Goal: Task Accomplishment & Management: Manage account settings

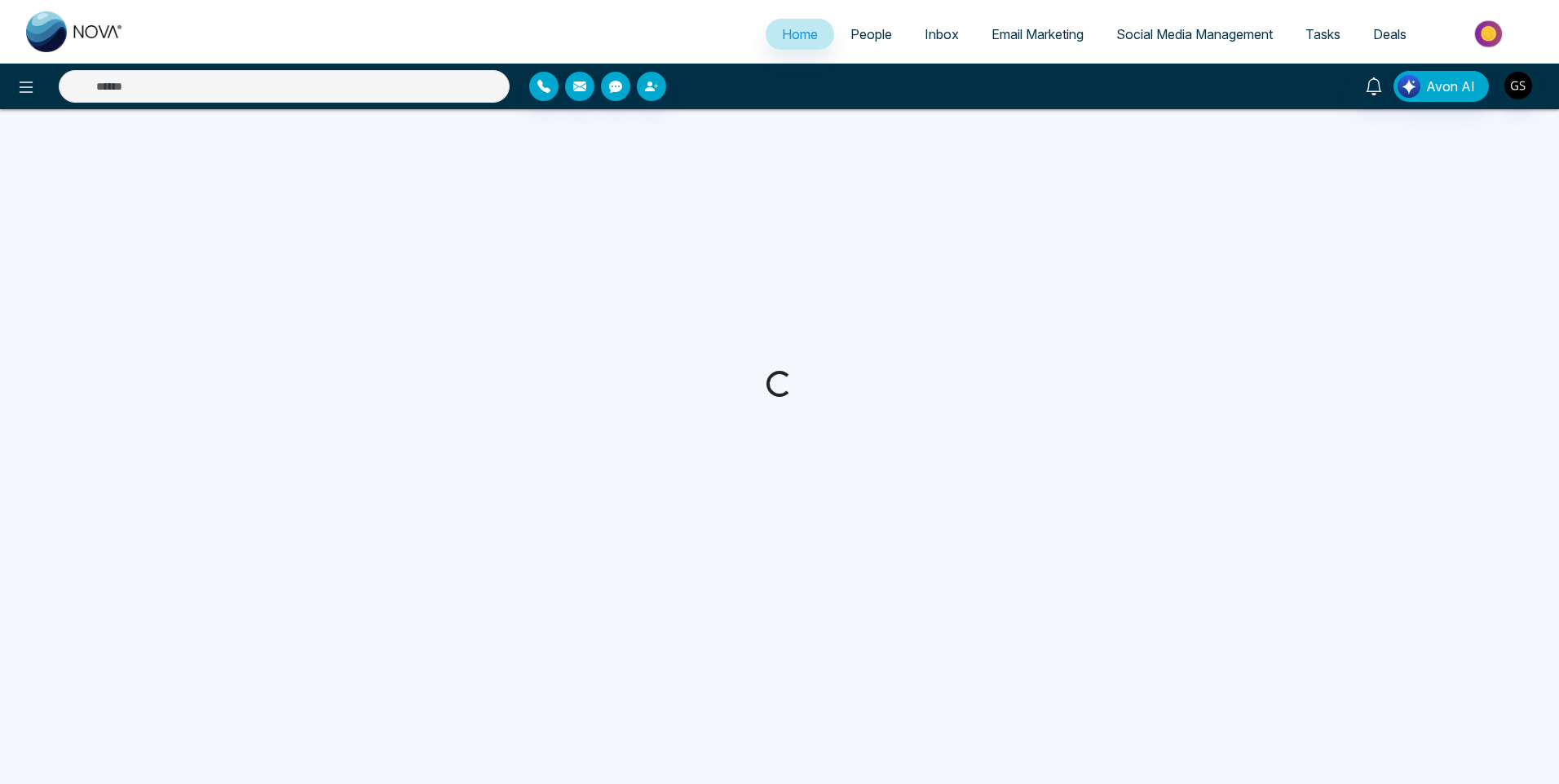
select select "*"
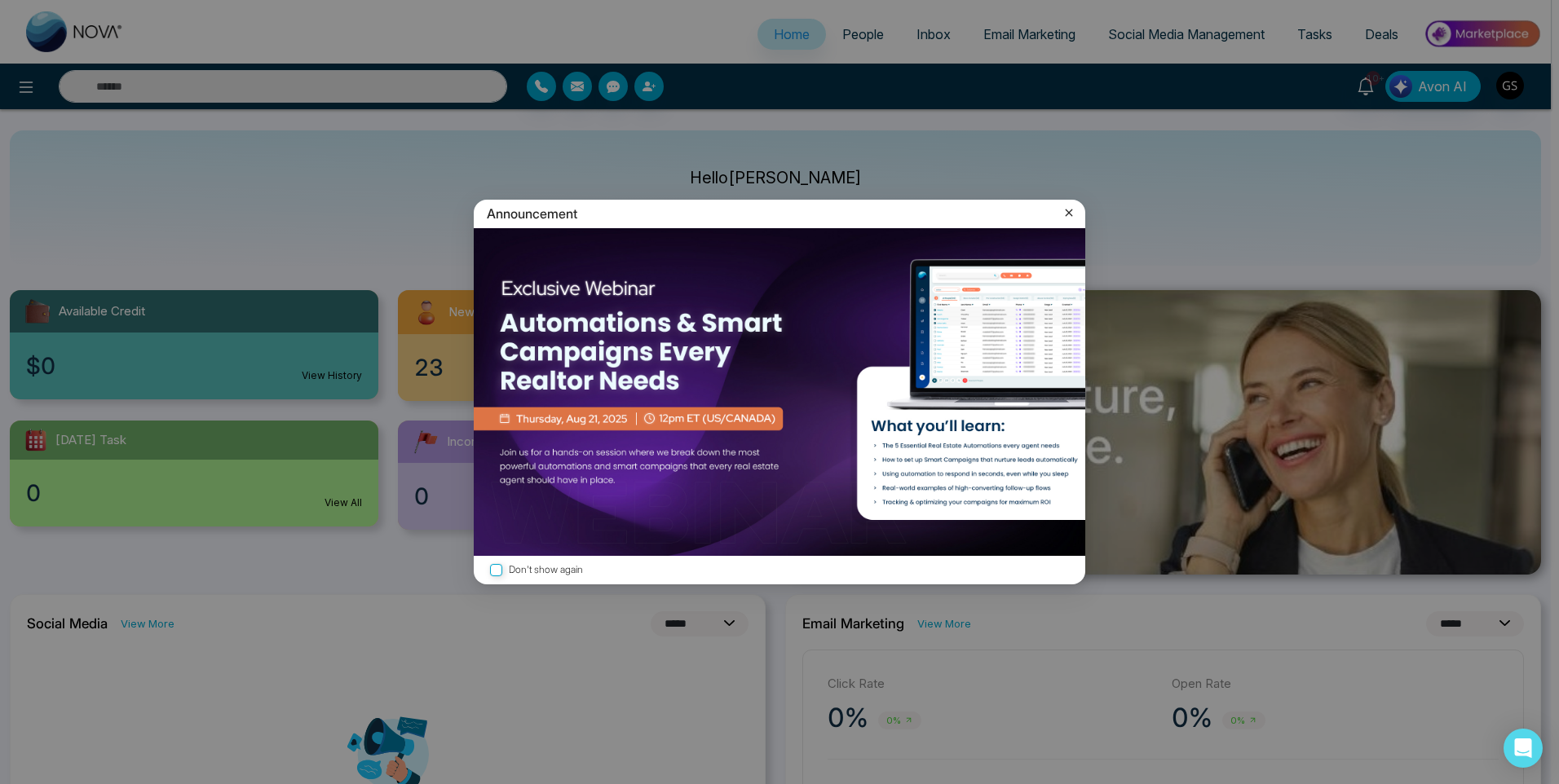
click at [1071, 220] on icon at bounding box center [1068, 212] width 16 height 16
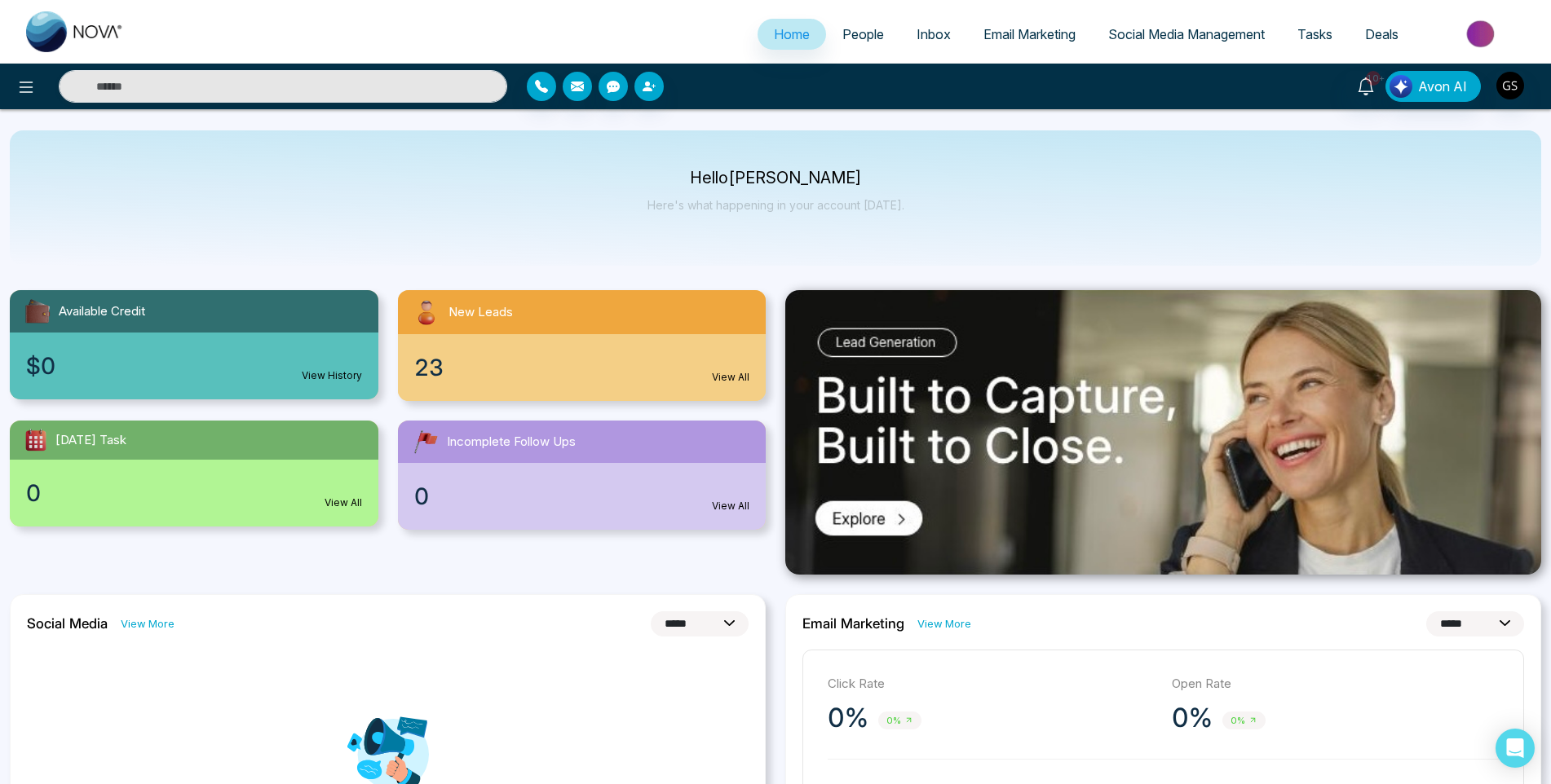
click at [851, 32] on span "People" at bounding box center [863, 34] width 41 height 16
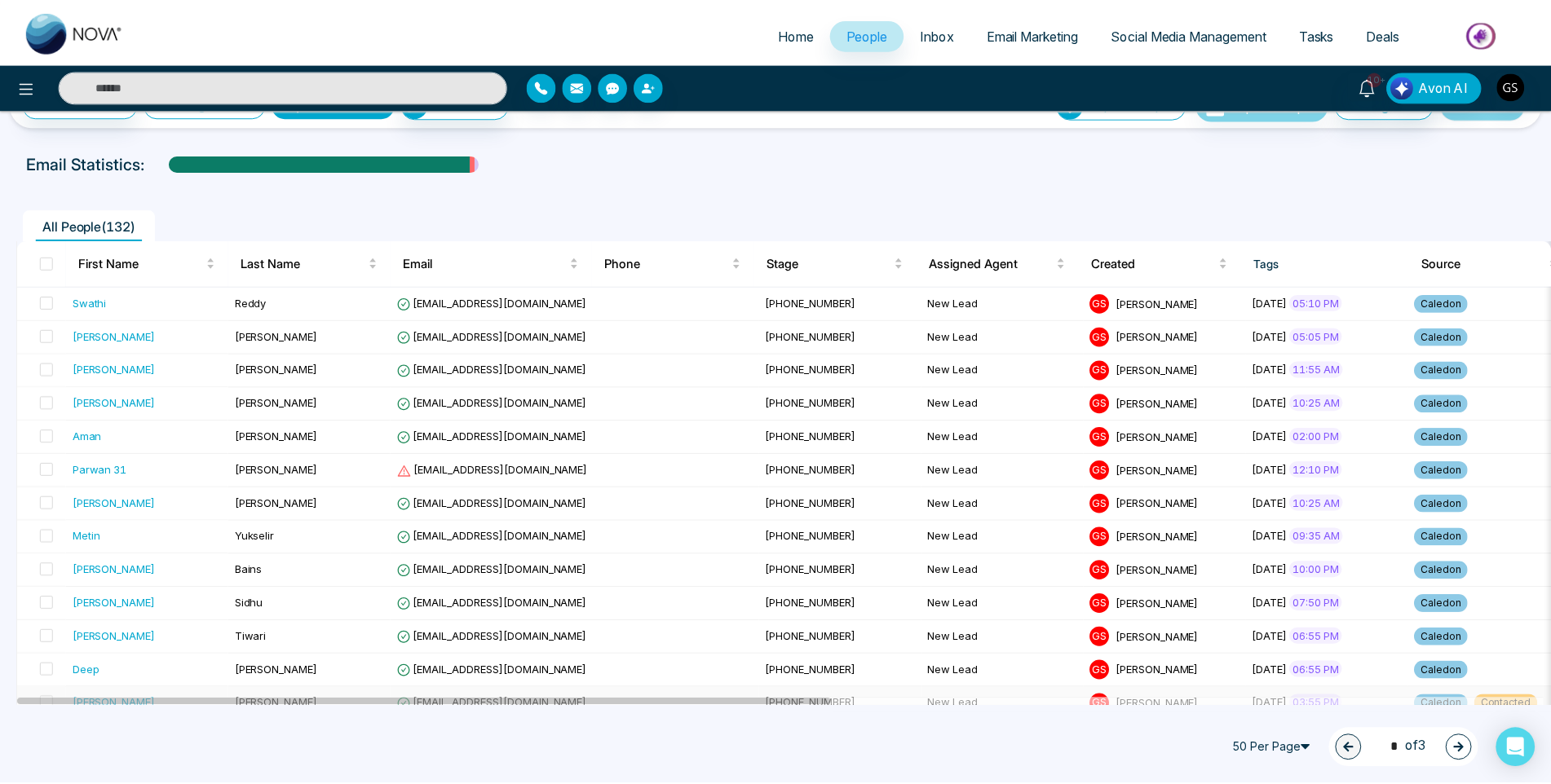
scroll to position [82, 0]
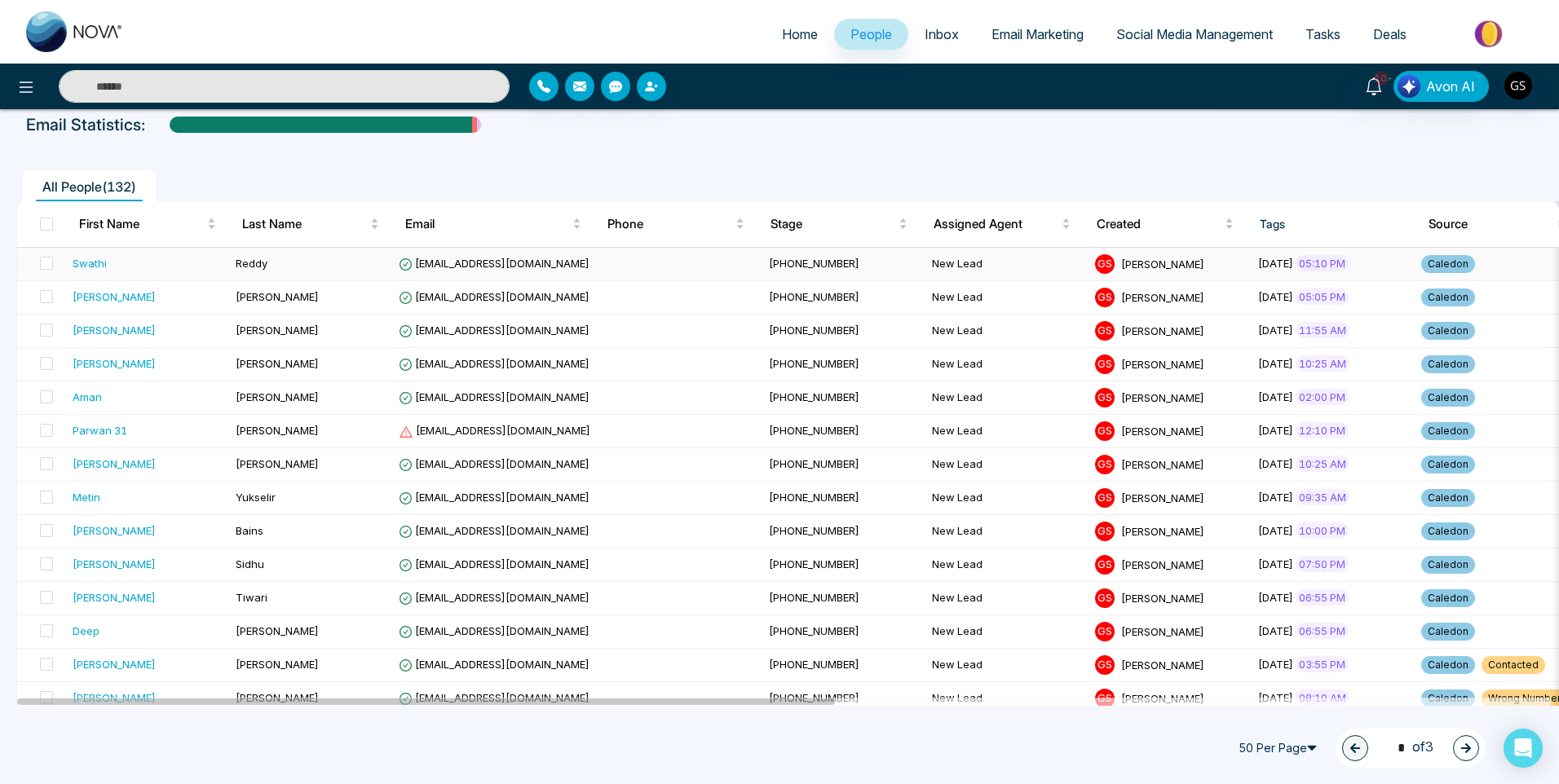
click at [762, 273] on td "[PHONE_NUMBER]" at bounding box center [843, 264] width 163 height 33
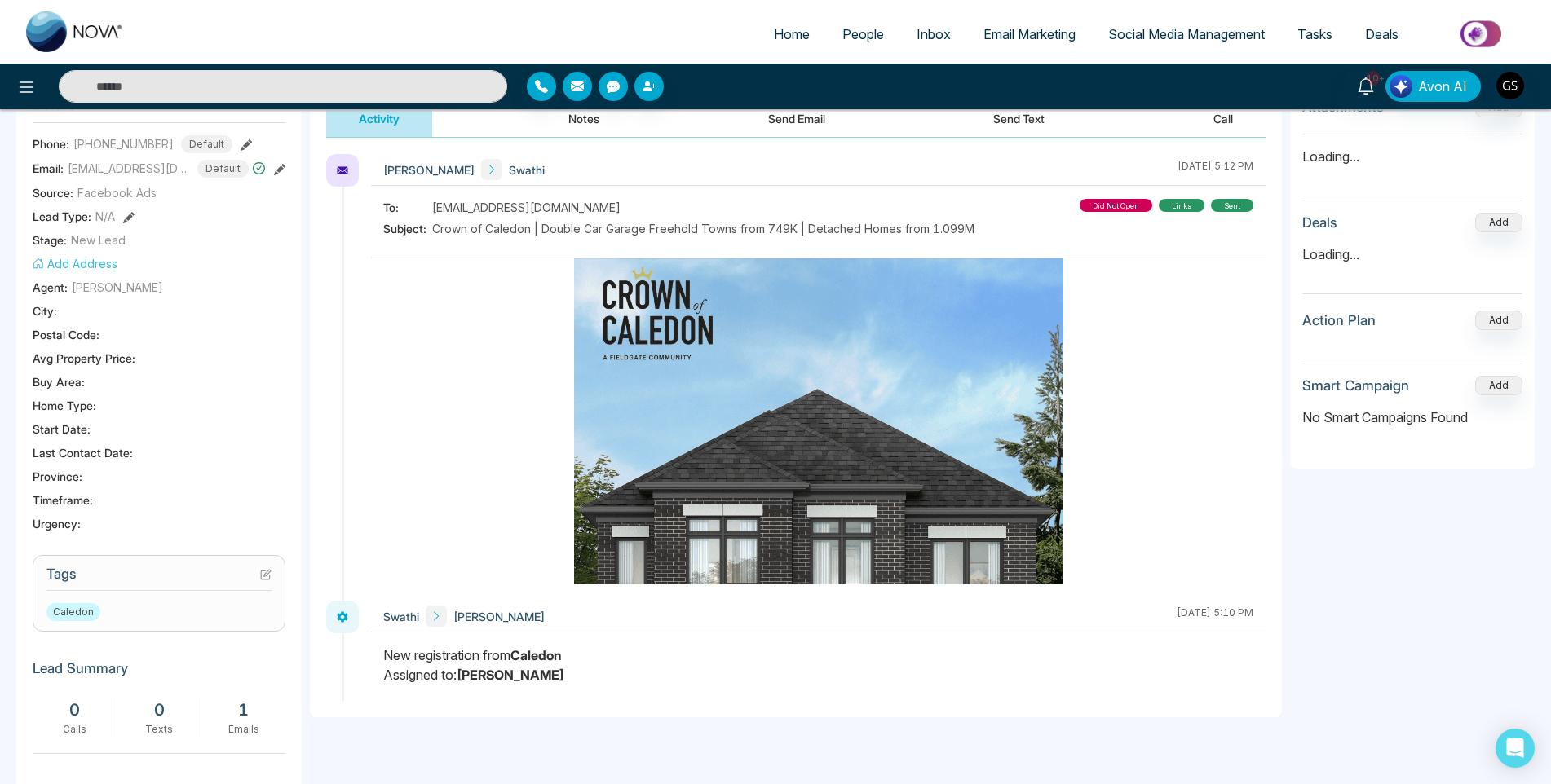
scroll to position [245, 0]
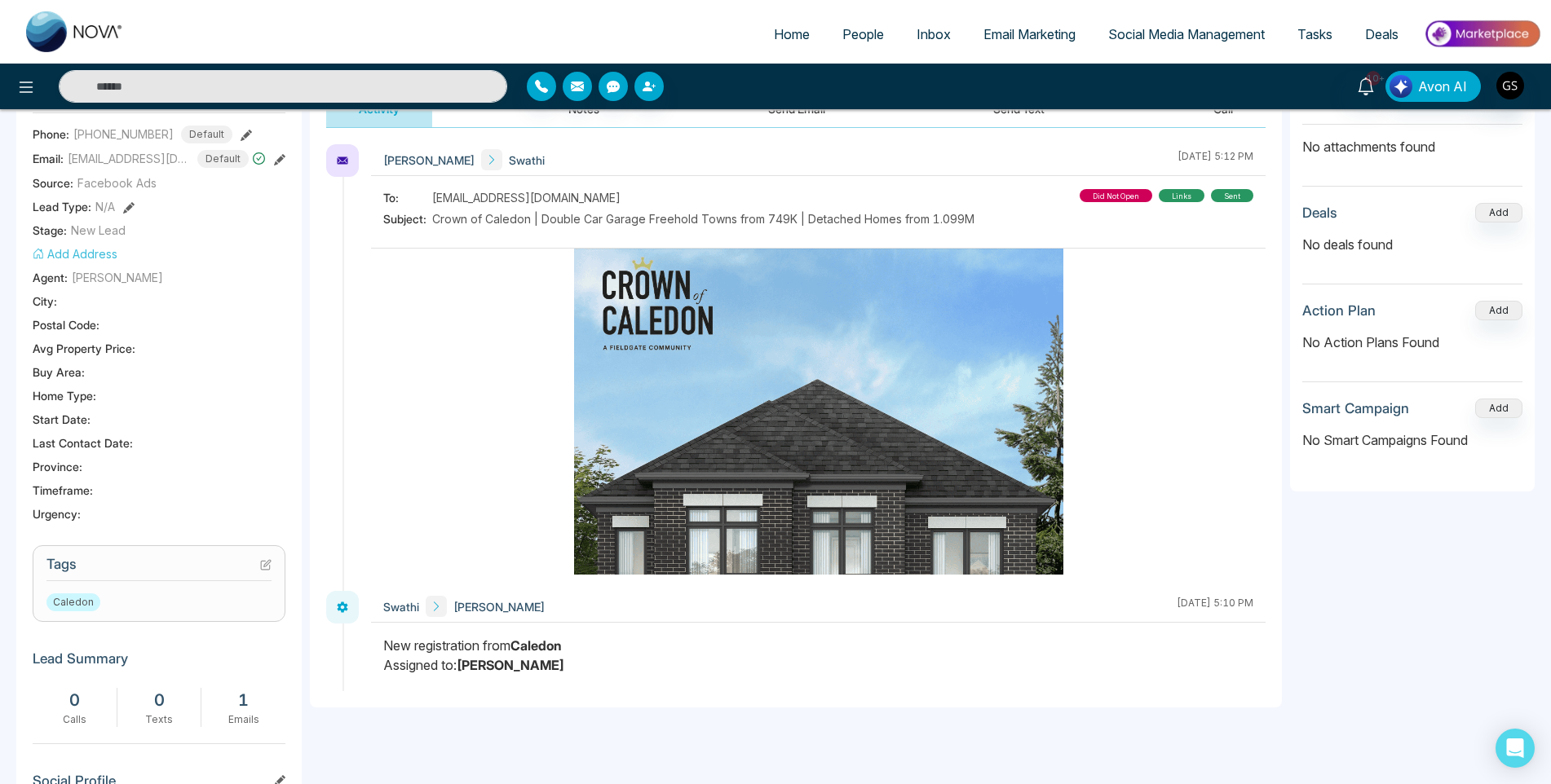
click at [261, 563] on icon at bounding box center [266, 565] width 9 height 9
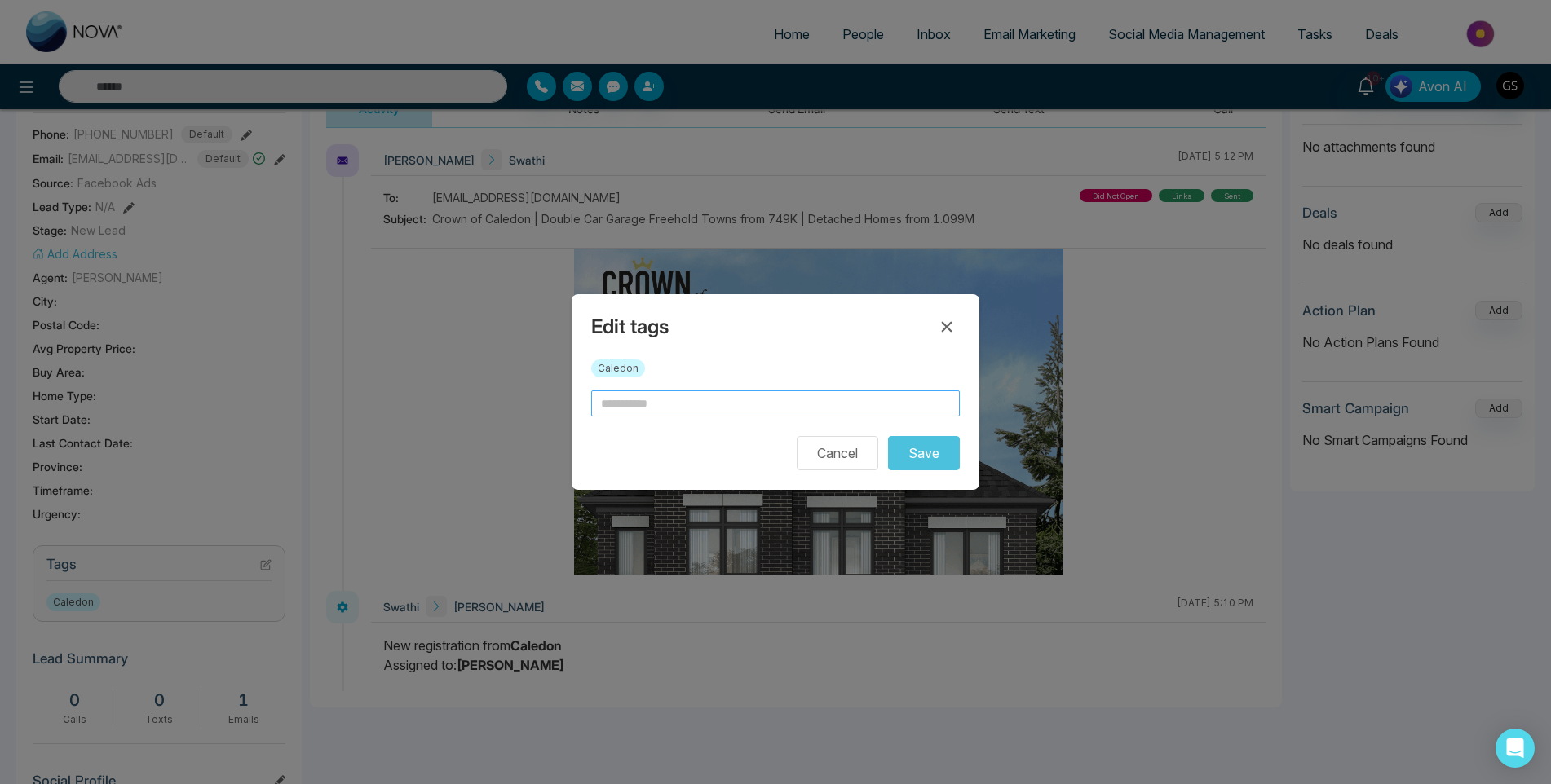
click at [691, 410] on input "text" at bounding box center [775, 403] width 368 height 26
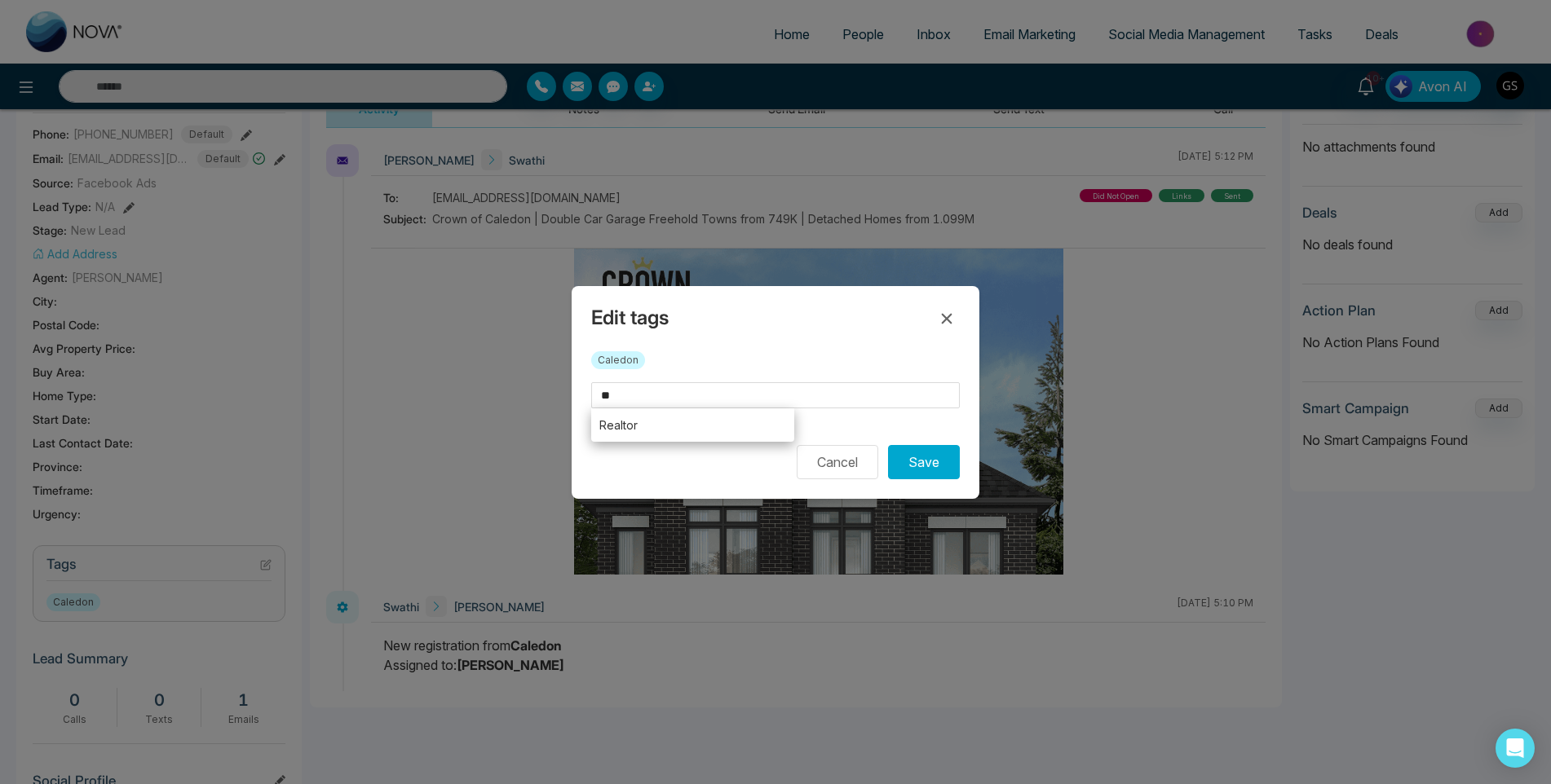
click at [665, 428] on li "Realtor" at bounding box center [693, 425] width 203 height 33
type input "*******"
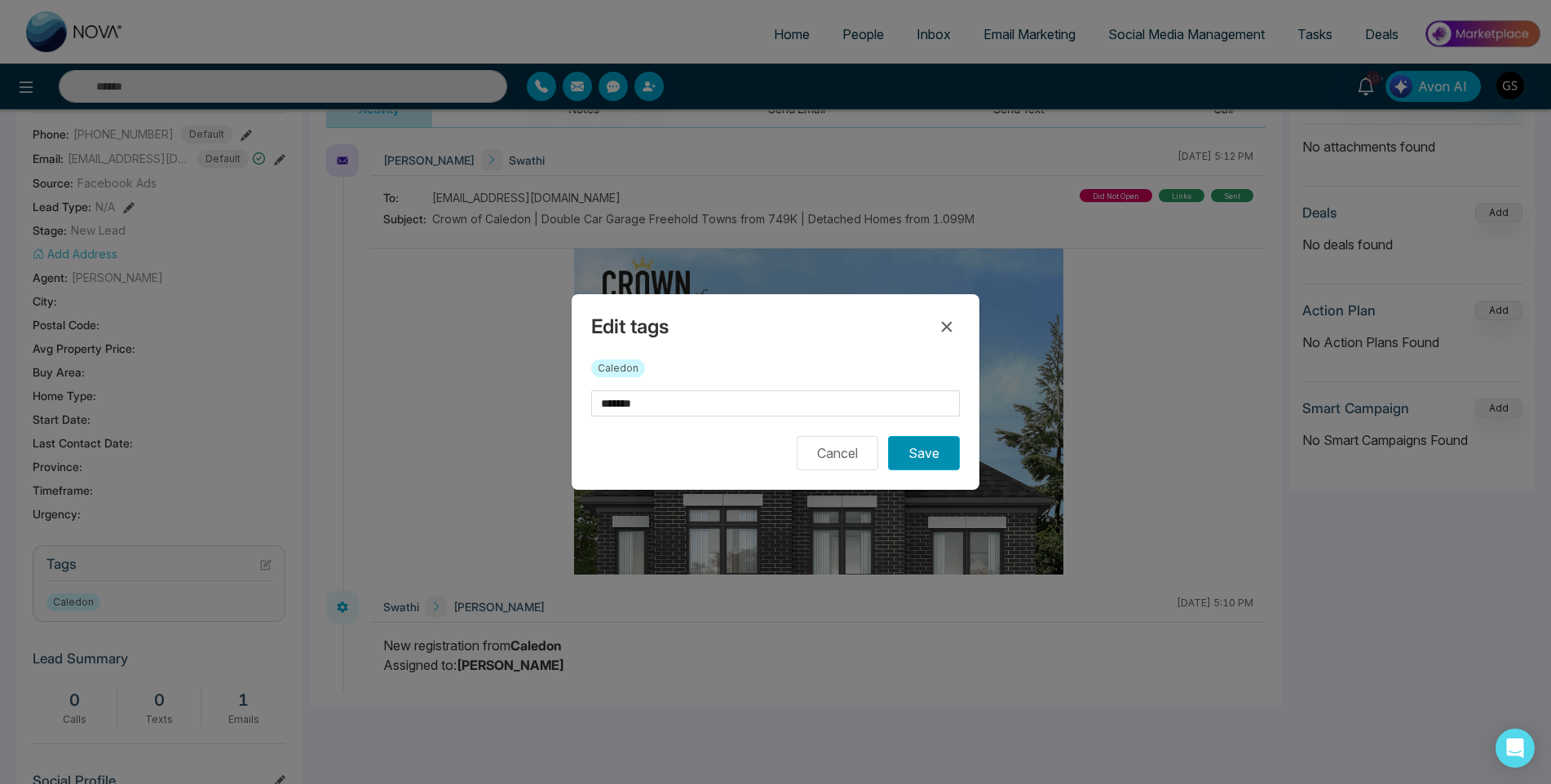
click at [902, 453] on button "Save" at bounding box center [924, 454] width 72 height 34
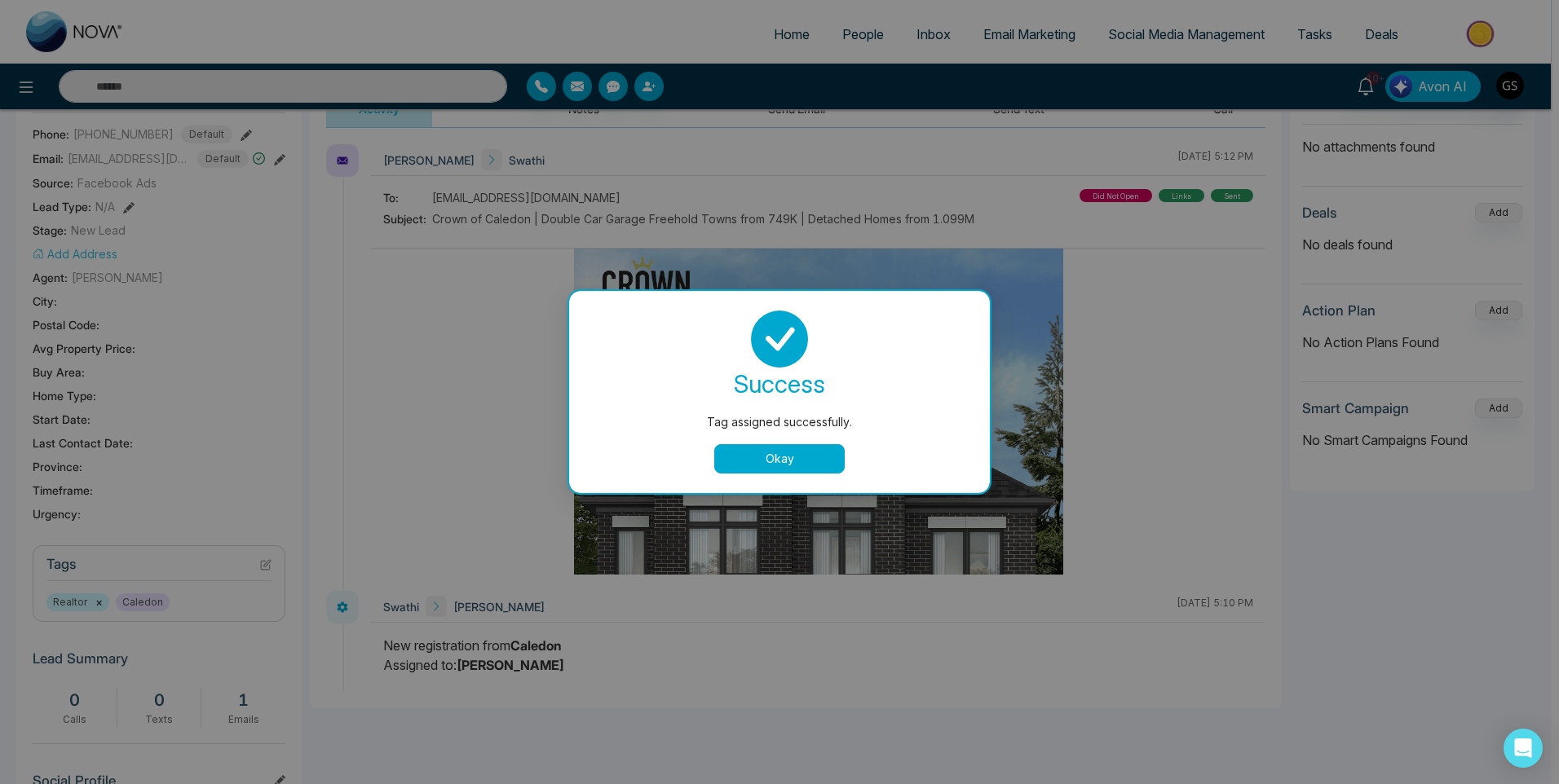
click at [807, 445] on button "Okay" at bounding box center [779, 459] width 131 height 30
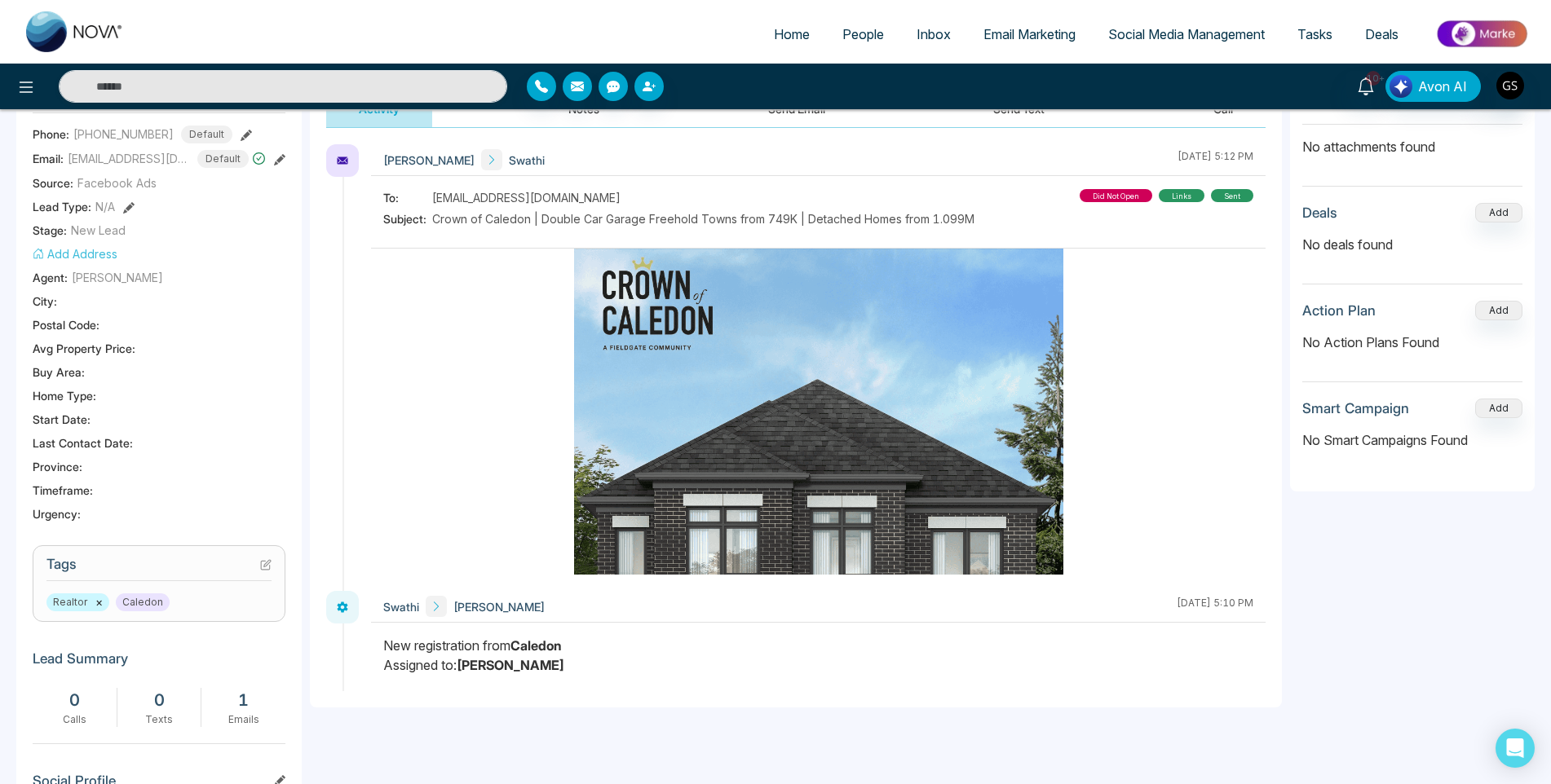
click at [852, 39] on span "People" at bounding box center [863, 34] width 41 height 16
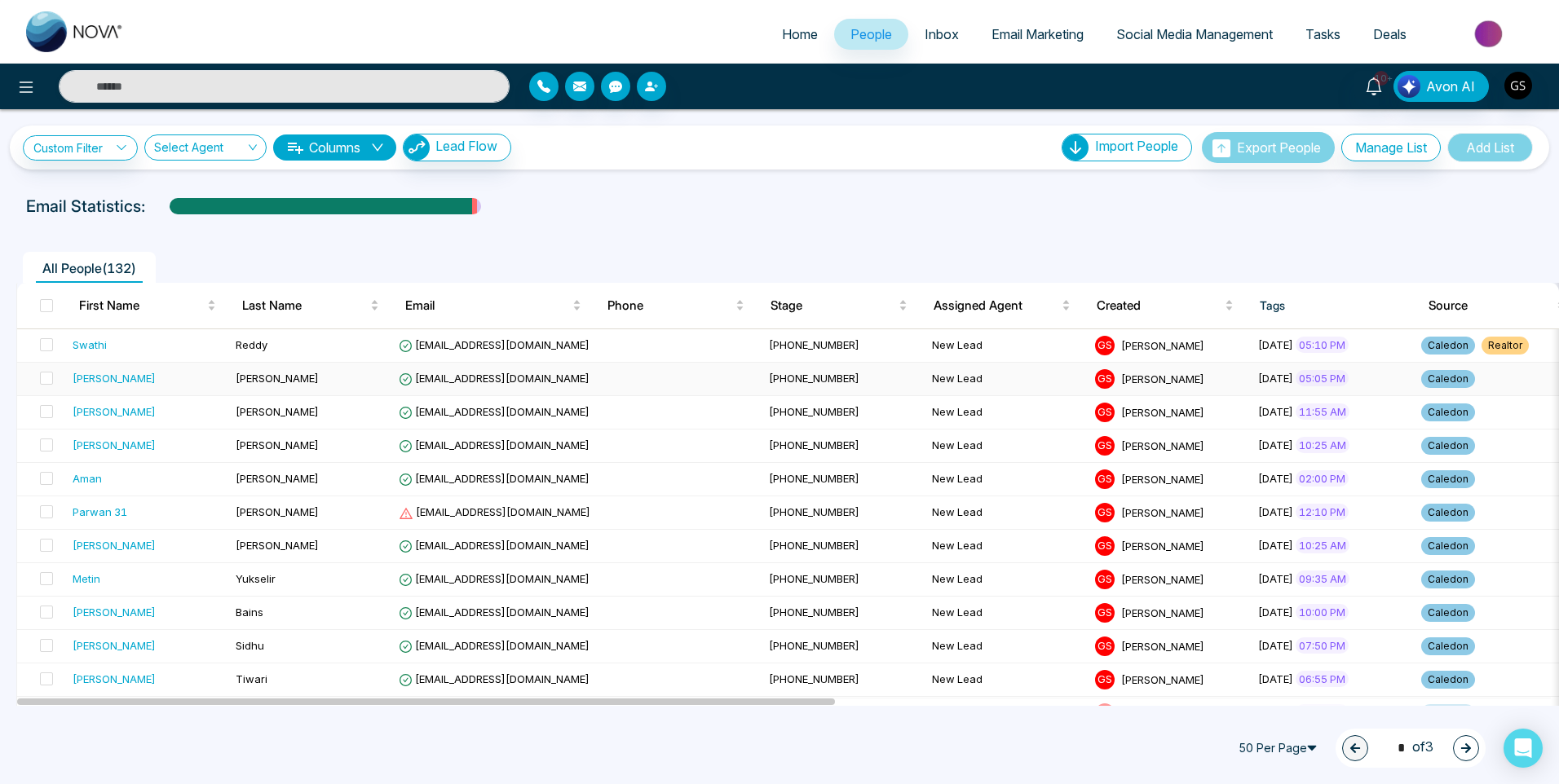
click at [521, 378] on td "[EMAIL_ADDRESS][DOMAIN_NAME]" at bounding box center [577, 379] width 370 height 33
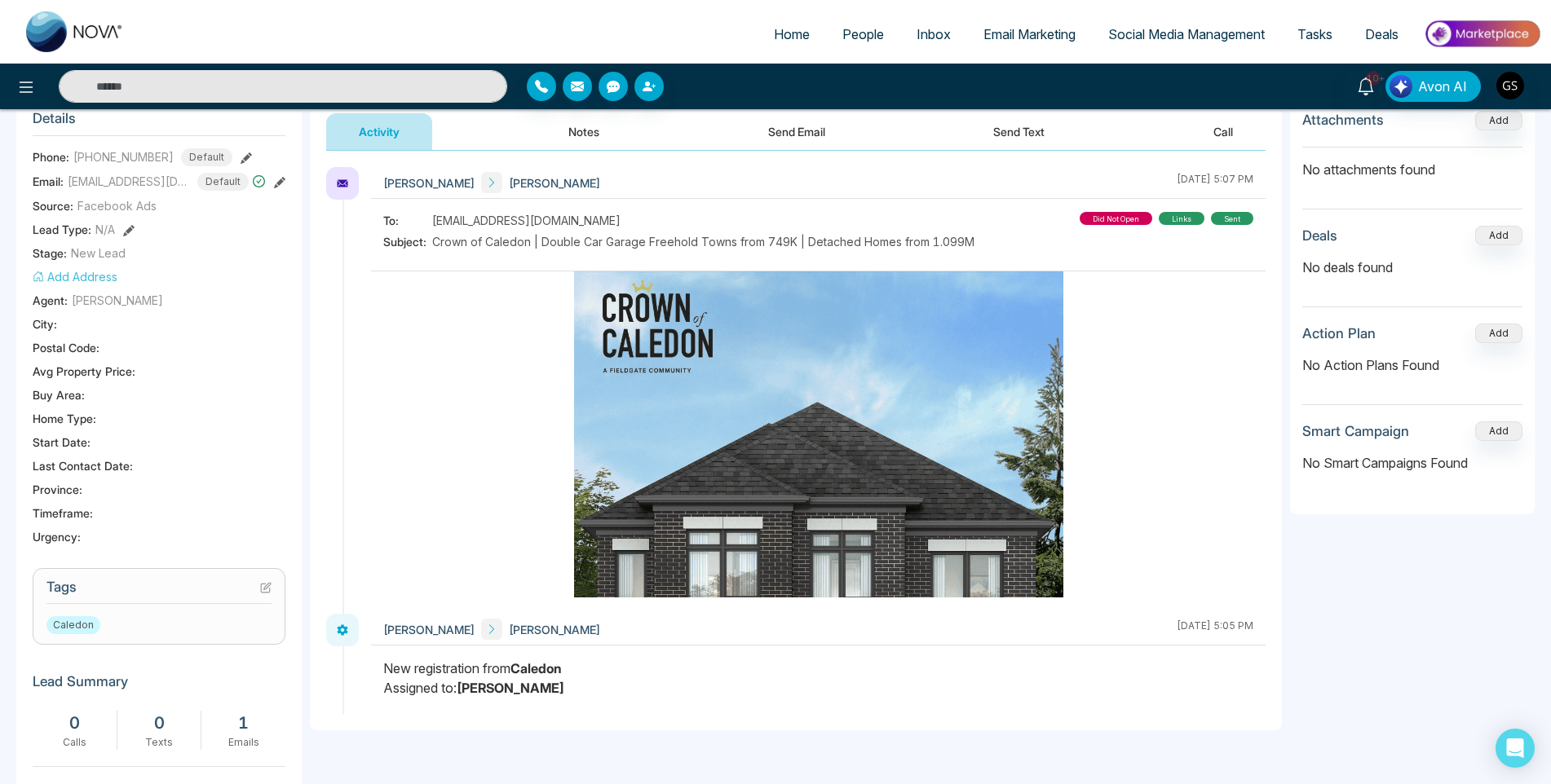
scroll to position [245, 0]
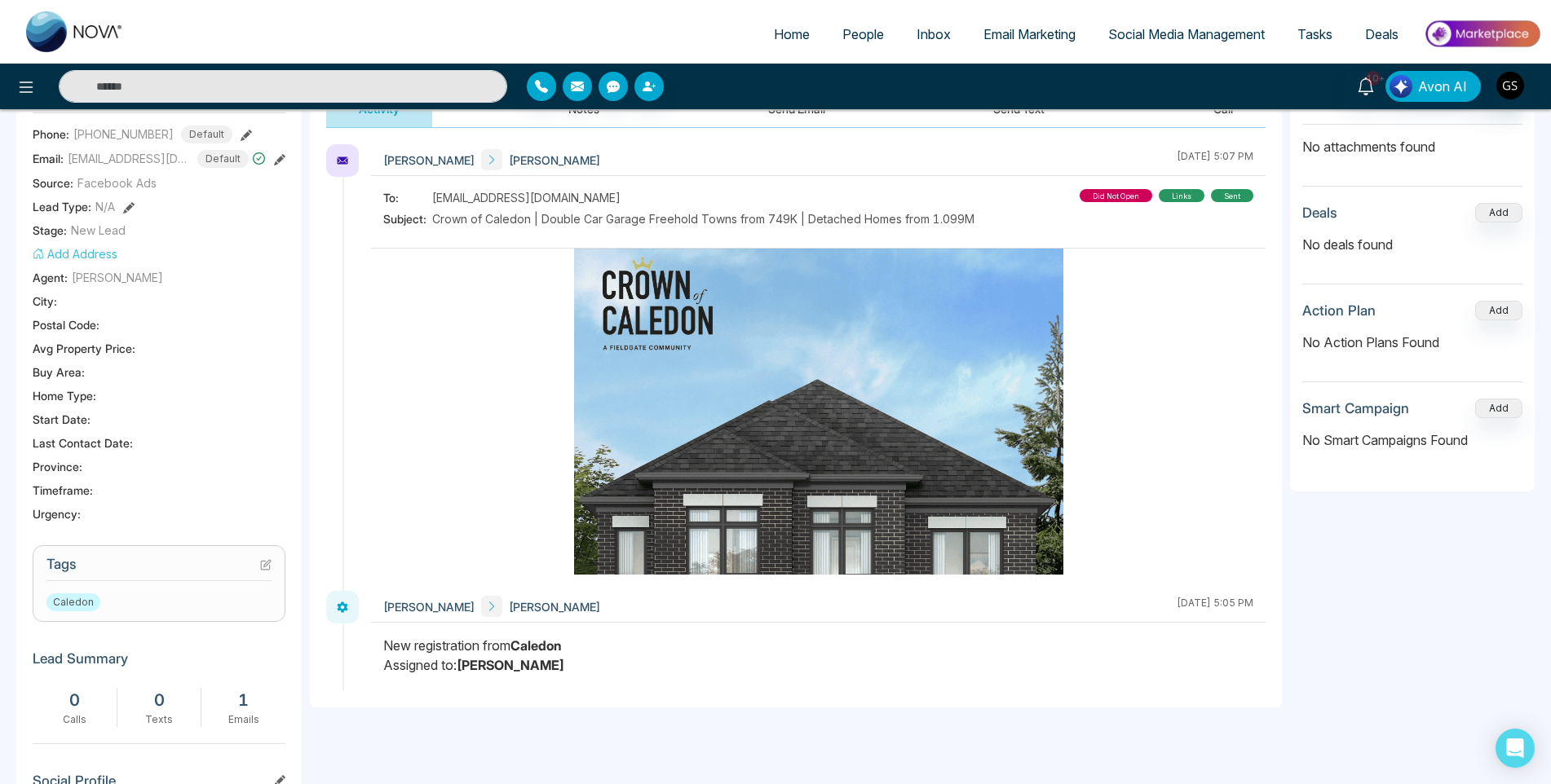
click at [267, 569] on icon at bounding box center [266, 565] width 9 height 9
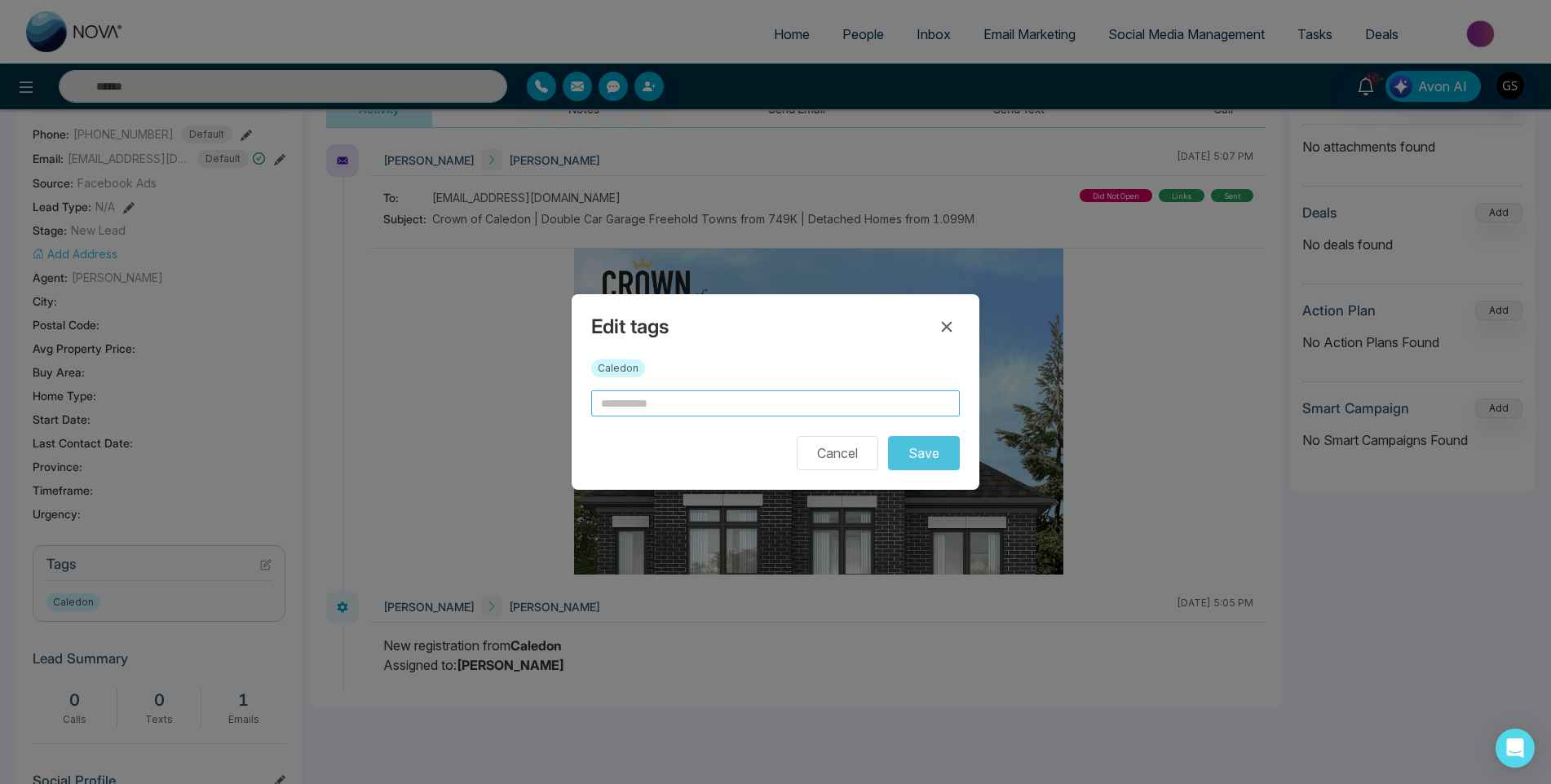
click at [684, 406] on input "text" at bounding box center [775, 403] width 368 height 26
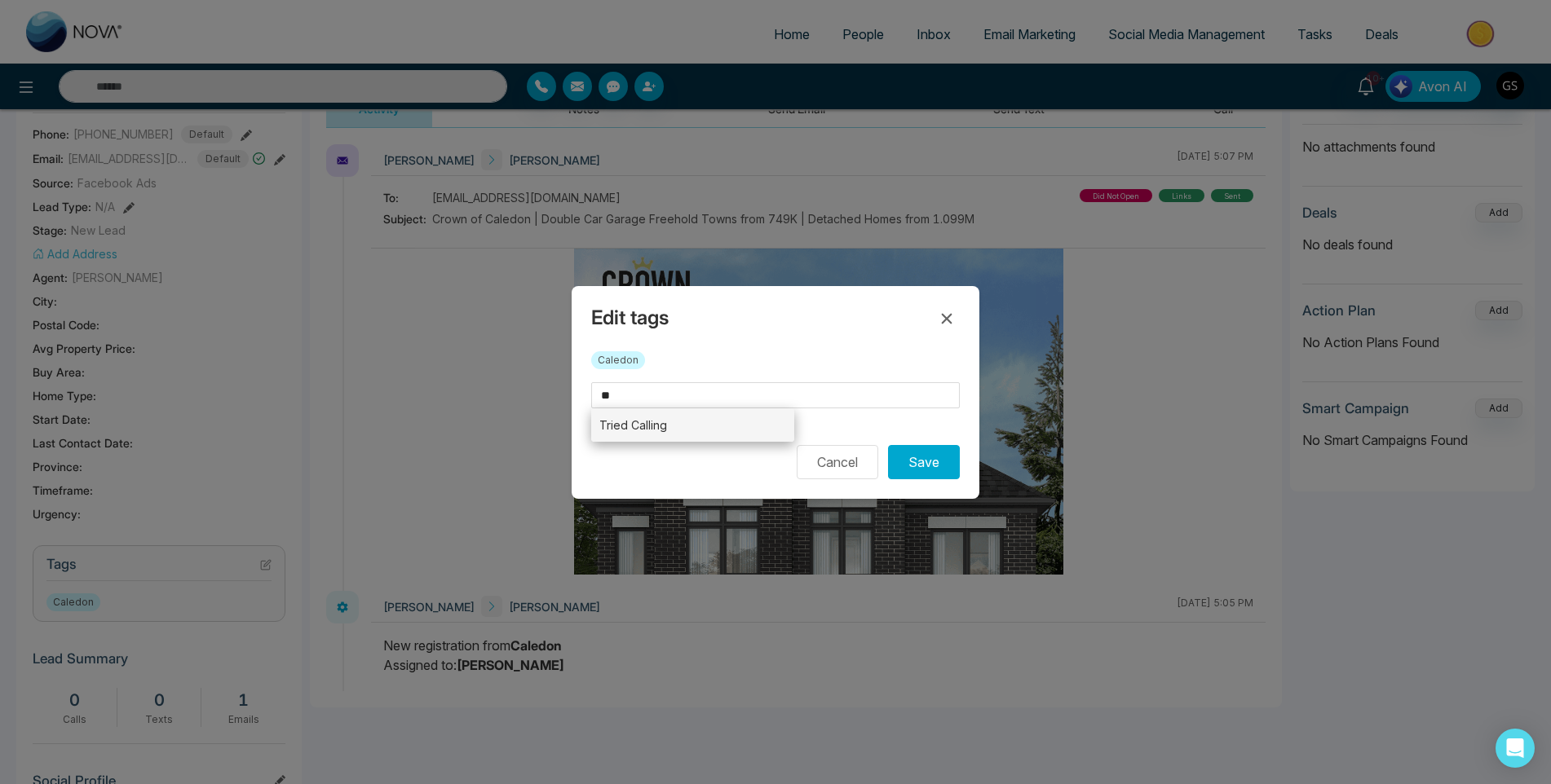
click at [667, 420] on li "Tried Calling" at bounding box center [693, 425] width 203 height 33
type input "**********"
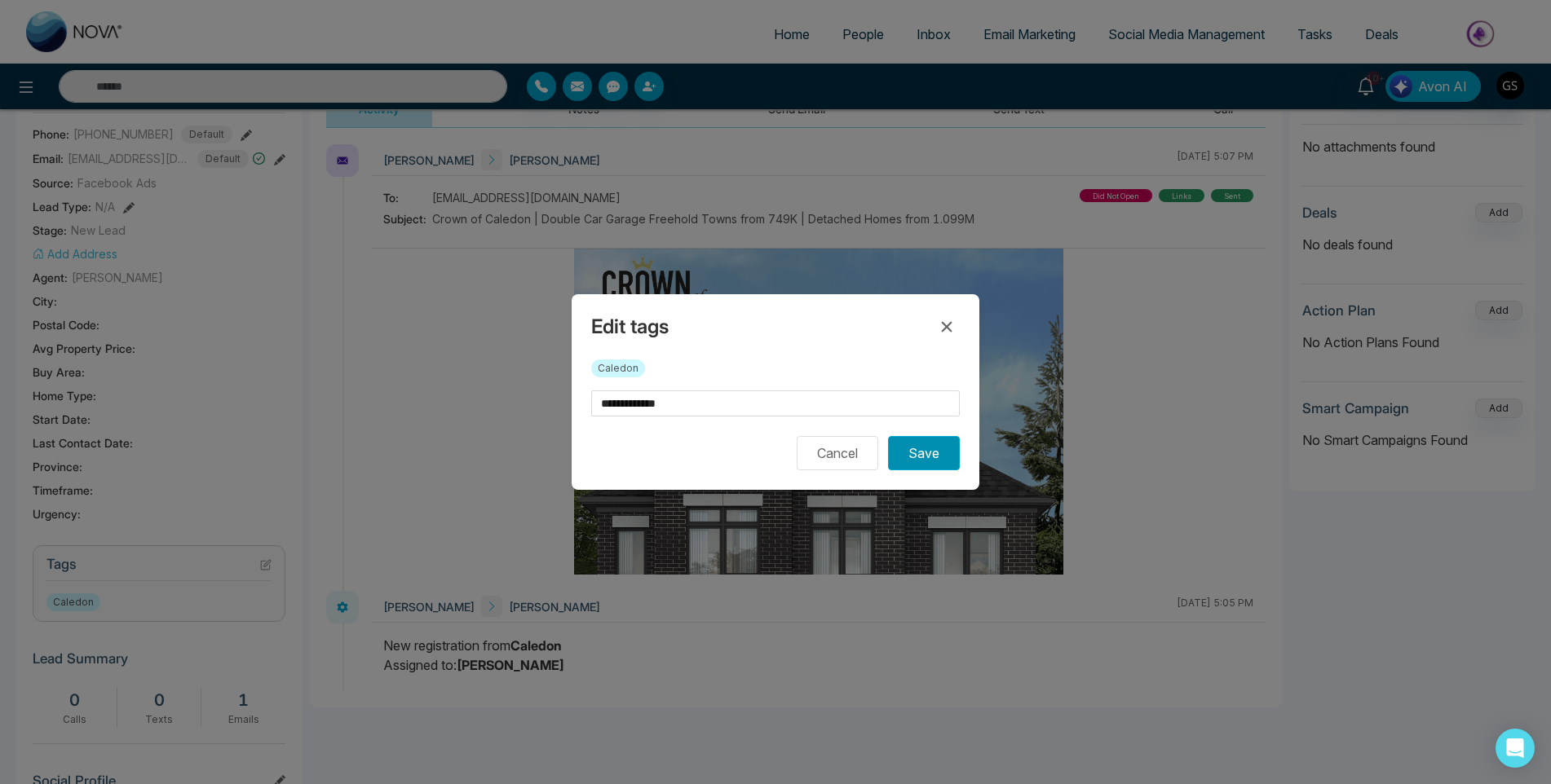
click at [929, 464] on button "Save" at bounding box center [924, 454] width 72 height 34
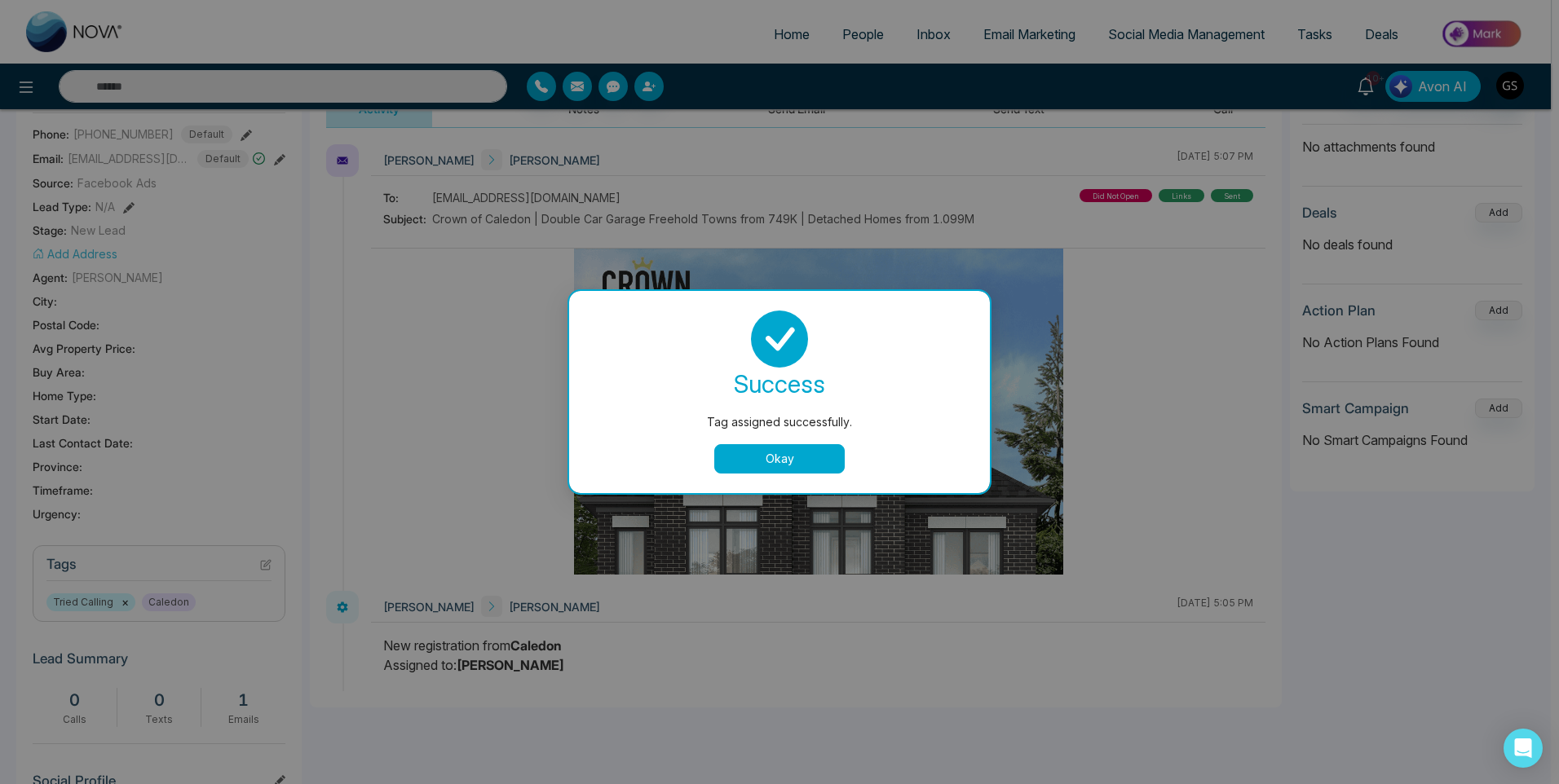
click at [801, 461] on button "Okay" at bounding box center [779, 459] width 131 height 30
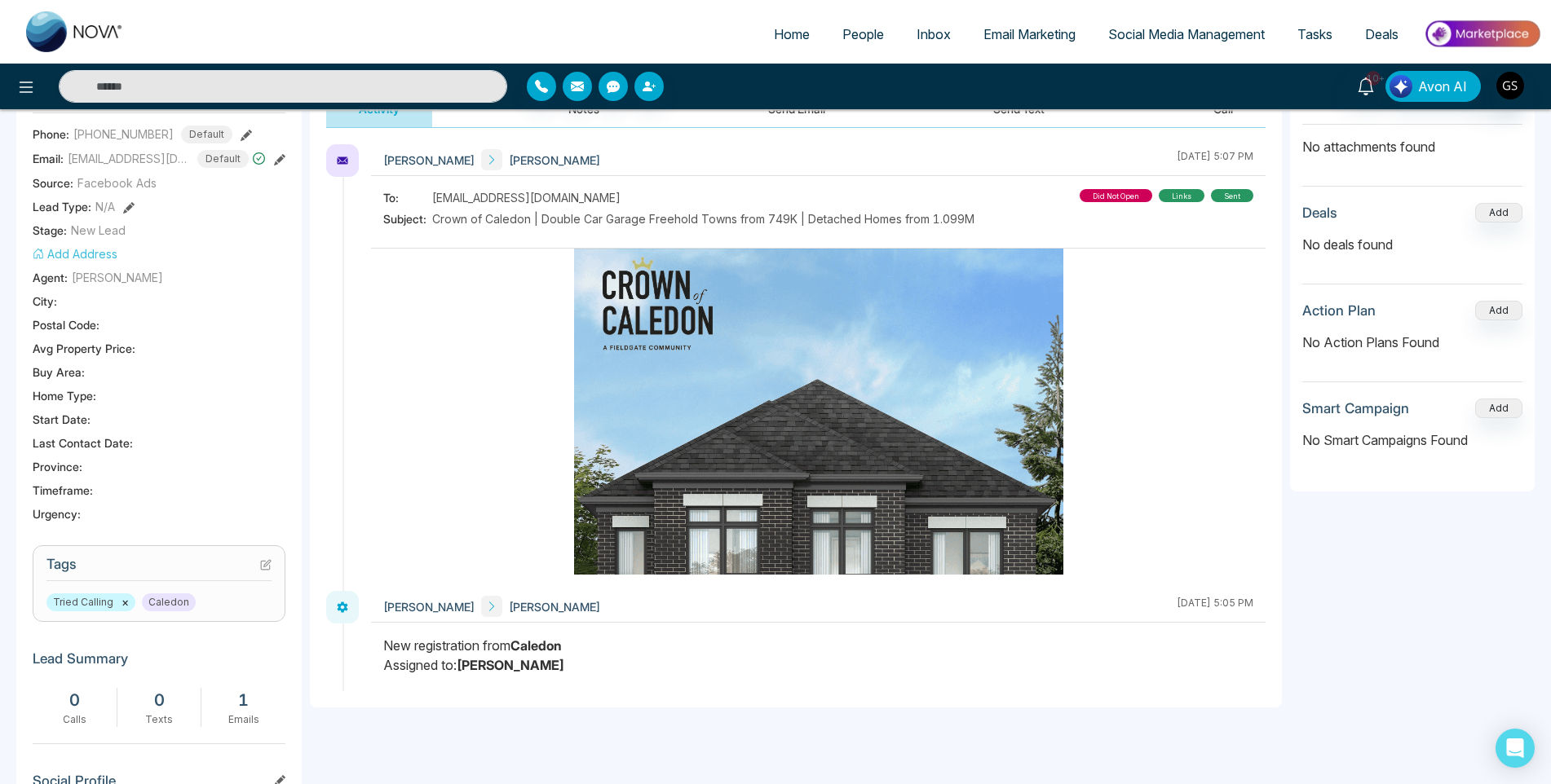
click at [857, 32] on span "People" at bounding box center [863, 34] width 41 height 16
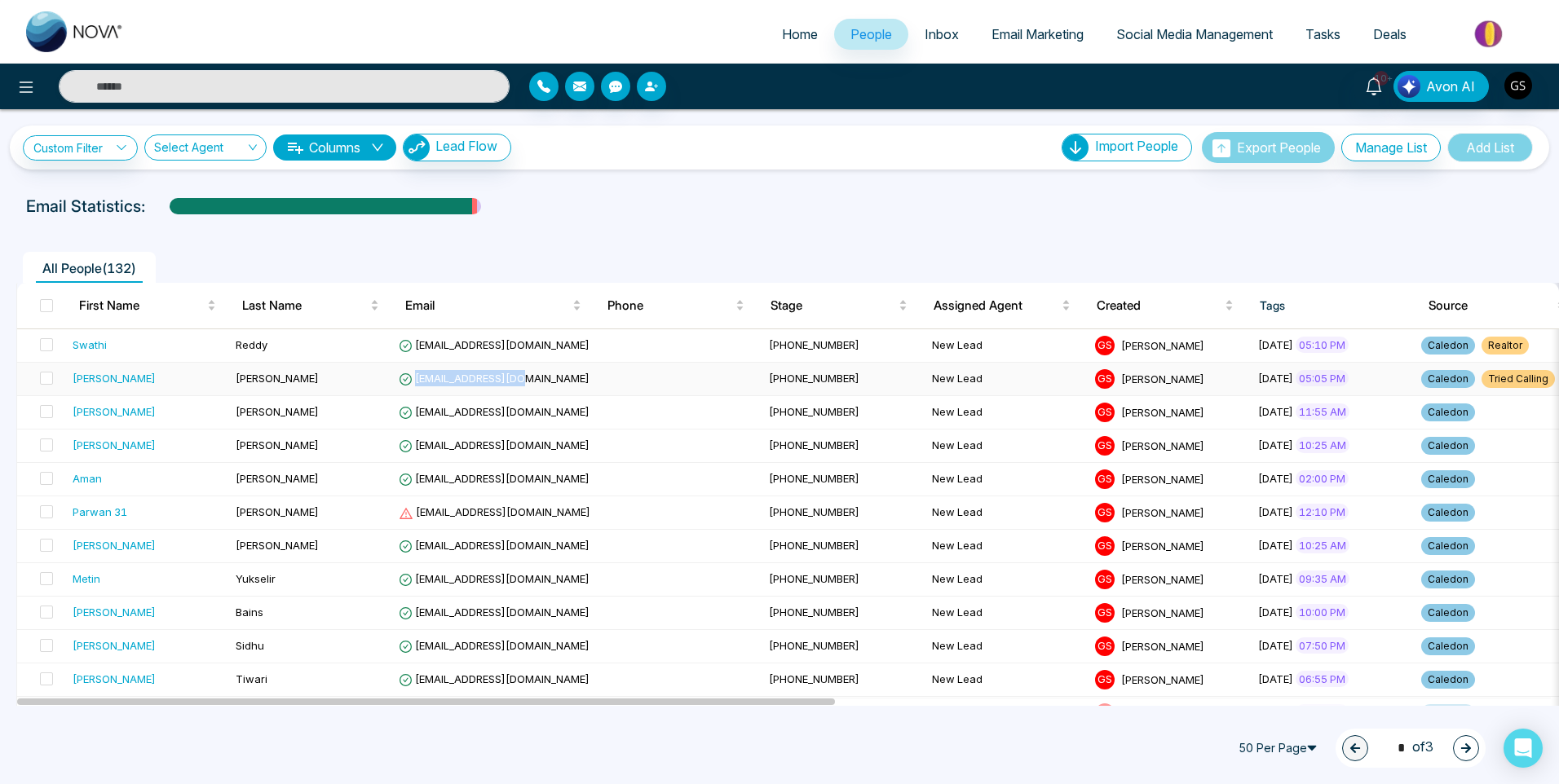
drag, startPoint x: 514, startPoint y: 377, endPoint x: 416, endPoint y: 377, distance: 98.0
click at [416, 377] on span "[EMAIL_ADDRESS][DOMAIN_NAME]" at bounding box center [494, 378] width 191 height 13
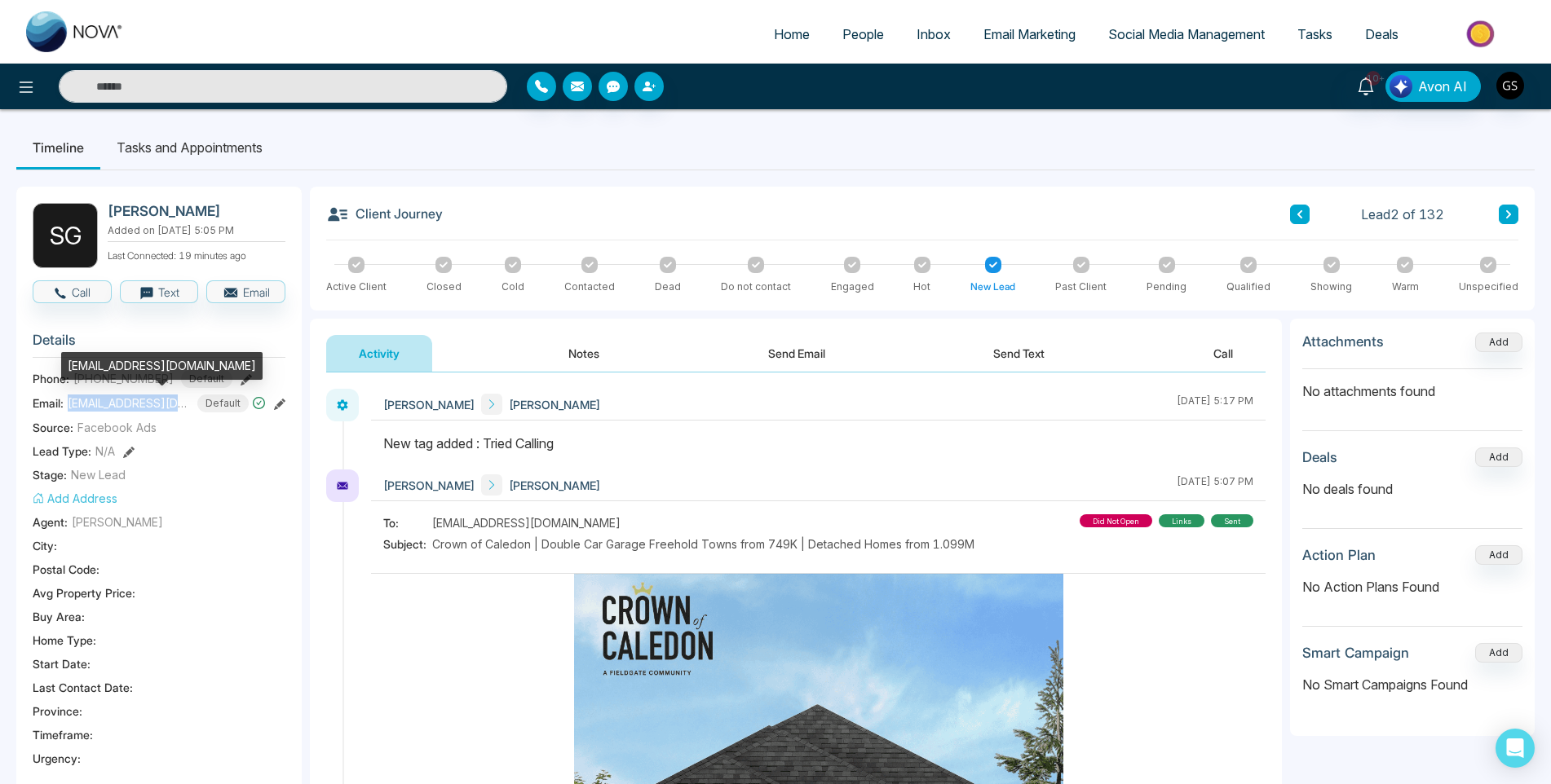
drag, startPoint x: 69, startPoint y: 403, endPoint x: 176, endPoint y: 404, distance: 107.0
click at [176, 404] on span "[EMAIL_ADDRESS][DOMAIN_NAME]" at bounding box center [129, 402] width 122 height 17
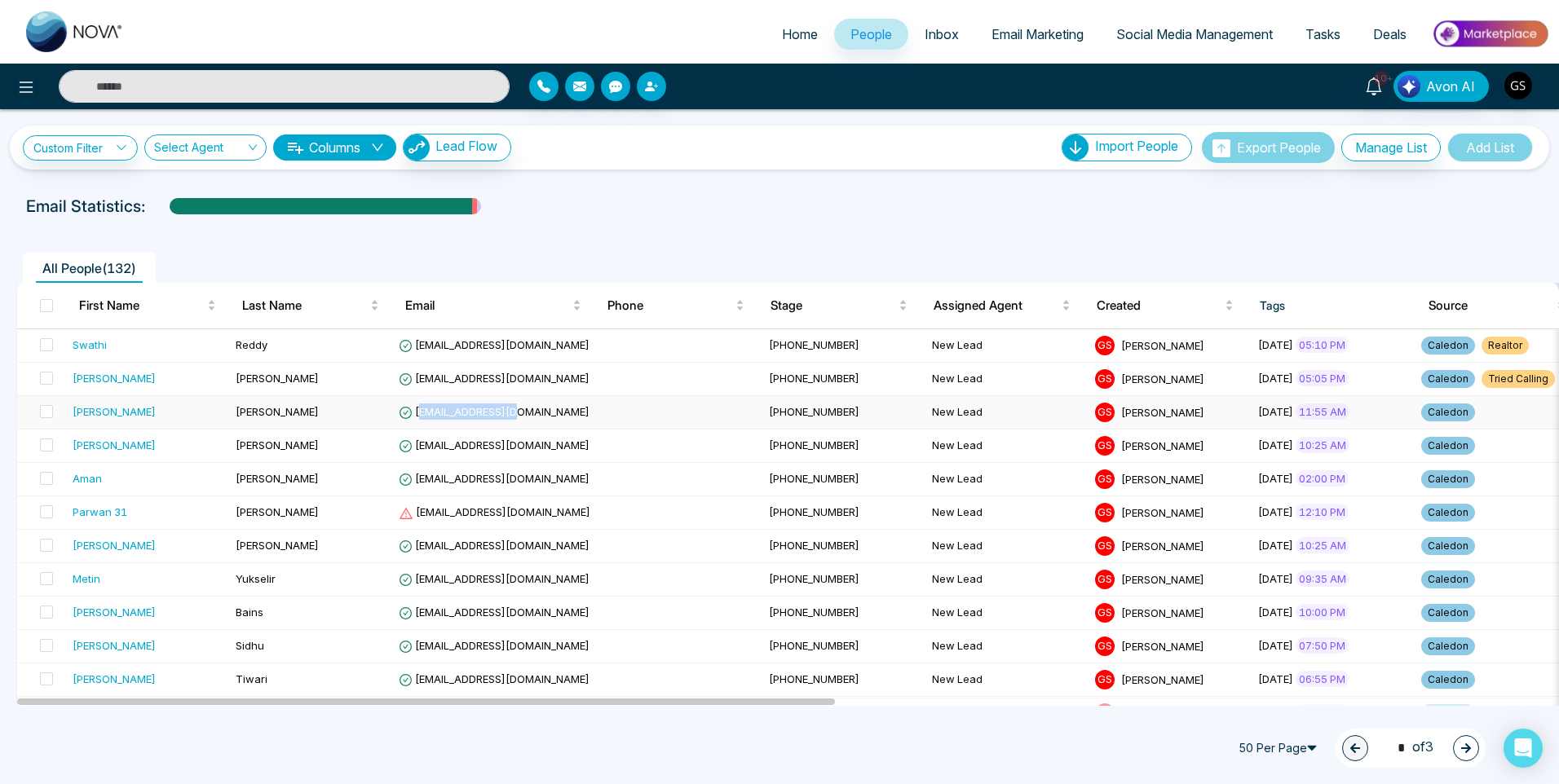
drag, startPoint x: 419, startPoint y: 411, endPoint x: 520, endPoint y: 411, distance: 101.0
click at [520, 411] on span "[EMAIL_ADDRESS][DOMAIN_NAME]" at bounding box center [494, 411] width 191 height 13
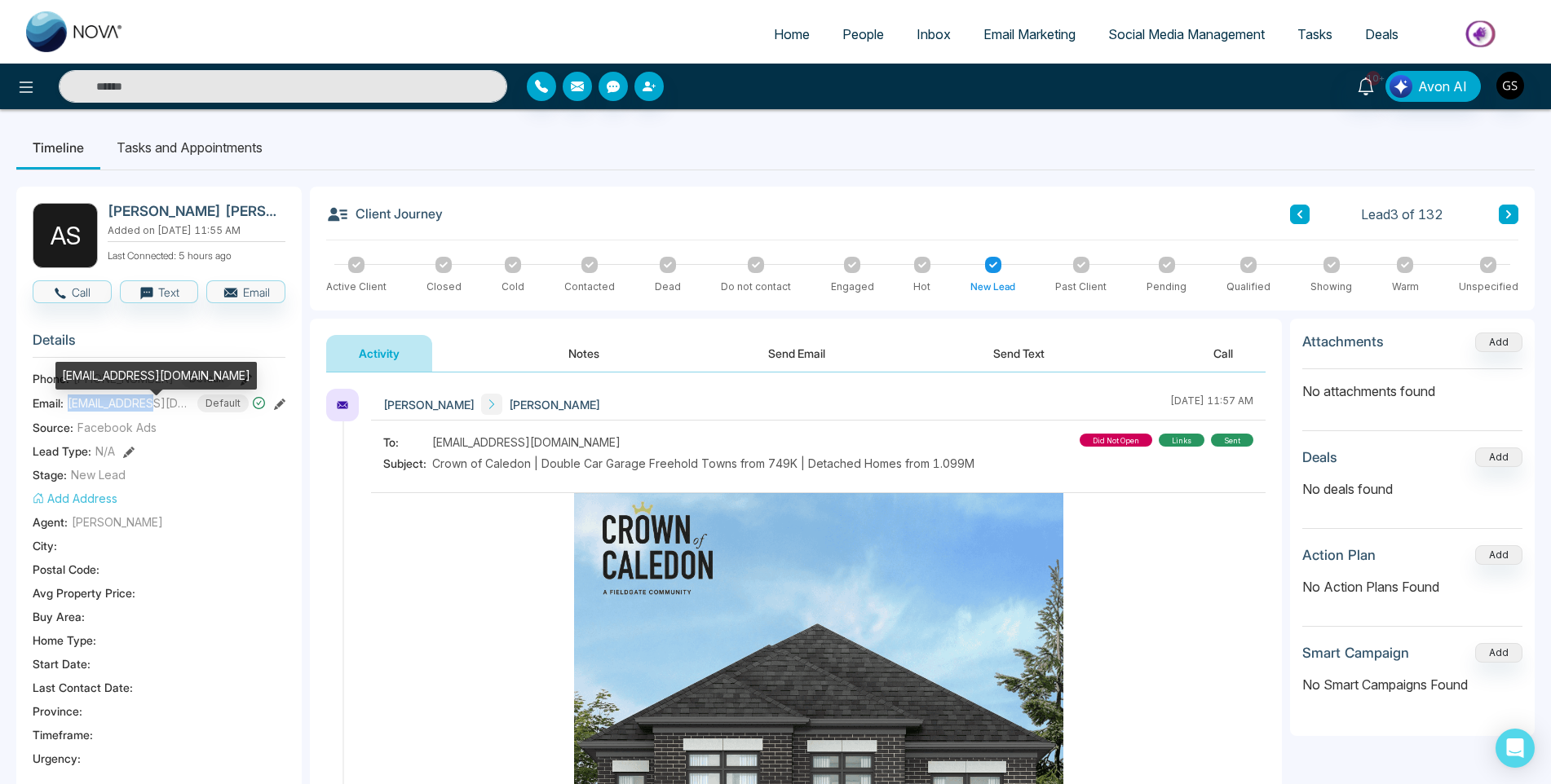
drag, startPoint x: 68, startPoint y: 415, endPoint x: 167, endPoint y: 416, distance: 99.0
click at [167, 411] on span "[EMAIL_ADDRESS][DOMAIN_NAME]" at bounding box center [129, 402] width 122 height 17
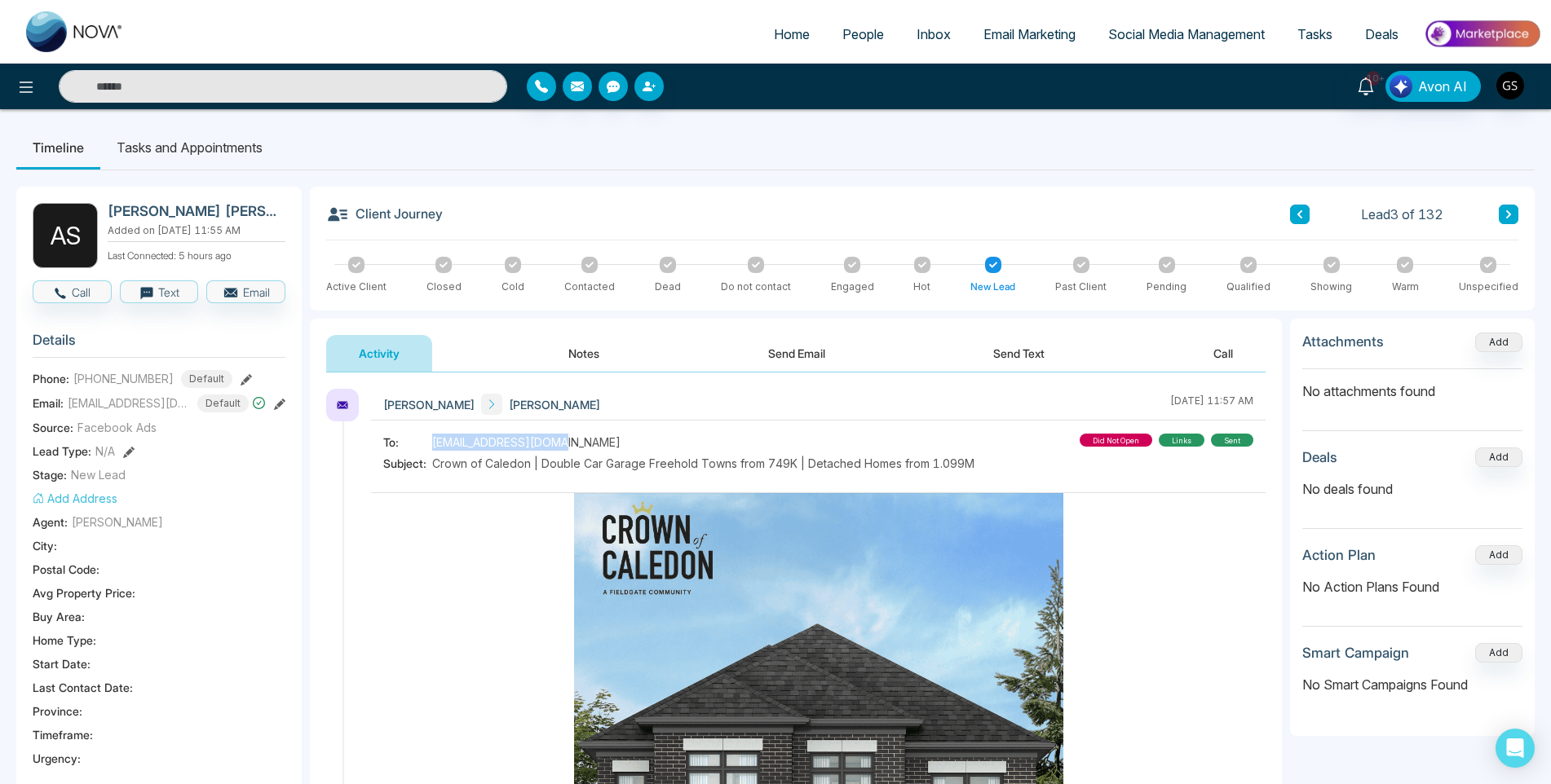
drag, startPoint x: 576, startPoint y: 442, endPoint x: 432, endPoint y: 446, distance: 144.1
click at [432, 446] on div "To: [EMAIL_ADDRESS][DOMAIN_NAME]" at bounding box center [679, 442] width 591 height 17
copy span "[EMAIL_ADDRESS][DOMAIN_NAME]"
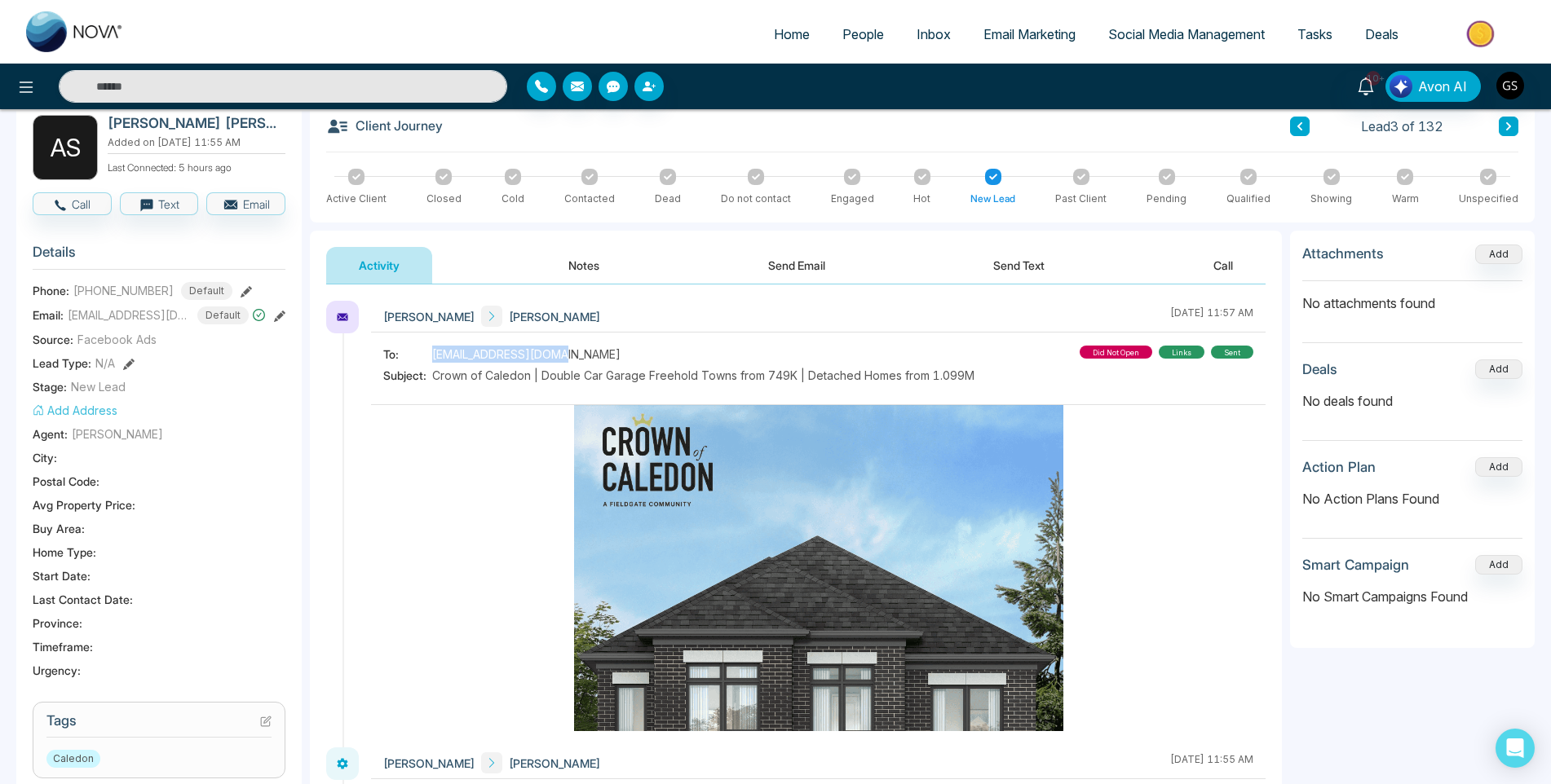
scroll to position [245, 0]
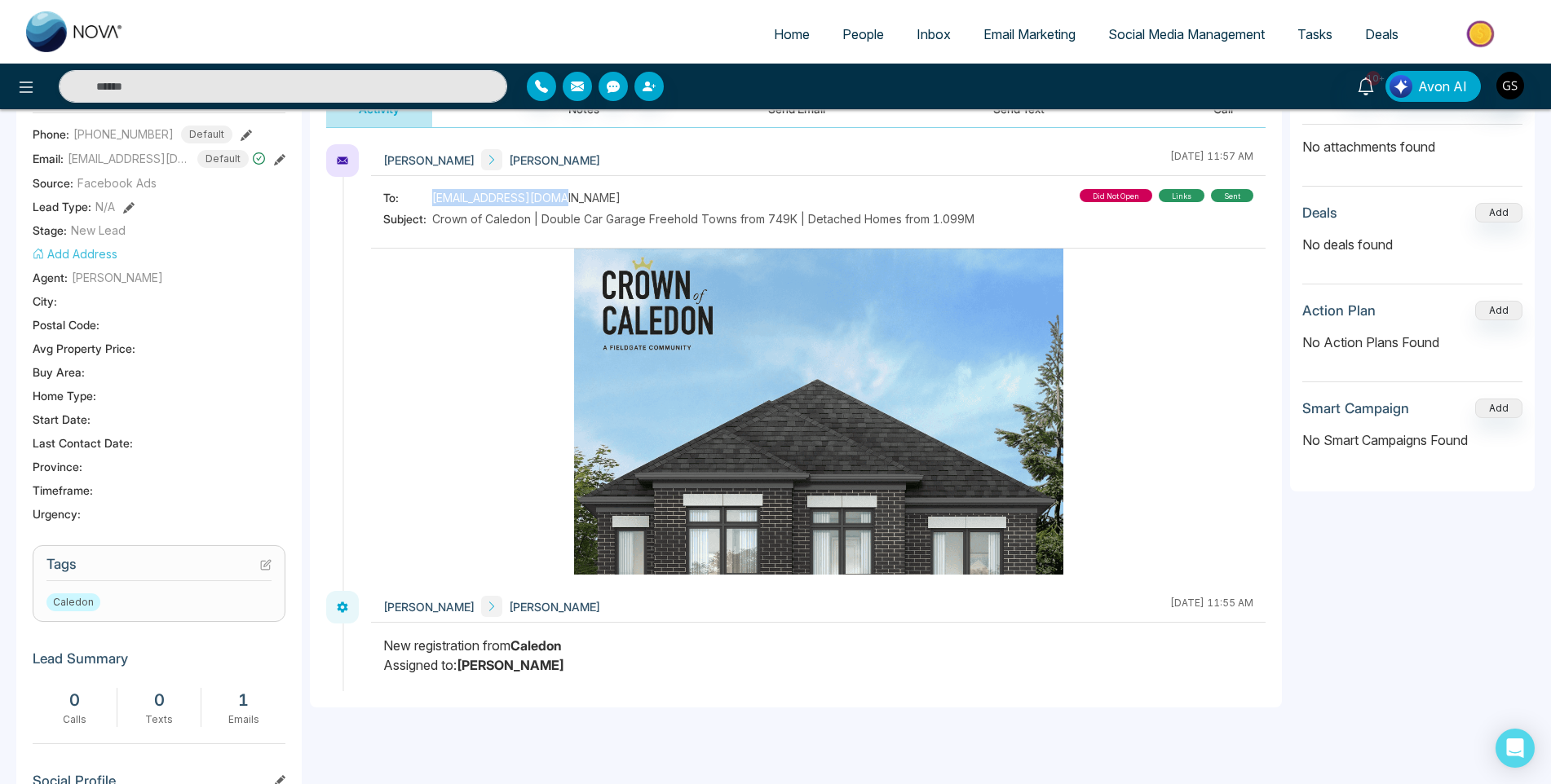
click at [268, 571] on icon at bounding box center [266, 564] width 12 height 12
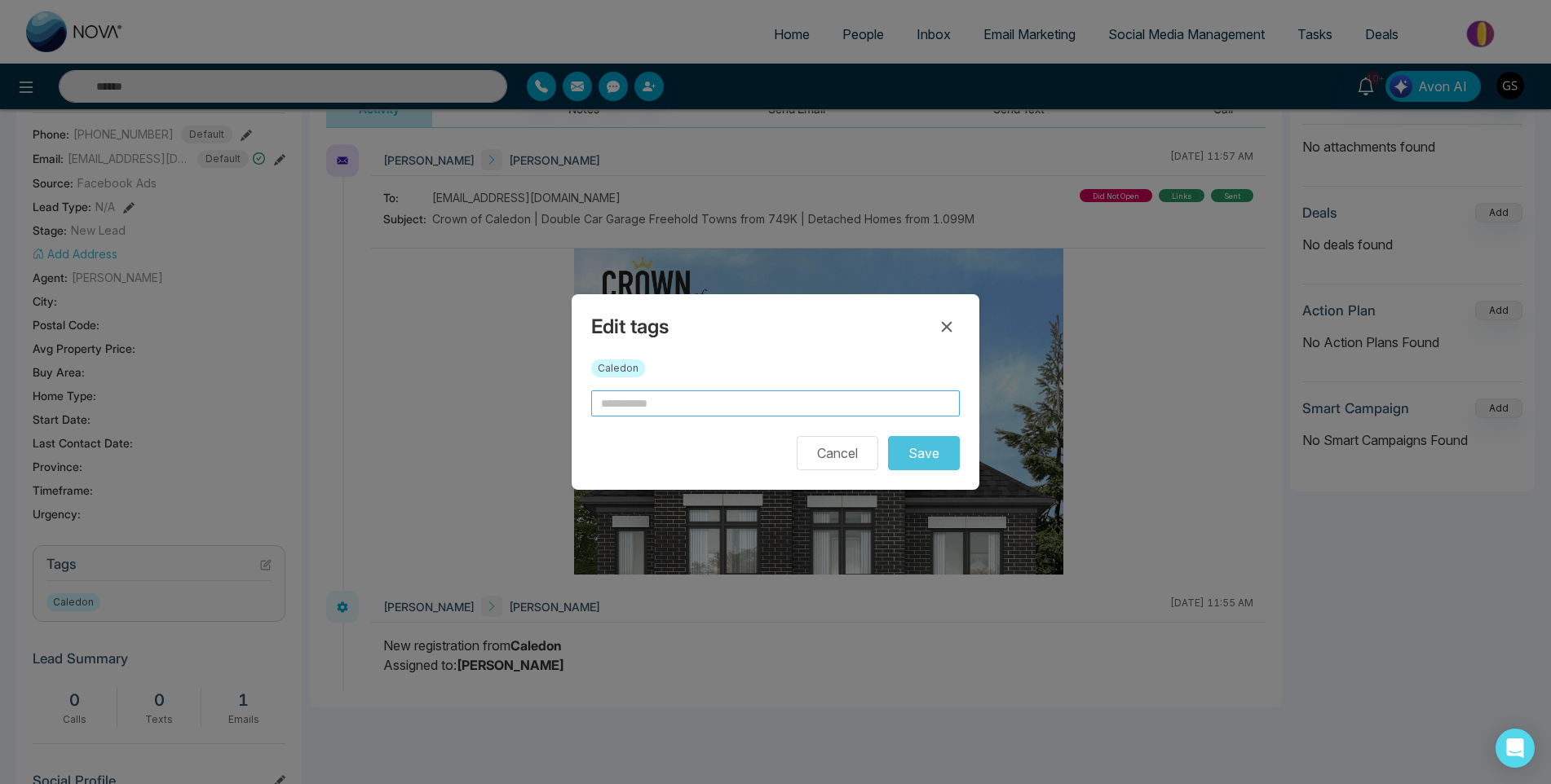
click at [734, 393] on input "text" at bounding box center [775, 403] width 368 height 26
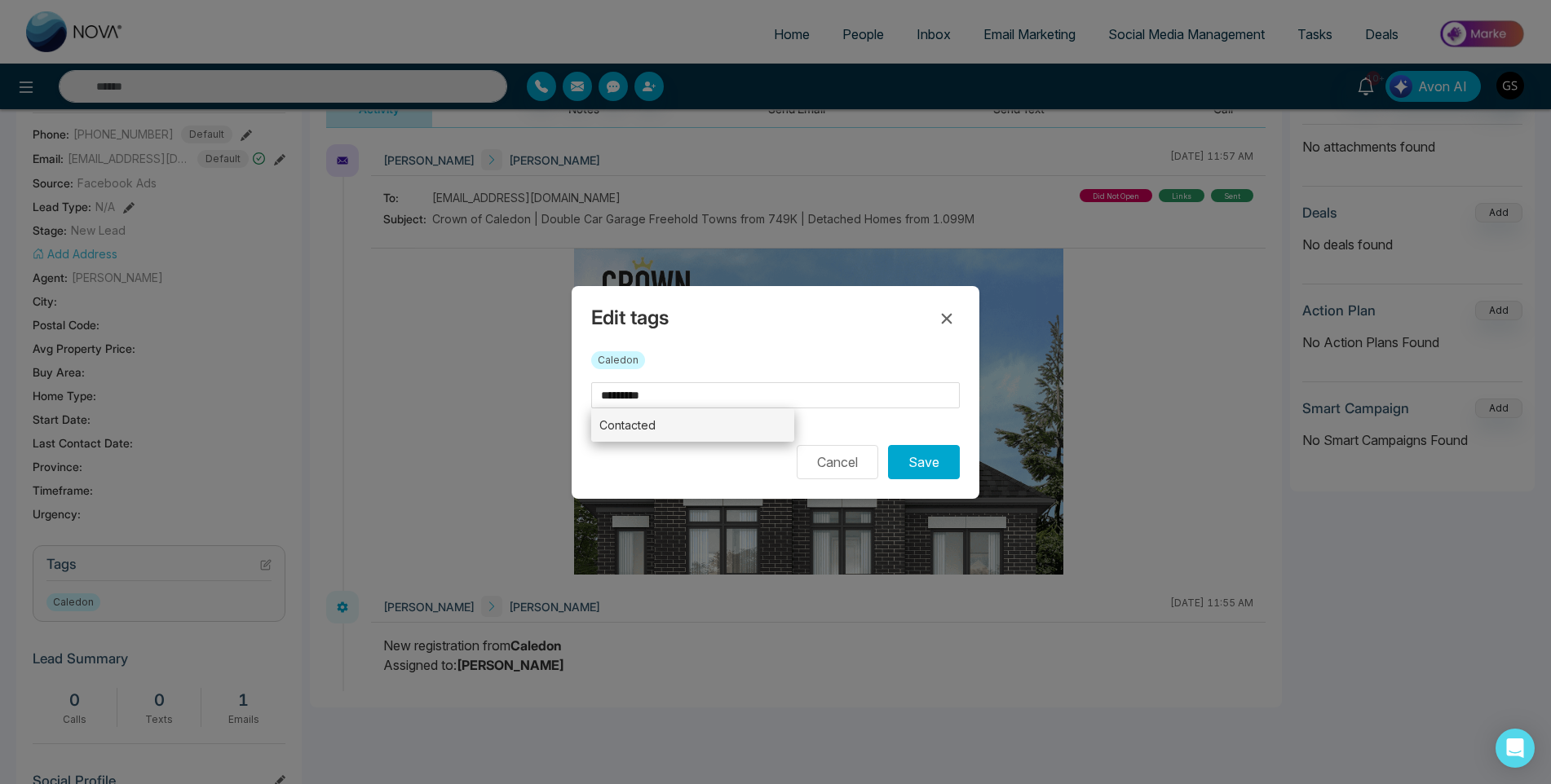
click at [713, 429] on li "Contacted" at bounding box center [693, 425] width 203 height 33
type input "*********"
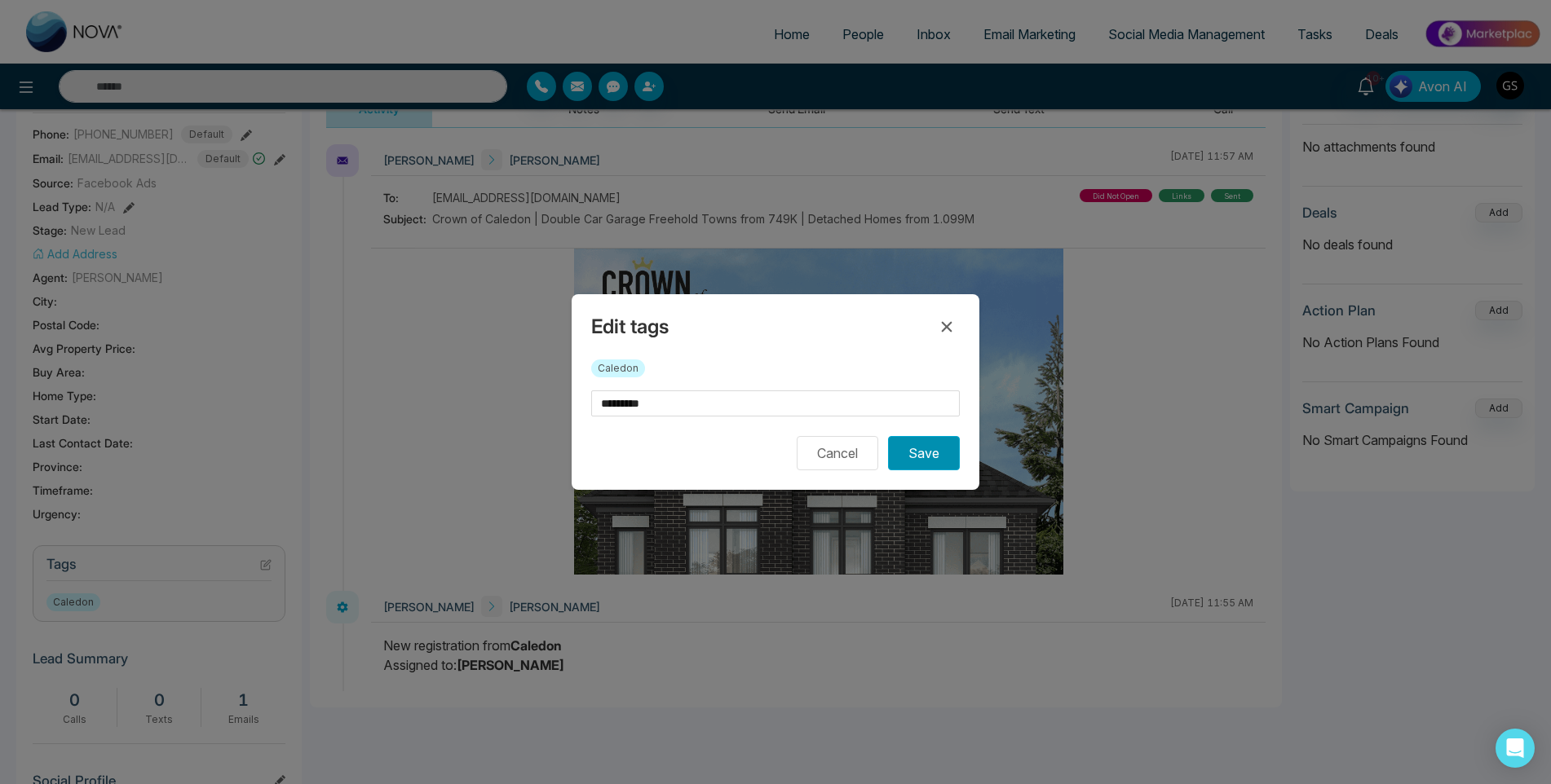
click at [934, 459] on button "Save" at bounding box center [924, 454] width 72 height 34
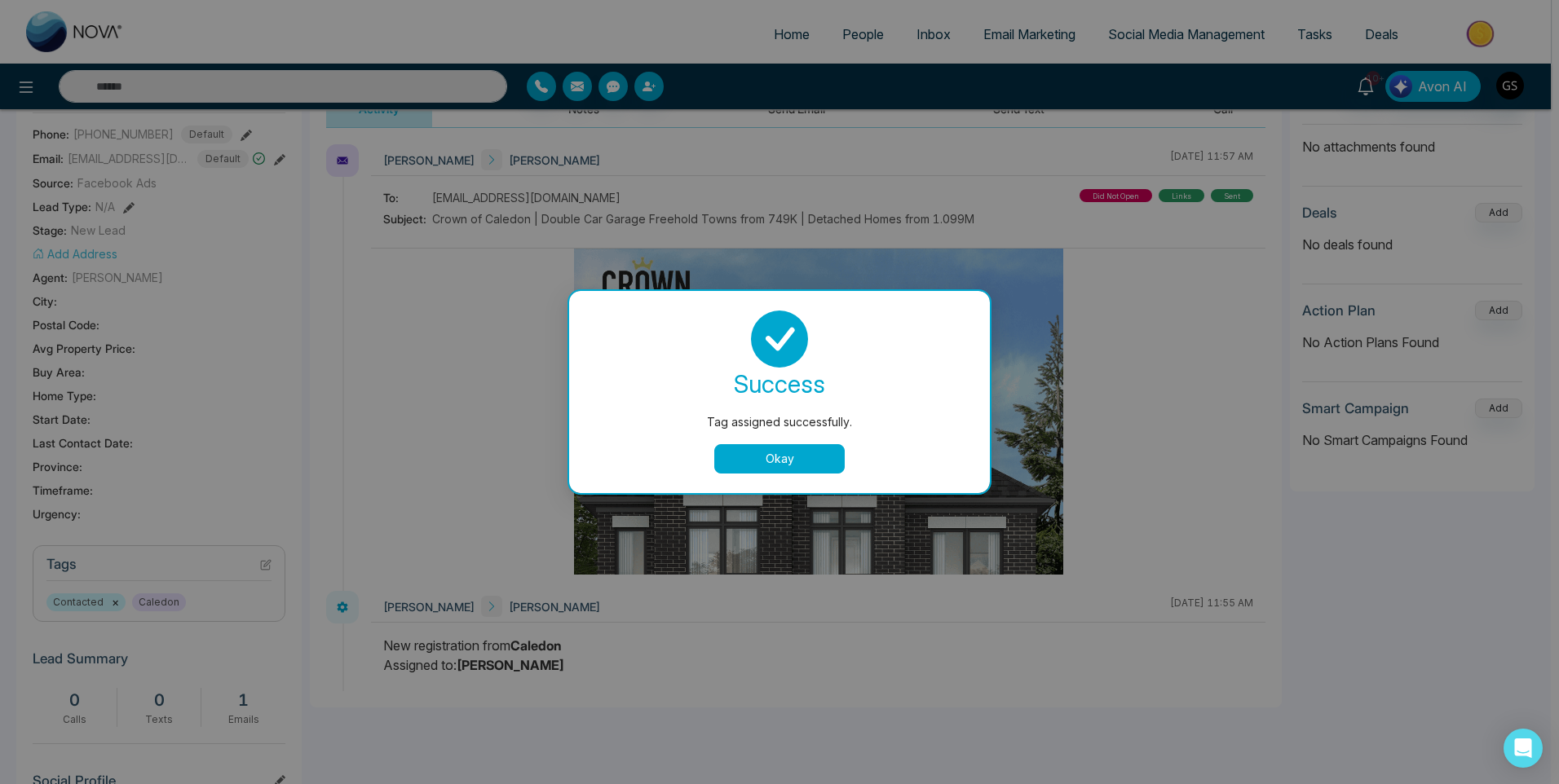
click at [820, 463] on button "Okay" at bounding box center [779, 459] width 131 height 30
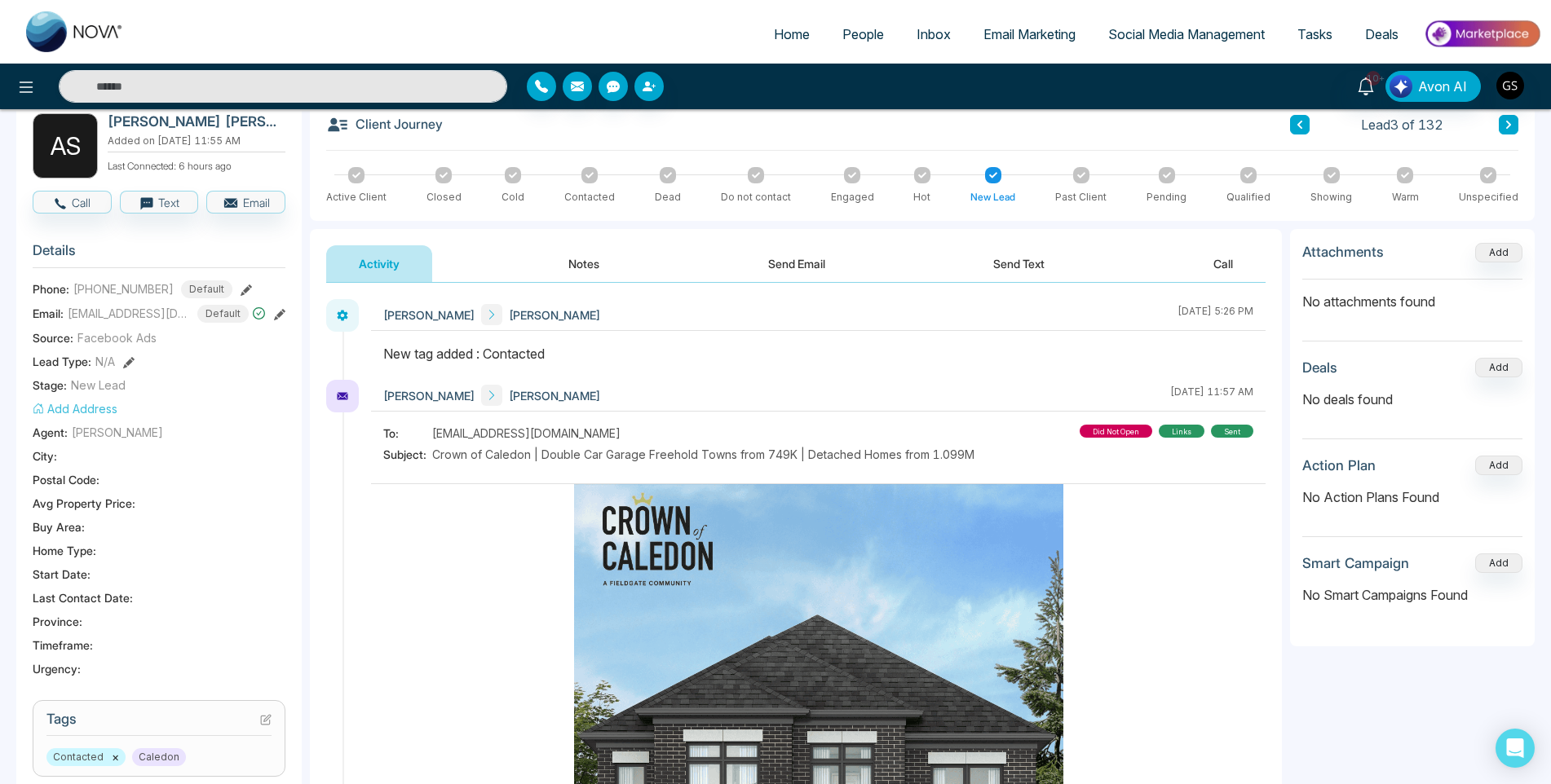
scroll to position [0, 0]
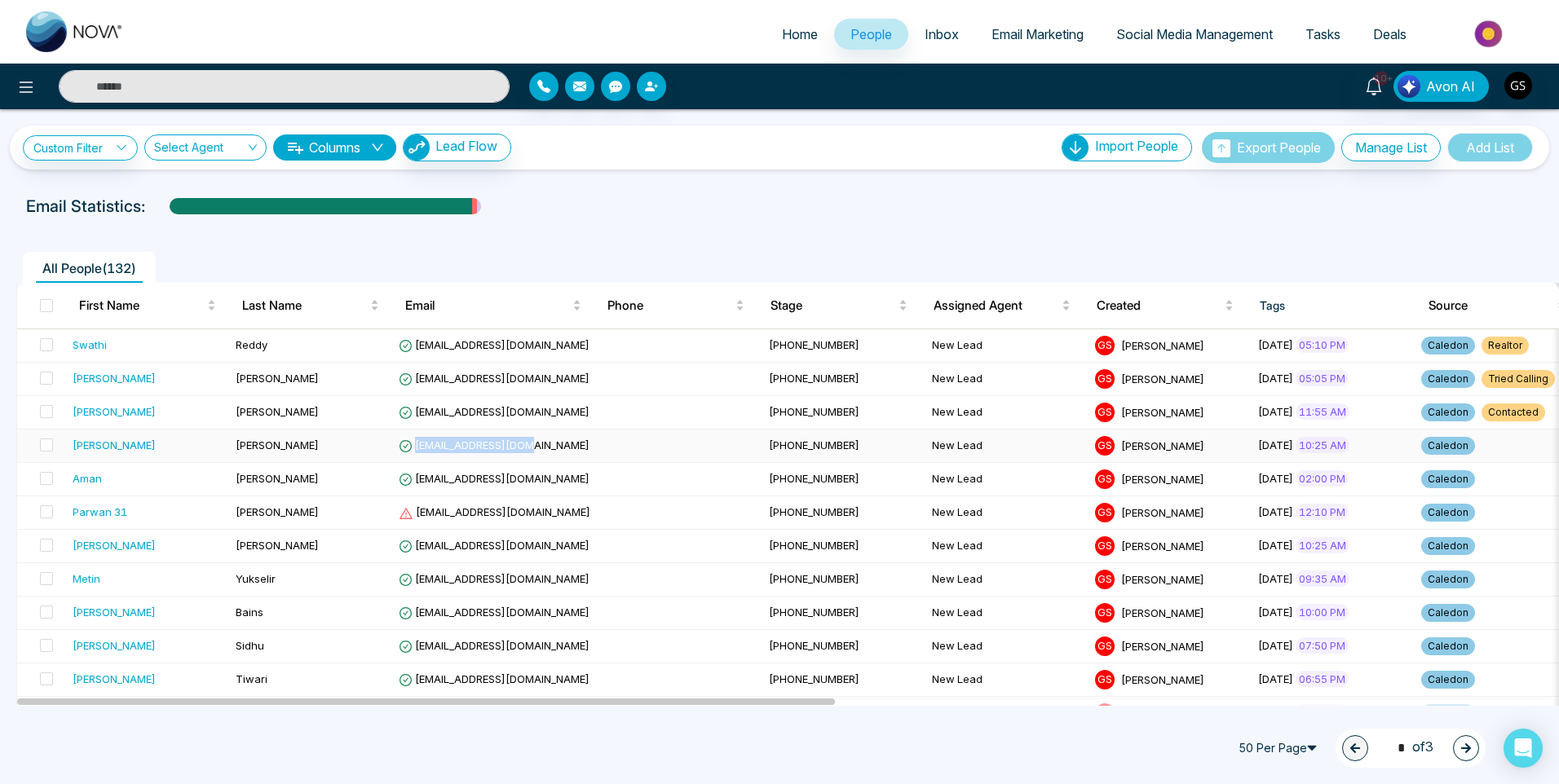
drag, startPoint x: 523, startPoint y: 447, endPoint x: 415, endPoint y: 449, distance: 108.0
click at [415, 449] on span "[EMAIL_ADDRESS][DOMAIN_NAME]" at bounding box center [494, 445] width 191 height 13
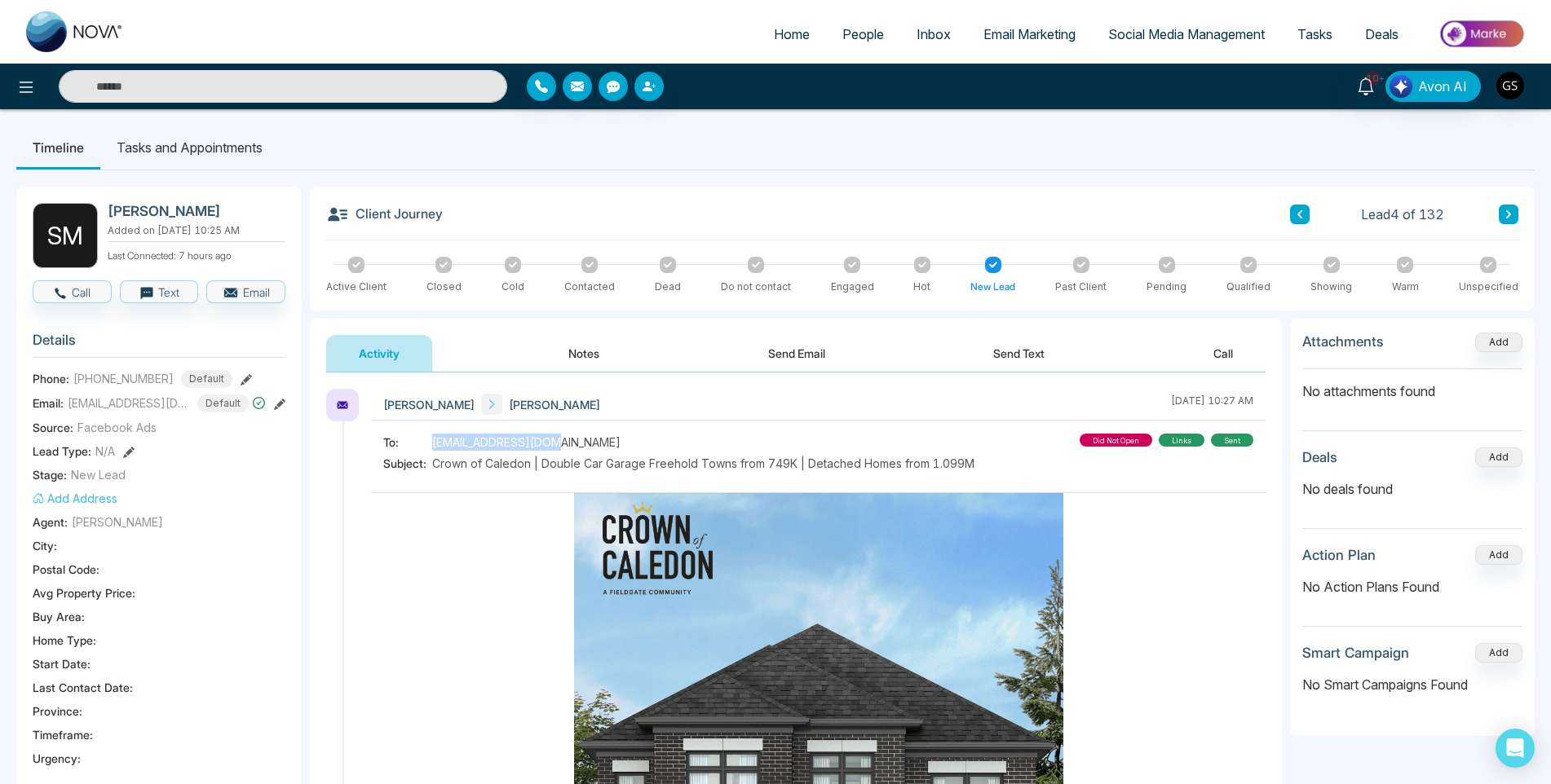
drag, startPoint x: 546, startPoint y: 441, endPoint x: 426, endPoint y: 449, distance: 120.3
click at [426, 449] on div "To: [EMAIL_ADDRESS][DOMAIN_NAME]" at bounding box center [679, 442] width 591 height 17
copy div "[EMAIL_ADDRESS][DOMAIN_NAME]"
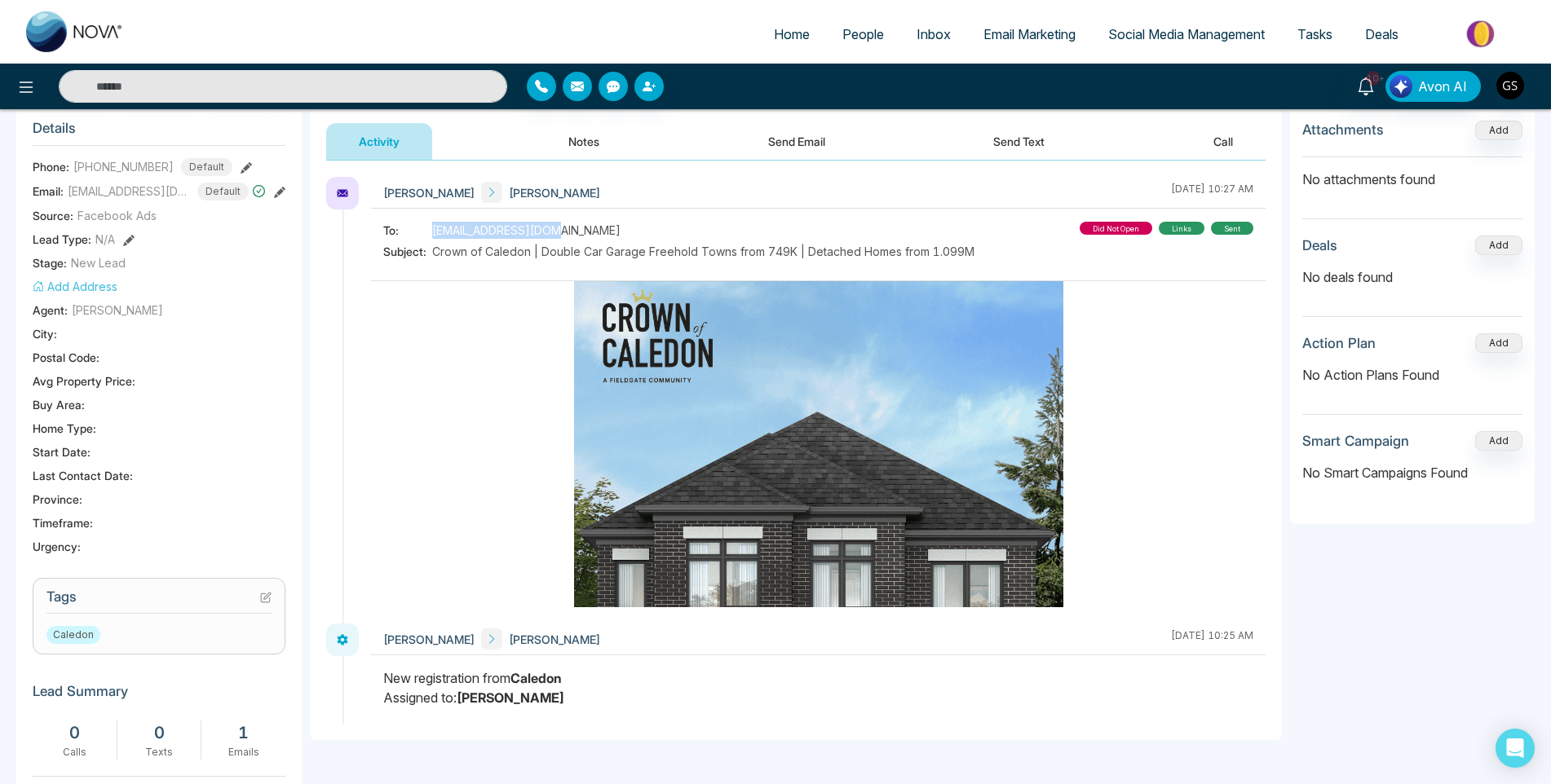
scroll to position [408, 0]
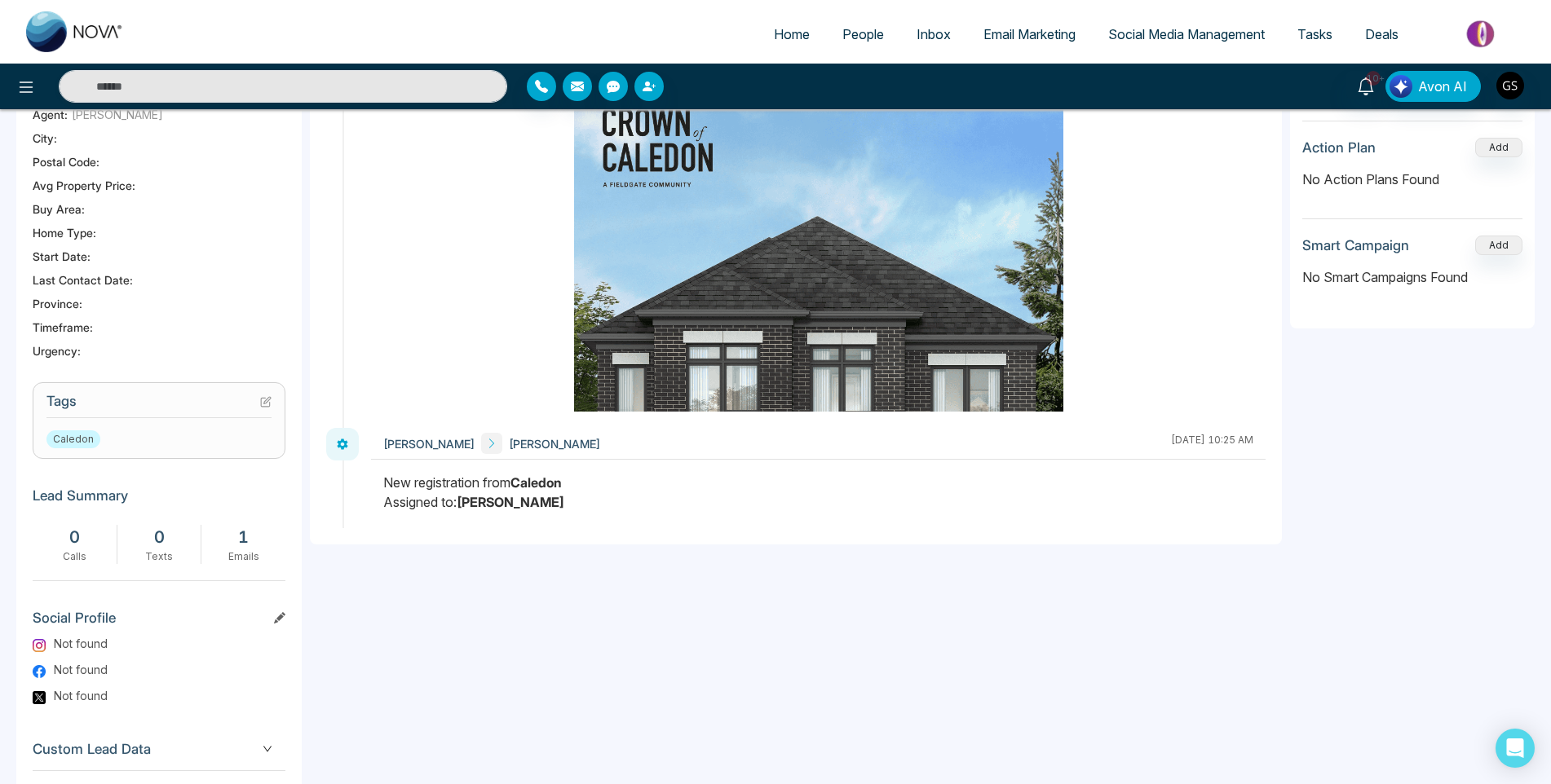
click at [266, 408] on icon at bounding box center [266, 401] width 12 height 12
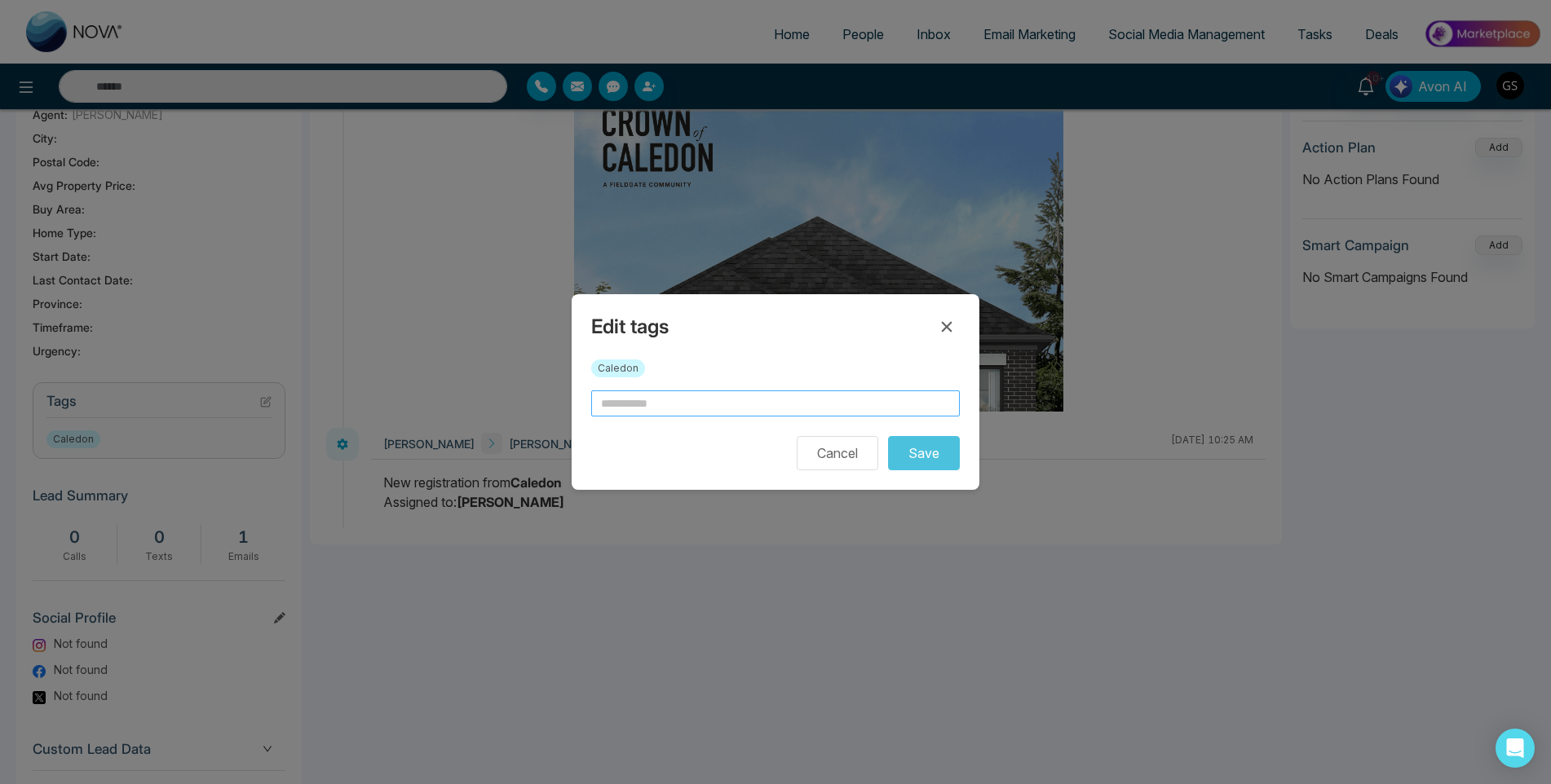
click at [673, 410] on input "text" at bounding box center [775, 403] width 368 height 26
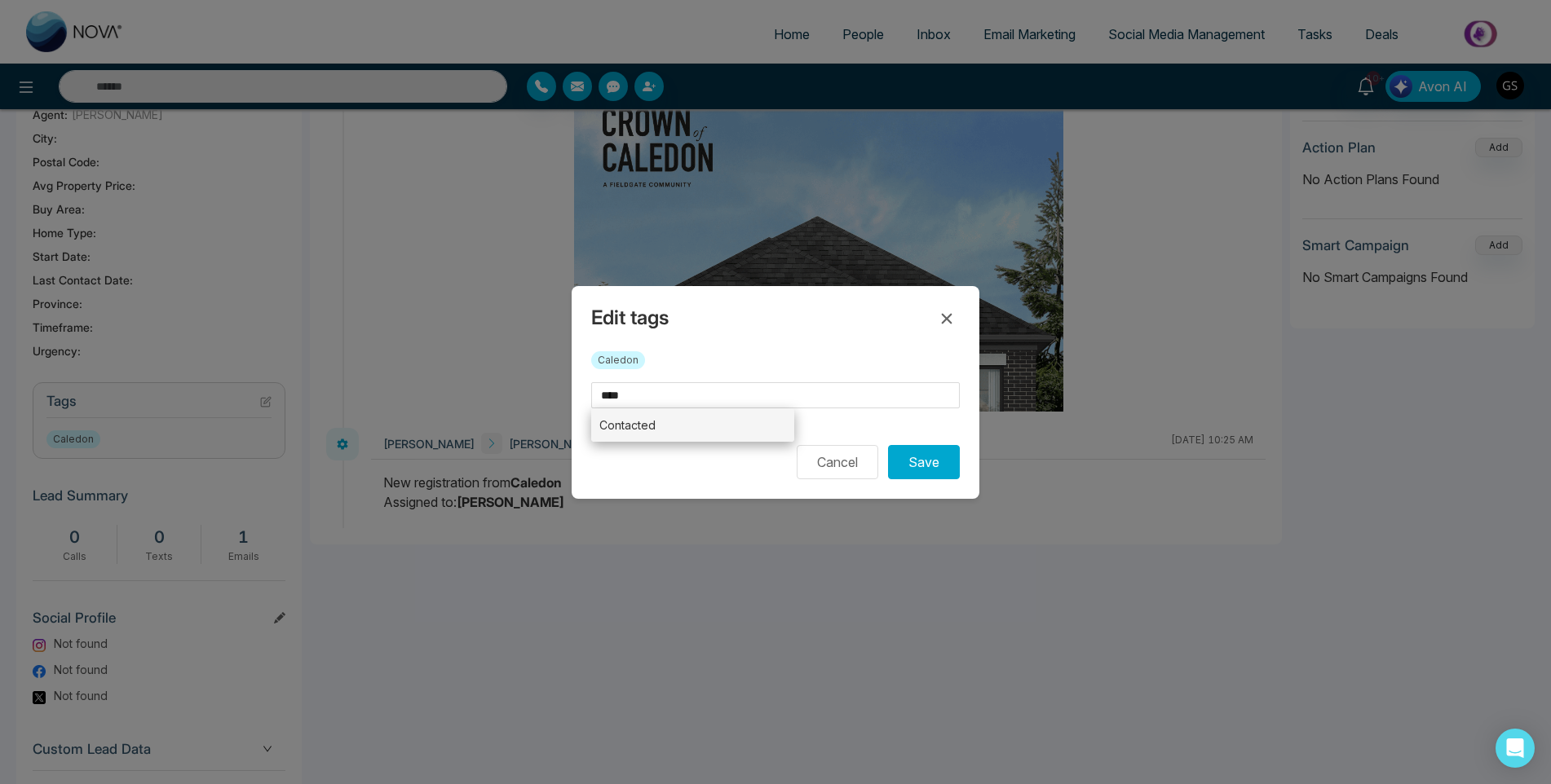
click at [669, 419] on li "Contacted" at bounding box center [693, 425] width 203 height 33
type input "*********"
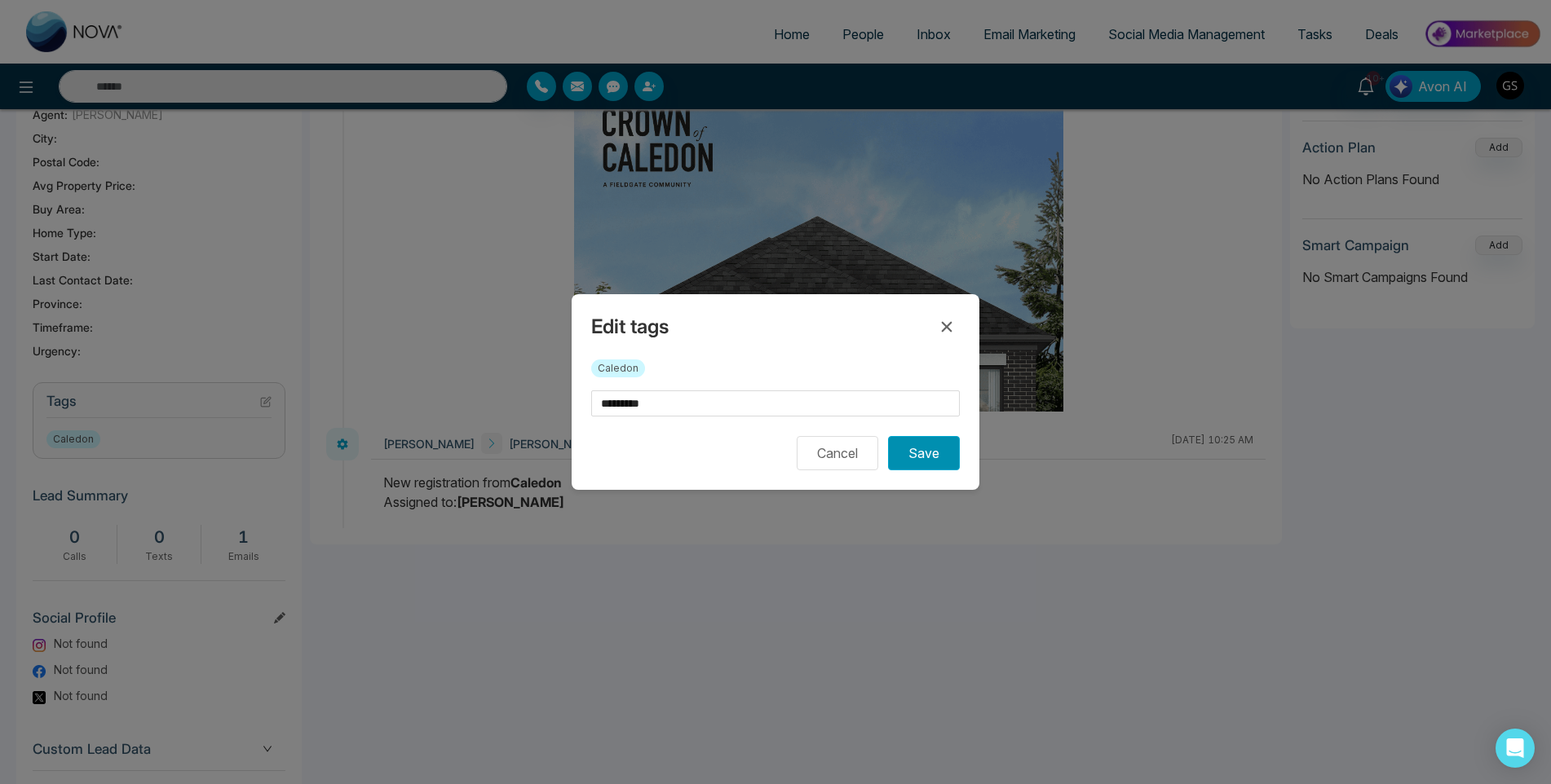
click at [912, 468] on button "Save" at bounding box center [924, 454] width 72 height 34
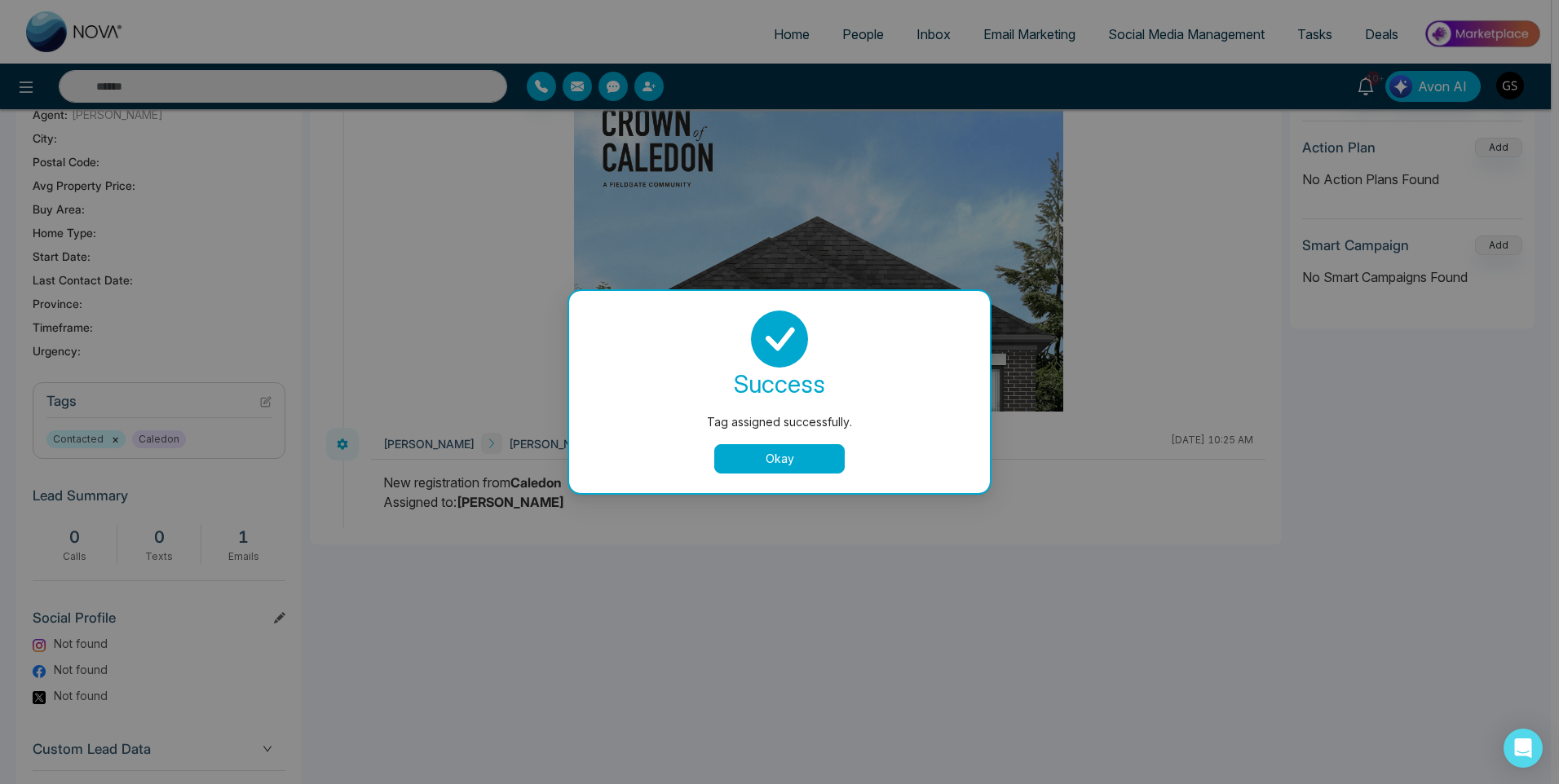
click at [790, 468] on button "Okay" at bounding box center [779, 459] width 131 height 30
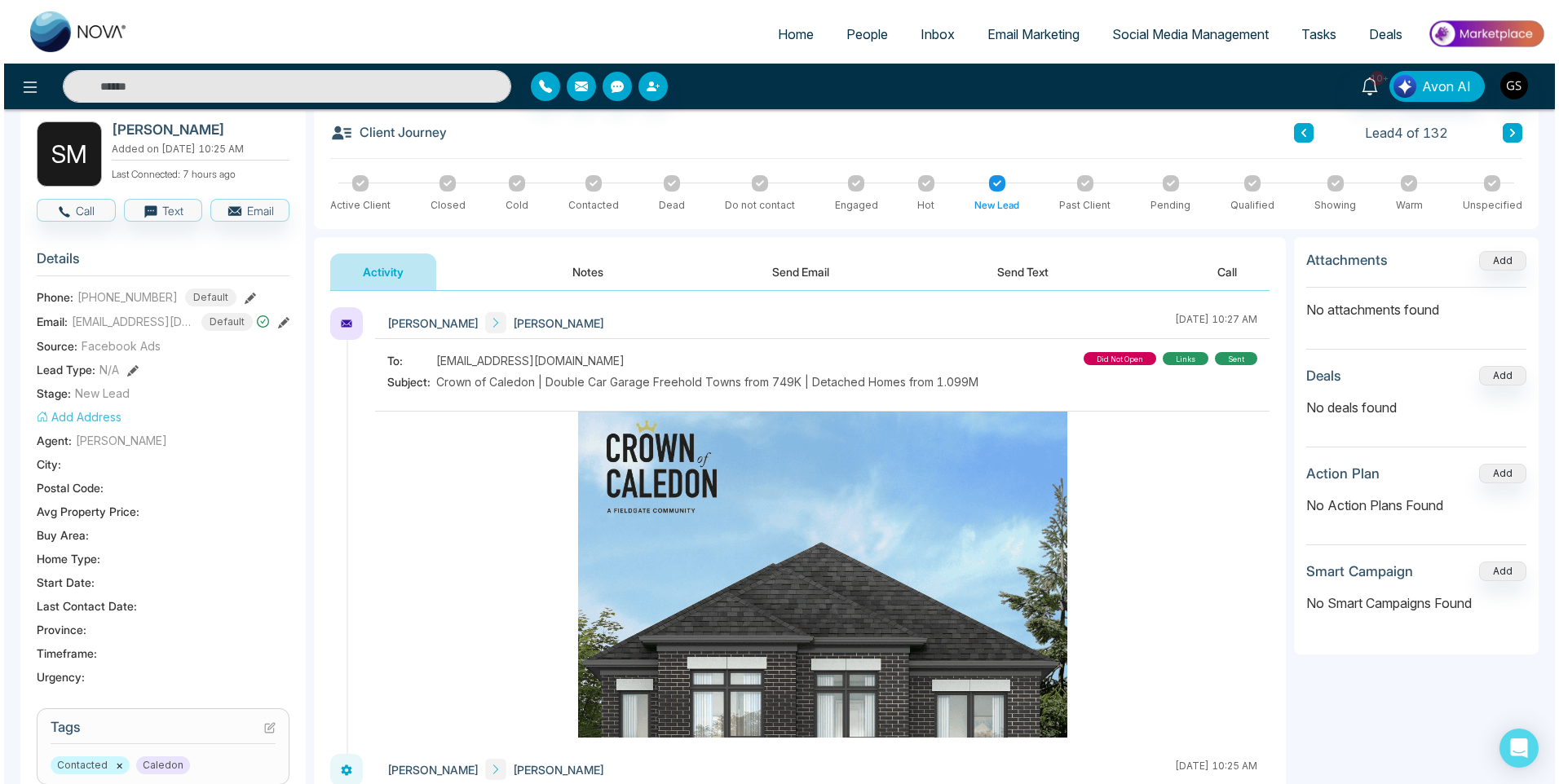
scroll to position [0, 0]
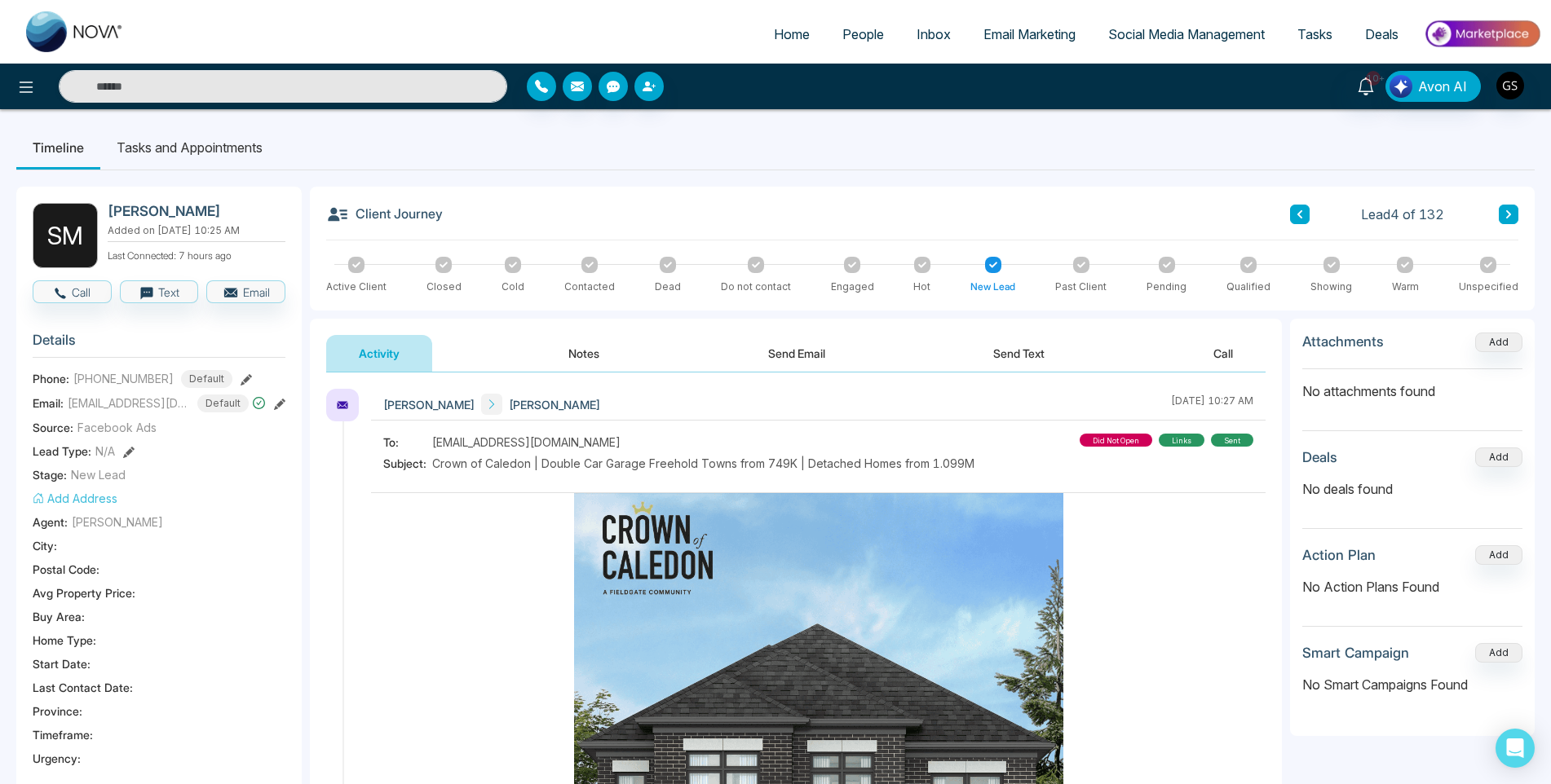
click at [591, 350] on button "Notes" at bounding box center [583, 353] width 96 height 37
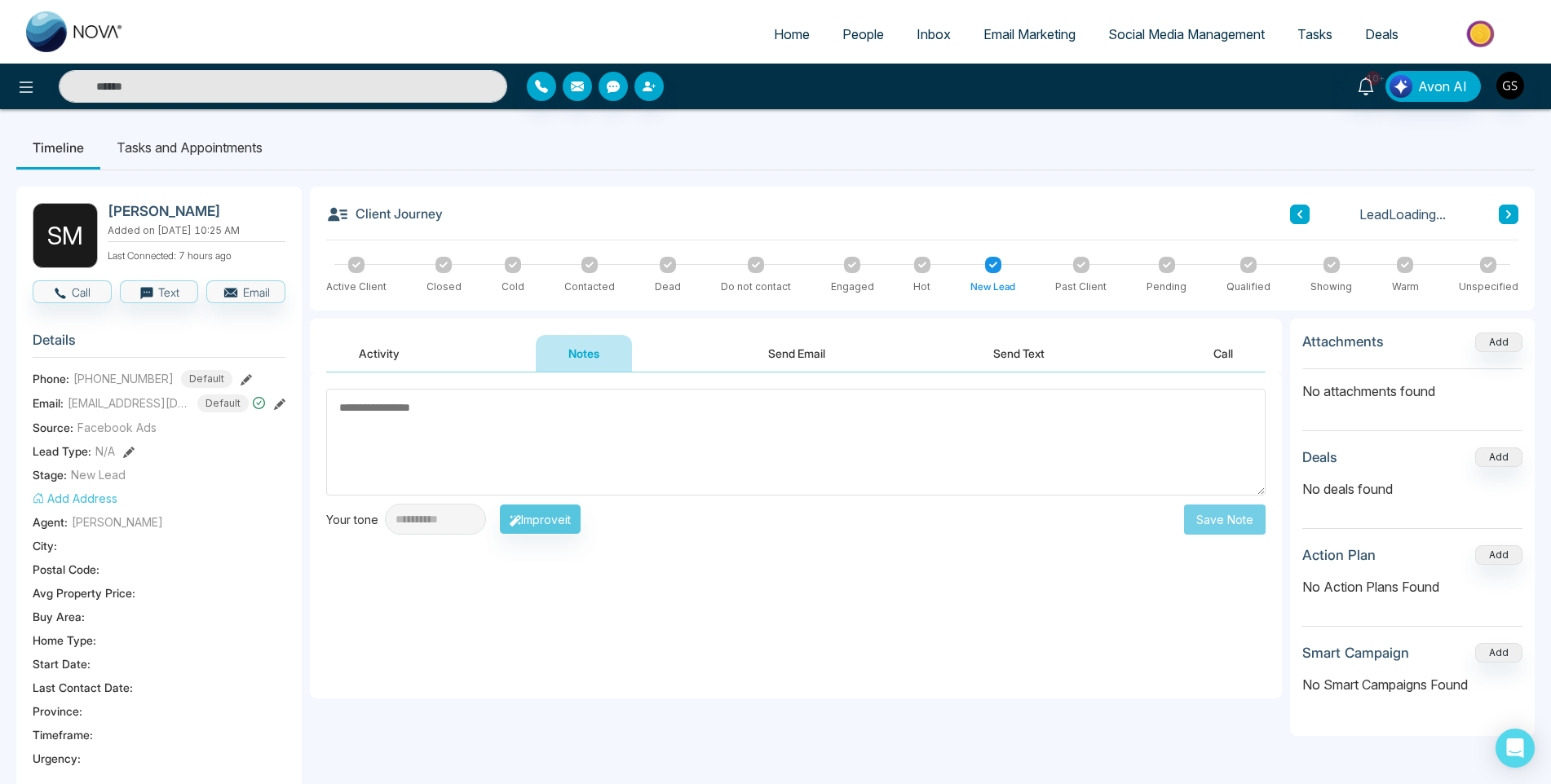
click at [538, 438] on textarea at bounding box center [795, 442] width 939 height 107
type textarea "*"
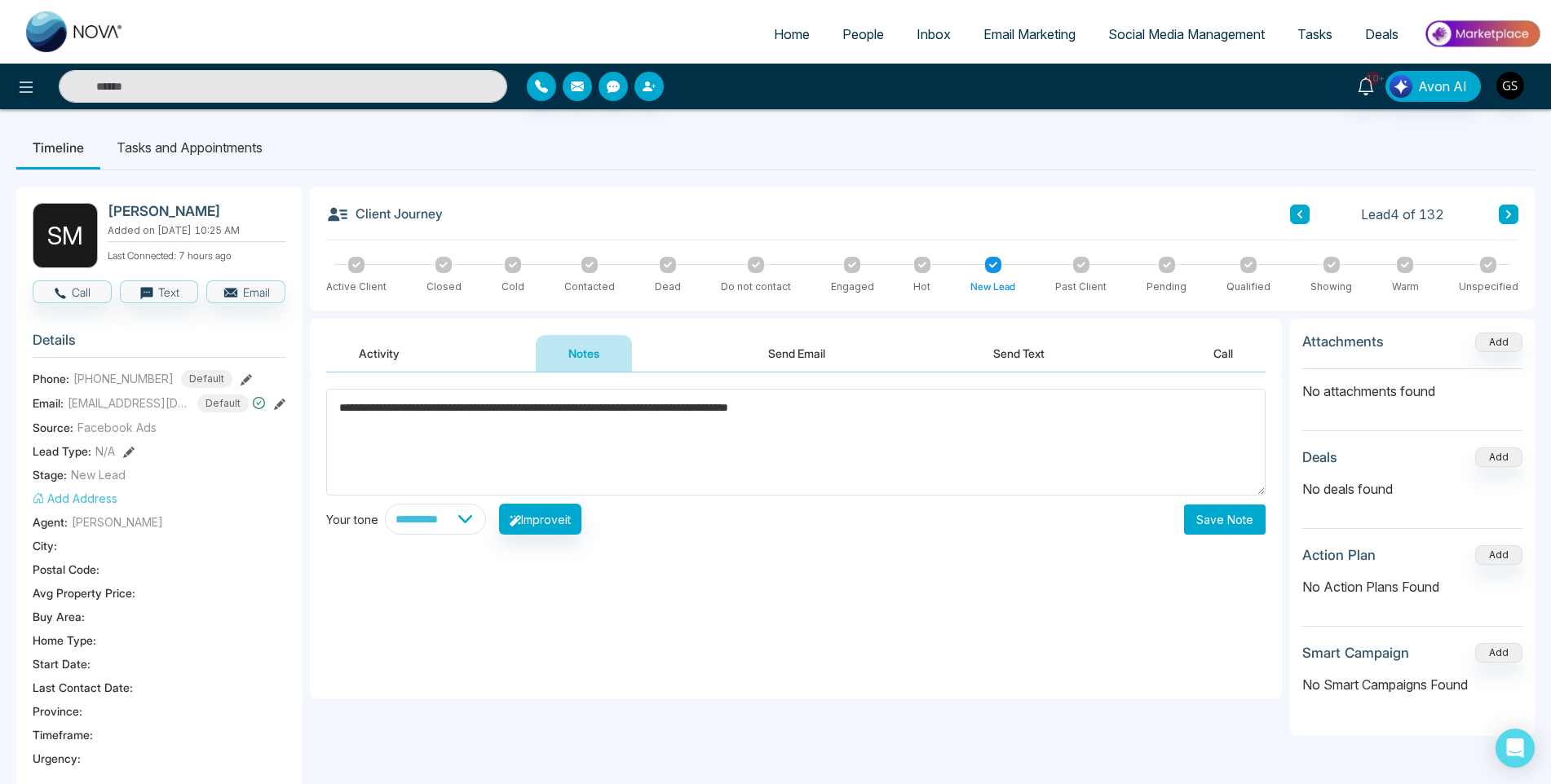
type textarea "**********"
click at [1227, 521] on button "Save Note" at bounding box center [1224, 520] width 82 height 31
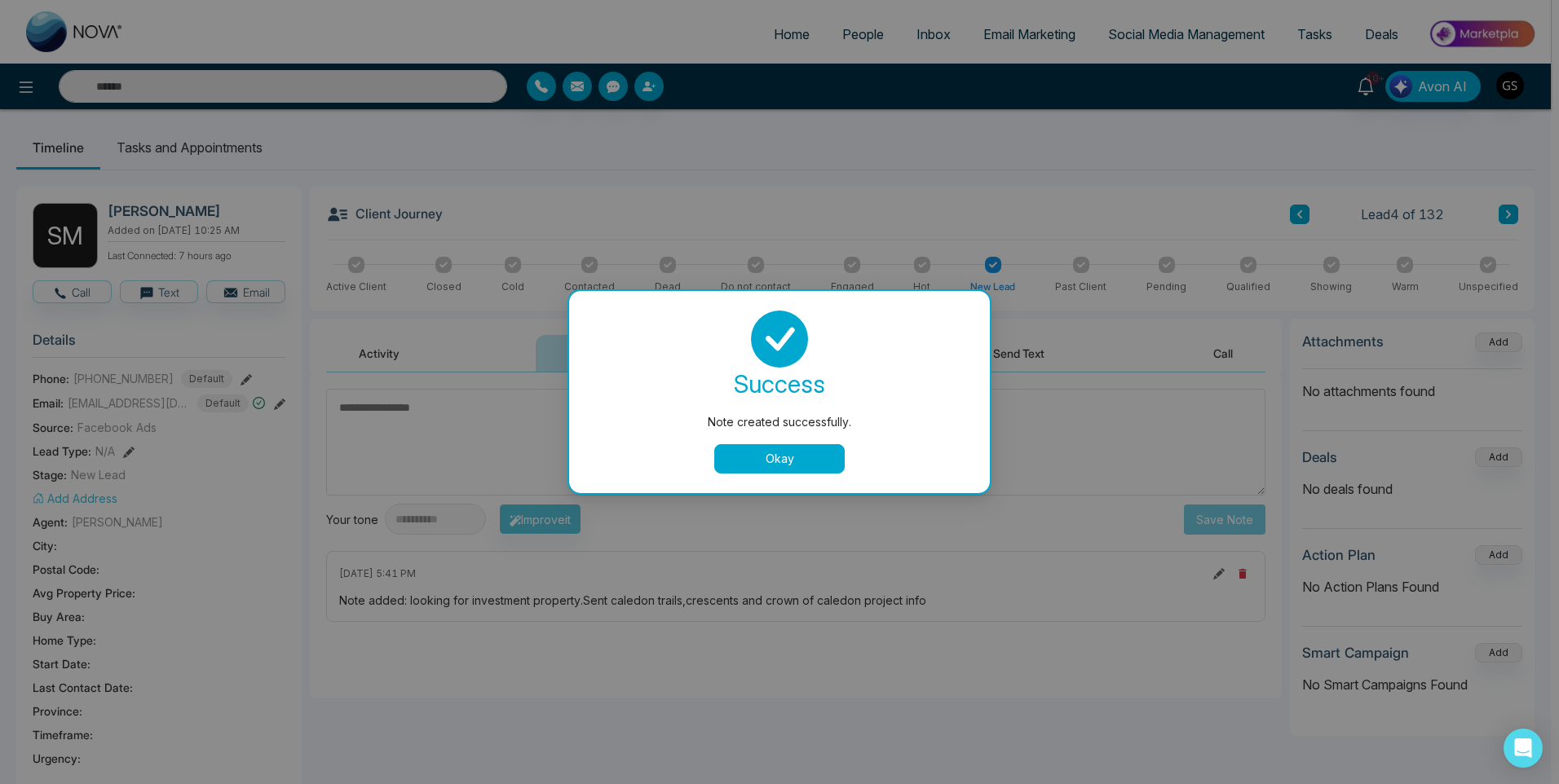
click at [920, 723] on div "Note created successfully. success Note created successfully. Okay" at bounding box center [780, 392] width 1559 height 784
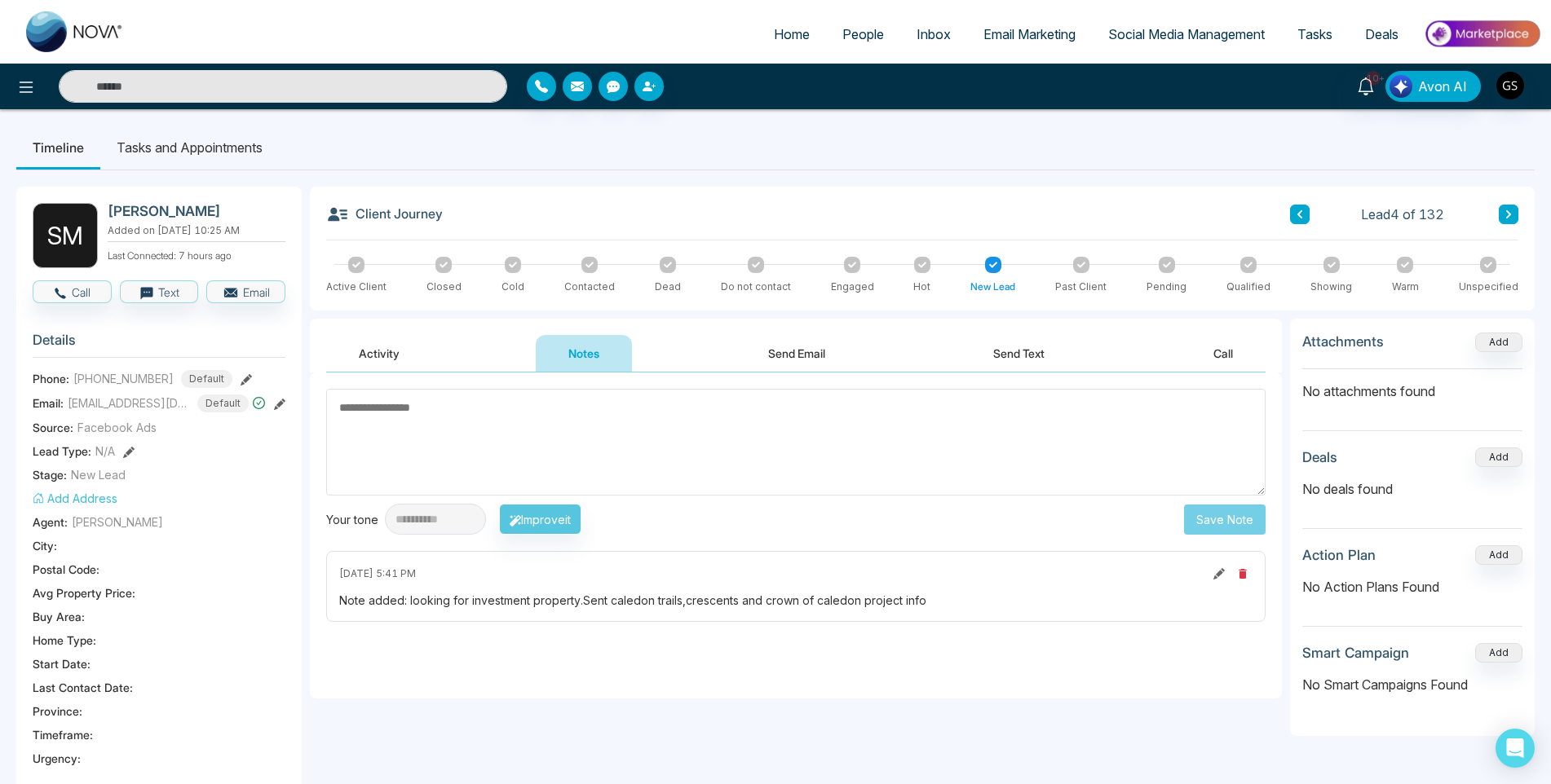
click at [866, 35] on span "People" at bounding box center [863, 34] width 41 height 16
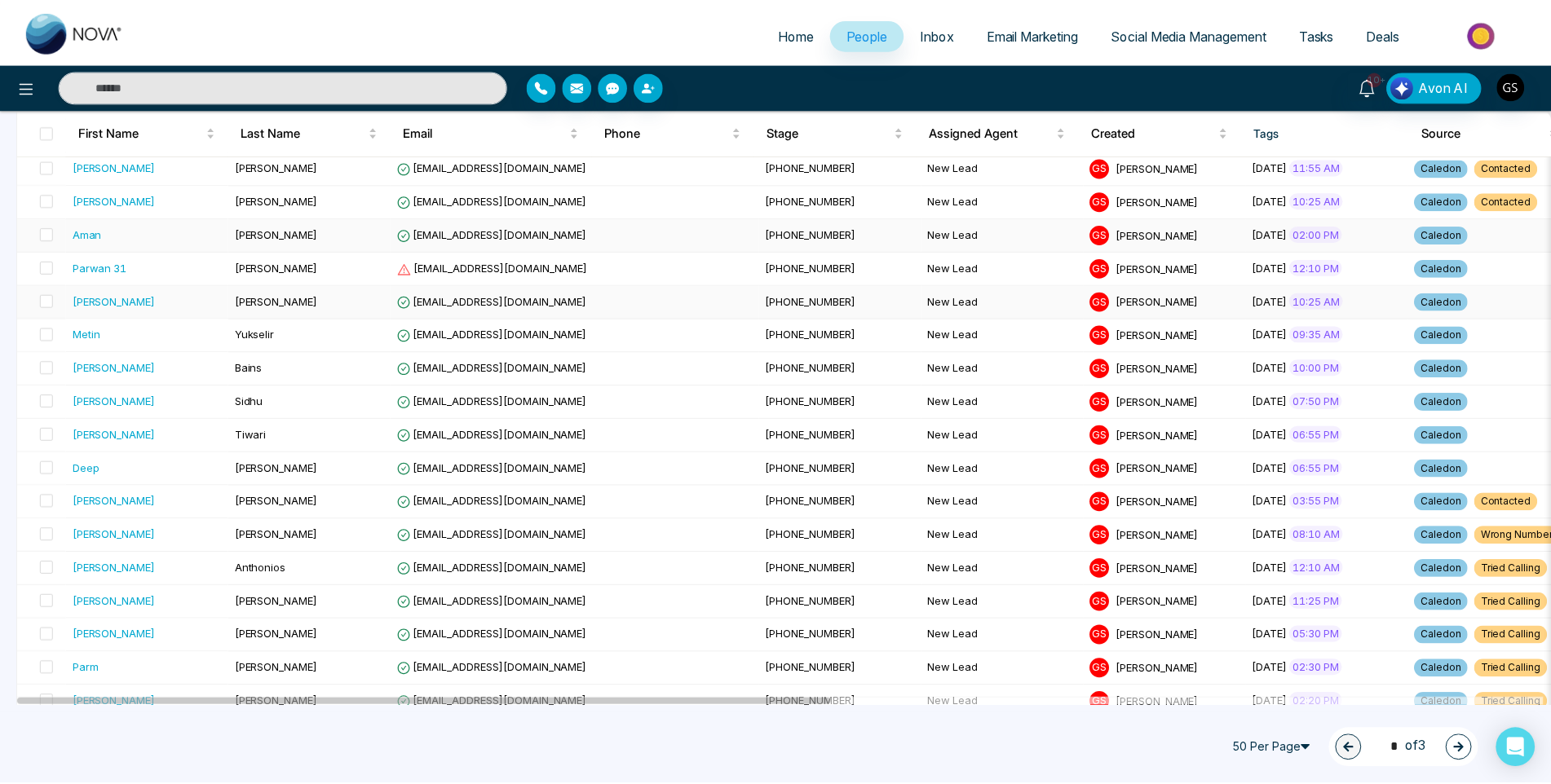
scroll to position [245, 0]
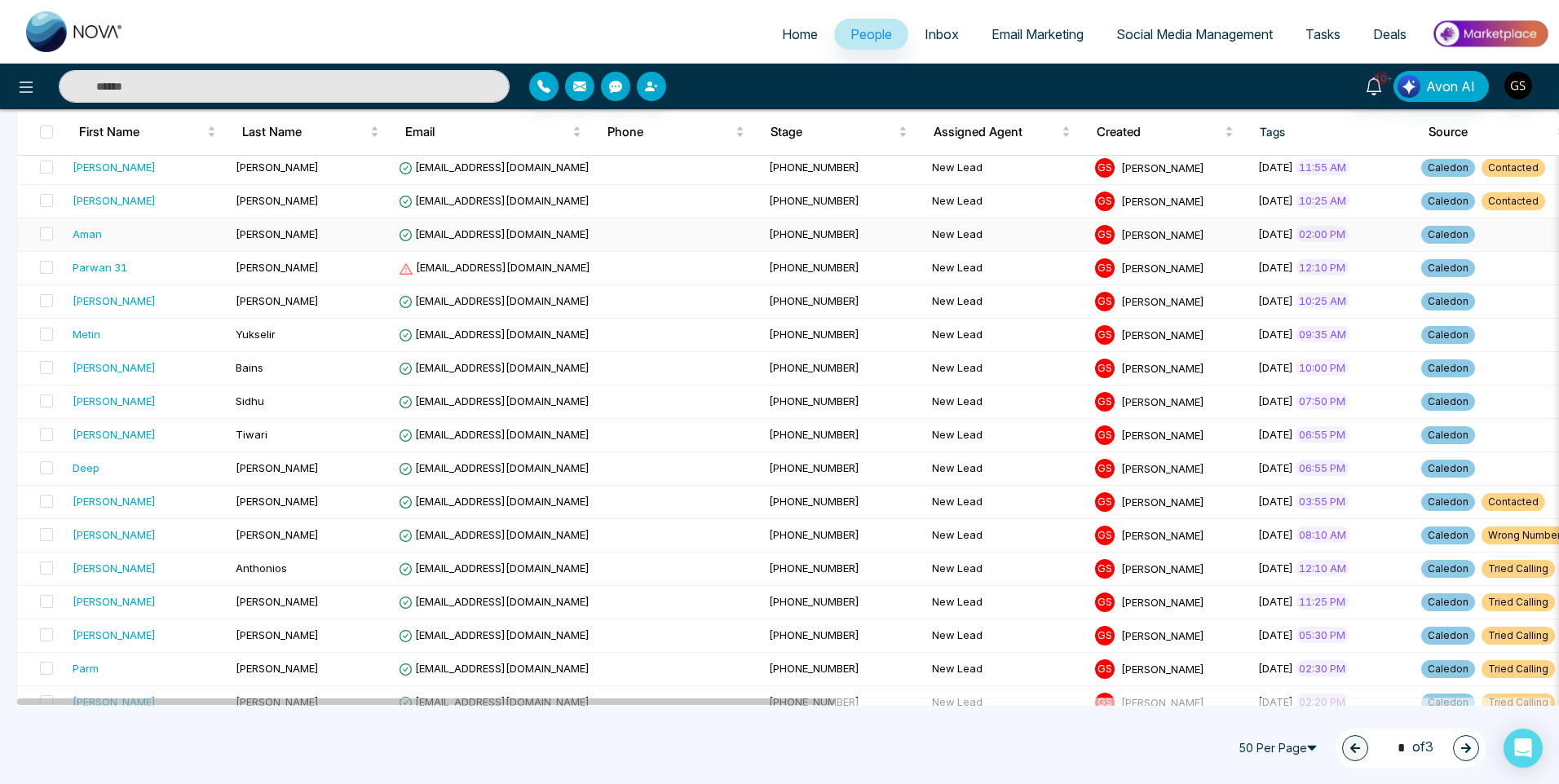
click at [320, 221] on td "[PERSON_NAME]" at bounding box center [310, 235] width 163 height 33
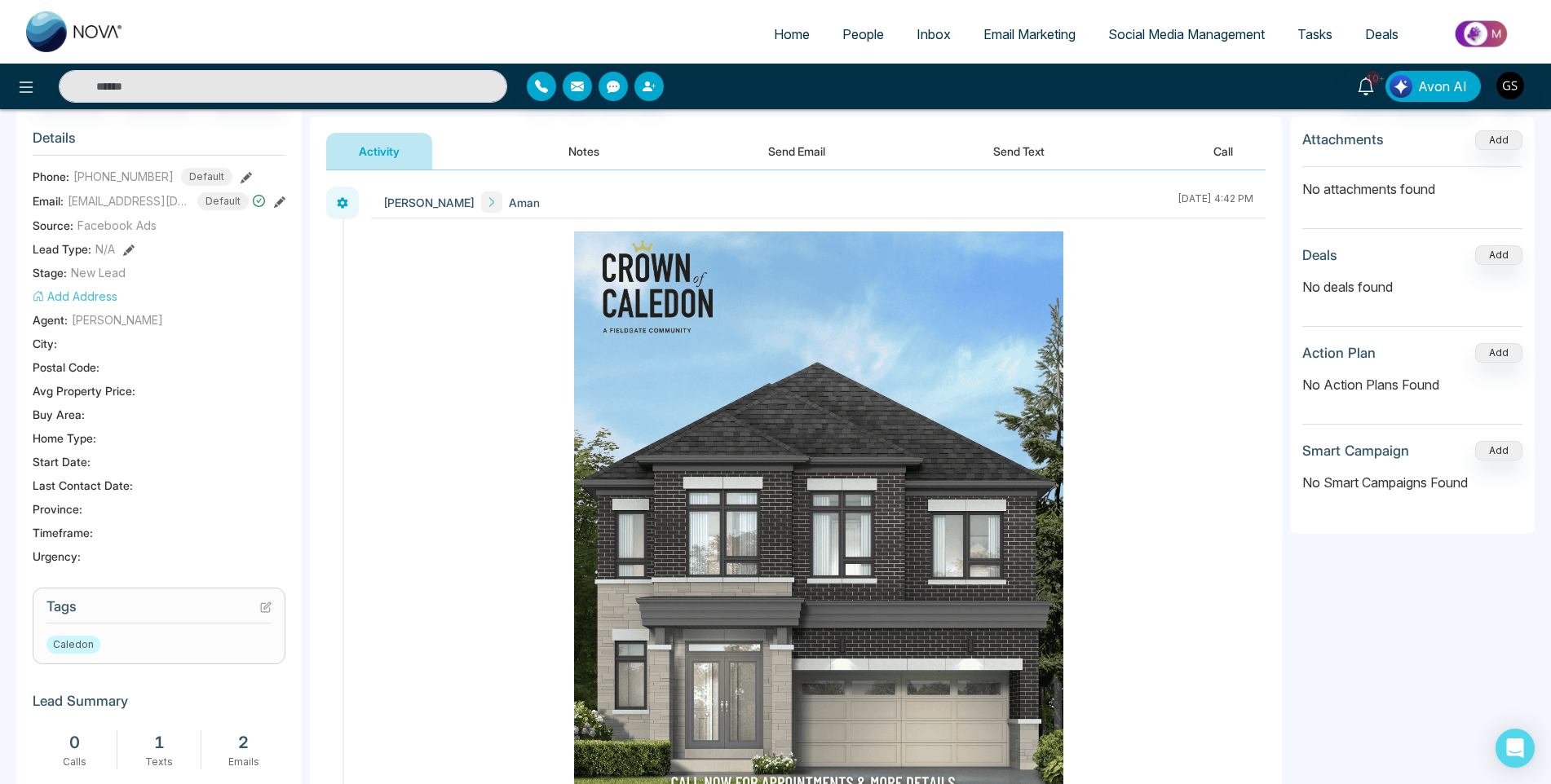
scroll to position [245, 0]
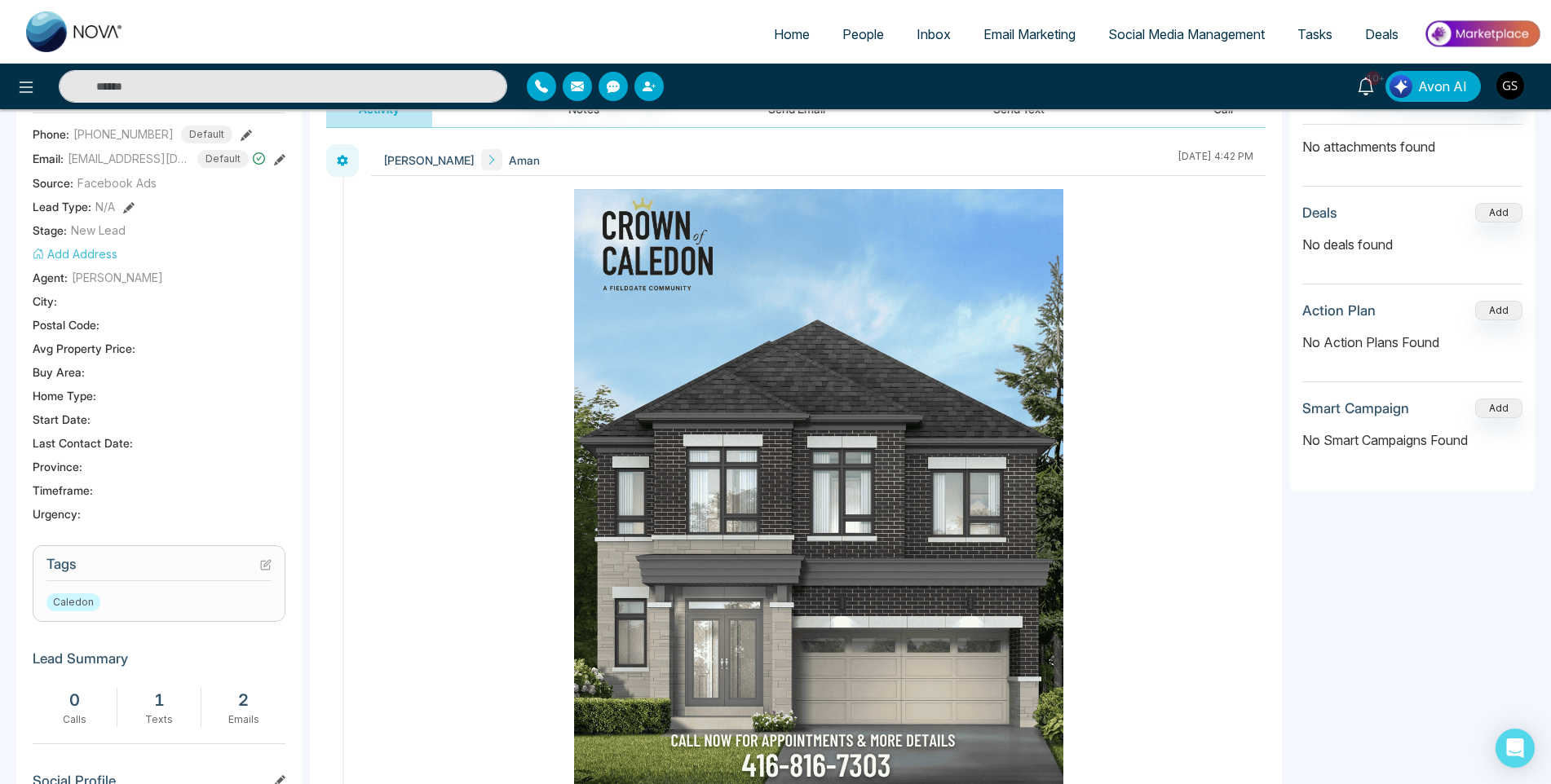
click at [267, 566] on icon at bounding box center [266, 564] width 12 height 12
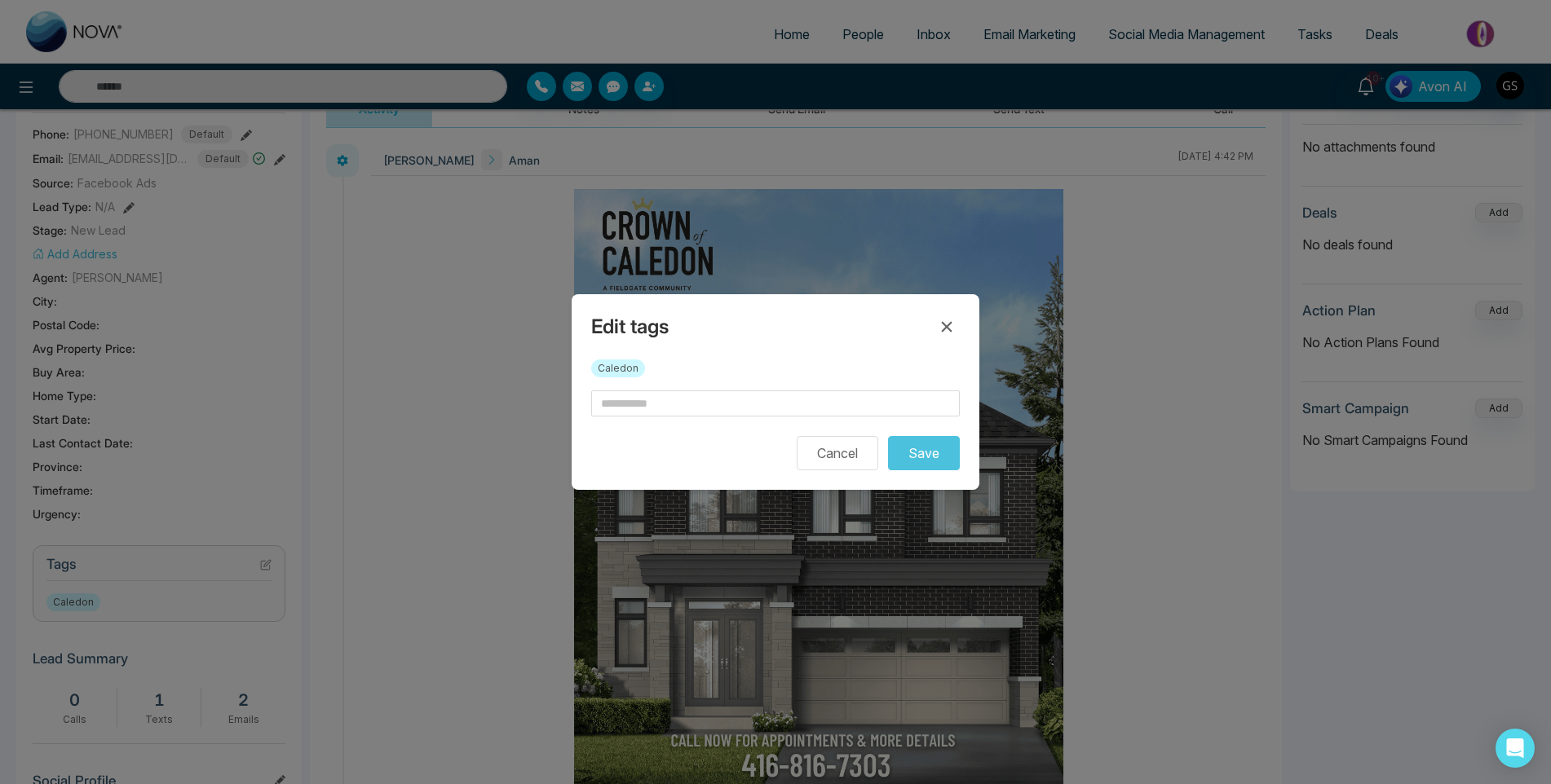
drag, startPoint x: 792, startPoint y: 352, endPoint x: 776, endPoint y: 369, distance: 23.3
click at [782, 364] on div "Edit tags Caledon Cancel Save" at bounding box center [775, 392] width 408 height 195
click at [747, 381] on div "Caledon" at bounding box center [775, 374] width 368 height 31
click at [732, 412] on input "text" at bounding box center [775, 403] width 368 height 26
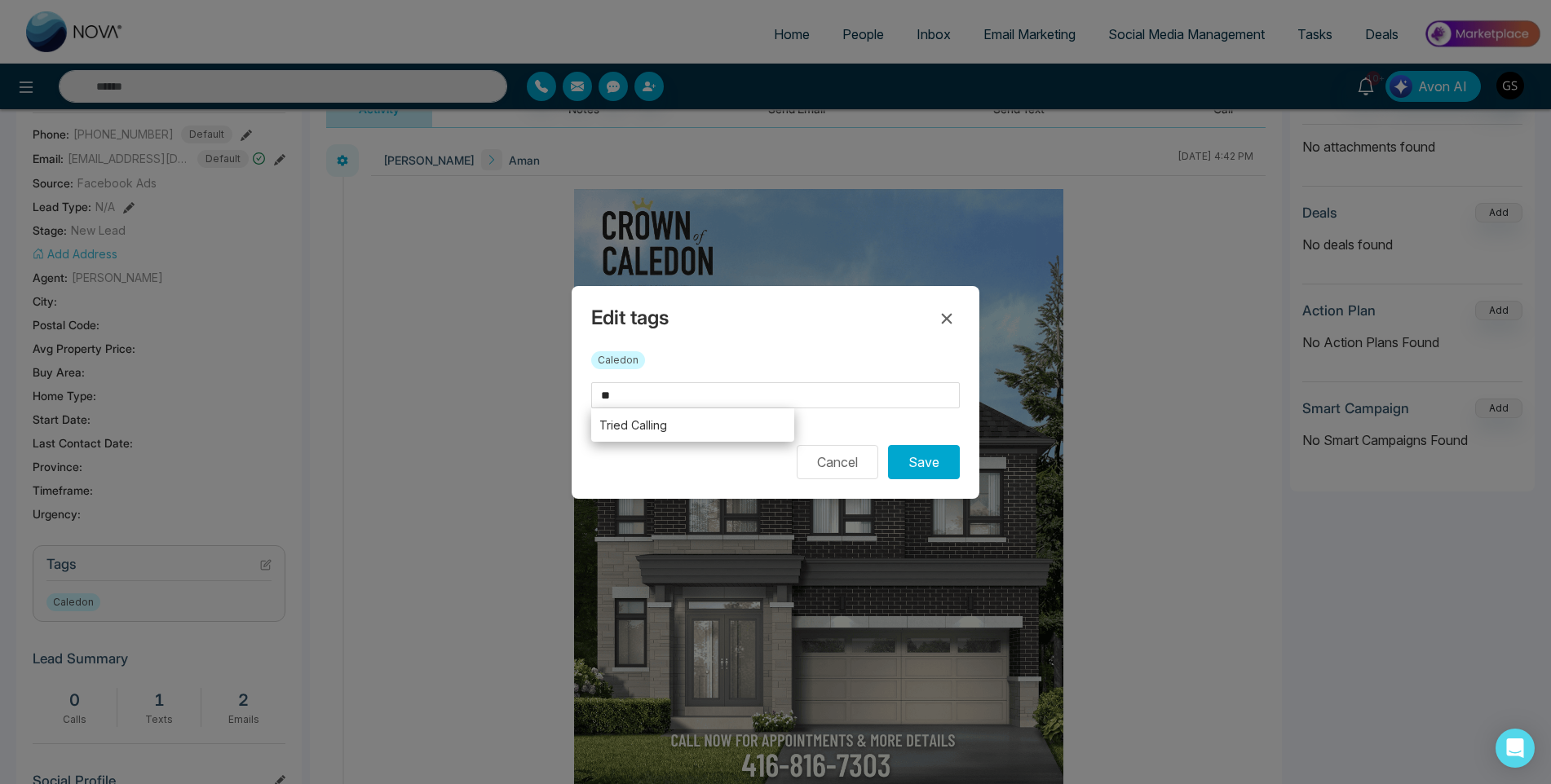
click at [726, 427] on li "Tried Calling" at bounding box center [693, 425] width 203 height 33
type input "**********"
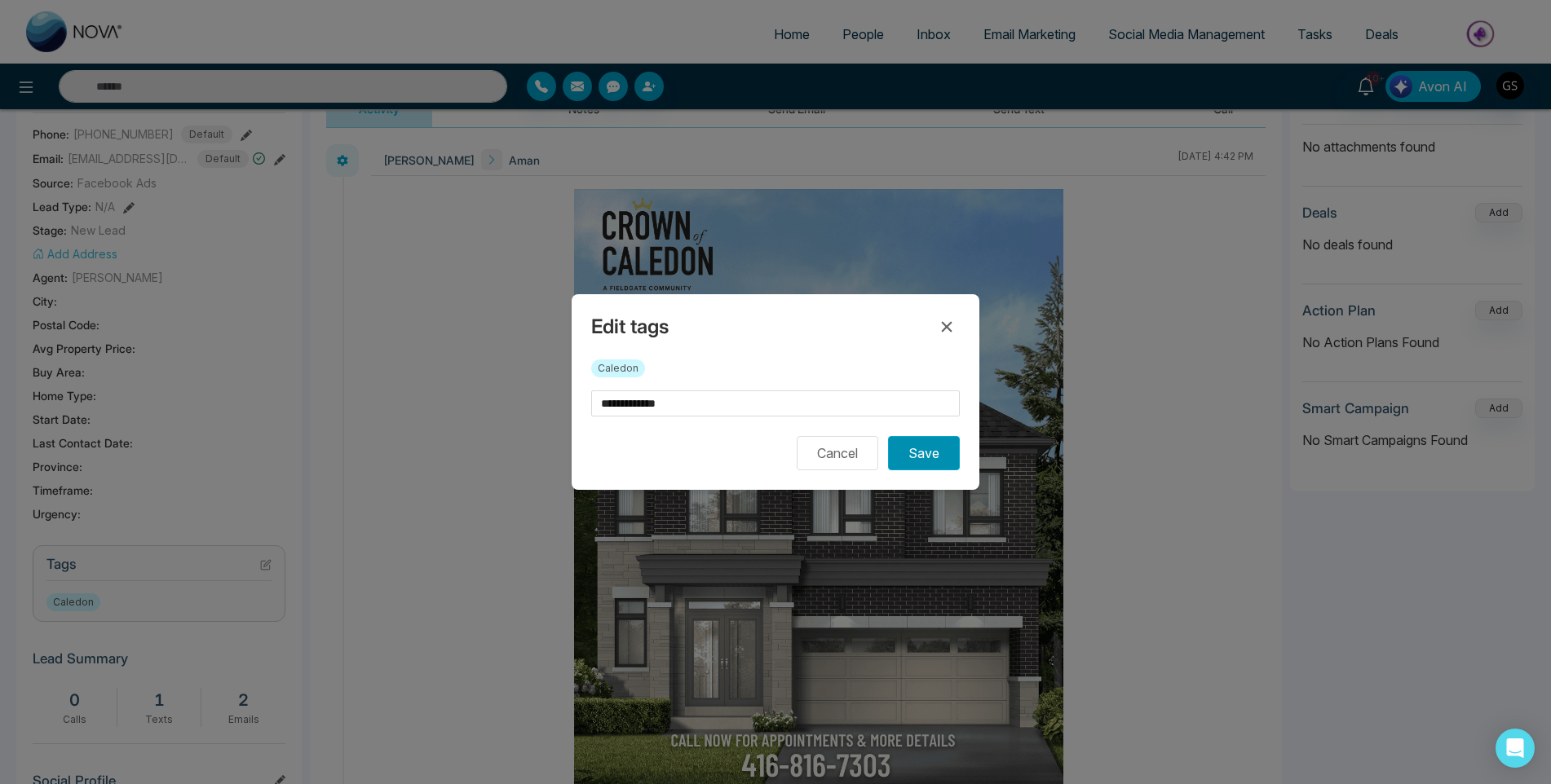
click at [925, 449] on button "Save" at bounding box center [924, 454] width 72 height 34
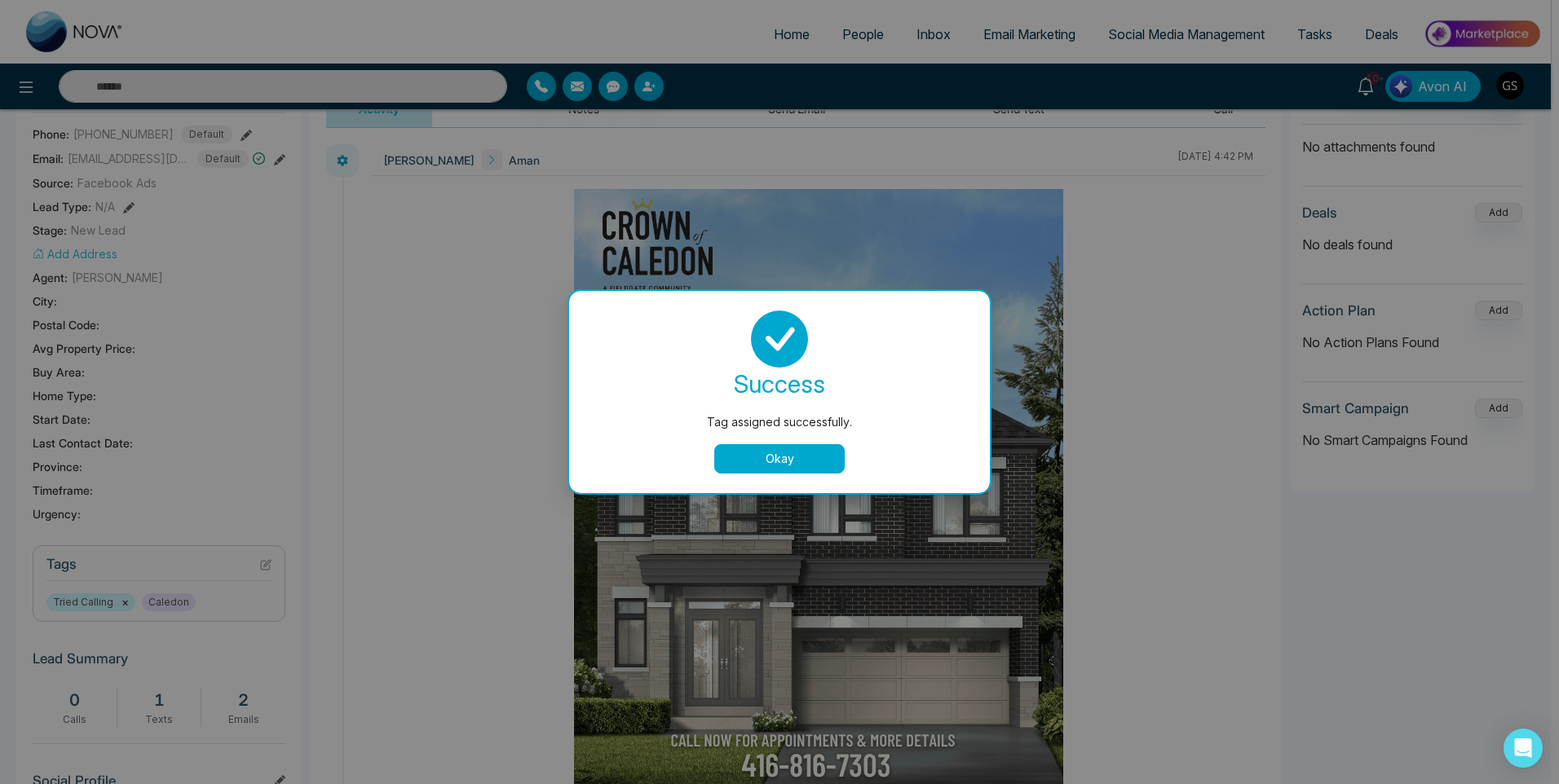
click at [1102, 405] on div "Tag assigned successfully. success Tag assigned successfully. Okay" at bounding box center [780, 392] width 1559 height 784
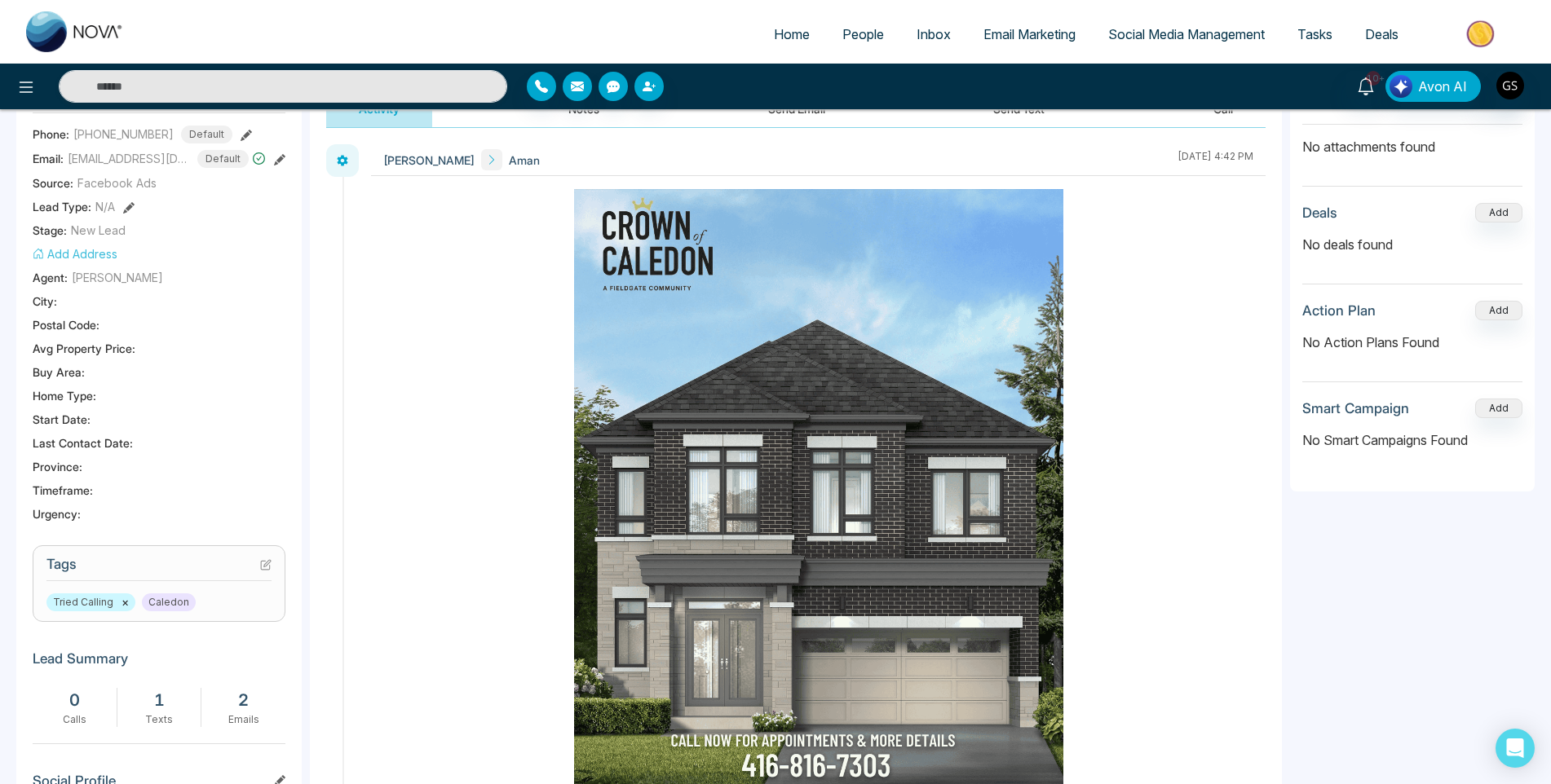
click at [884, 41] on span "People" at bounding box center [863, 34] width 41 height 16
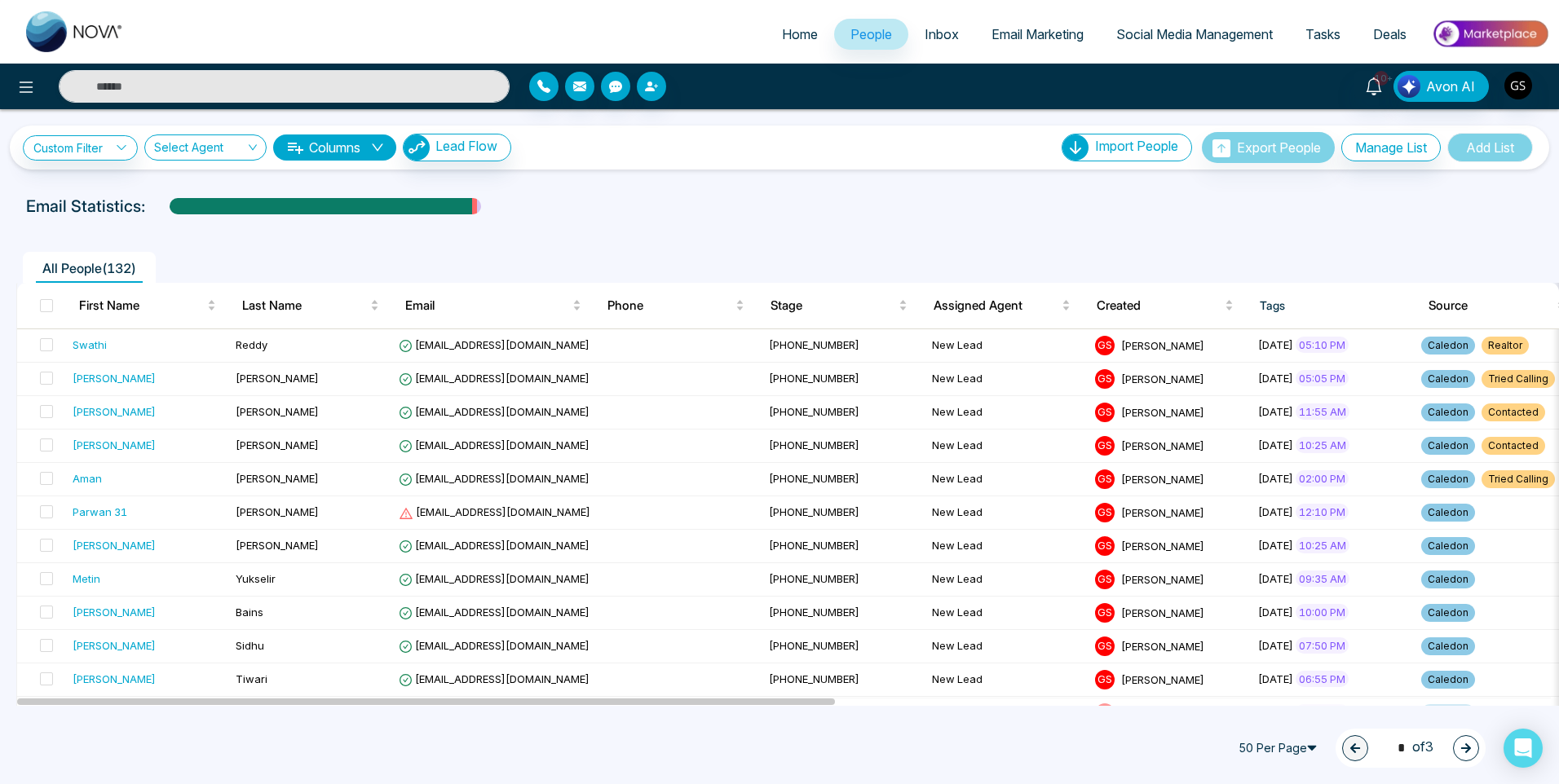
scroll to position [245, 0]
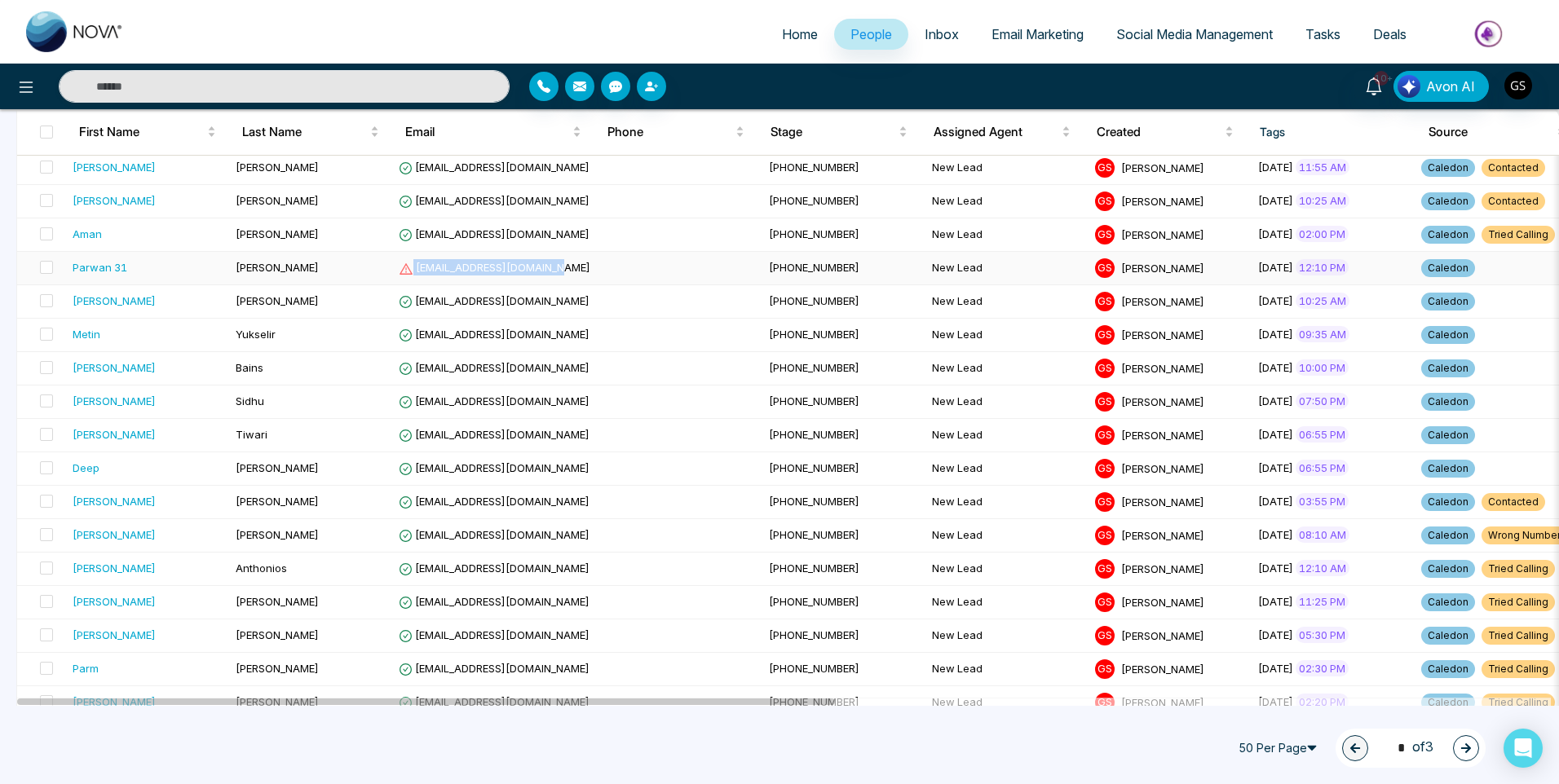
drag, startPoint x: 554, startPoint y: 269, endPoint x: 413, endPoint y: 275, distance: 141.1
click at [413, 275] on td "[EMAIL_ADDRESS][DOMAIN_NAME]" at bounding box center [577, 268] width 370 height 33
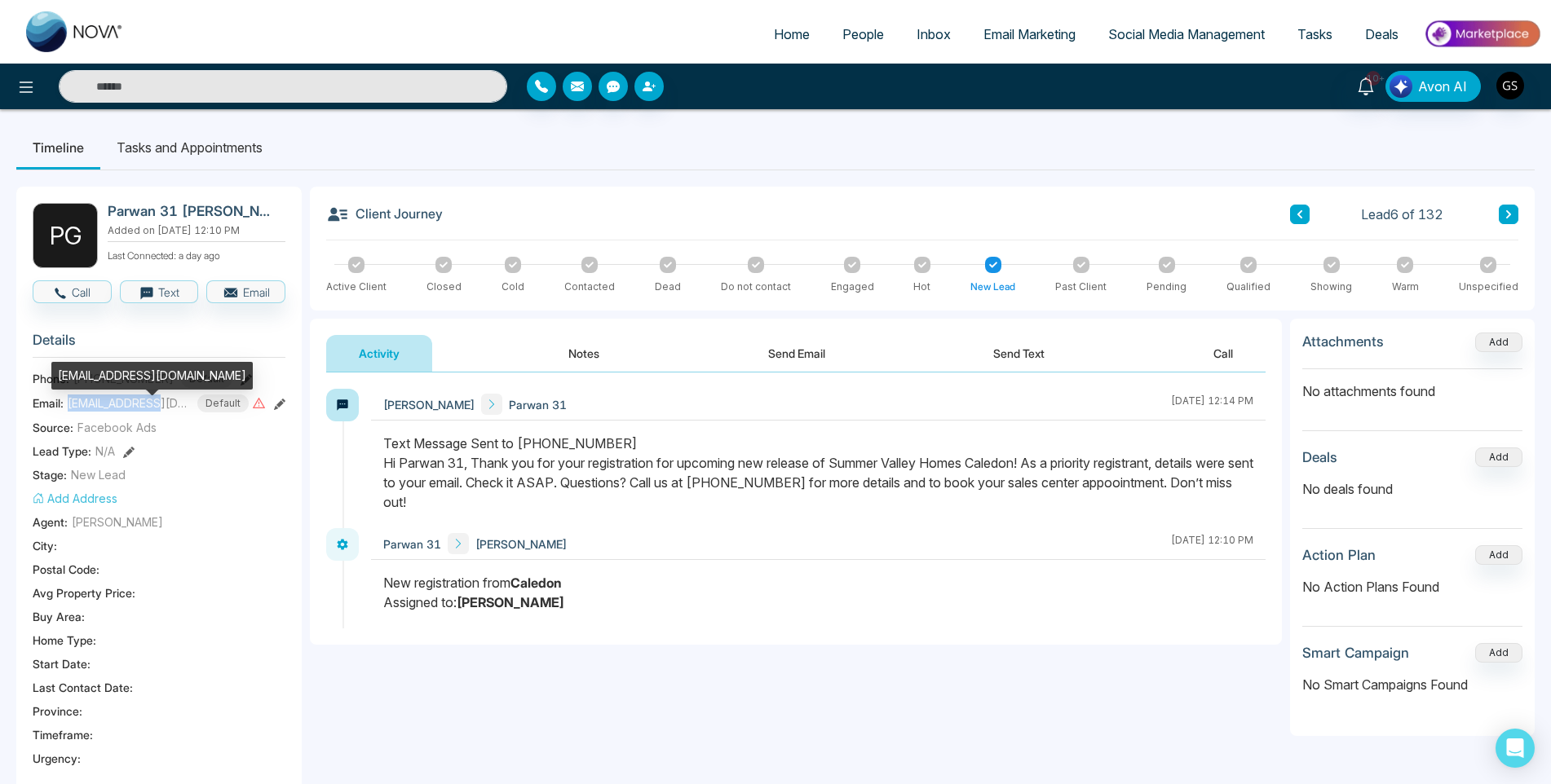
drag, startPoint x: 66, startPoint y: 413, endPoint x: 158, endPoint y: 419, distance: 92.2
click at [158, 412] on div "Email: [EMAIL_ADDRESS][DOMAIN_NAME] Default" at bounding box center [158, 403] width 253 height 18
copy span "ramangill9713@"
click at [531, 352] on div "Activity Notes Send Email Send Text Call" at bounding box center [795, 354] width 939 height 38
click at [566, 350] on button "Notes" at bounding box center [583, 353] width 96 height 37
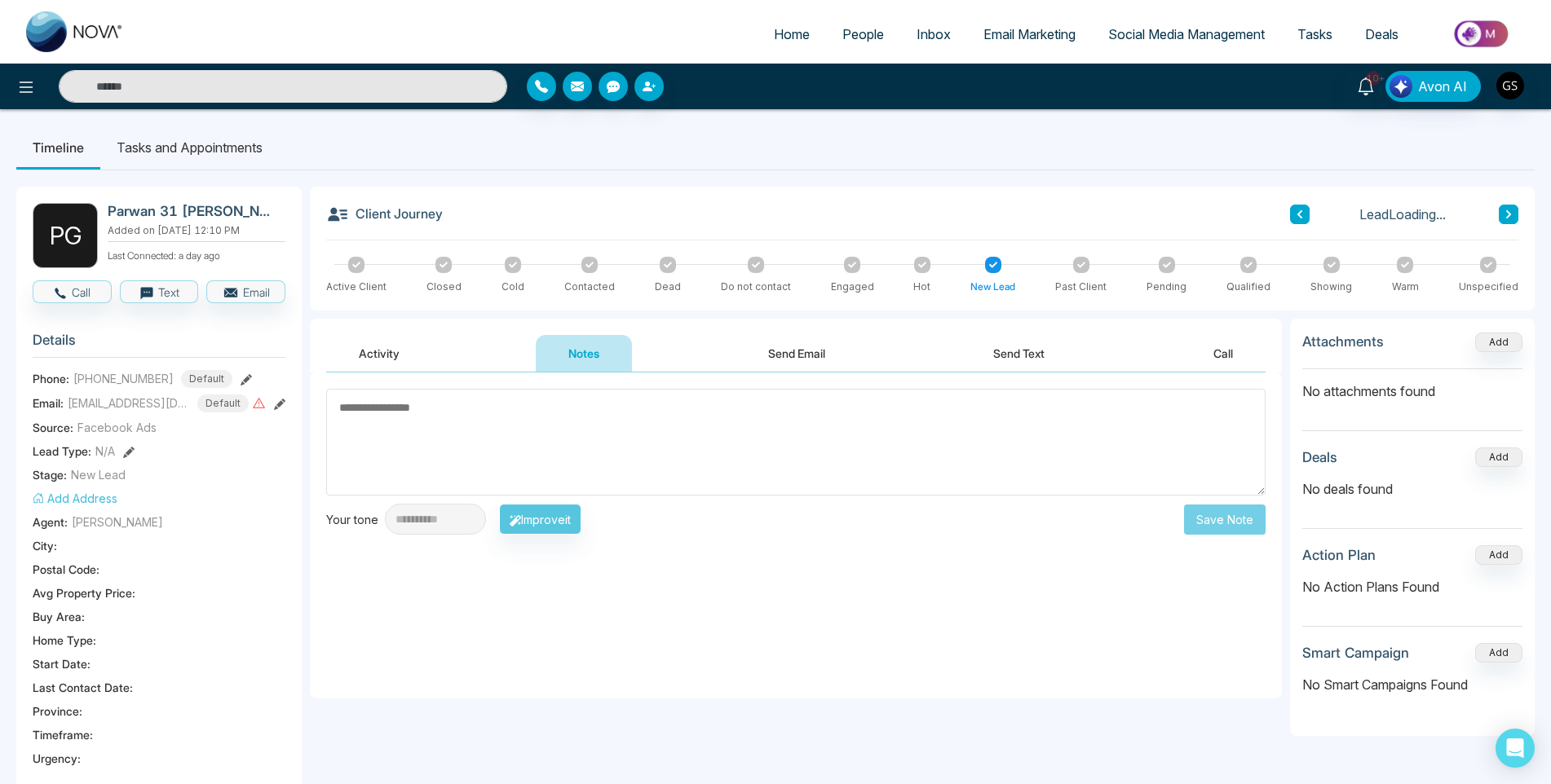
click at [511, 443] on textarea at bounding box center [795, 442] width 939 height 107
type textarea "*********"
click at [1241, 516] on button "Save Note" at bounding box center [1224, 520] width 82 height 31
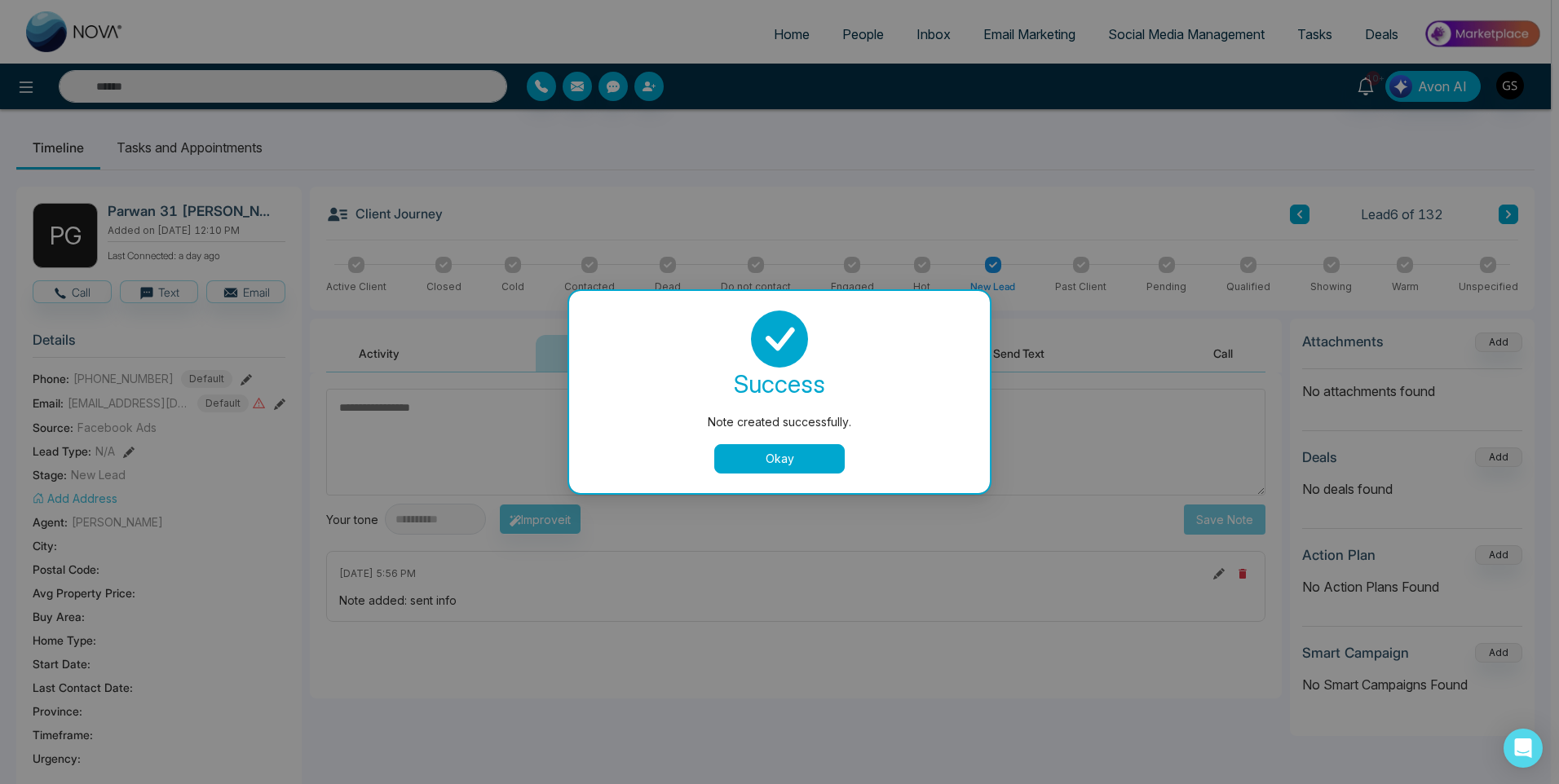
click at [808, 459] on button "Okay" at bounding box center [779, 459] width 131 height 30
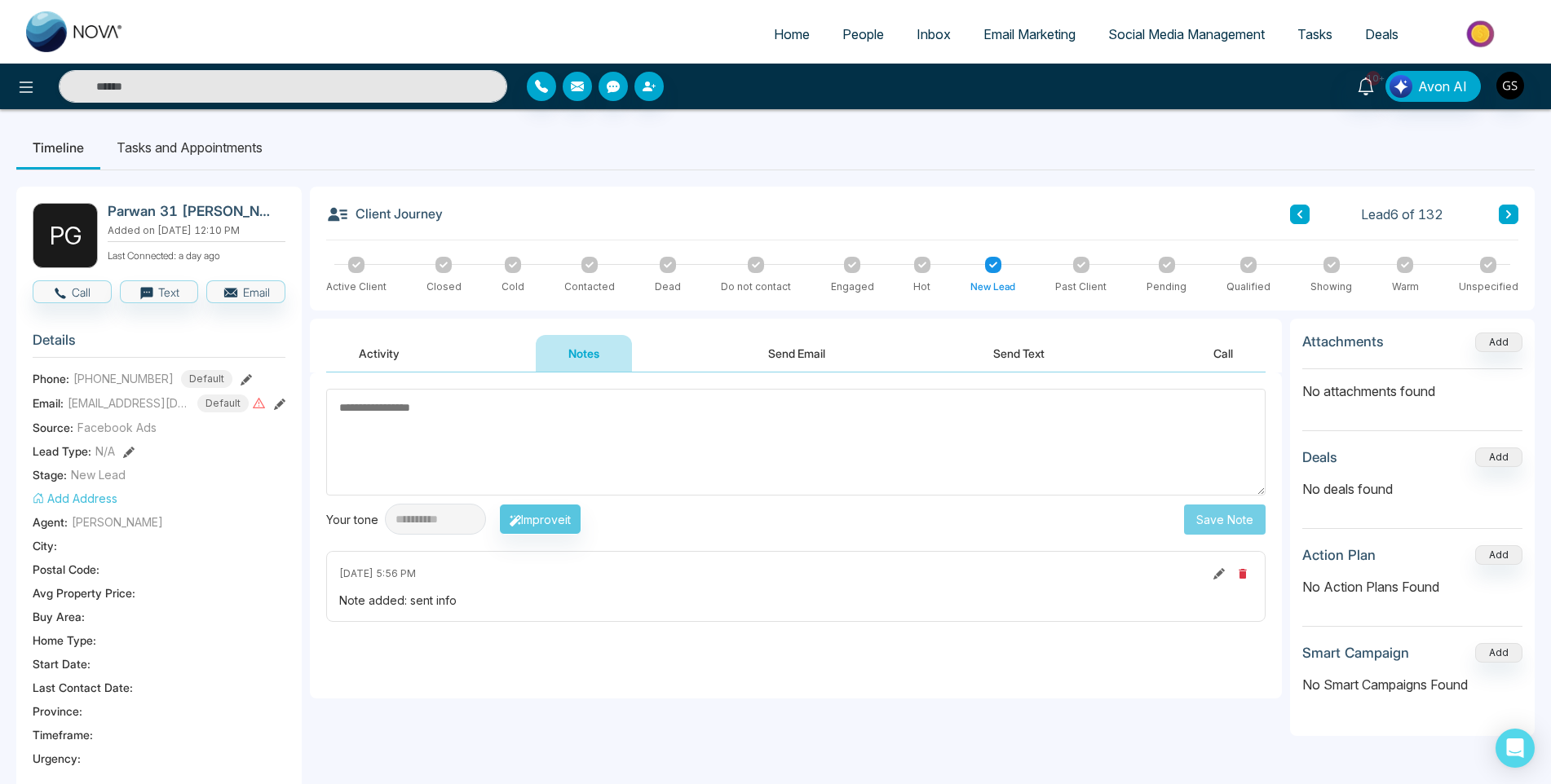
click at [858, 35] on span "People" at bounding box center [863, 34] width 41 height 16
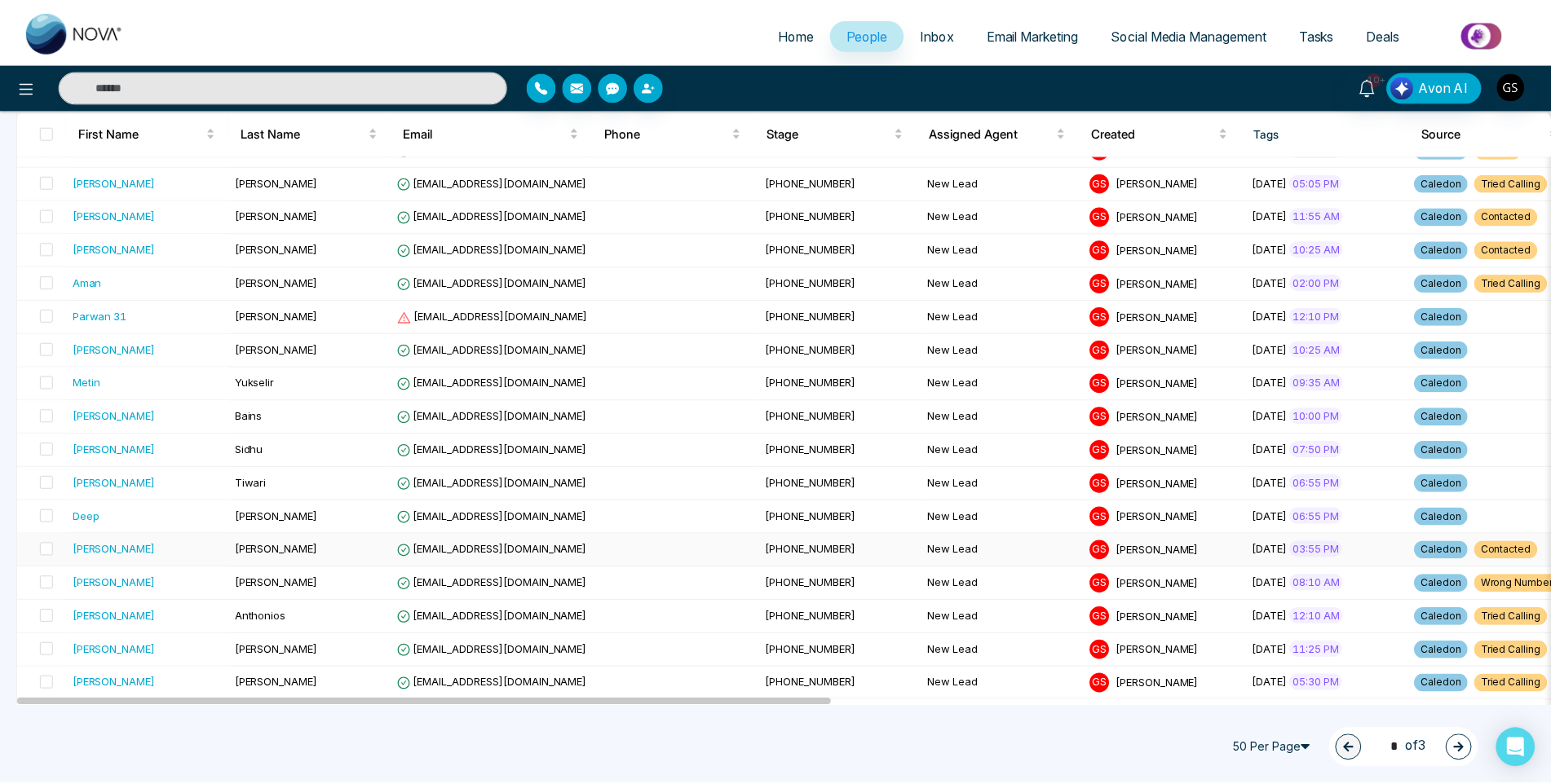
scroll to position [82, 0]
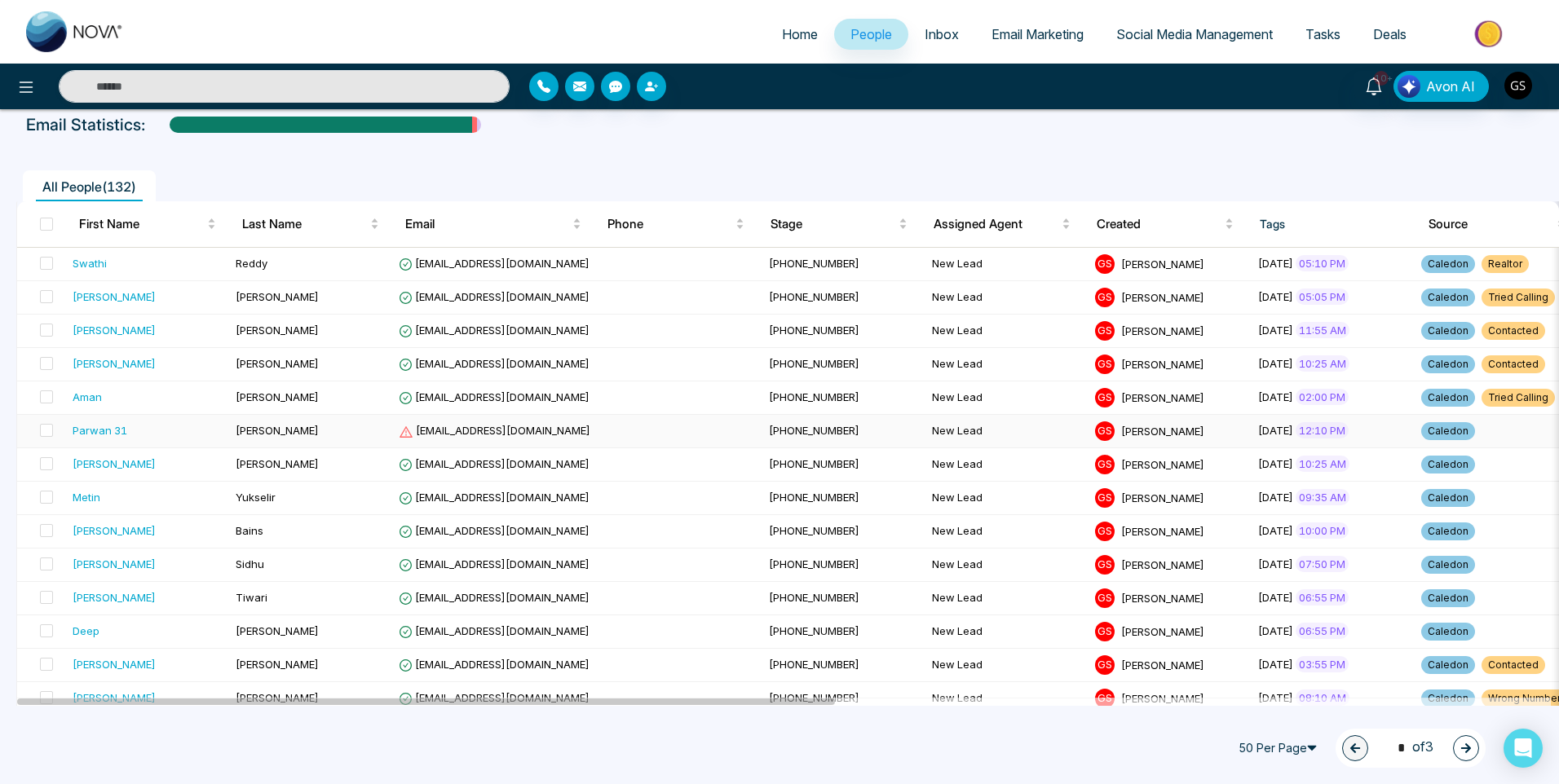
click at [1095, 436] on div "G S [PERSON_NAME]" at bounding box center [1169, 431] width 150 height 20
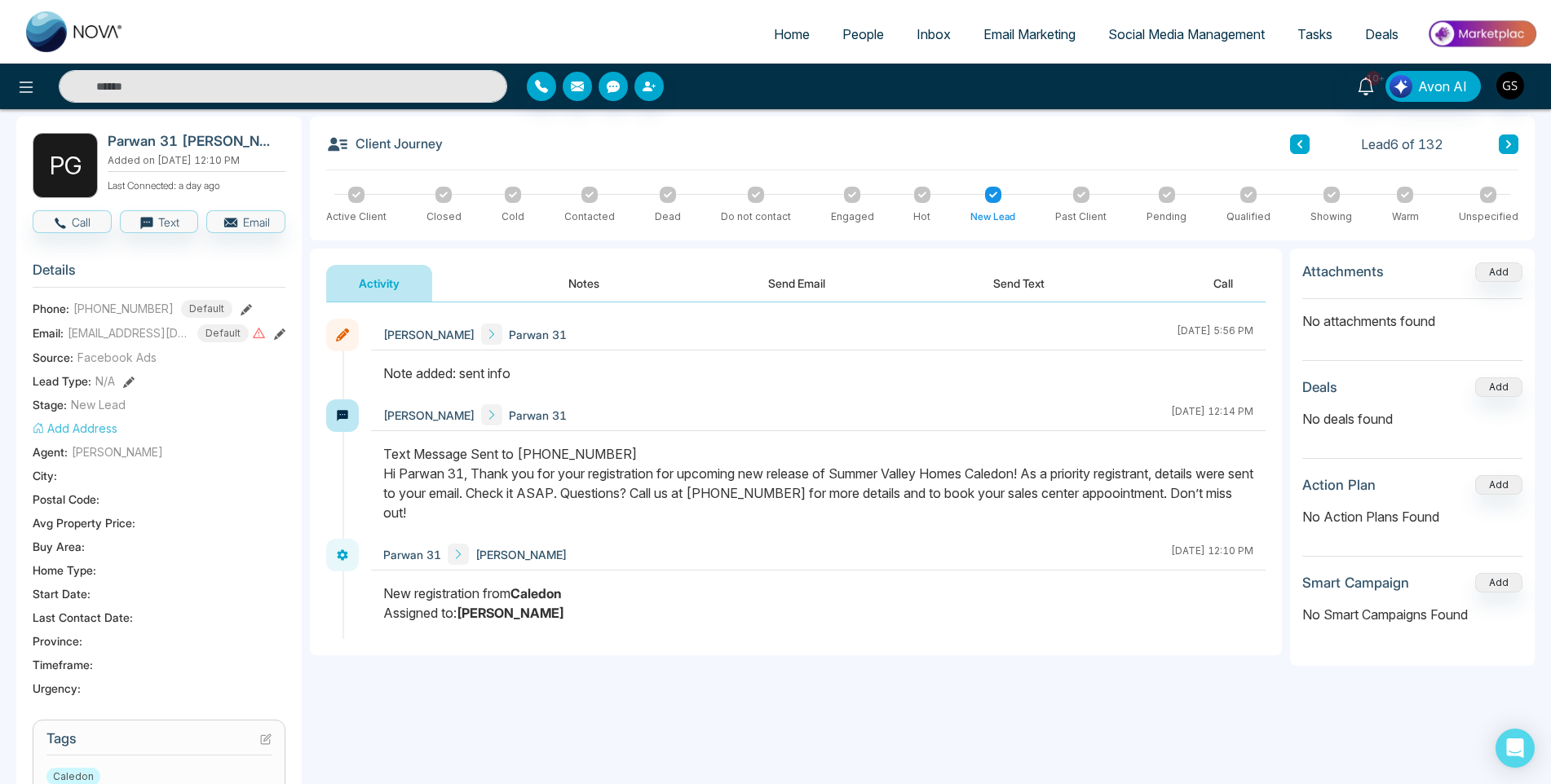
scroll to position [408, 0]
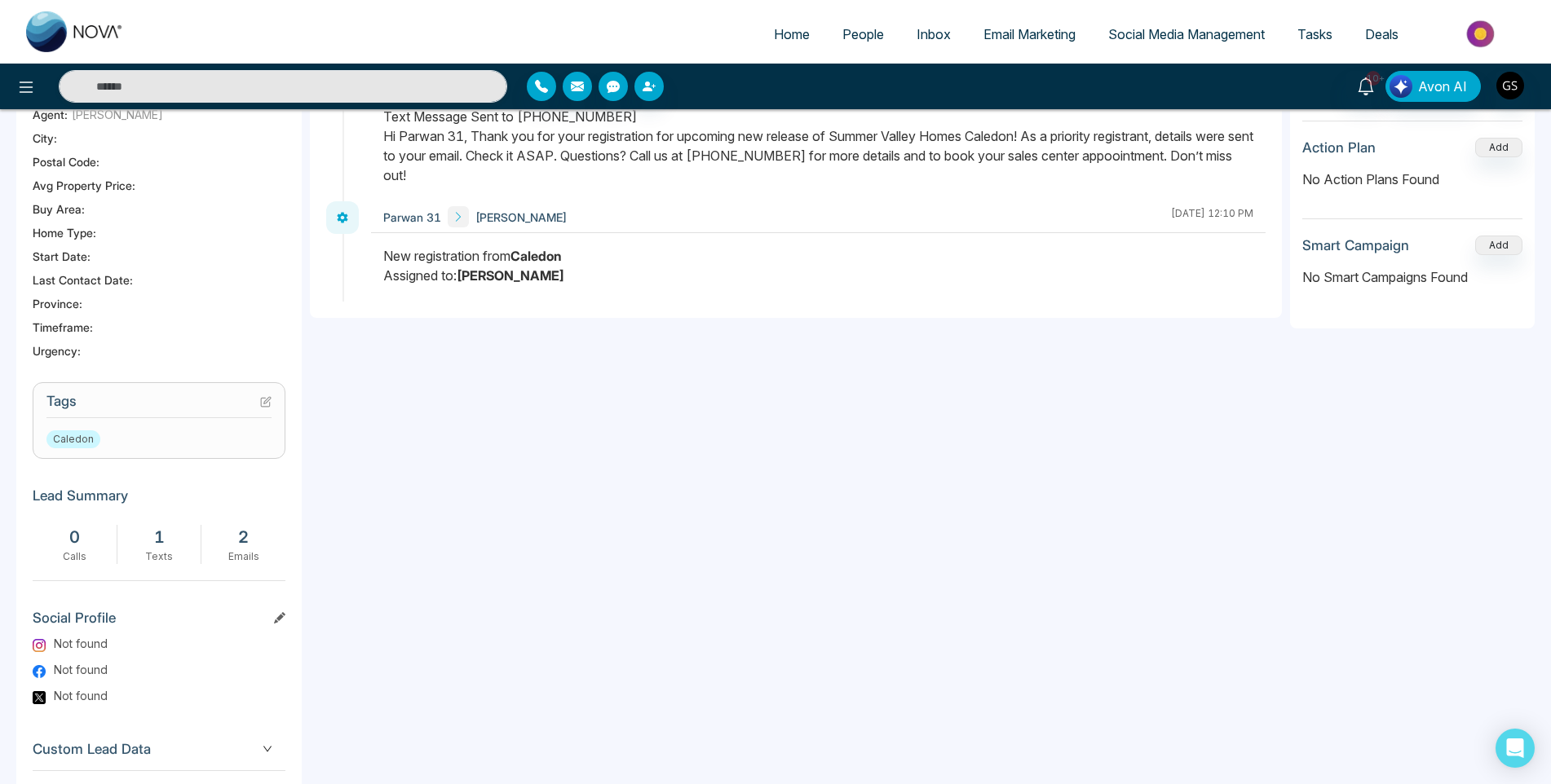
click at [260, 408] on icon at bounding box center [266, 401] width 12 height 12
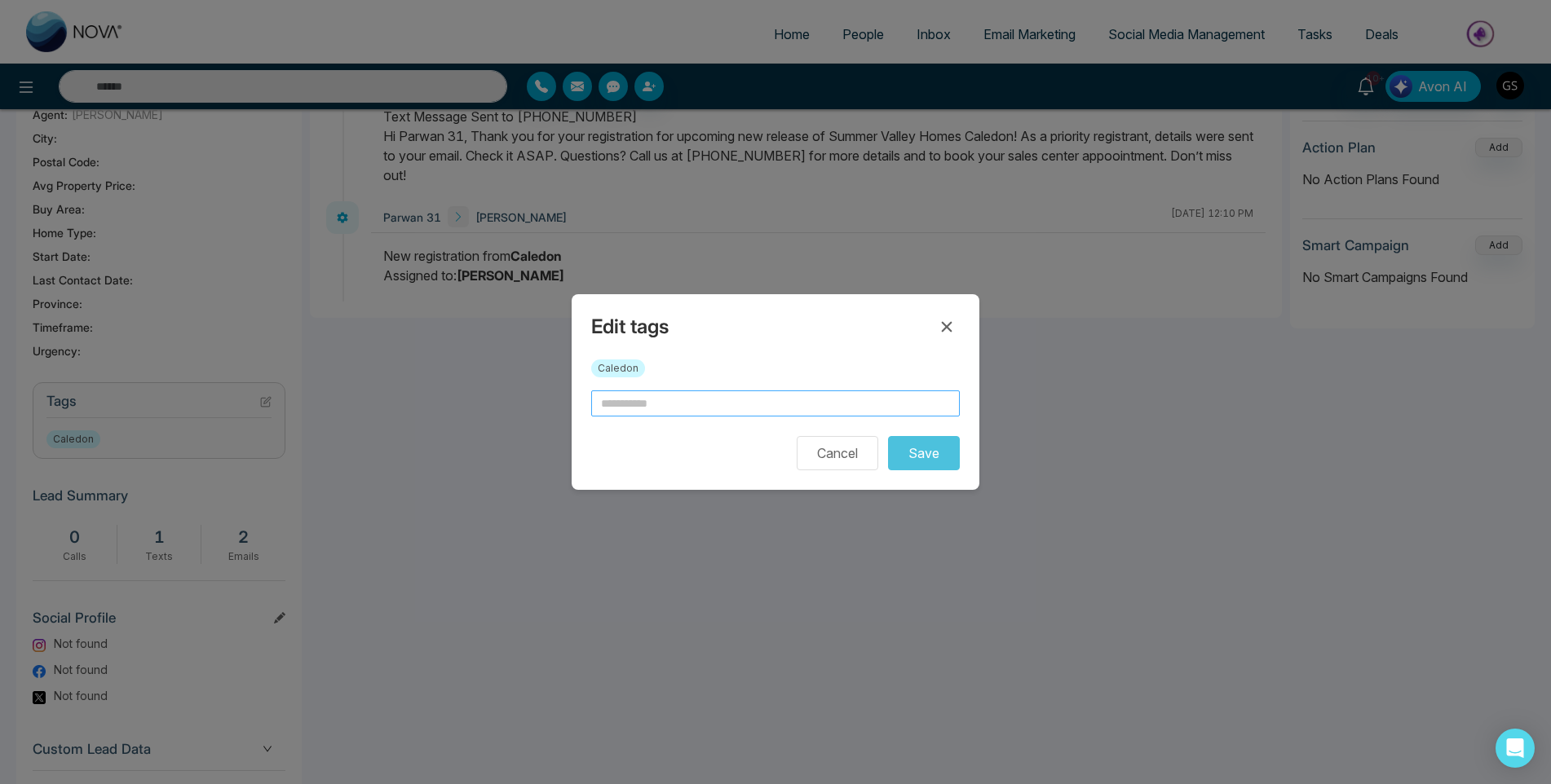
click at [696, 398] on input "text" at bounding box center [775, 403] width 368 height 26
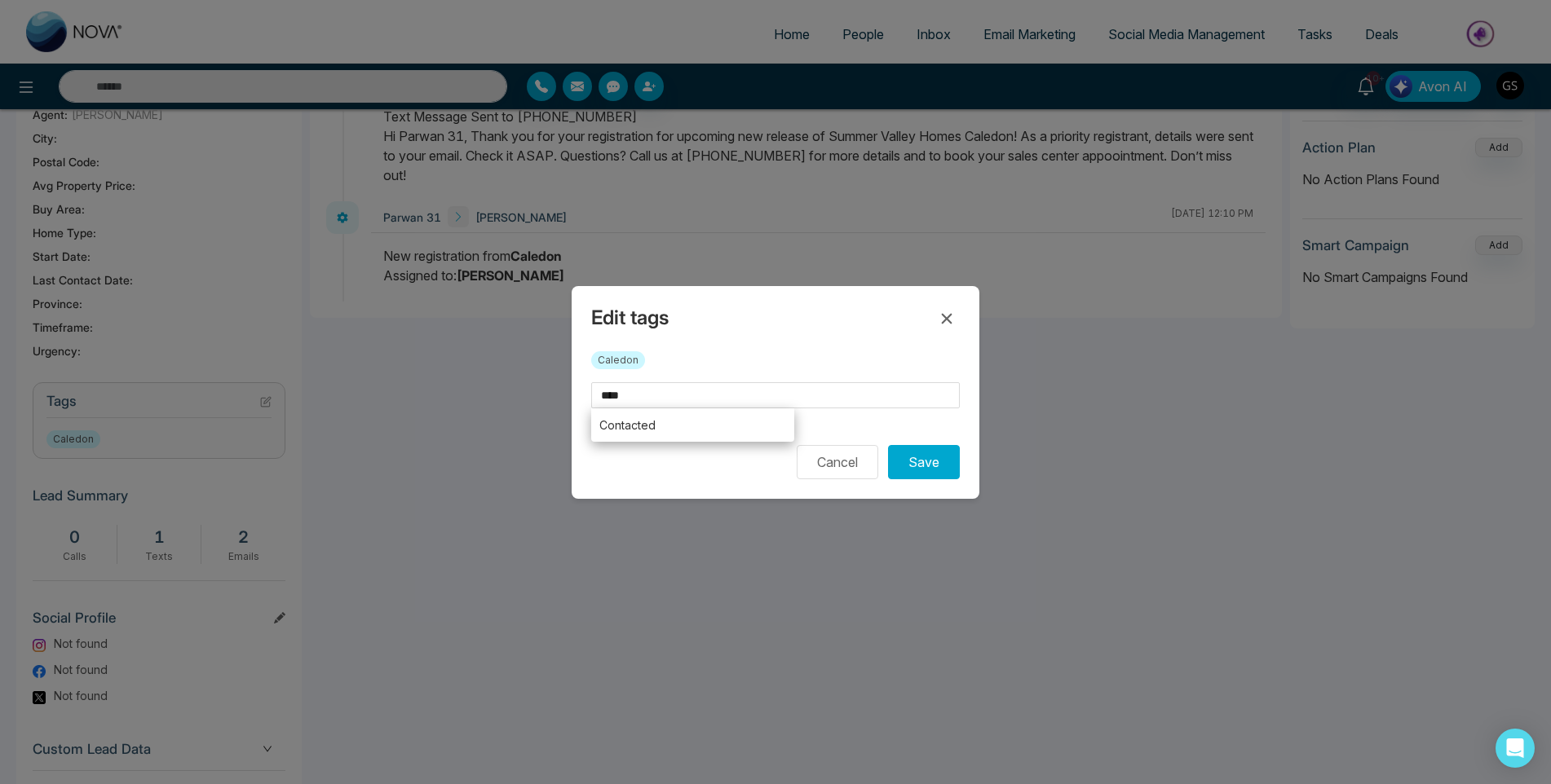
click at [666, 437] on li "Contacted" at bounding box center [693, 425] width 203 height 33
type input "*********"
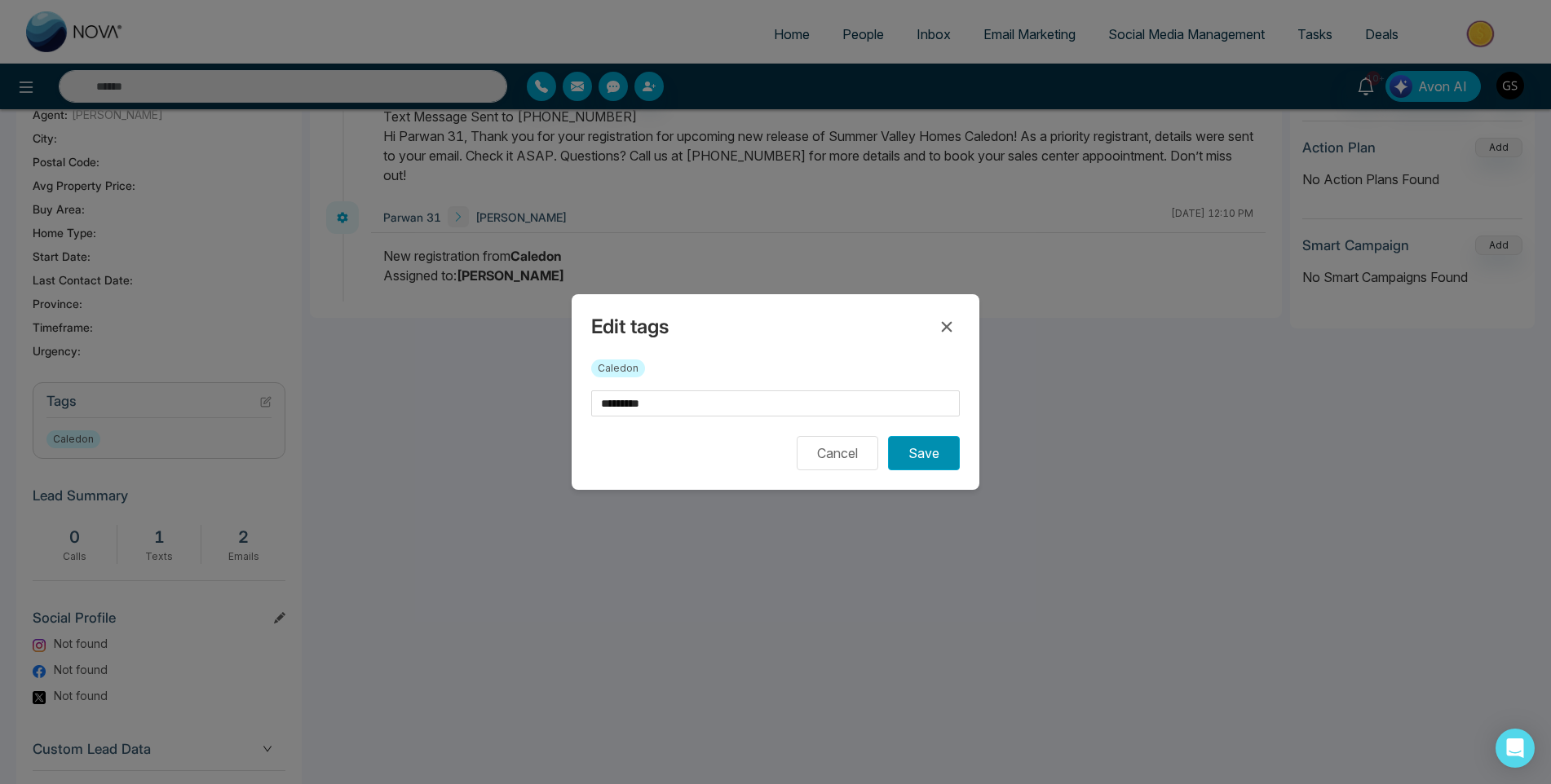
click at [912, 445] on button "Save" at bounding box center [924, 454] width 72 height 34
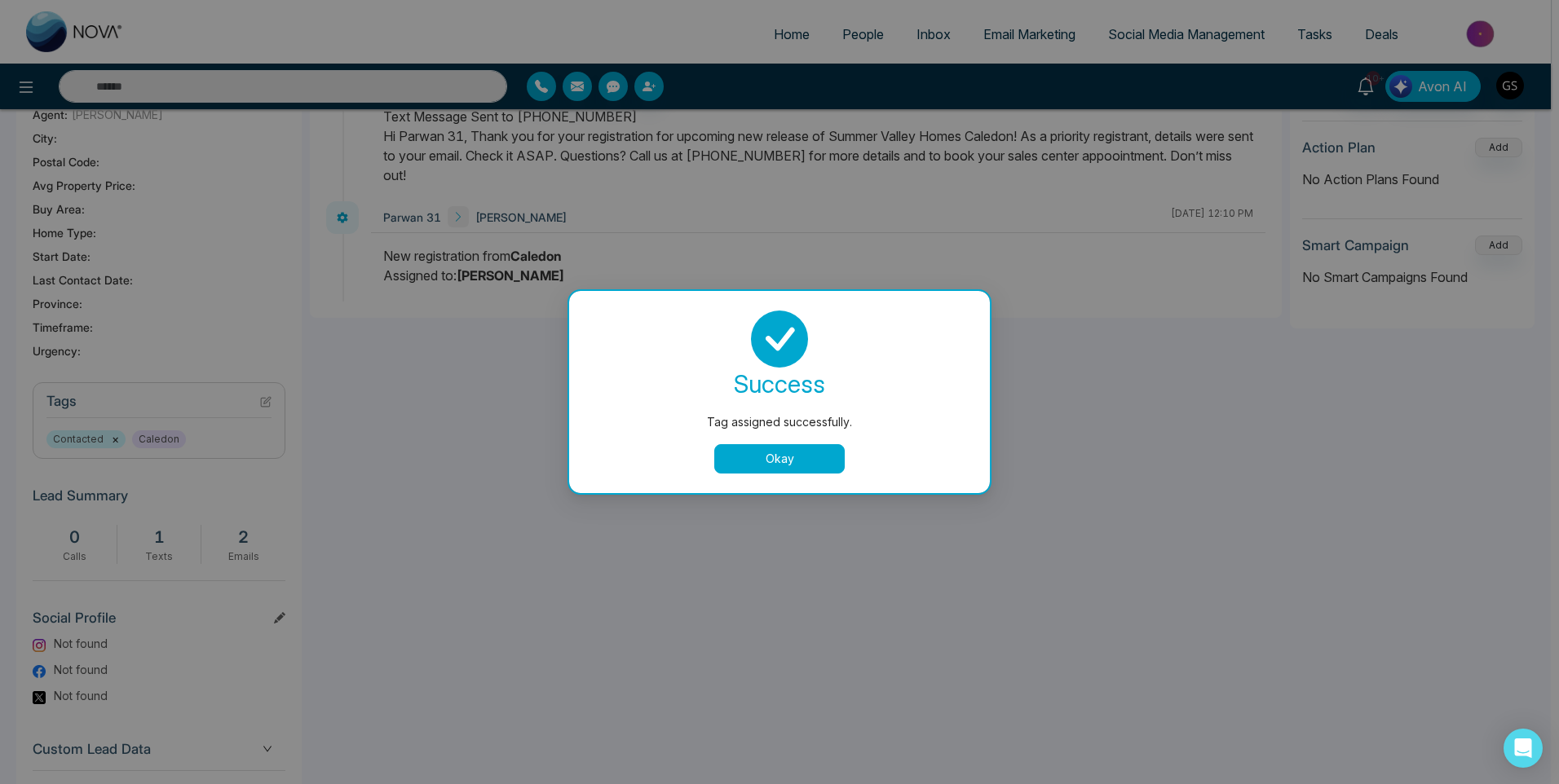
drag, startPoint x: 834, startPoint y: 458, endPoint x: 833, endPoint y: 448, distance: 10.0
click at [834, 458] on button "Okay" at bounding box center [779, 459] width 131 height 30
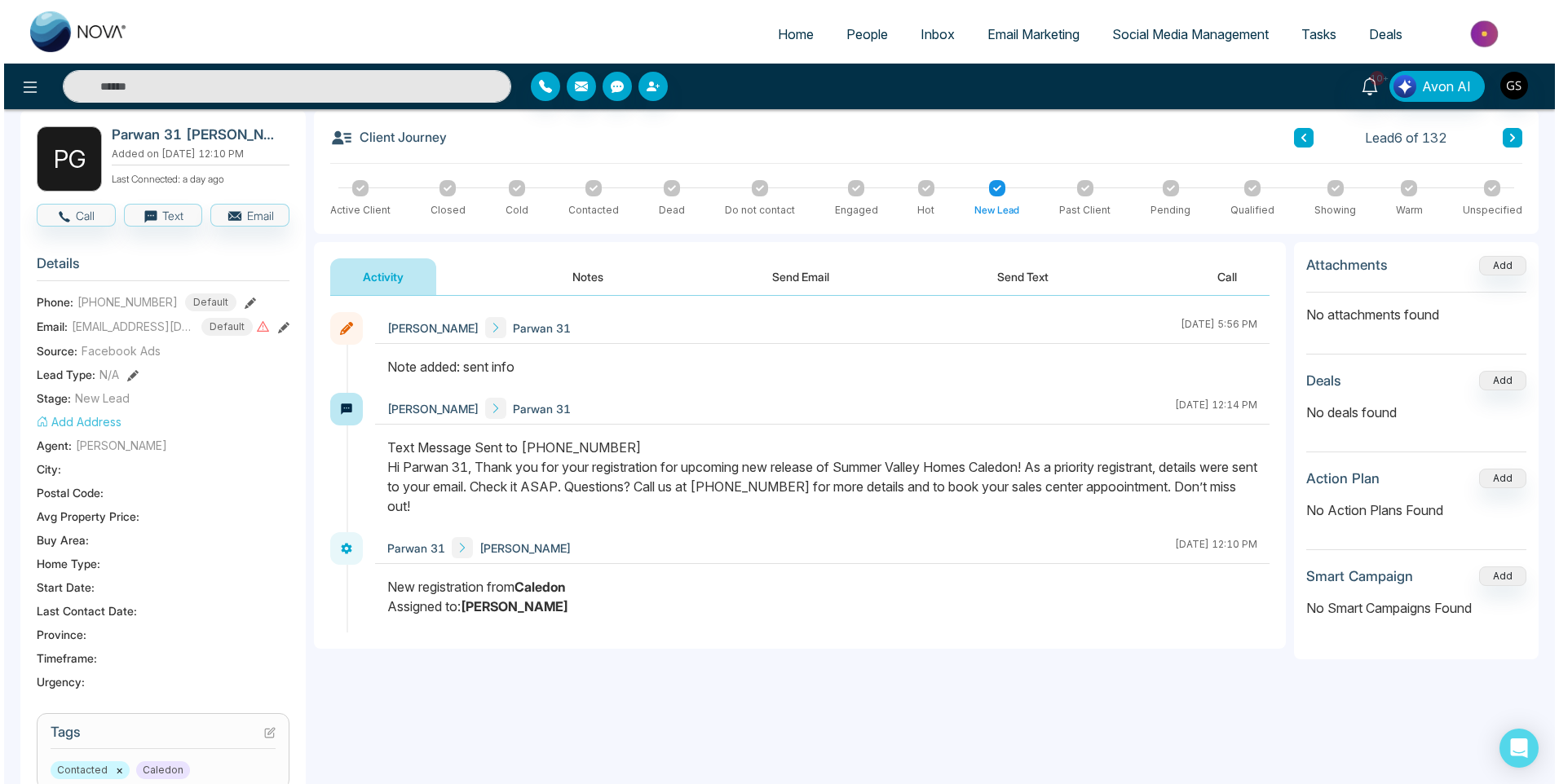
scroll to position [0, 0]
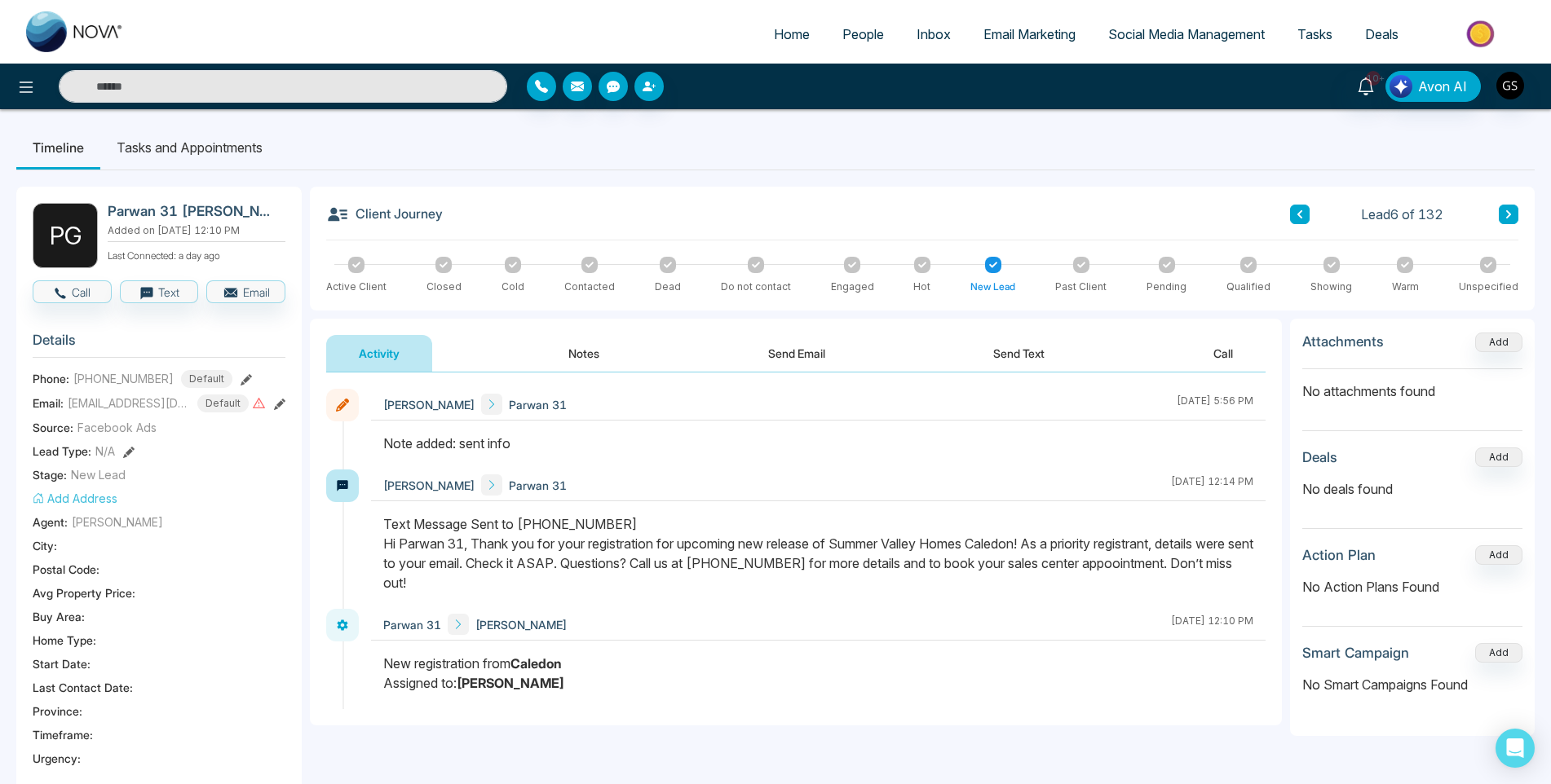
click at [852, 38] on span "People" at bounding box center [863, 34] width 41 height 16
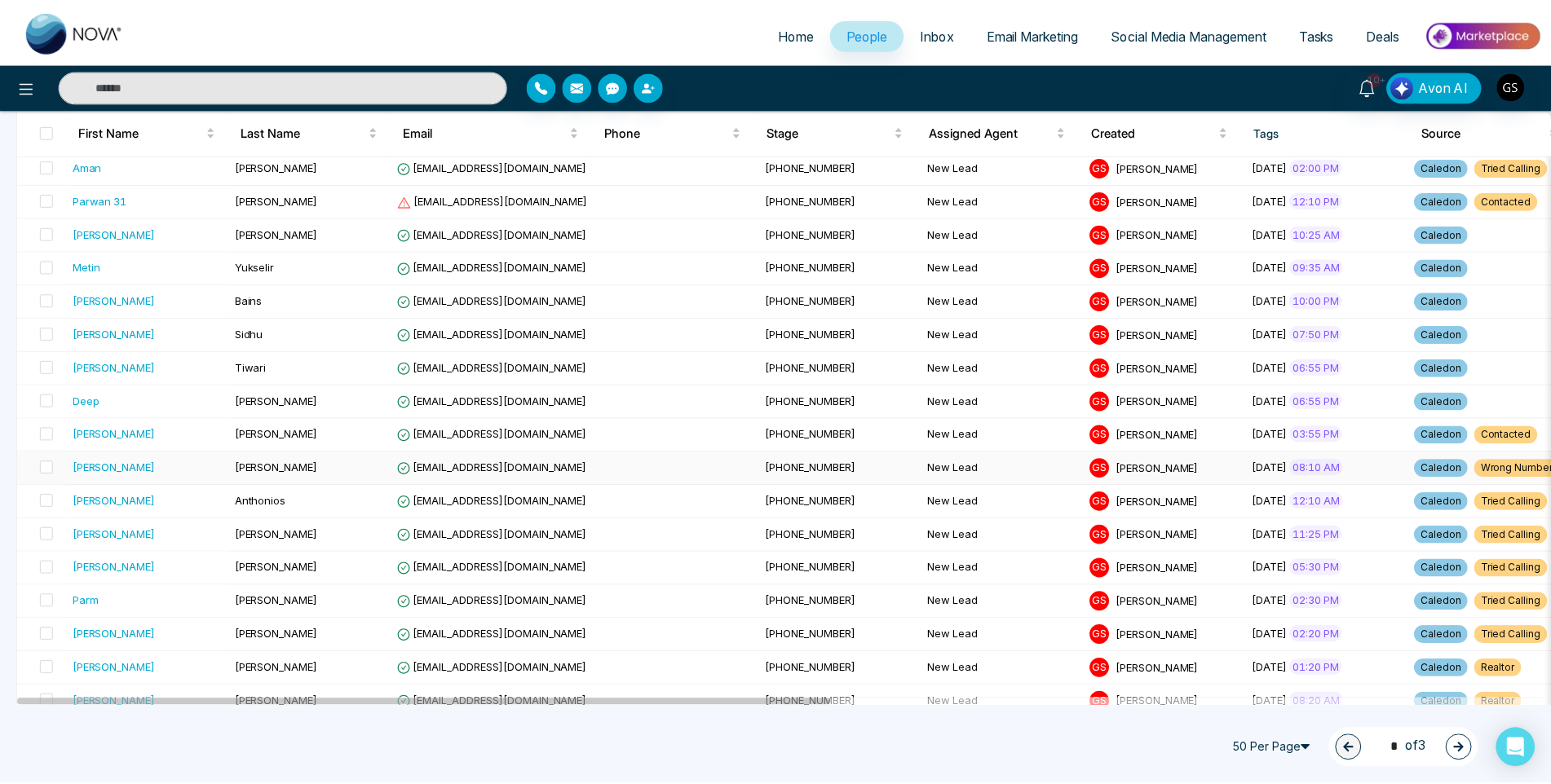
scroll to position [245, 0]
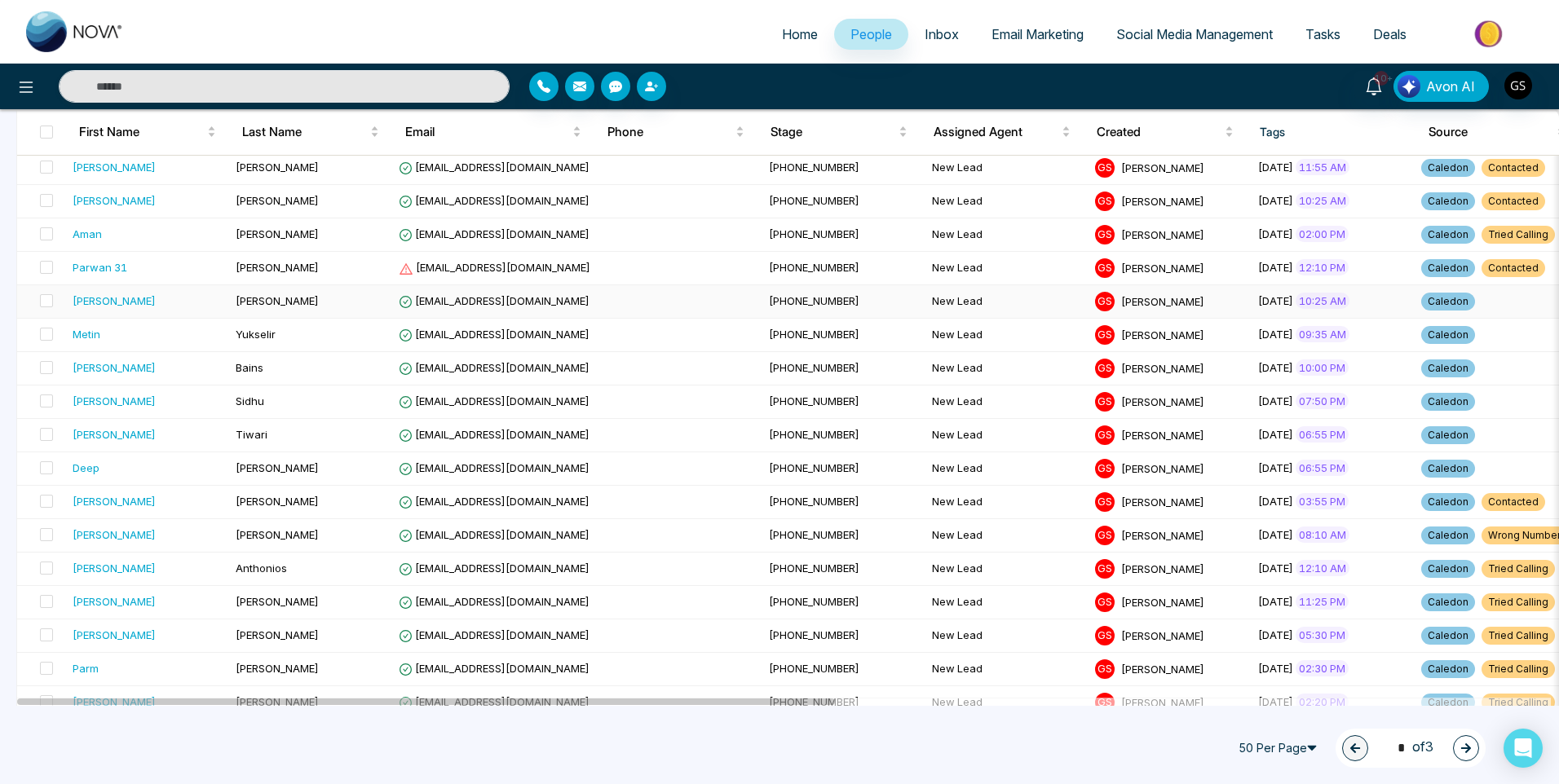
click at [762, 315] on td "[PHONE_NUMBER]" at bounding box center [843, 302] width 163 height 33
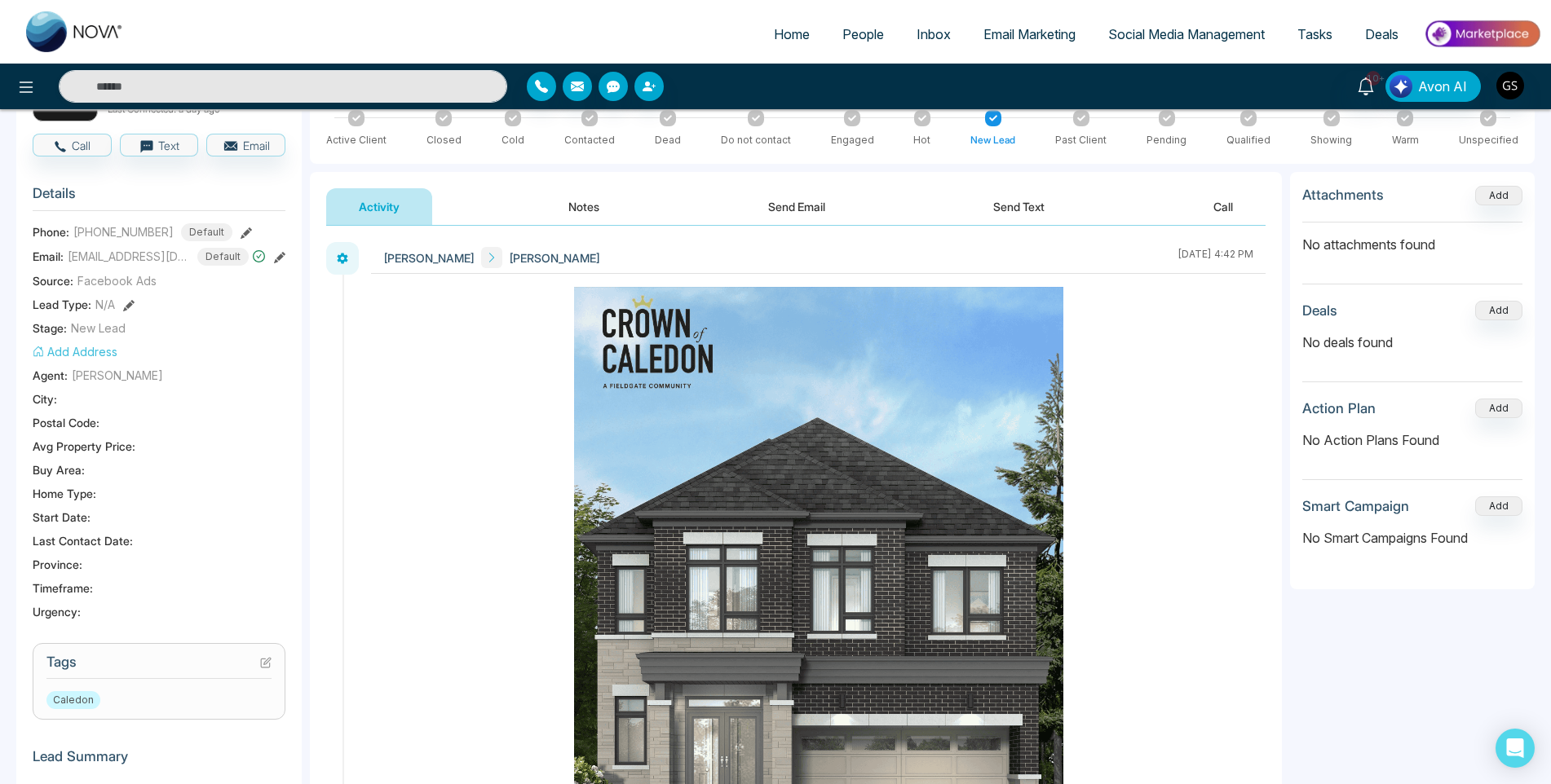
scroll to position [408, 0]
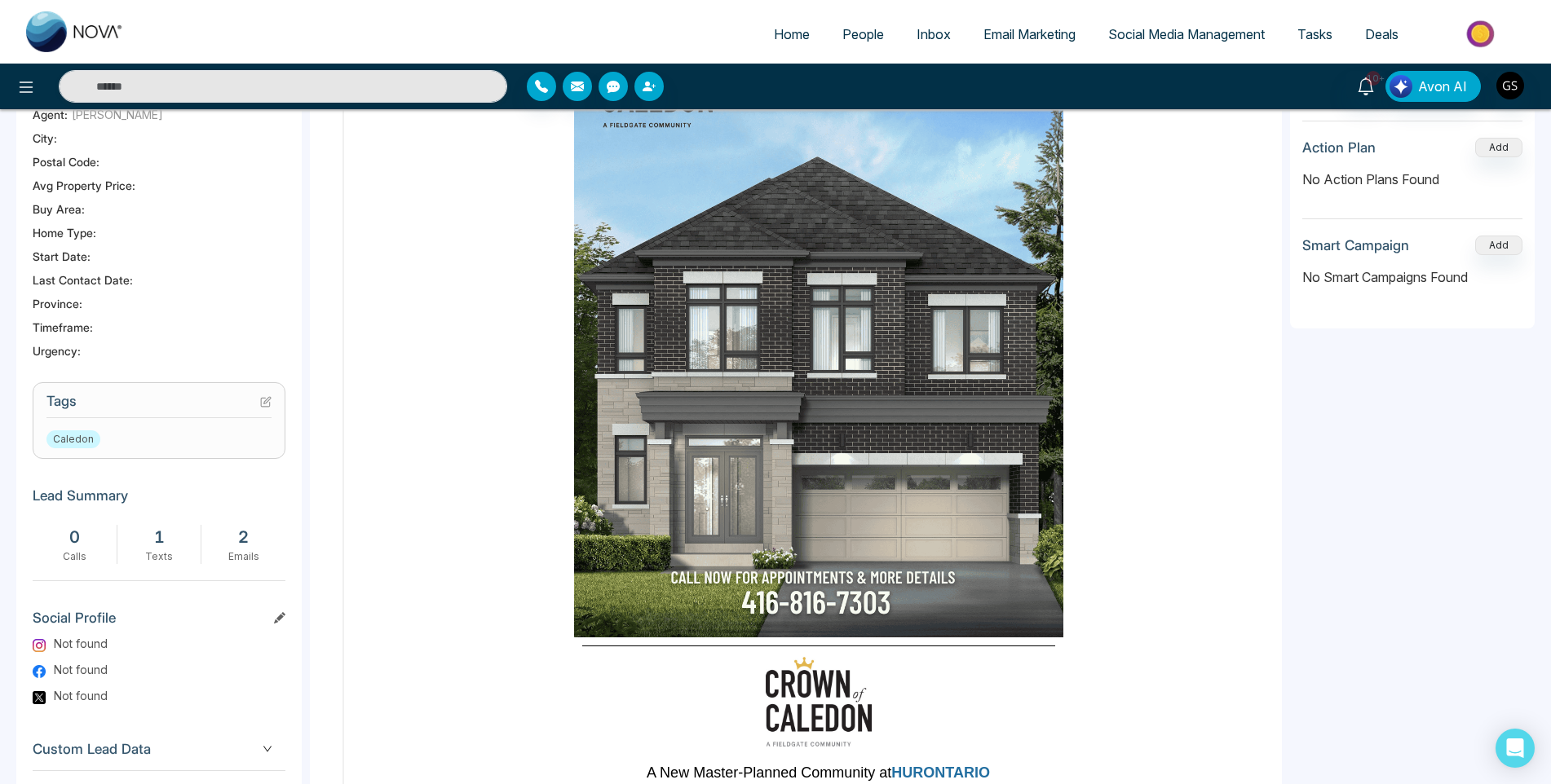
click at [266, 408] on icon at bounding box center [266, 401] width 12 height 12
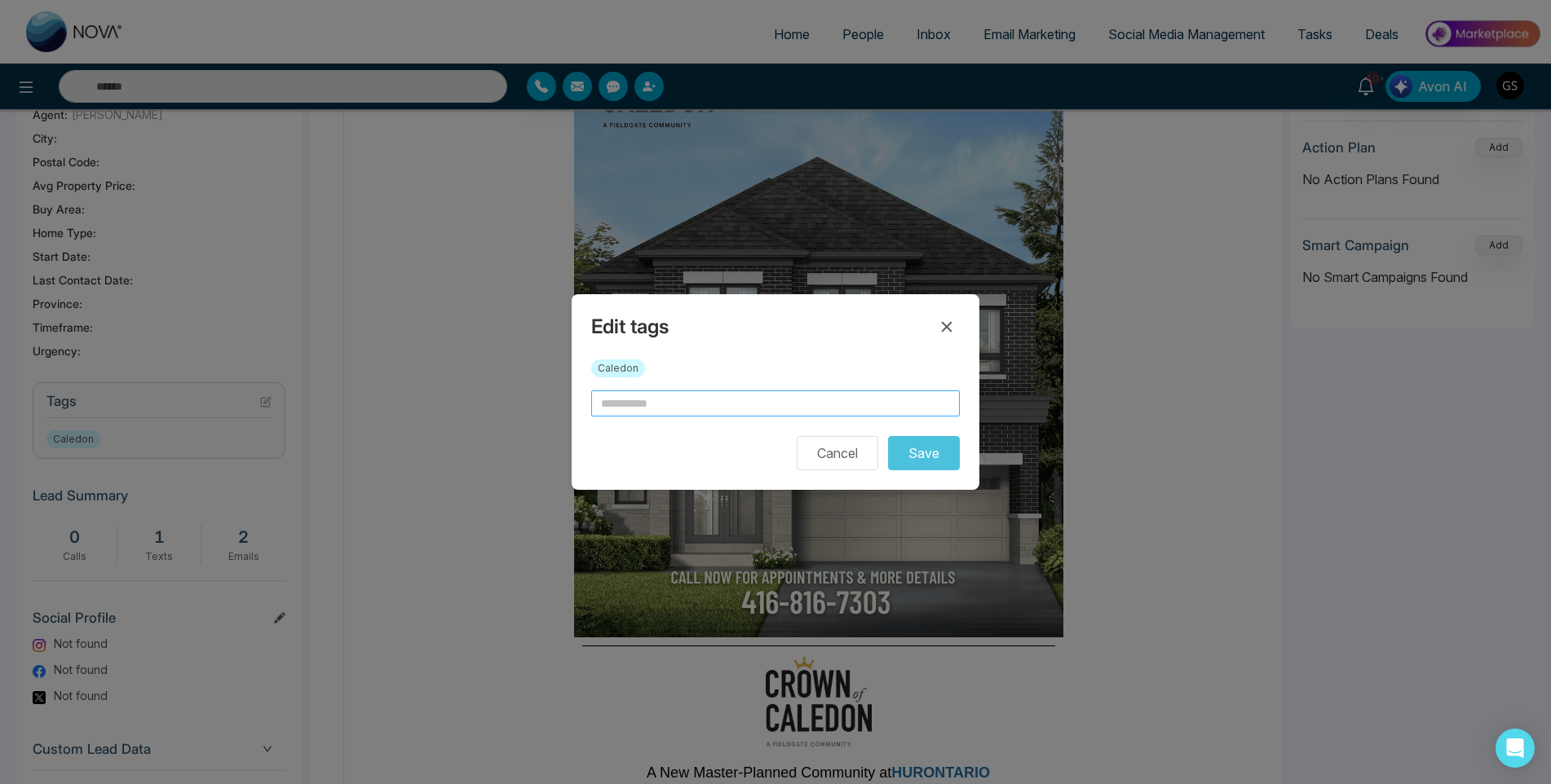
click at [775, 393] on input "text" at bounding box center [775, 403] width 368 height 26
type input "*********"
click at [918, 448] on button "Save" at bounding box center [924, 454] width 72 height 34
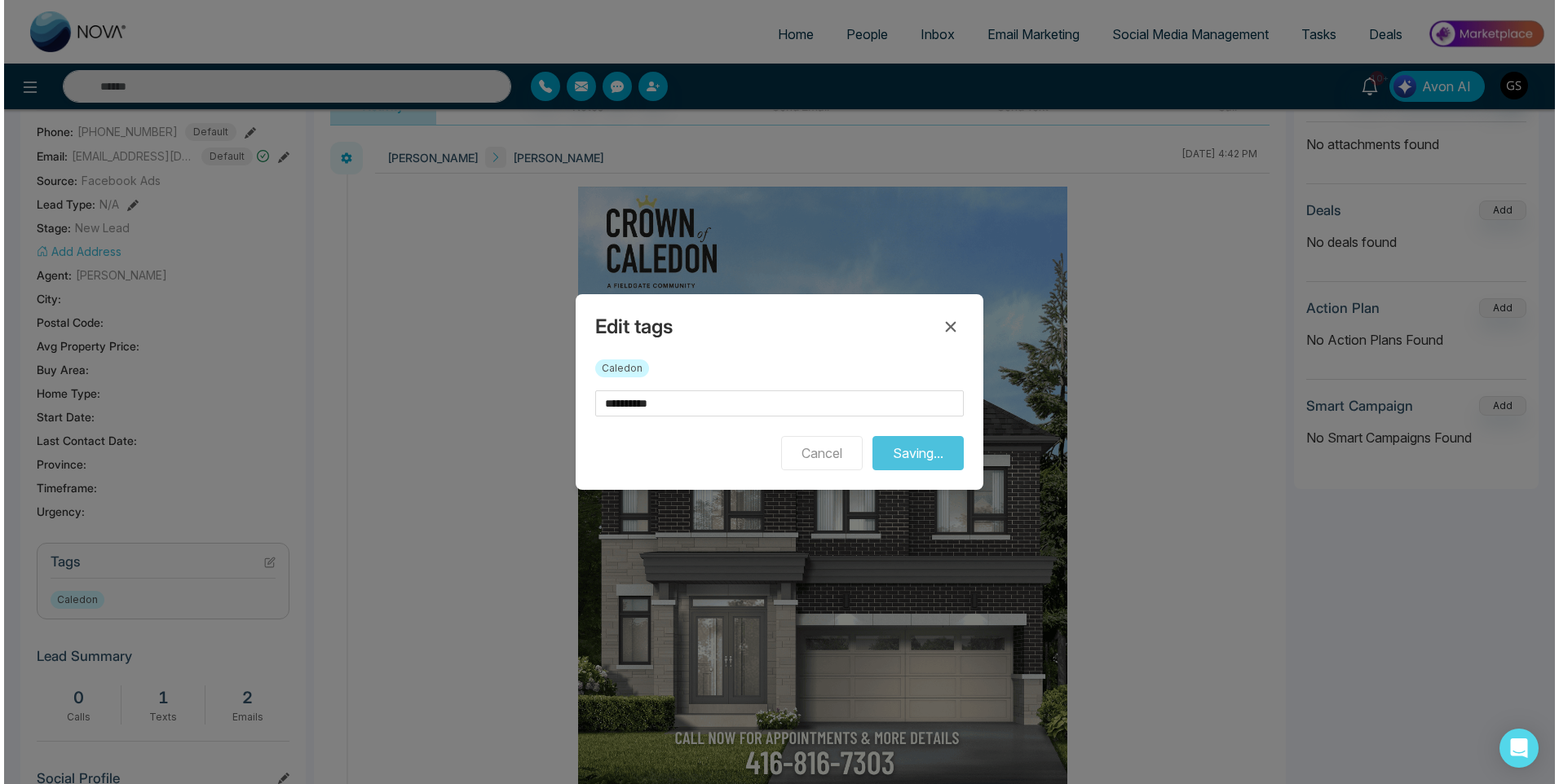
scroll to position [0, 0]
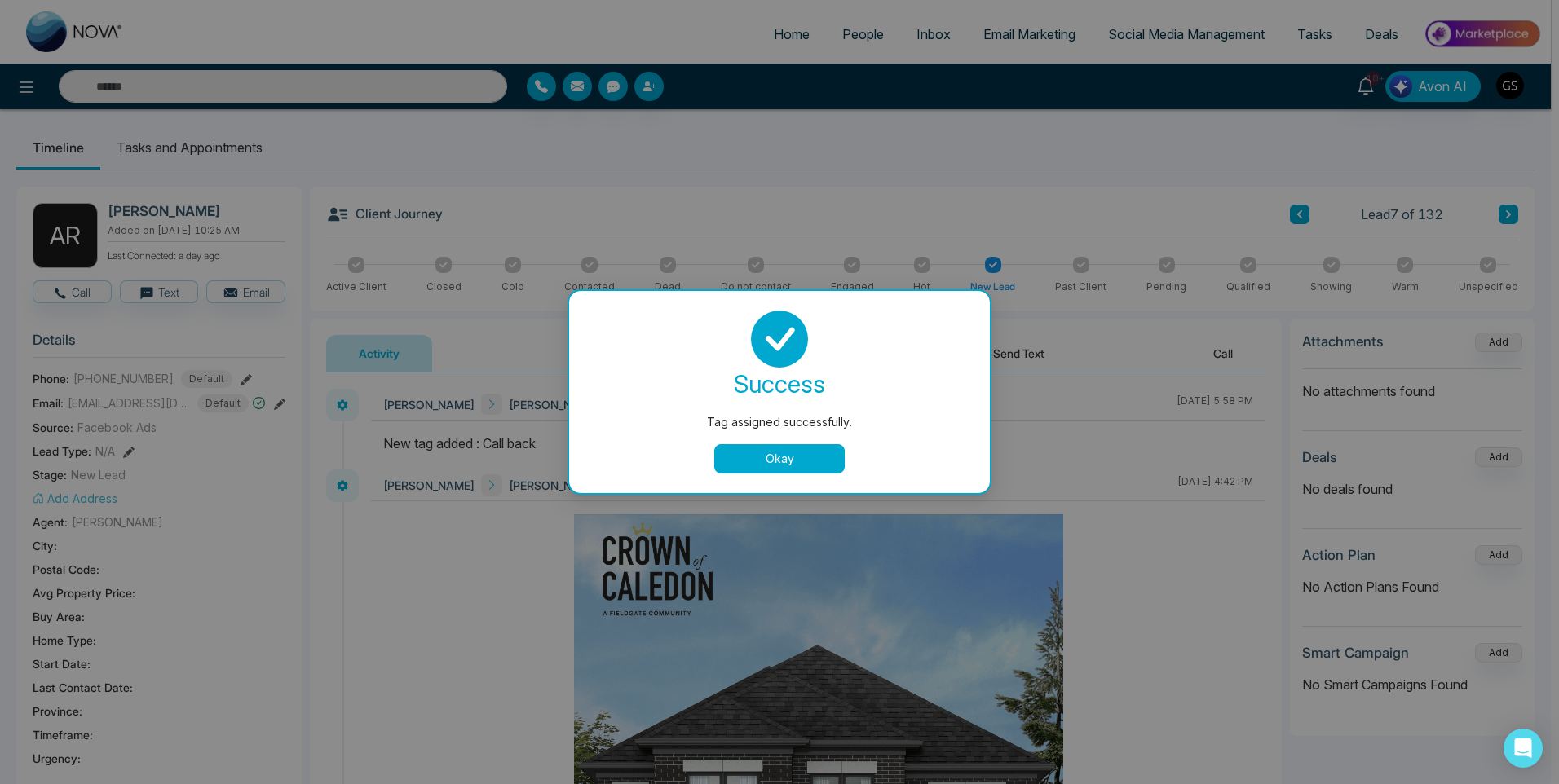
click at [827, 471] on button "Okay" at bounding box center [779, 459] width 131 height 30
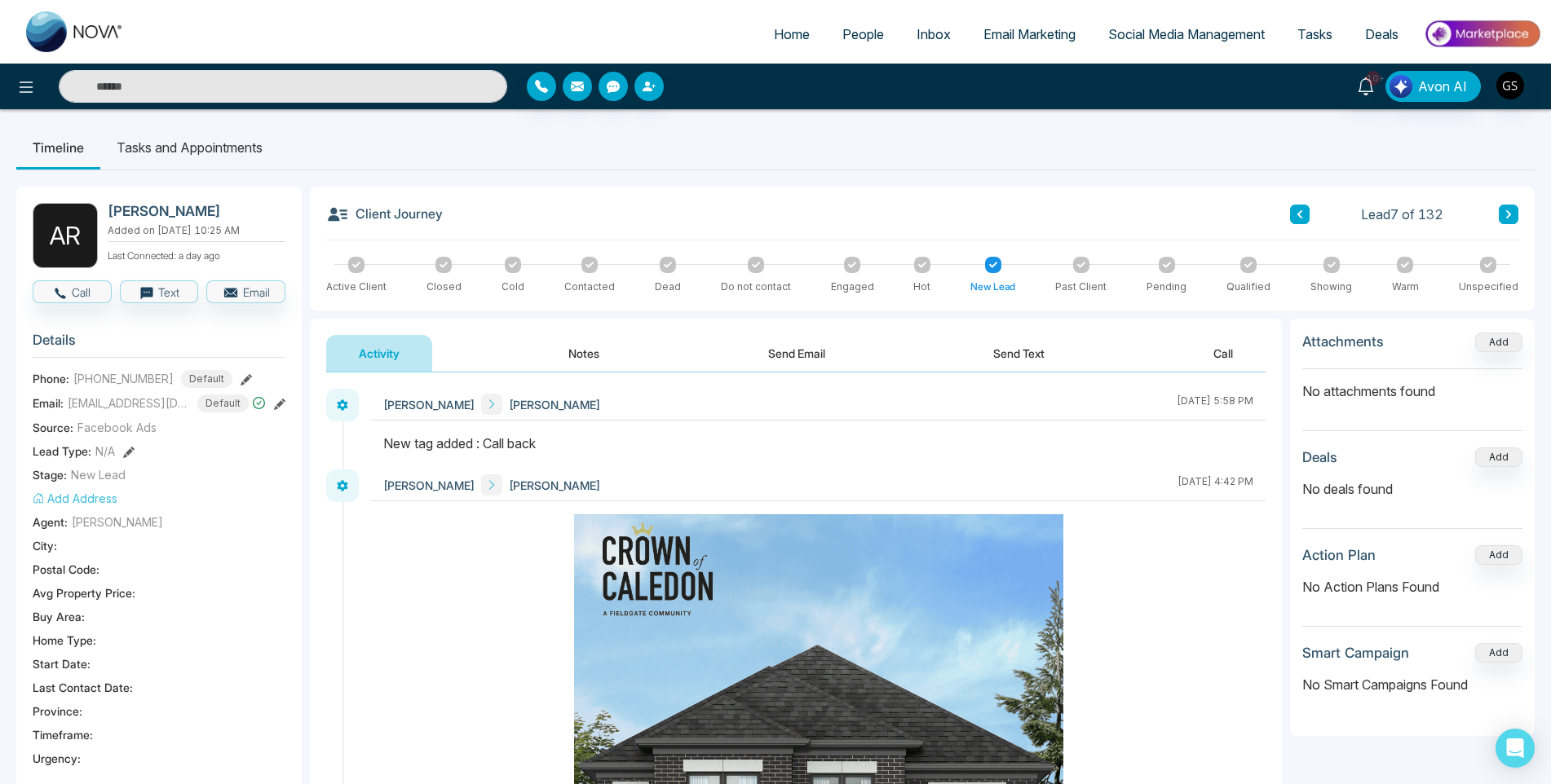
click at [559, 340] on button "Notes" at bounding box center [583, 353] width 96 height 37
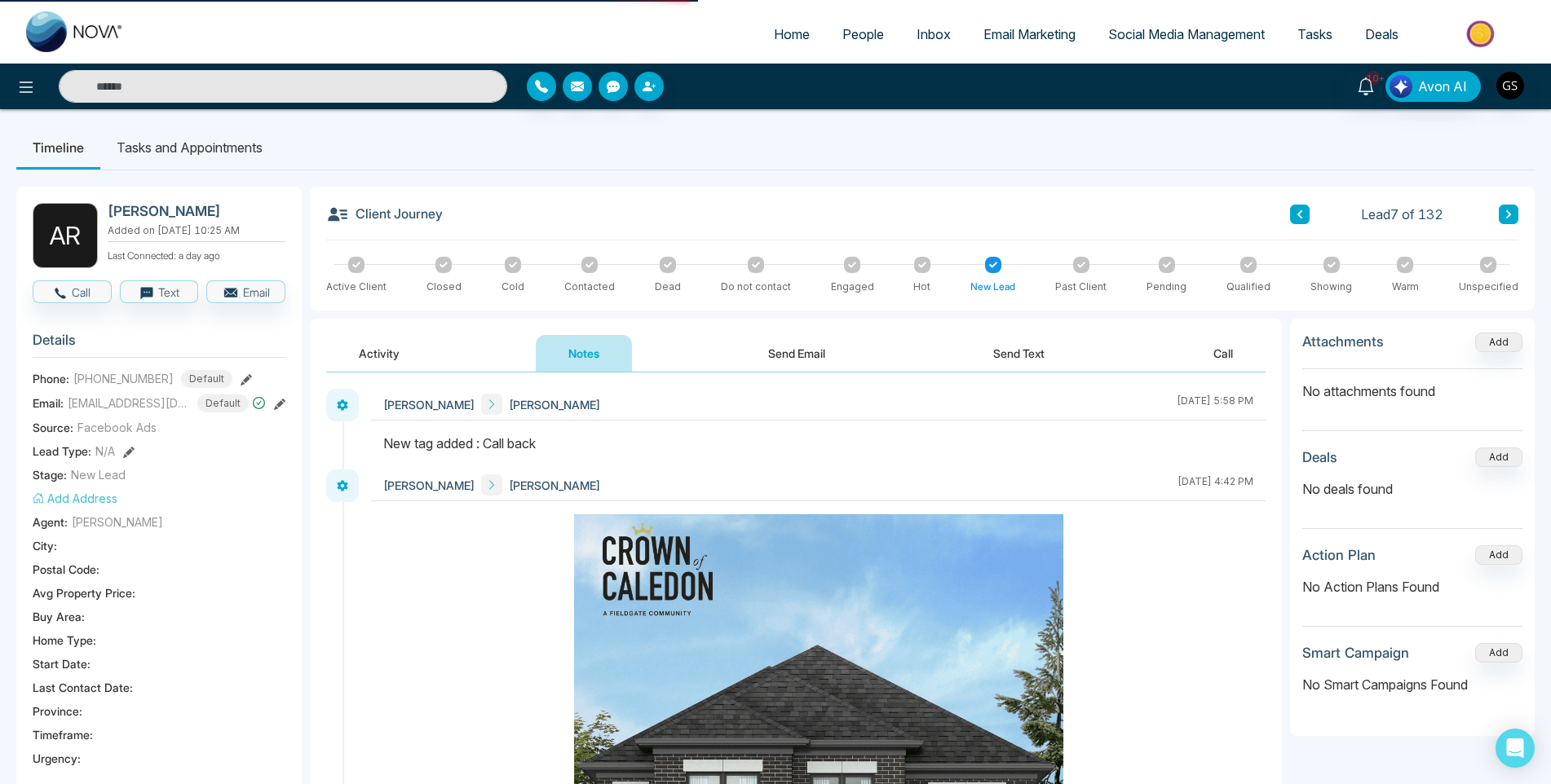
click at [574, 355] on button "Notes" at bounding box center [583, 353] width 96 height 37
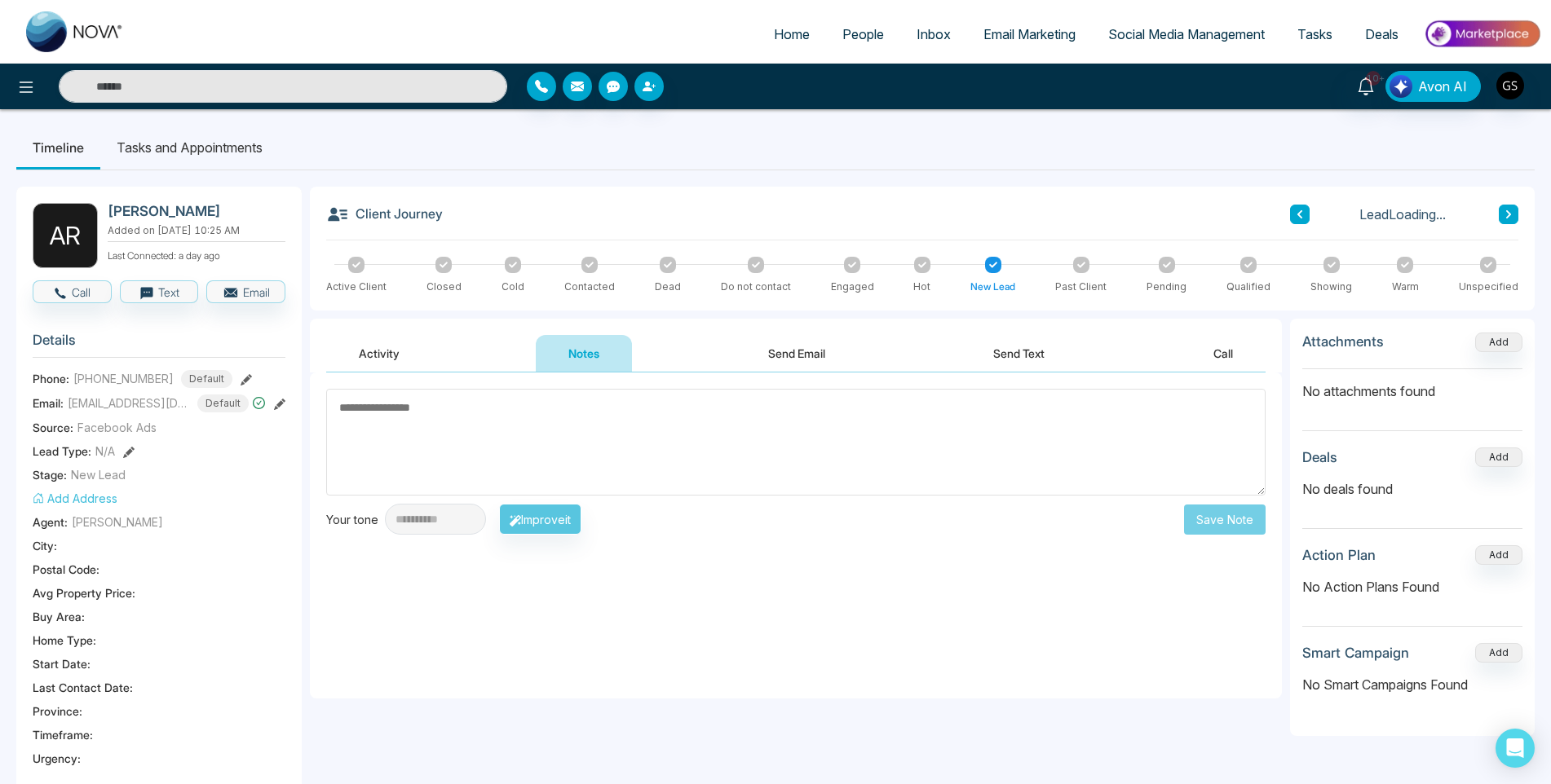
click at [543, 395] on textarea at bounding box center [795, 442] width 939 height 107
type textarea "**********"
click at [1250, 527] on button "Save Note" at bounding box center [1224, 520] width 82 height 31
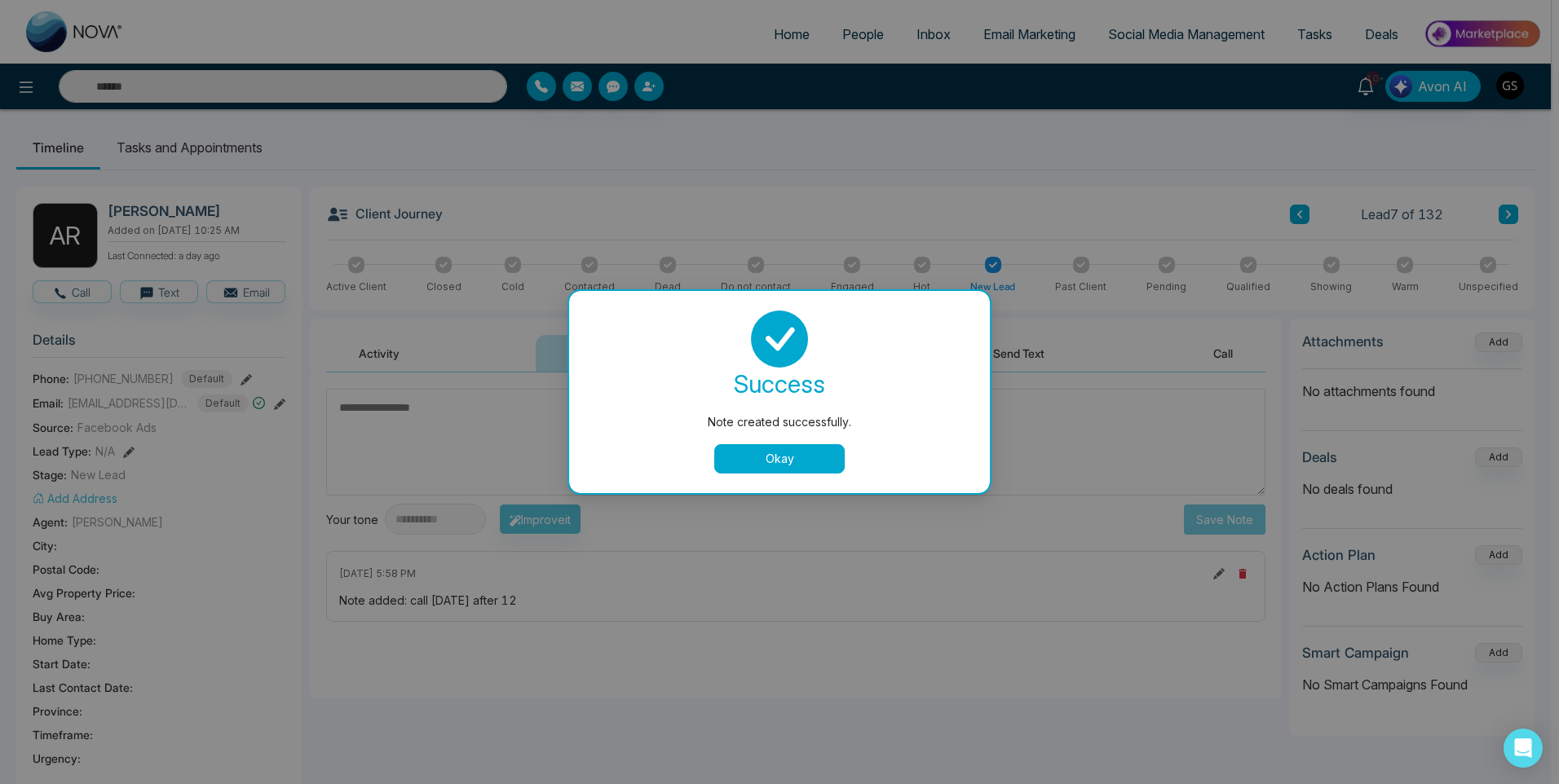
click at [831, 463] on button "Okay" at bounding box center [779, 459] width 131 height 30
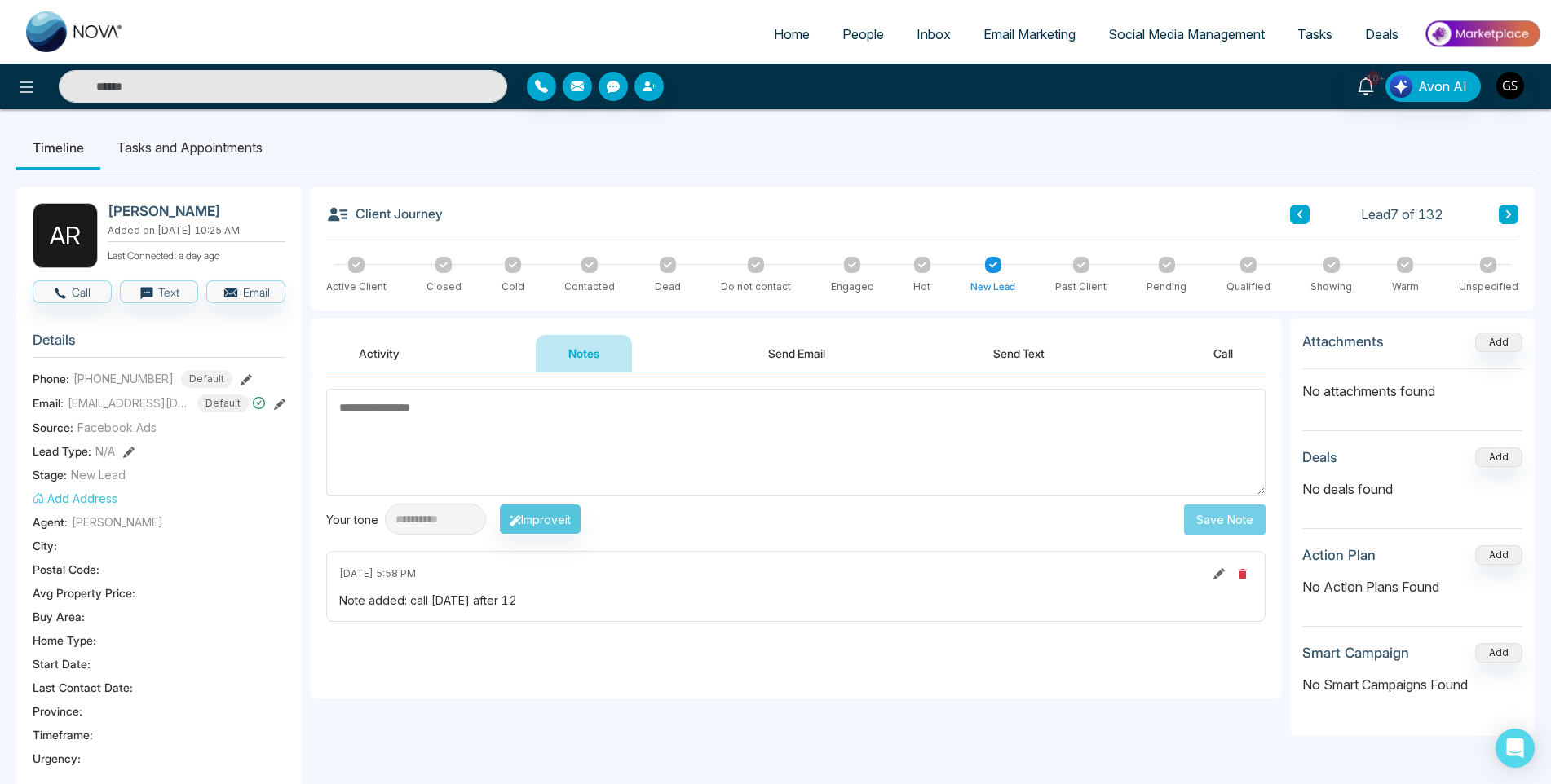
click at [860, 32] on span "People" at bounding box center [863, 34] width 41 height 16
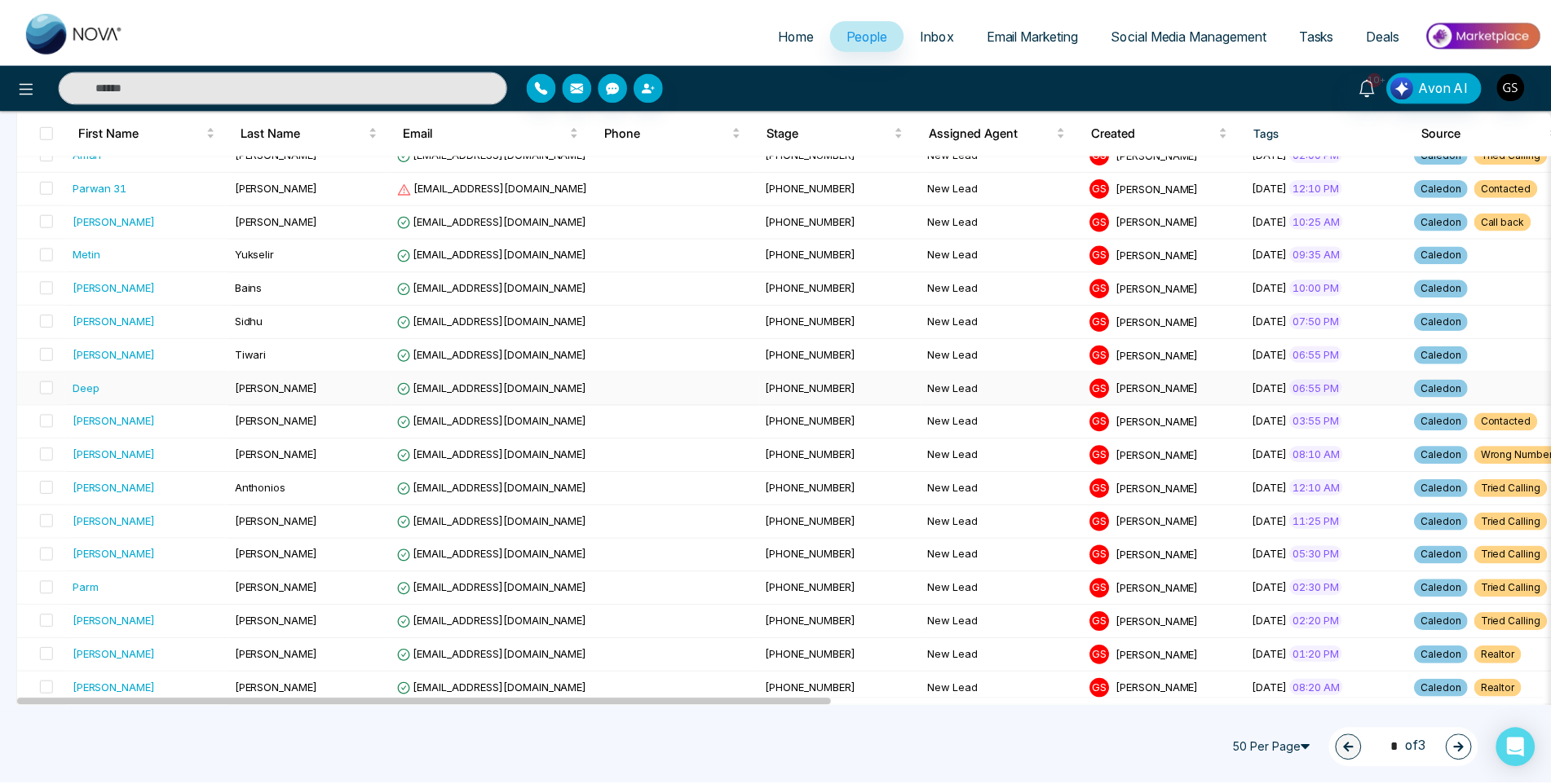
scroll to position [326, 0]
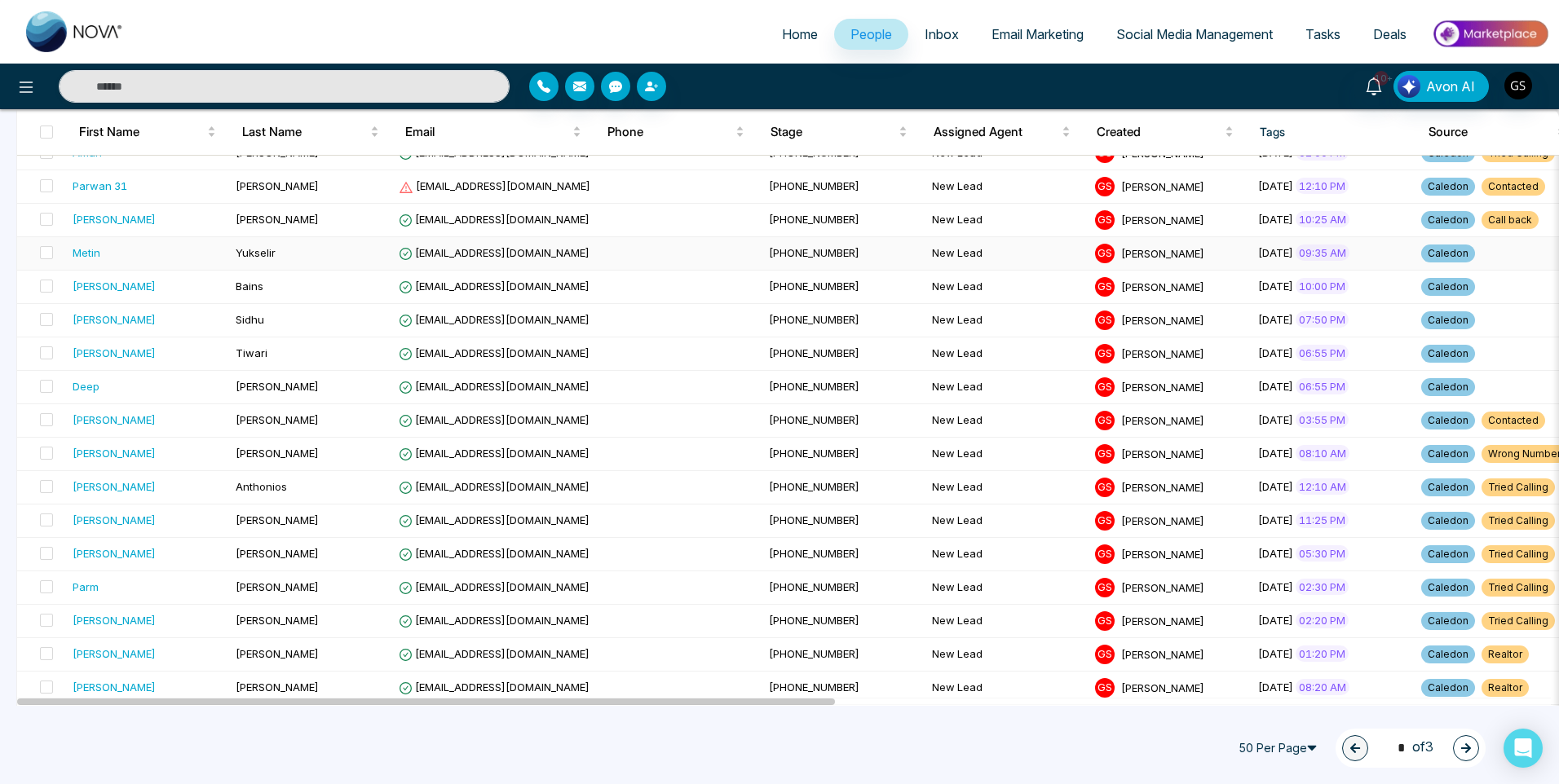
click at [526, 261] on td "[EMAIL_ADDRESS][DOMAIN_NAME]" at bounding box center [577, 254] width 370 height 33
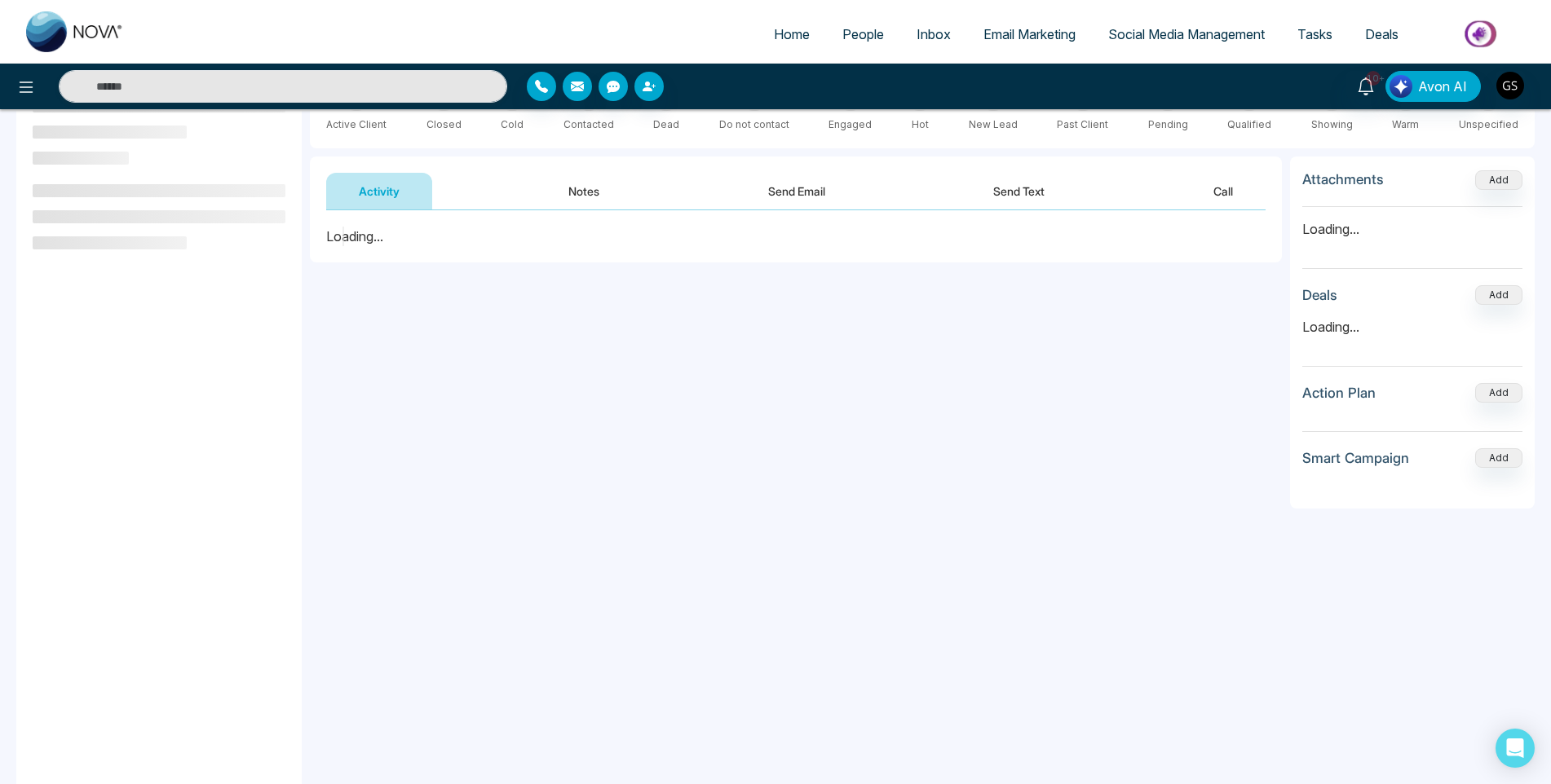
scroll to position [163, 0]
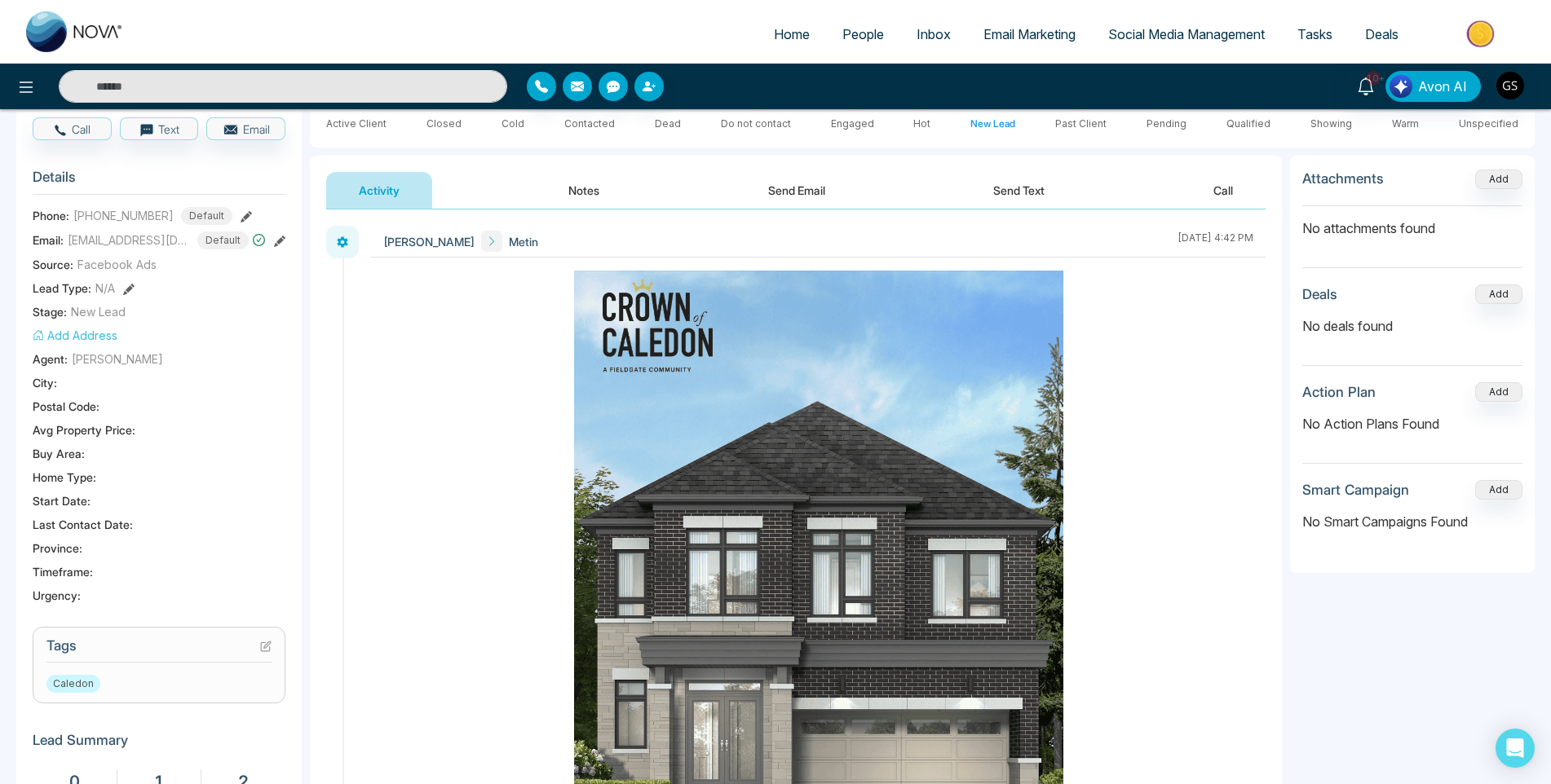
click at [264, 644] on icon at bounding box center [266, 646] width 12 height 12
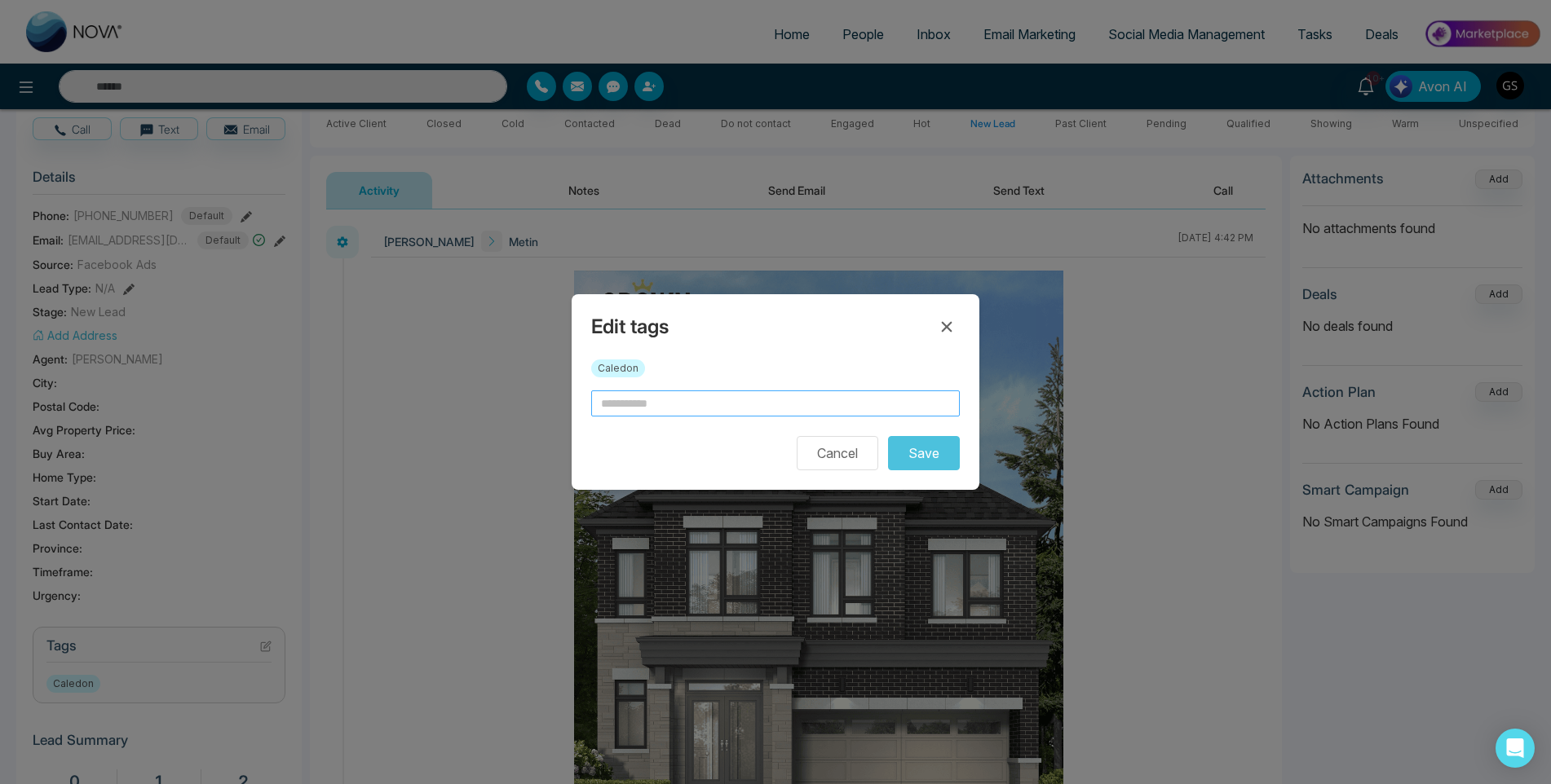
click at [763, 392] on input "text" at bounding box center [775, 403] width 368 height 26
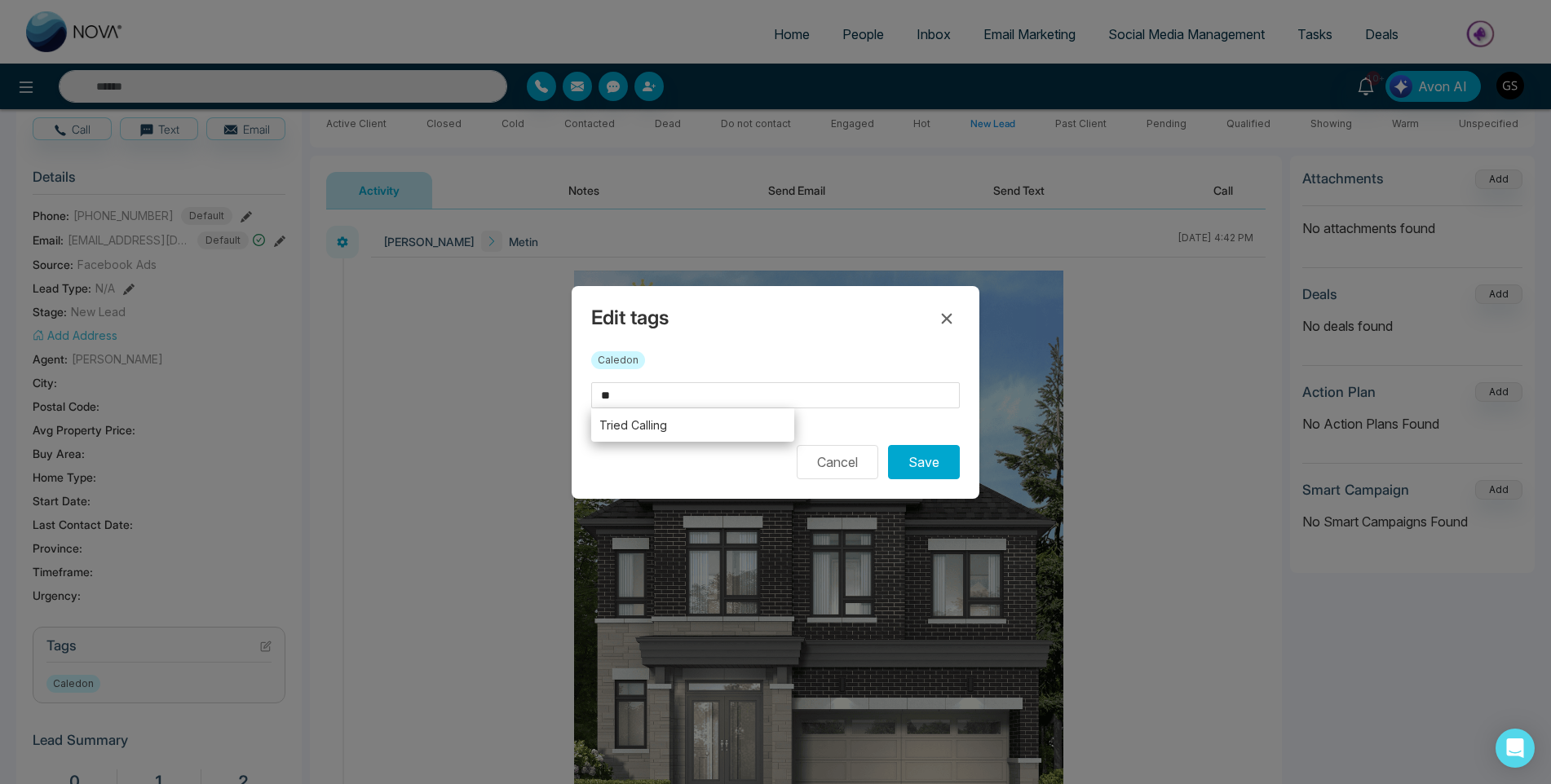
click at [713, 437] on li "Tried Calling" at bounding box center [693, 425] width 203 height 33
type input "**********"
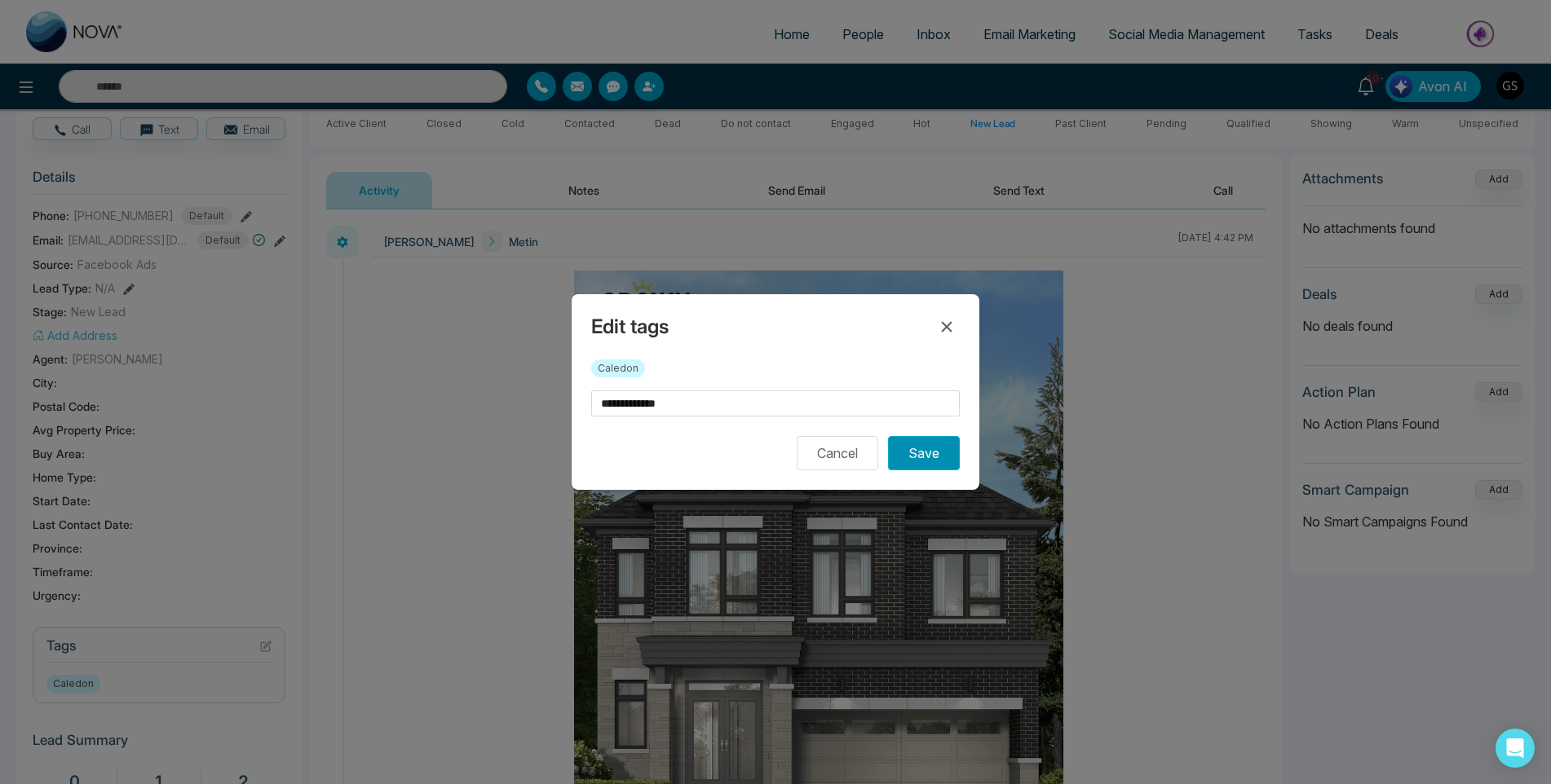
click at [914, 463] on button "Save" at bounding box center [924, 454] width 72 height 34
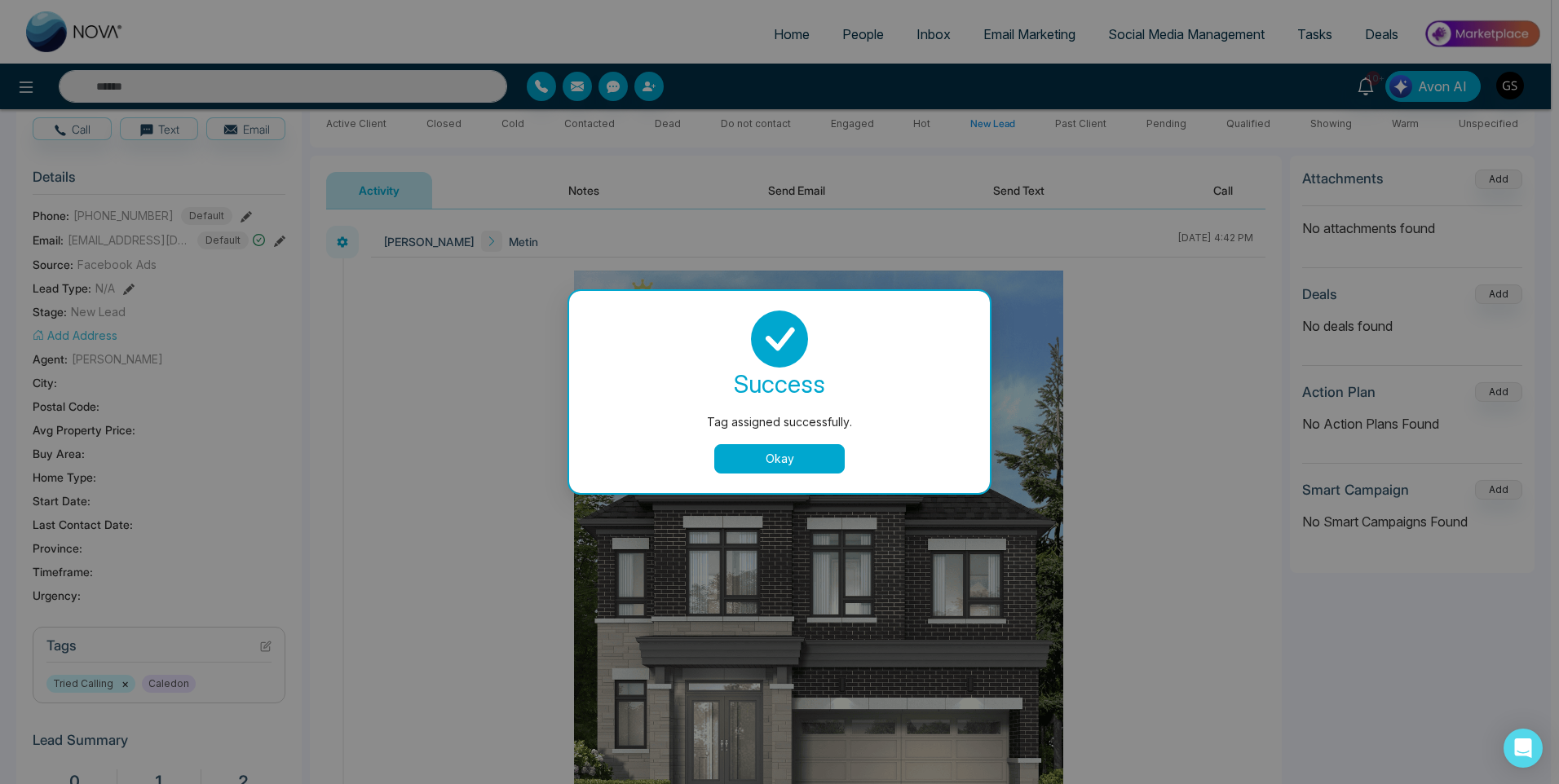
click at [813, 452] on button "Okay" at bounding box center [779, 459] width 131 height 30
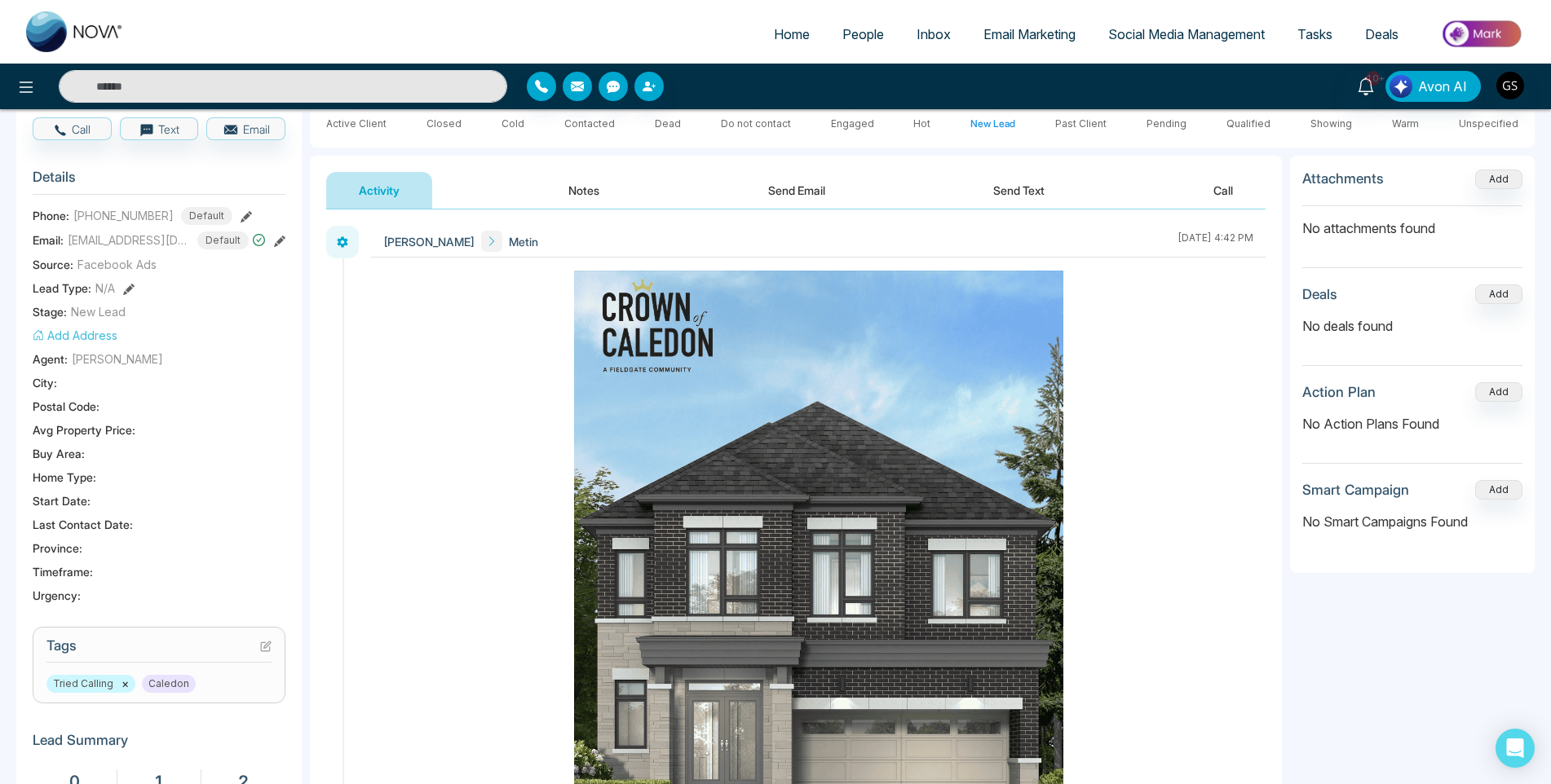
click at [848, 32] on span "People" at bounding box center [863, 34] width 41 height 16
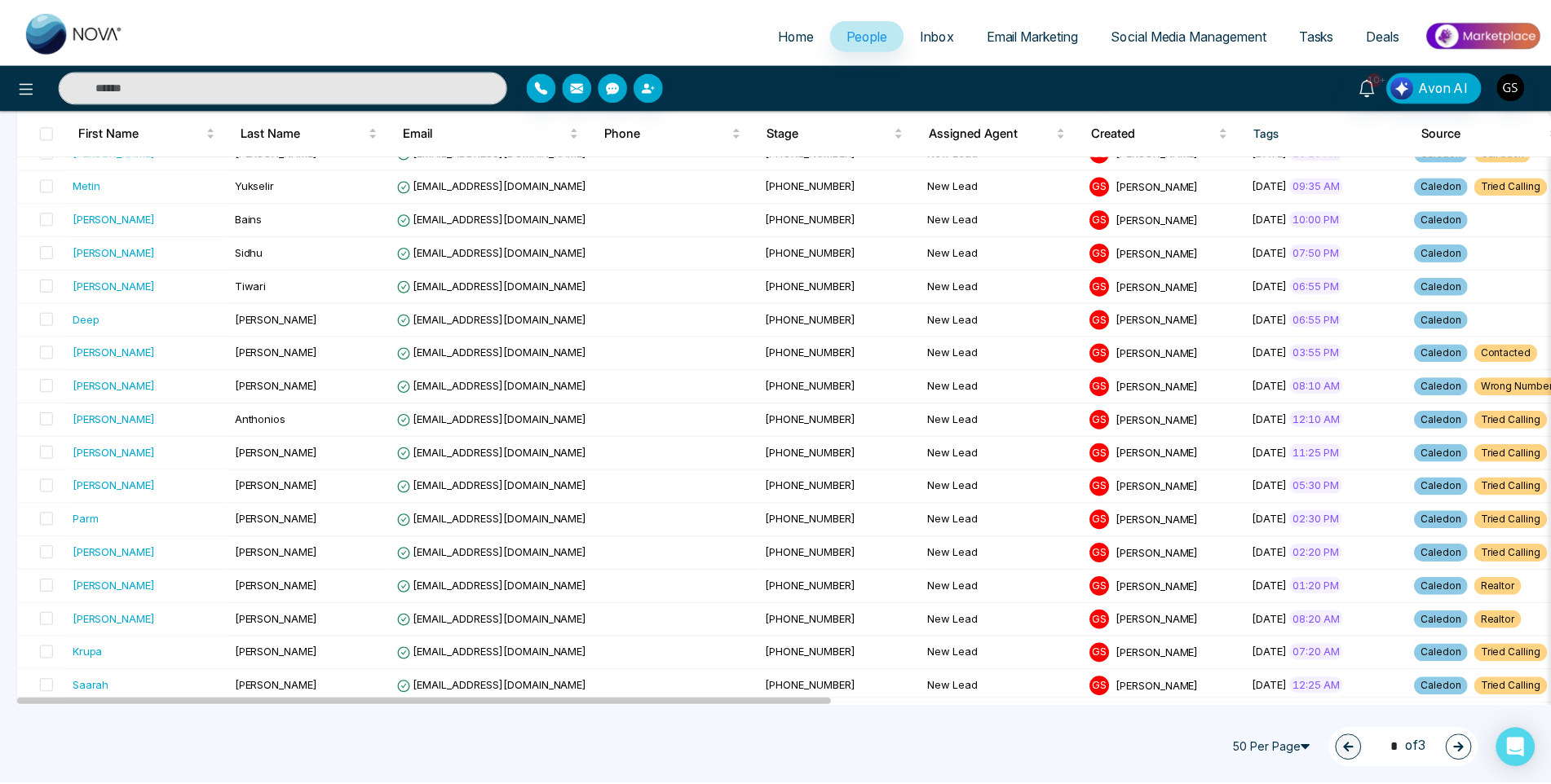
scroll to position [408, 0]
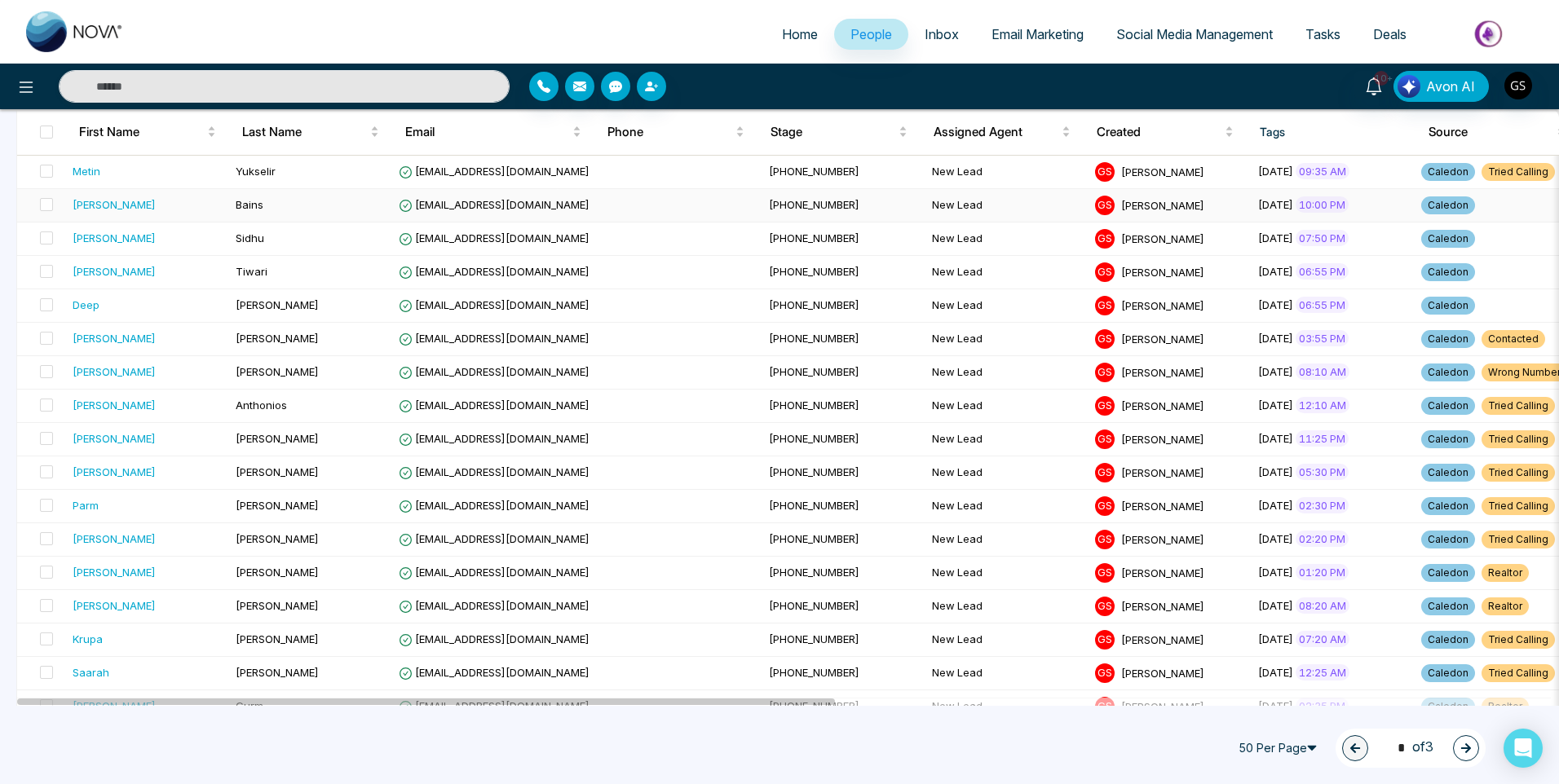
click at [418, 212] on td "[EMAIL_ADDRESS][DOMAIN_NAME]" at bounding box center [577, 205] width 370 height 33
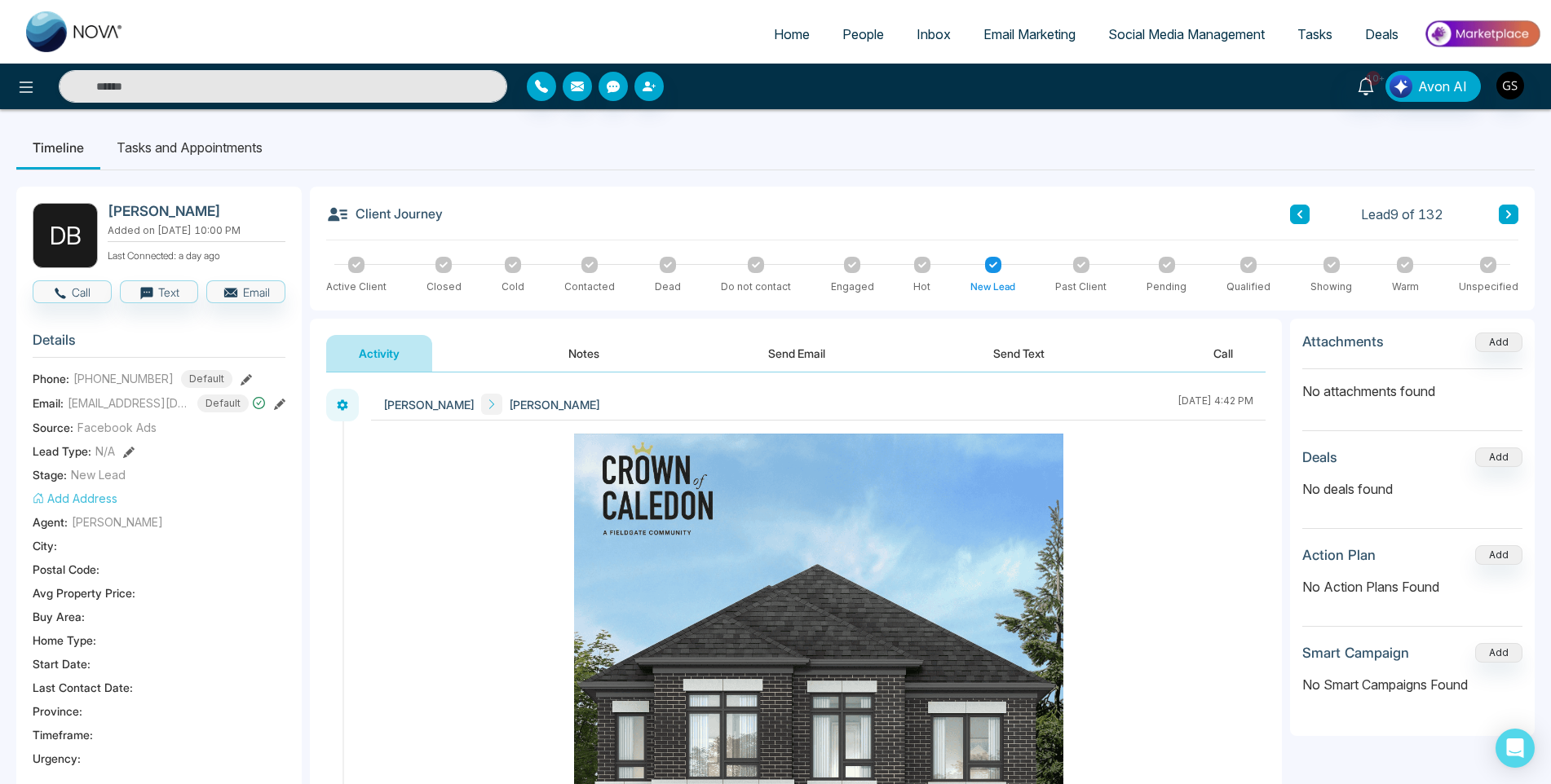
click at [583, 350] on button "Notes" at bounding box center [583, 353] width 96 height 37
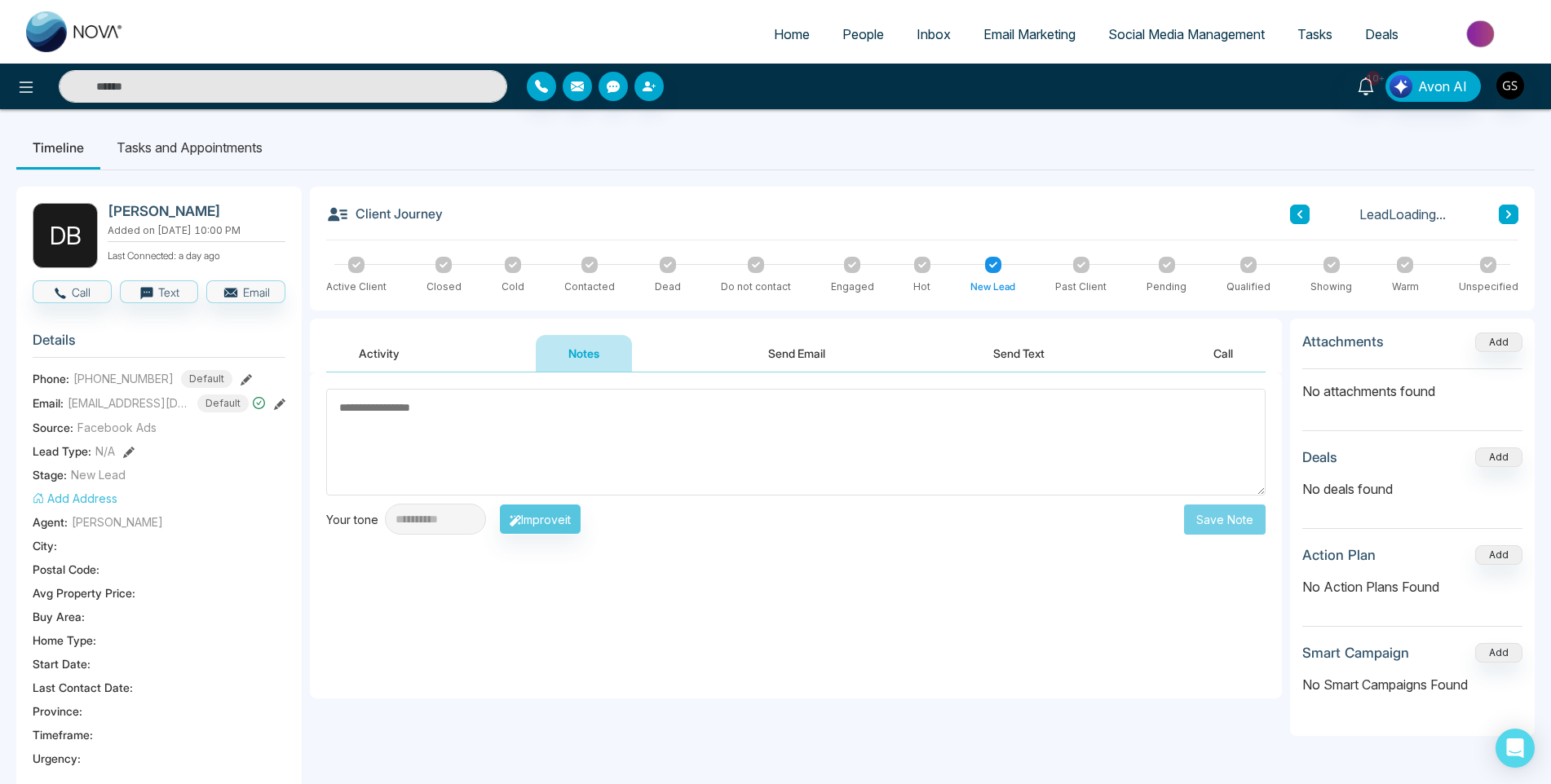
click at [442, 443] on textarea at bounding box center [795, 442] width 939 height 107
click at [432, 436] on textarea at bounding box center [795, 442] width 939 height 107
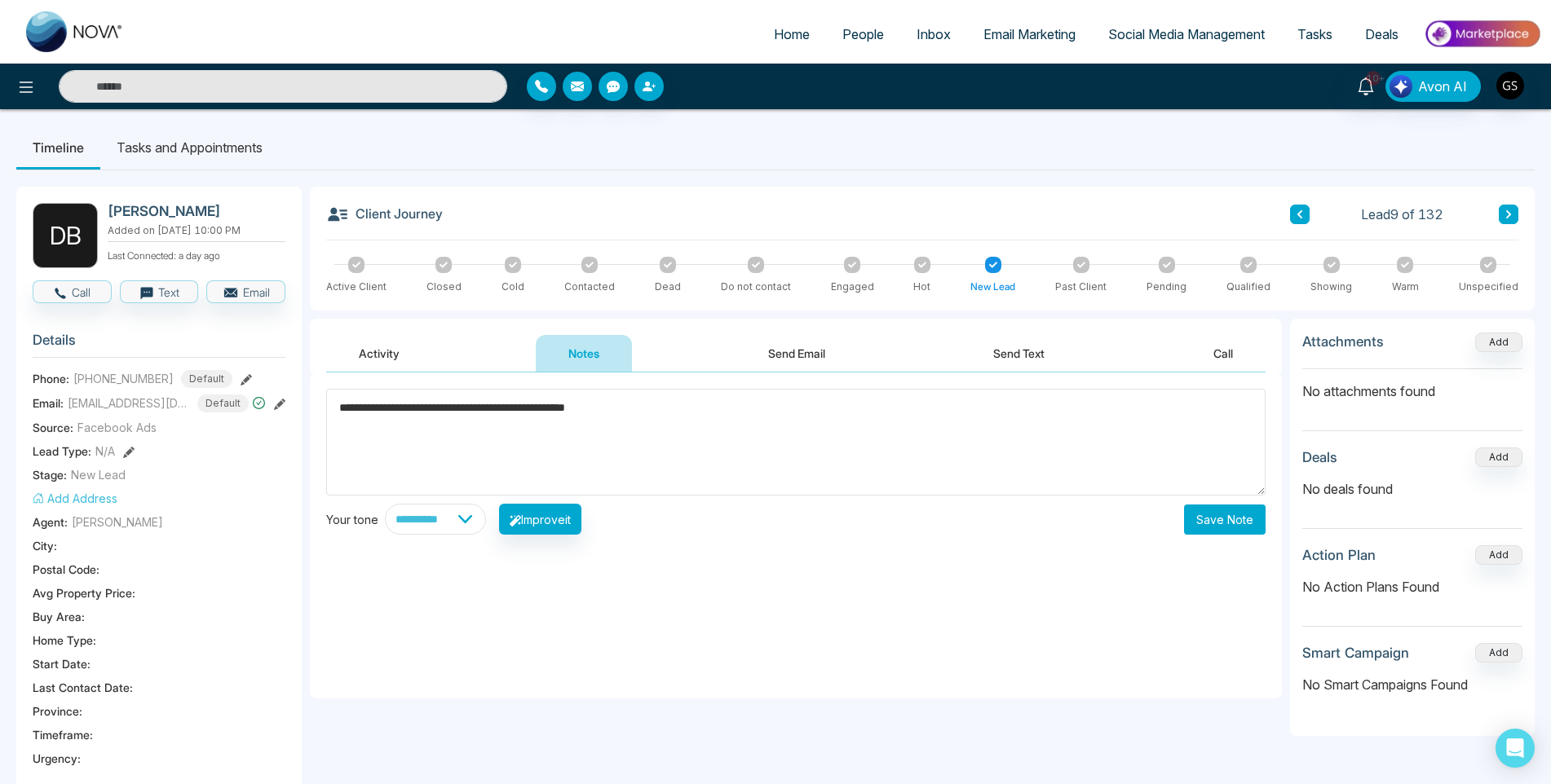
type textarea "**********"
click at [1232, 517] on button "Save Note" at bounding box center [1224, 520] width 82 height 31
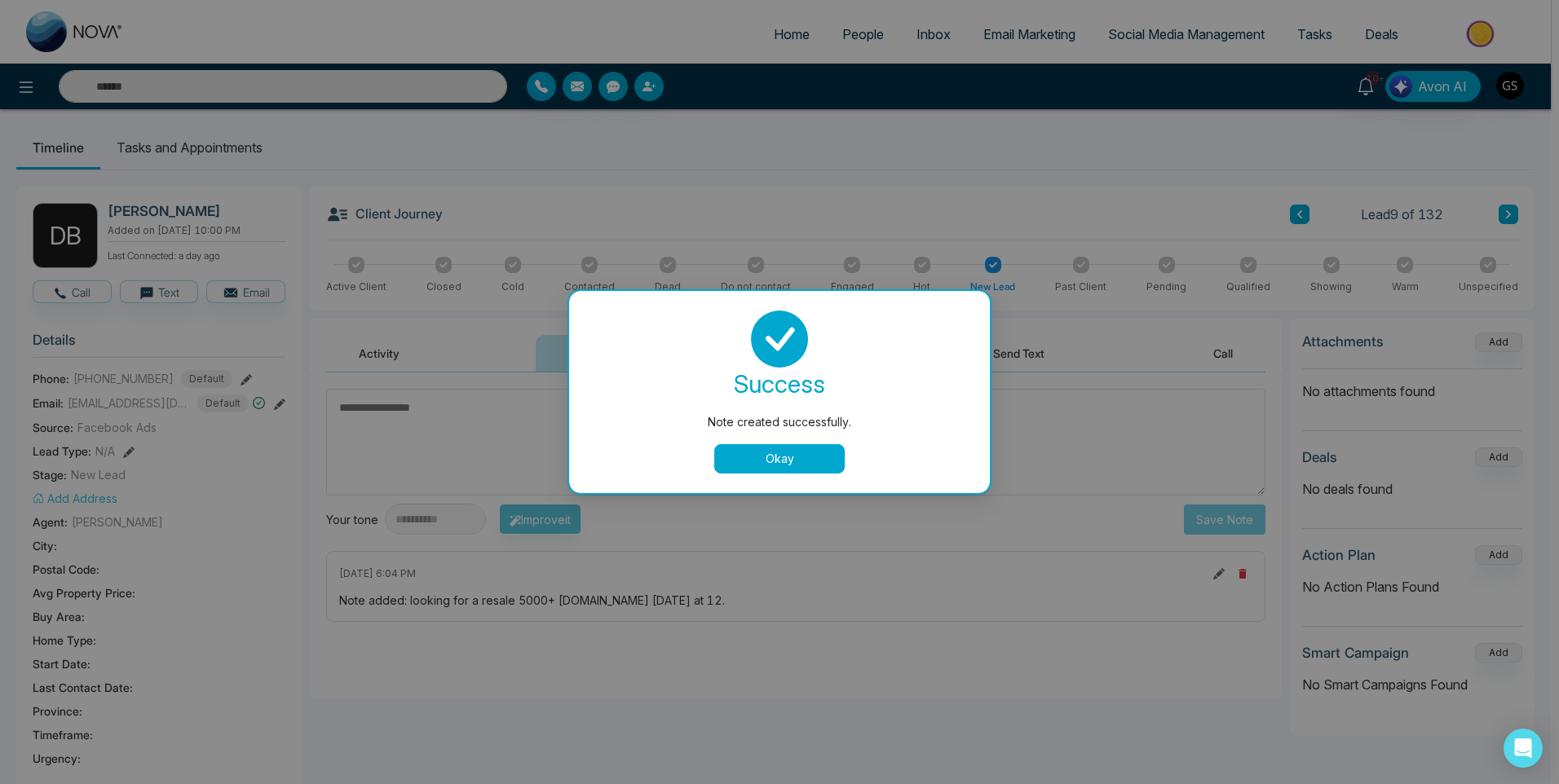
click at [835, 437] on div "success Note created successfully. Okay" at bounding box center [780, 392] width 382 height 163
click at [835, 445] on button "Okay" at bounding box center [779, 459] width 131 height 30
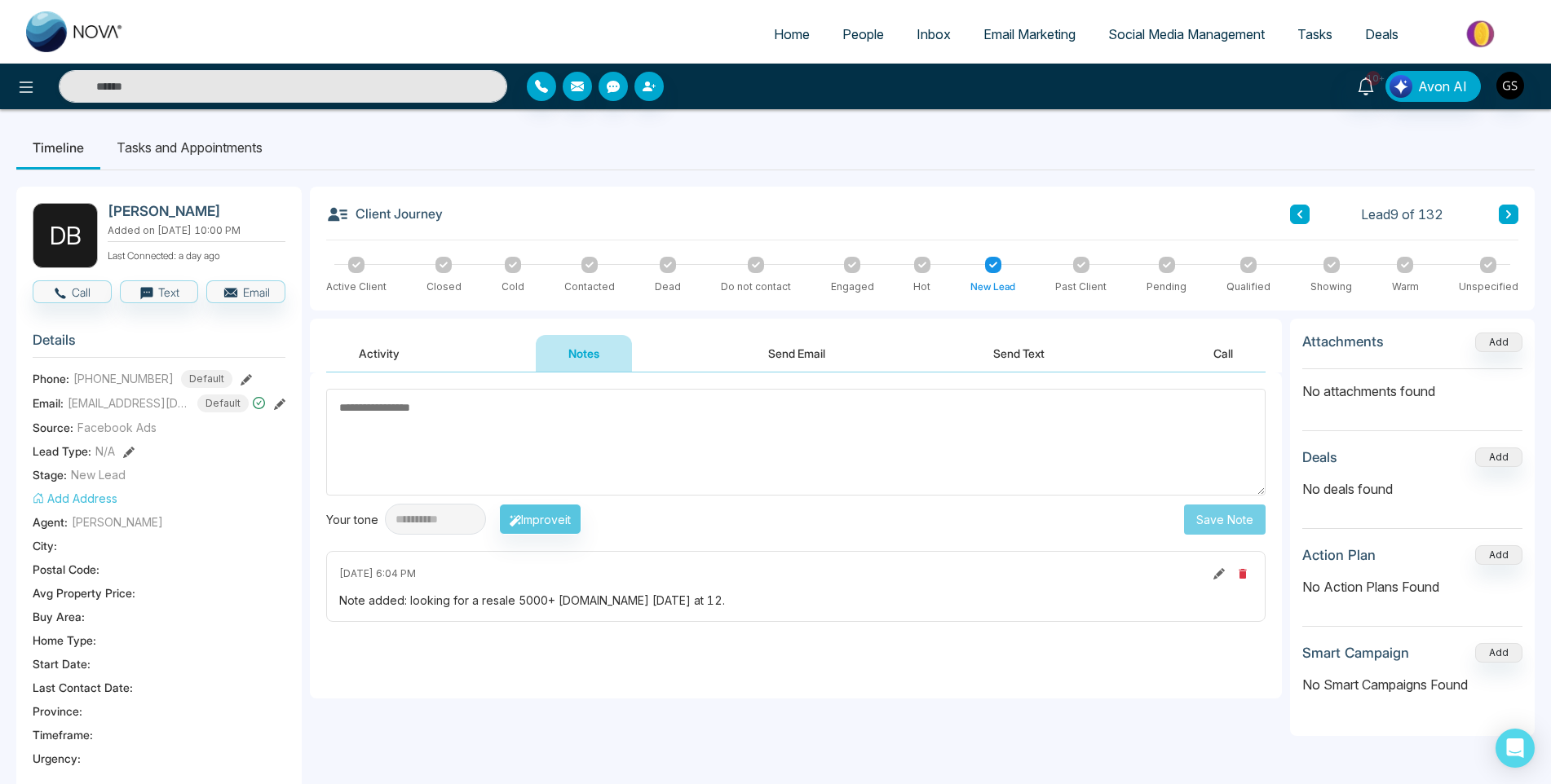
click at [837, 349] on button "Send Email" at bounding box center [797, 353] width 122 height 37
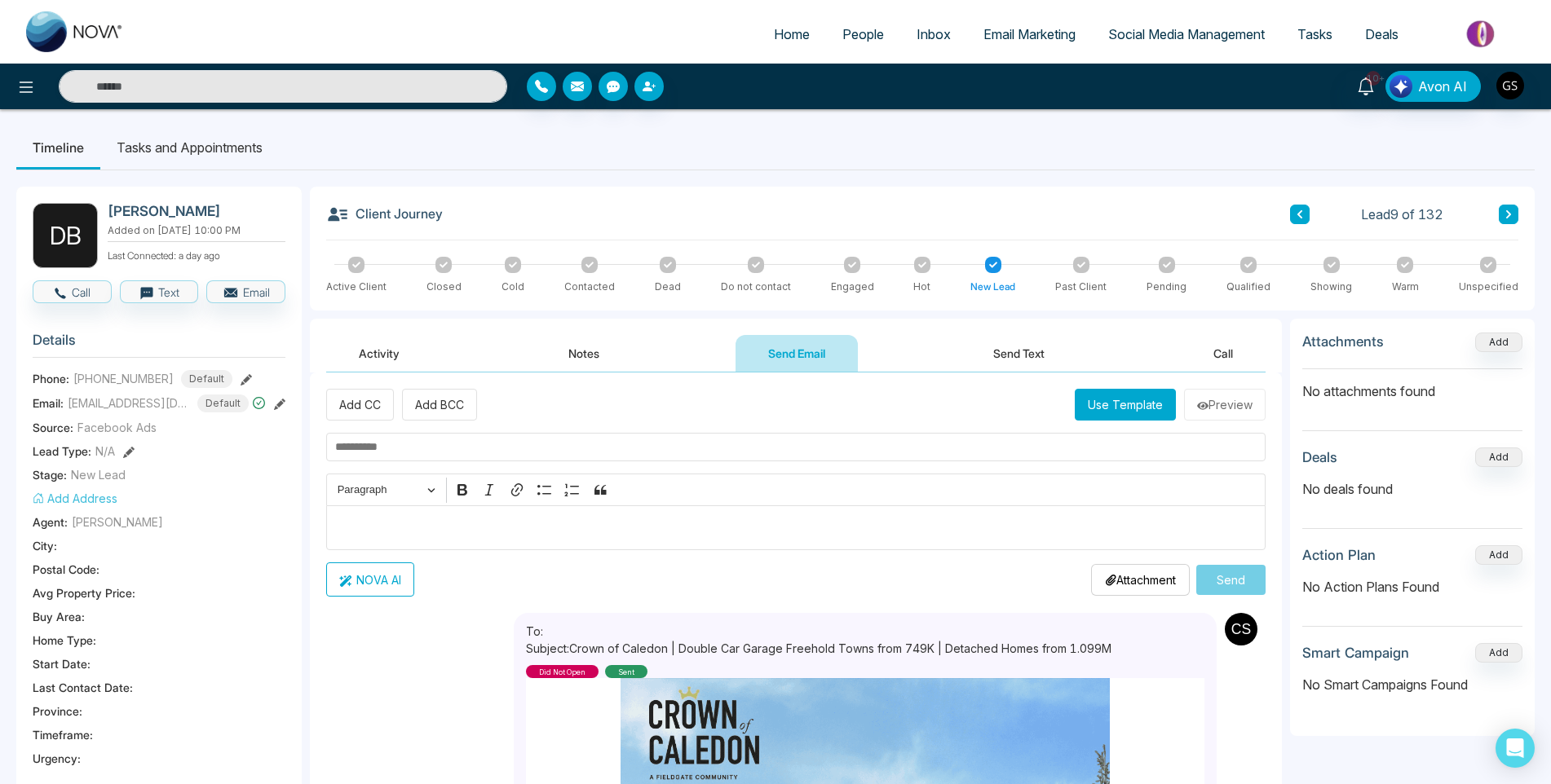
click at [590, 365] on button "Notes" at bounding box center [583, 353] width 96 height 37
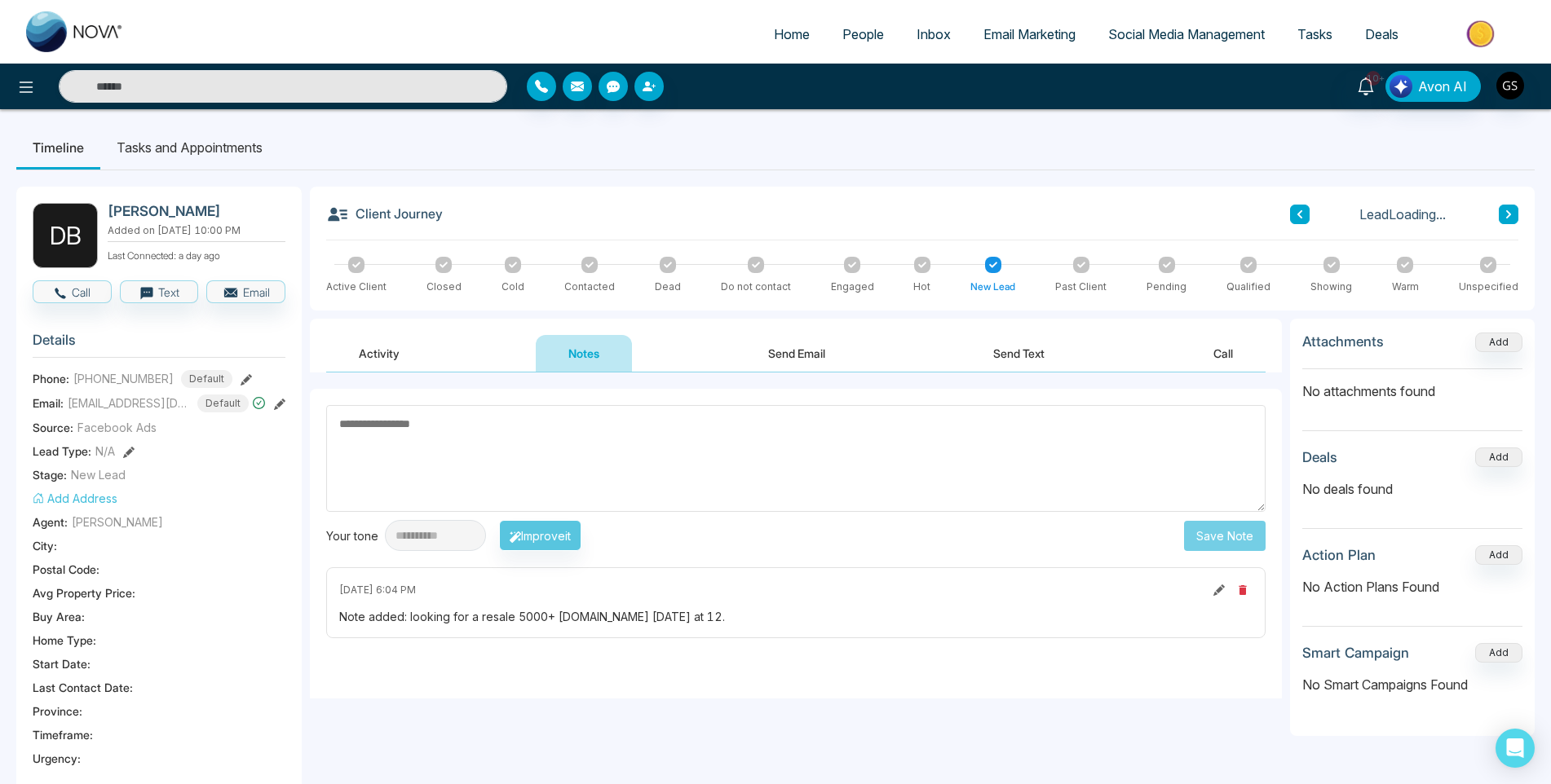
click at [420, 358] on button "Activity" at bounding box center [379, 353] width 106 height 37
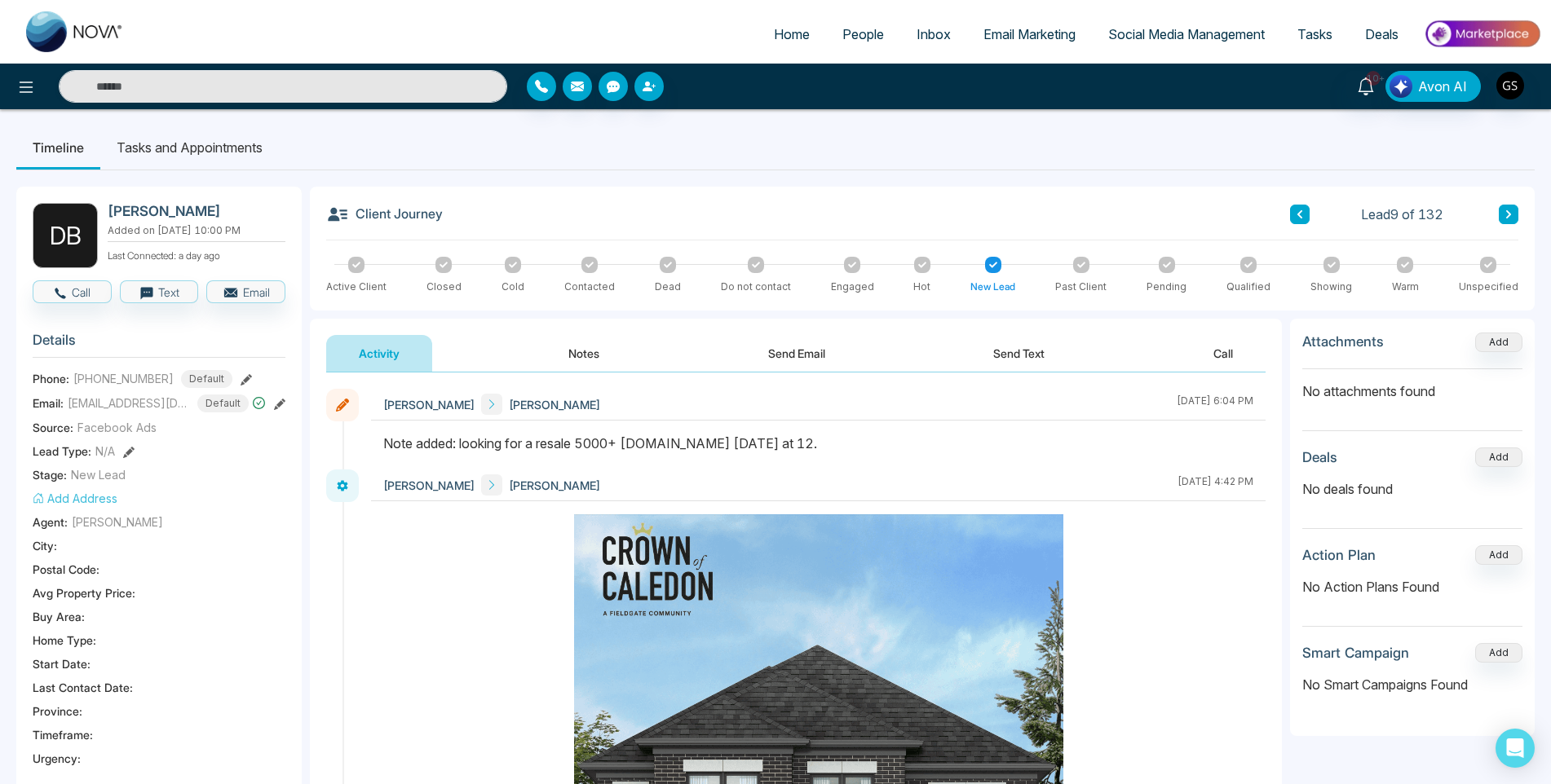
click at [581, 344] on button "Notes" at bounding box center [583, 353] width 96 height 37
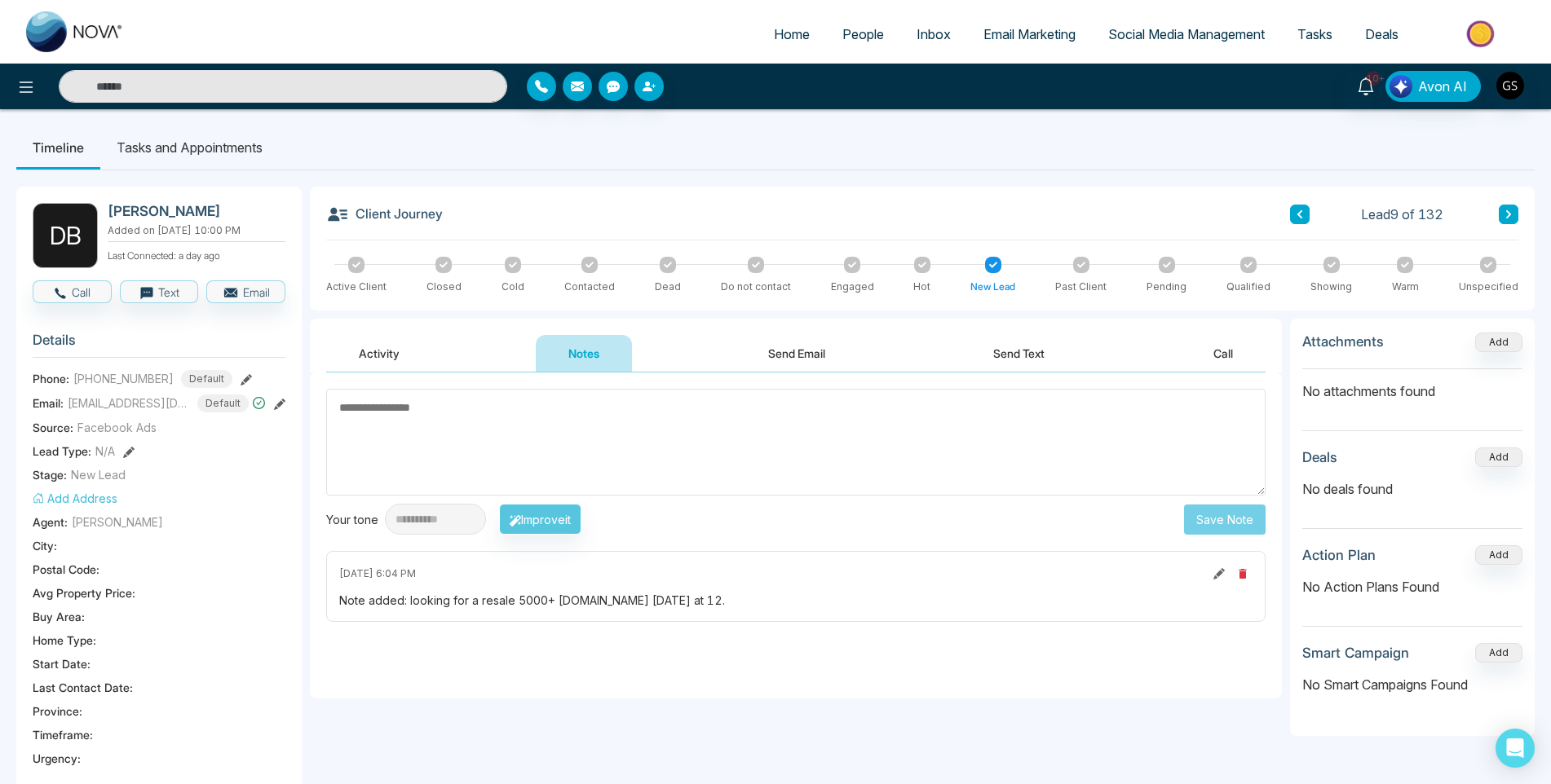
click at [445, 341] on div "Activity Notes Send Email Send Text Call" at bounding box center [795, 354] width 939 height 38
click at [444, 346] on div "Activity Notes Send Email Send Text Call" at bounding box center [795, 354] width 939 height 38
click at [437, 350] on div "Activity Notes Send Email Send Text Call" at bounding box center [795, 354] width 939 height 38
click at [419, 357] on button "Activity" at bounding box center [379, 353] width 106 height 37
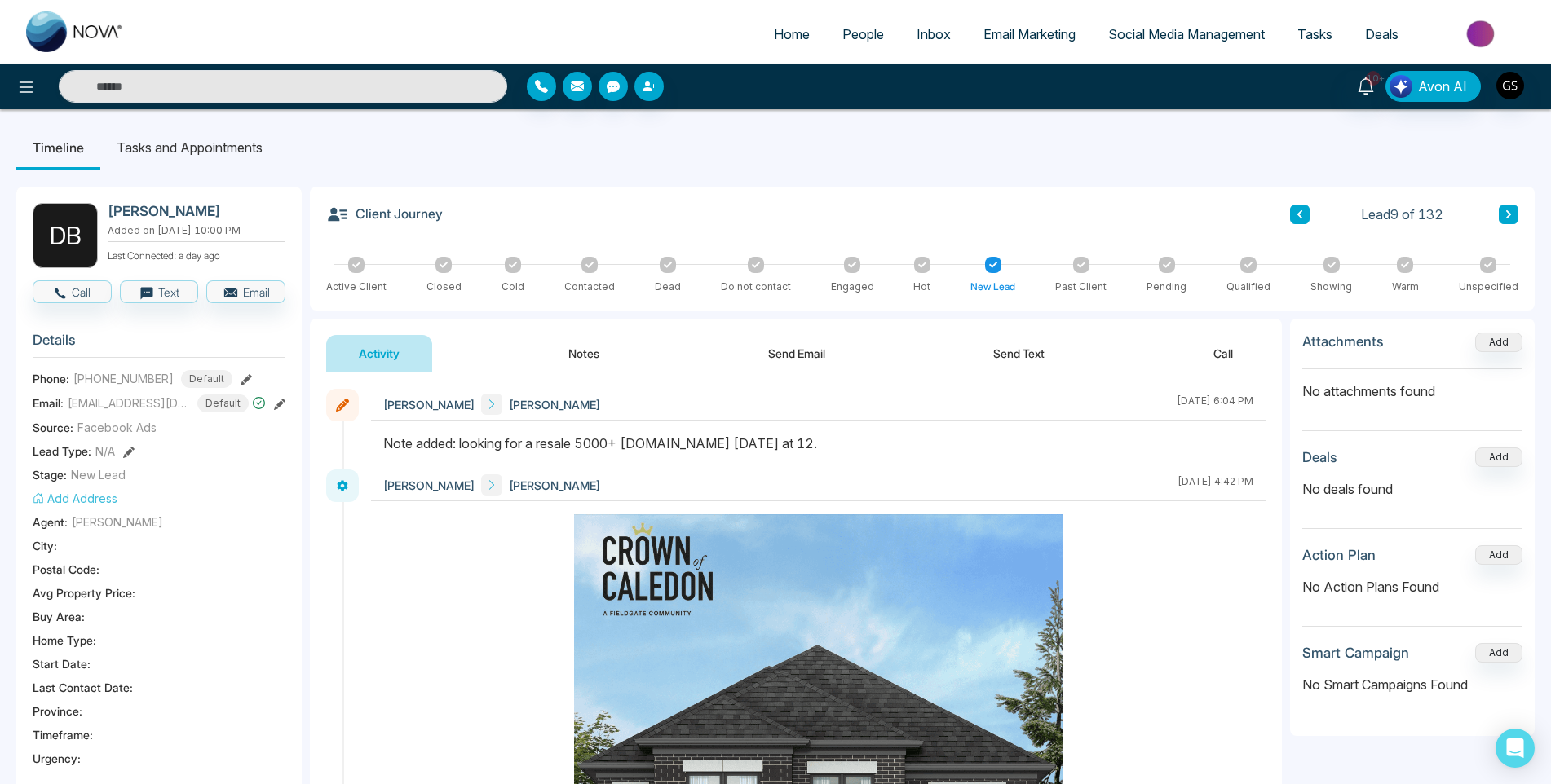
click at [858, 37] on span "People" at bounding box center [863, 34] width 41 height 16
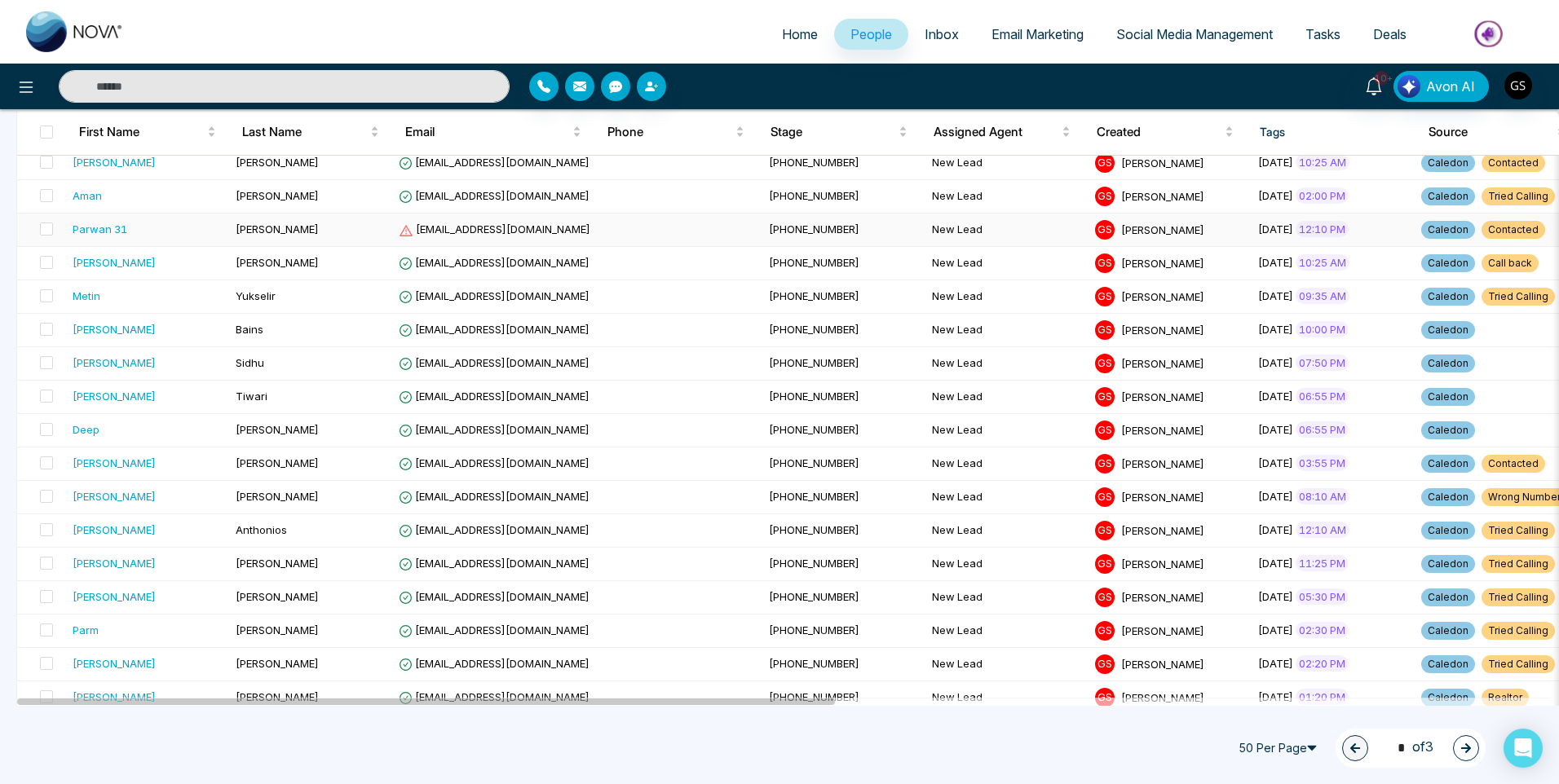
scroll to position [326, 0]
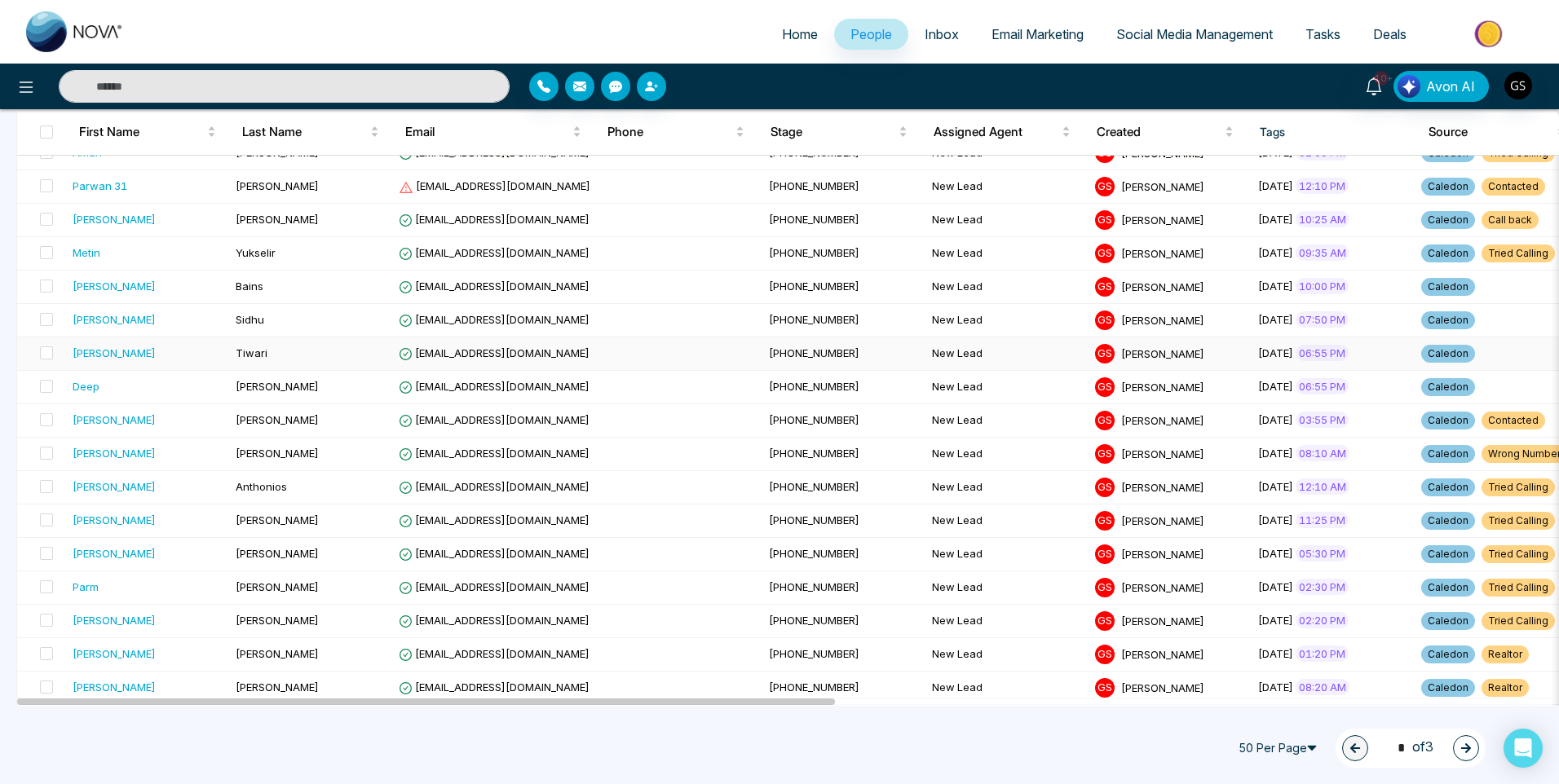
click at [762, 356] on td "[PHONE_NUMBER]" at bounding box center [843, 354] width 163 height 33
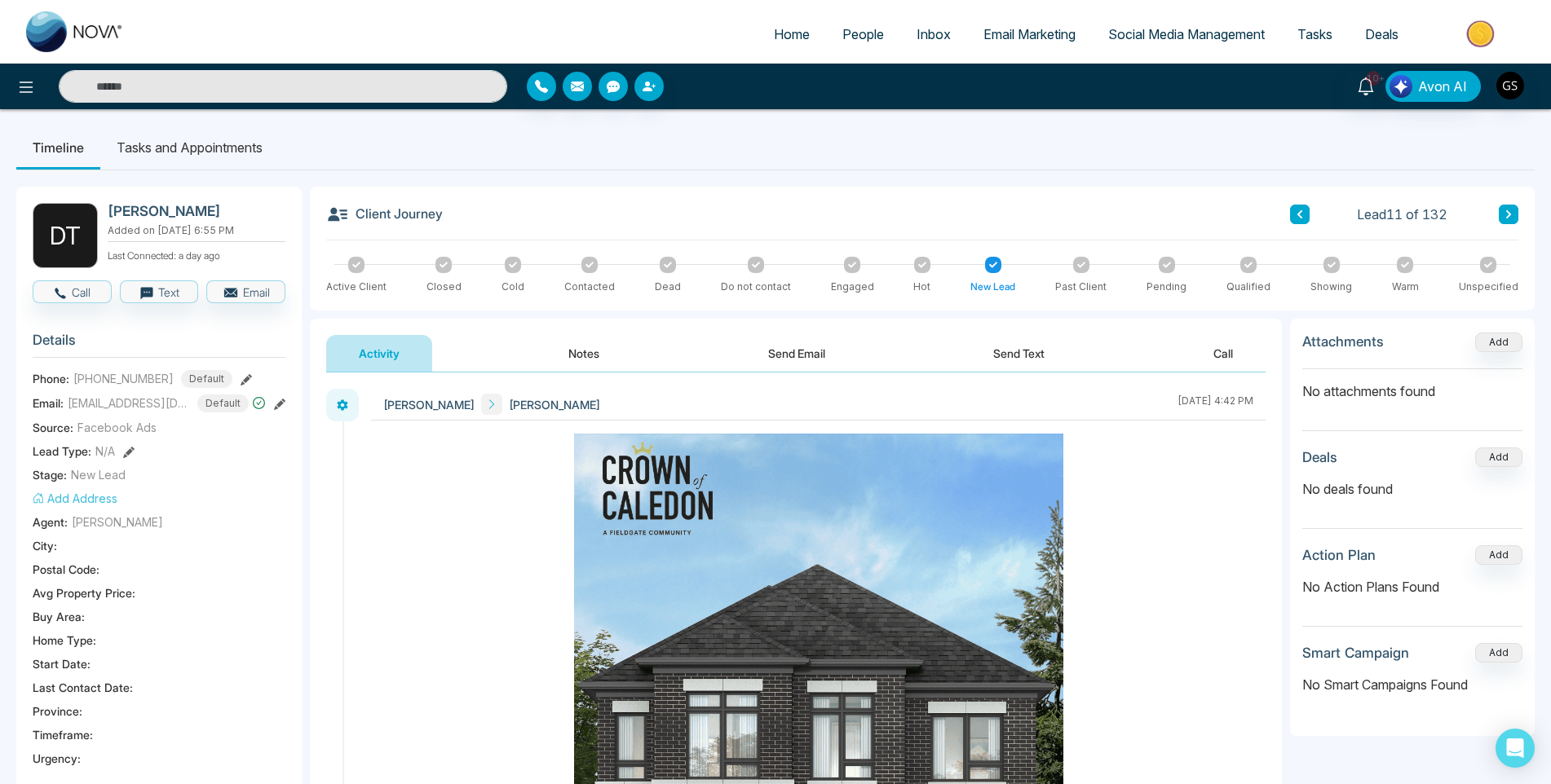
click at [848, 42] on link "People" at bounding box center [862, 34] width 74 height 31
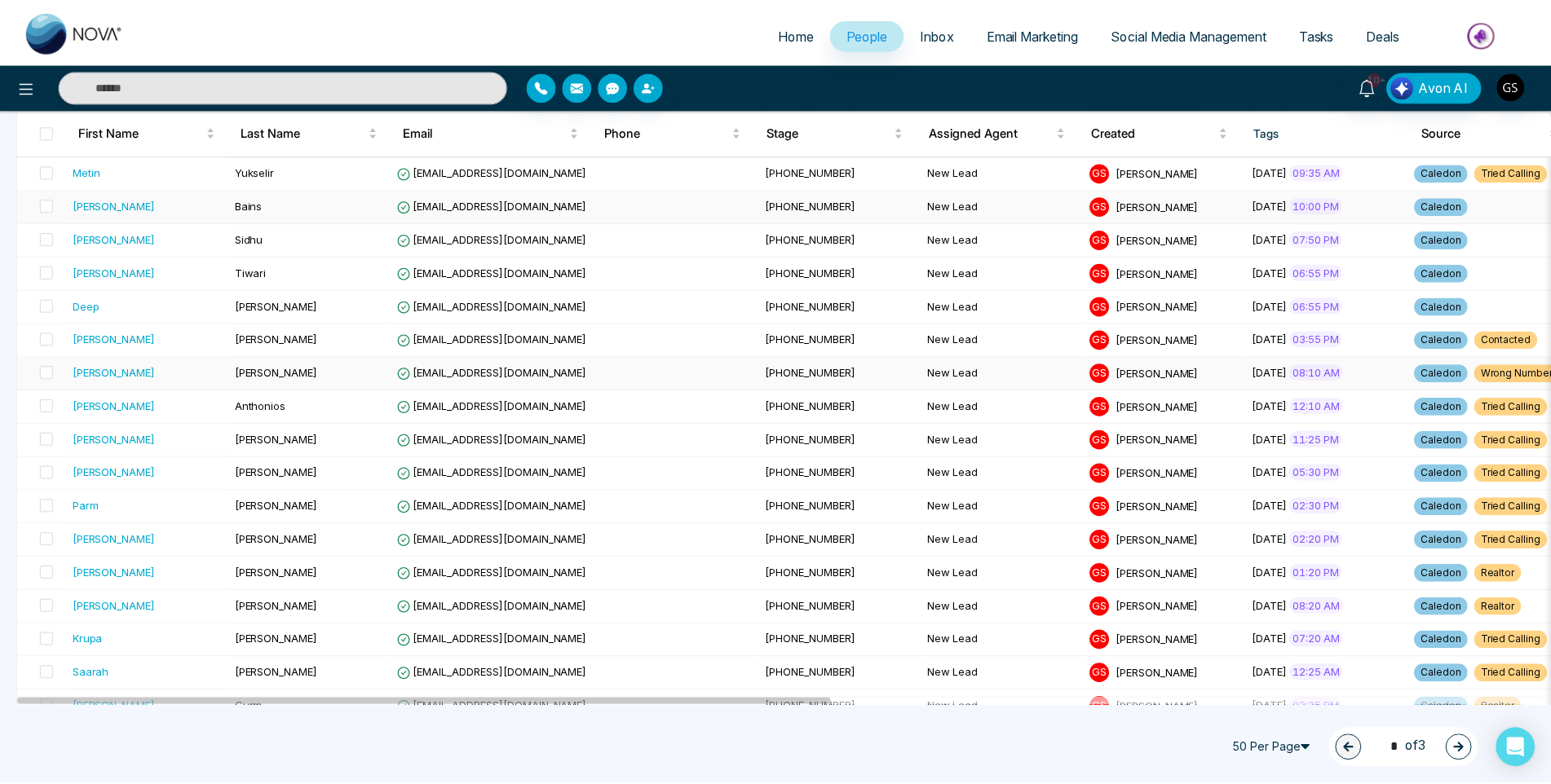
scroll to position [245, 0]
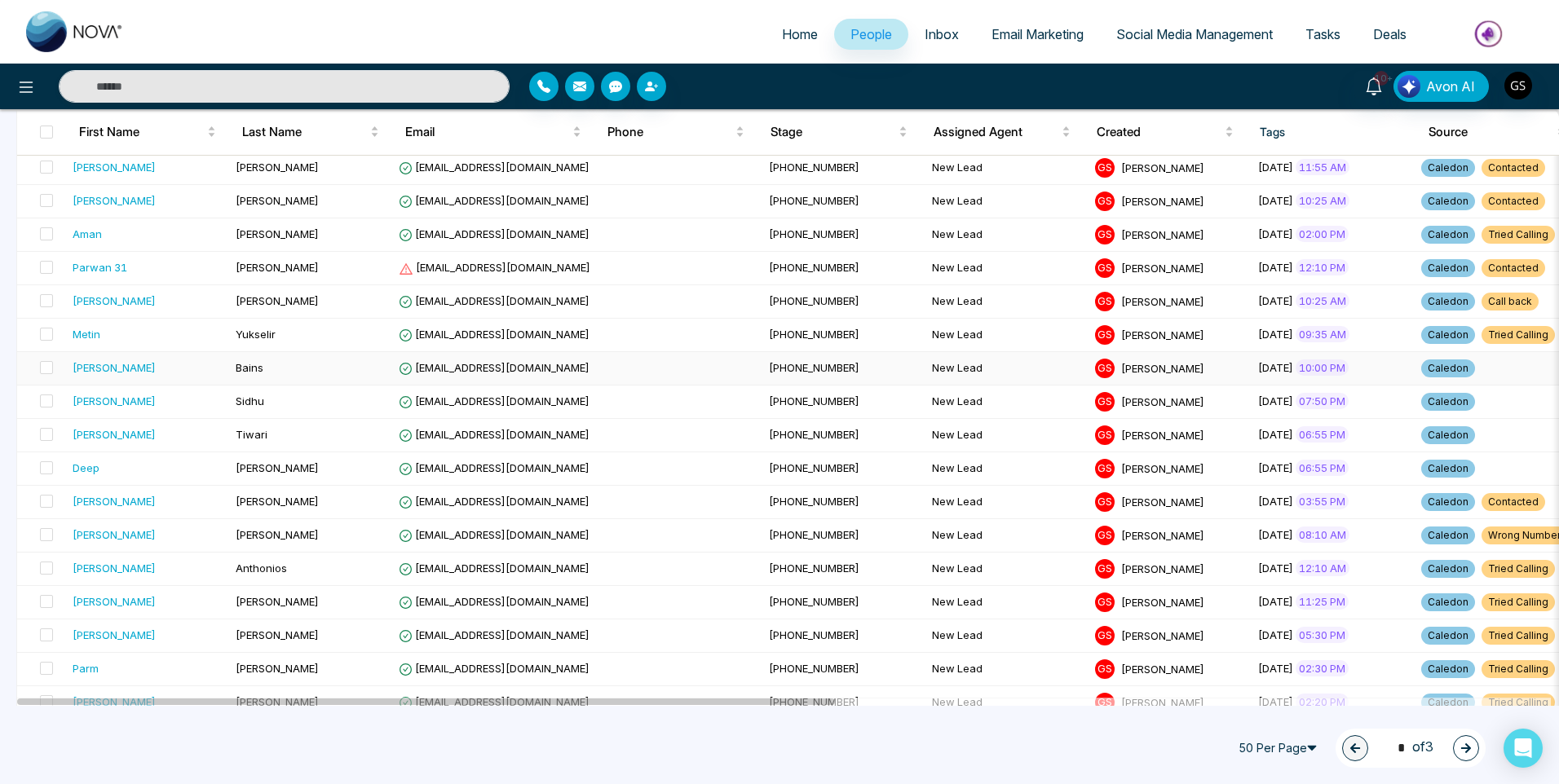
click at [570, 376] on td "[EMAIL_ADDRESS][DOMAIN_NAME]" at bounding box center [577, 368] width 370 height 33
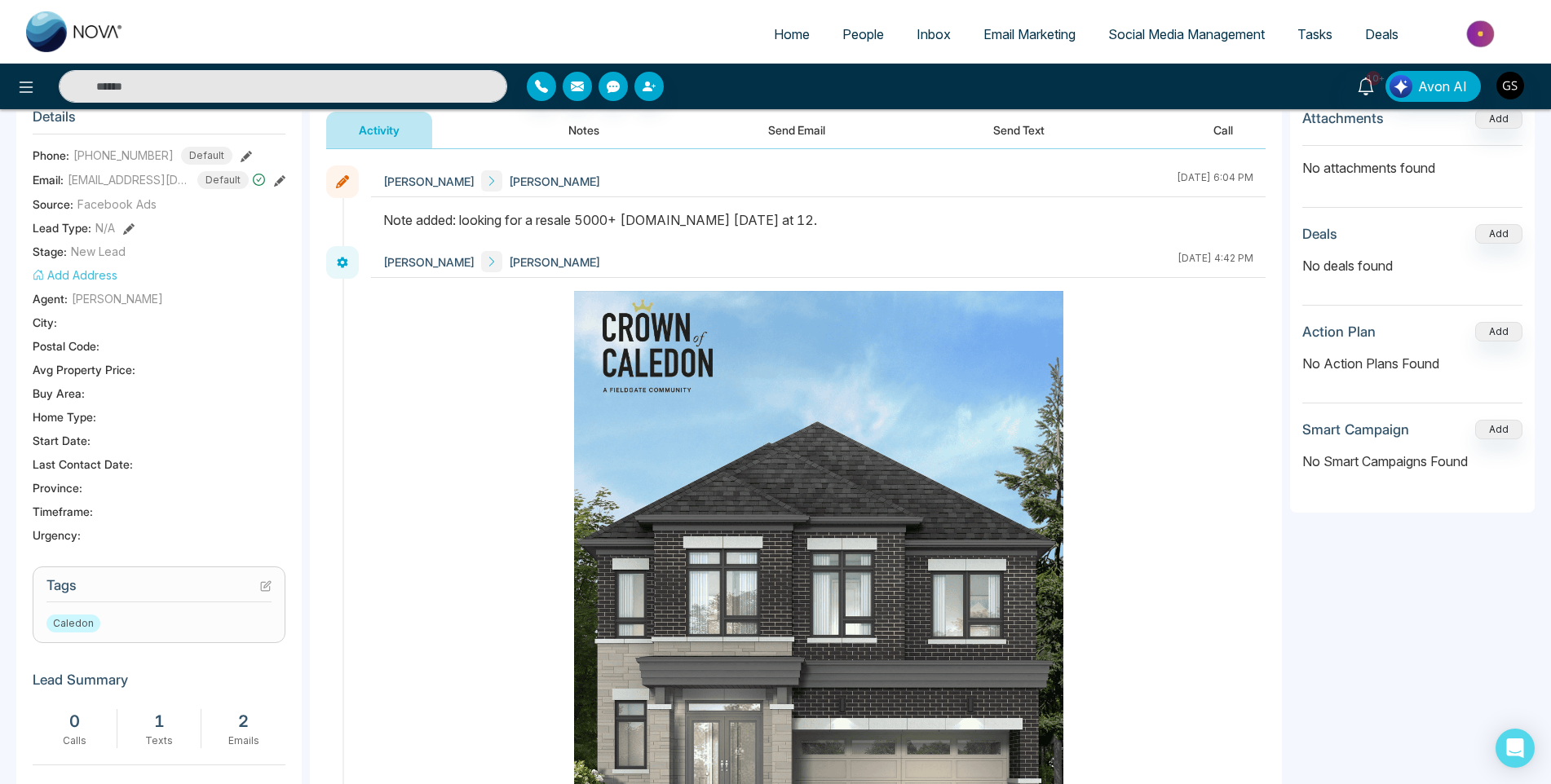
scroll to position [408, 0]
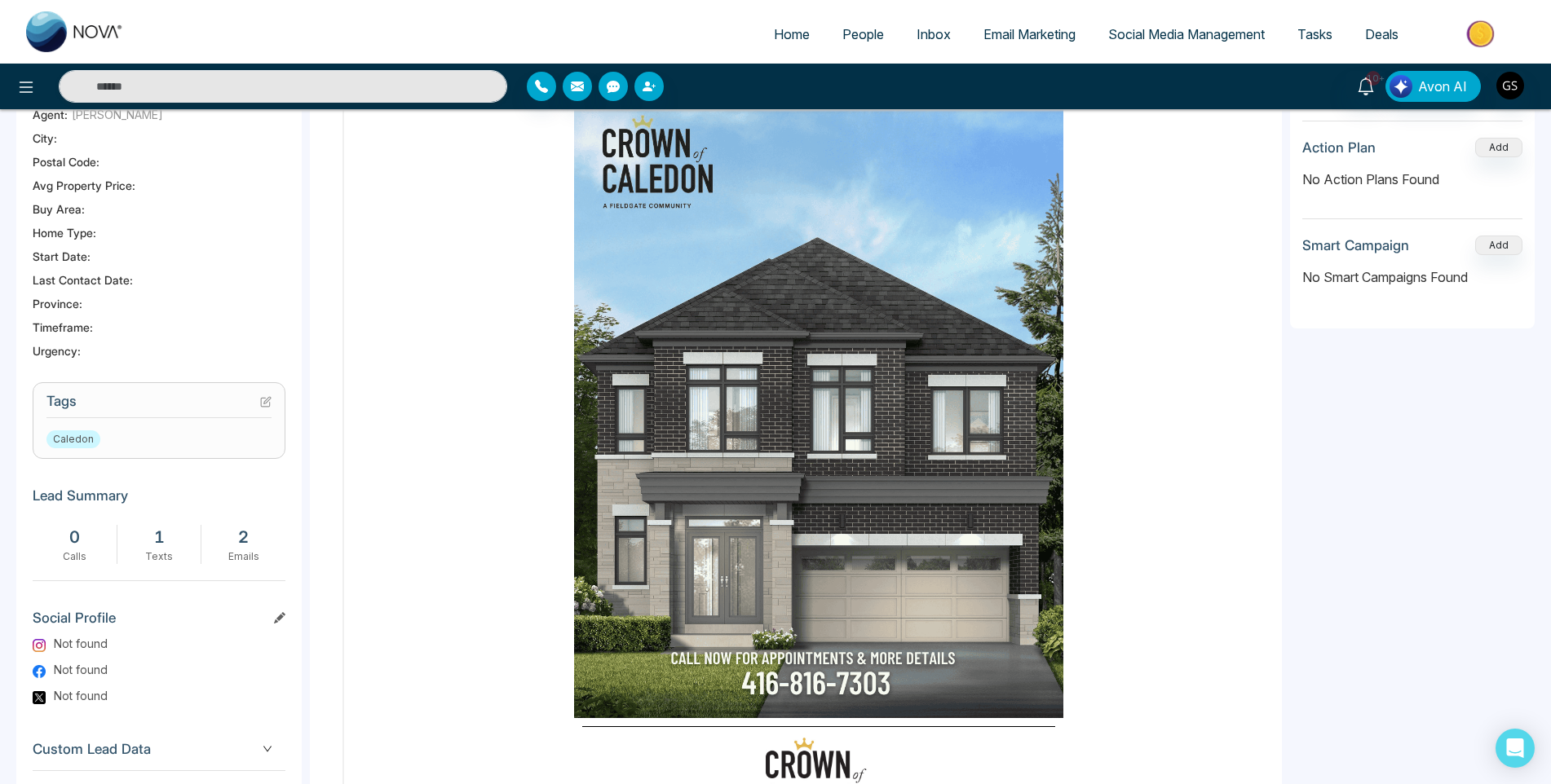
click at [270, 407] on icon at bounding box center [266, 402] width 9 height 9
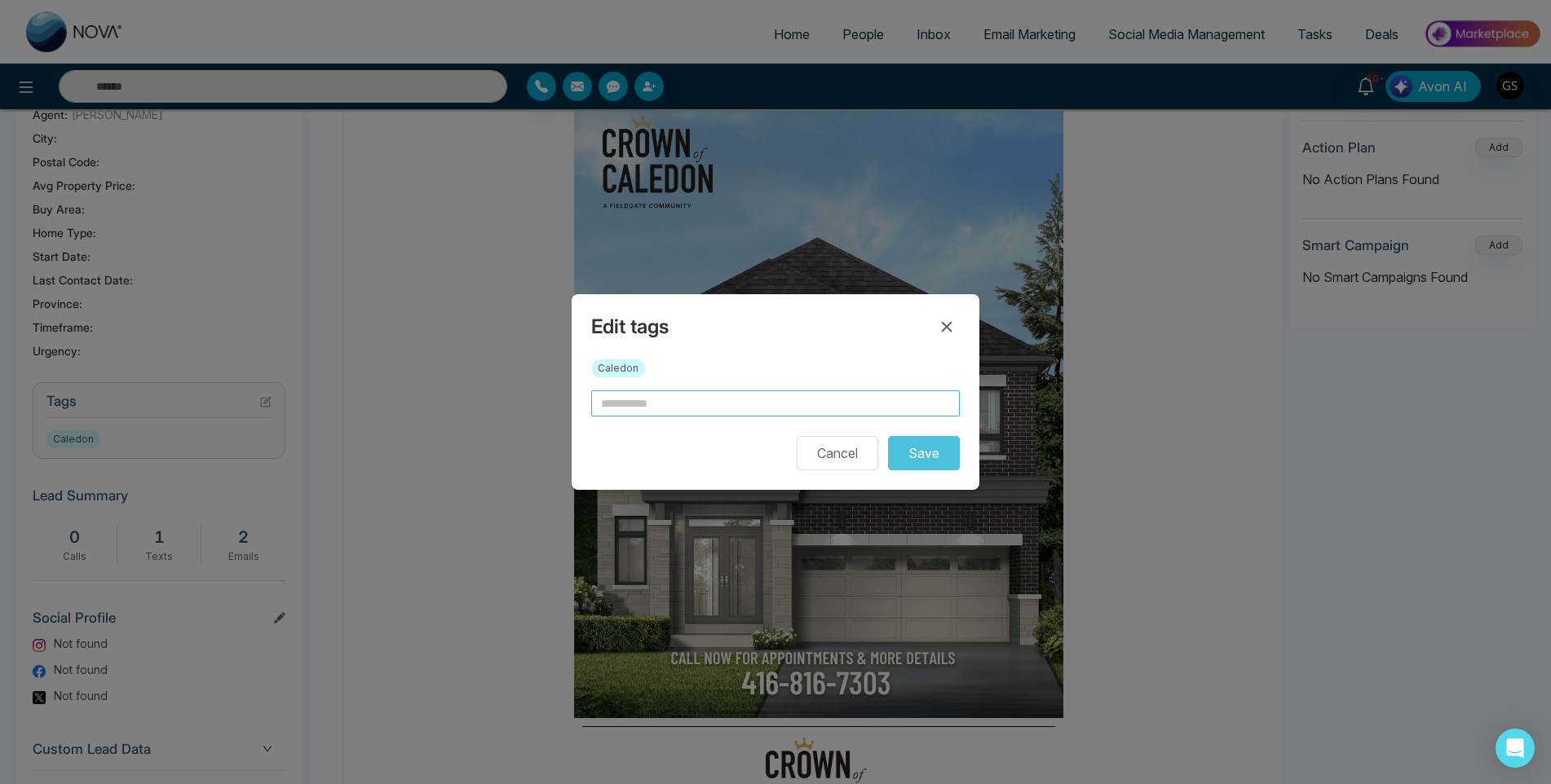
click at [611, 396] on input "text" at bounding box center [775, 403] width 368 height 26
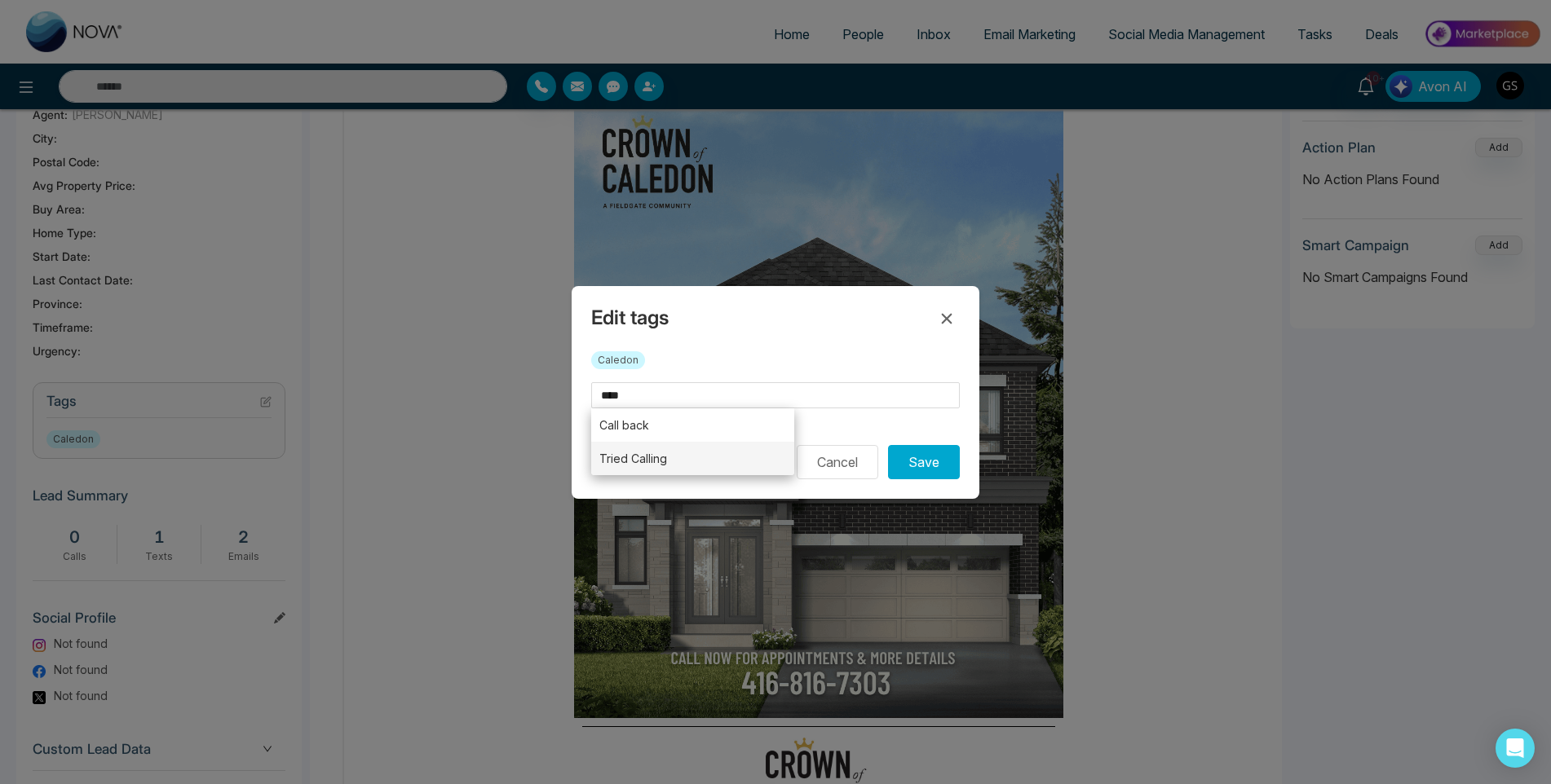
click at [644, 454] on li "Tried Calling" at bounding box center [693, 458] width 203 height 33
click at [645, 428] on form "**********" at bounding box center [775, 431] width 368 height 97
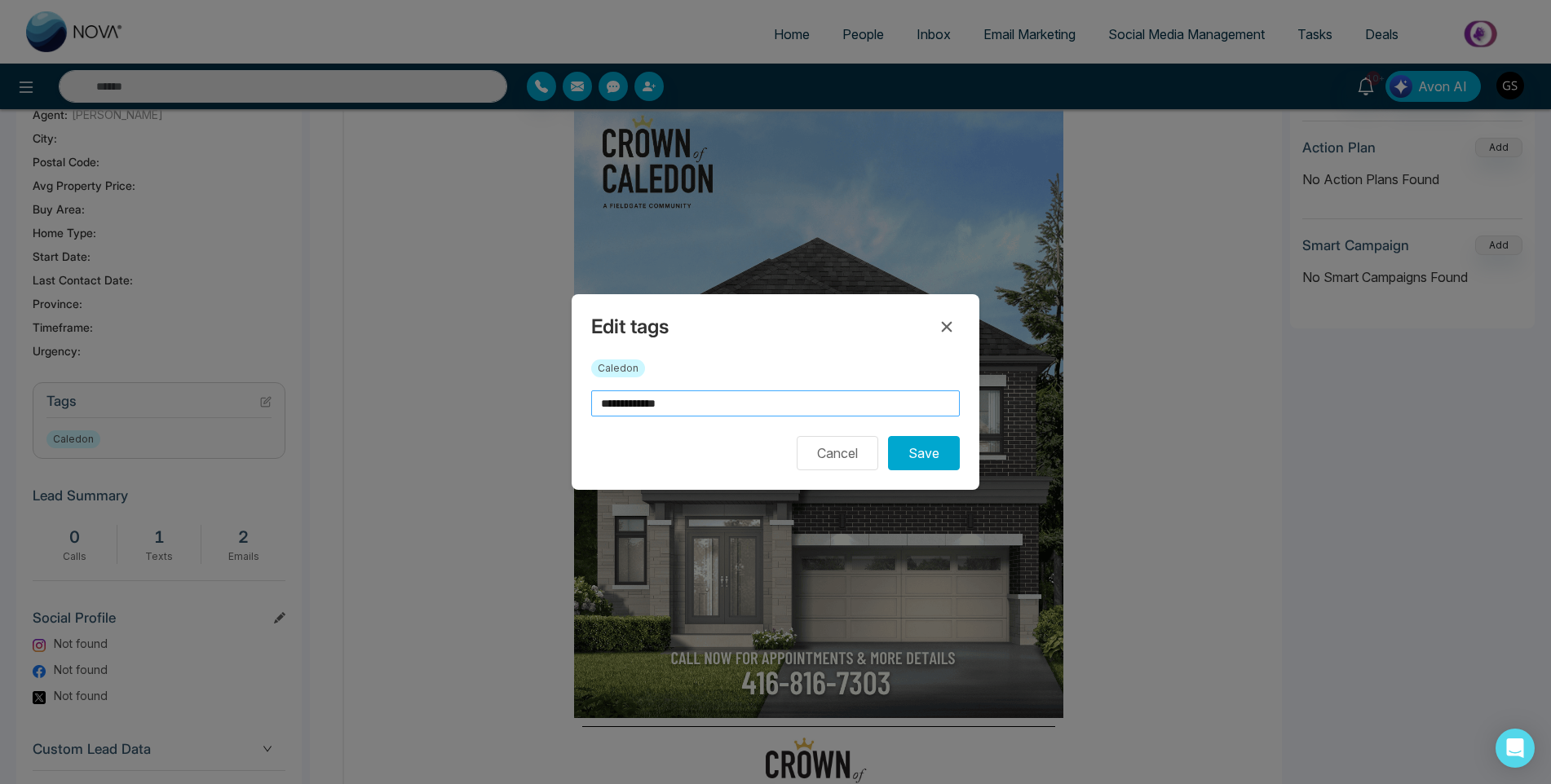
click at [687, 397] on input "**********" at bounding box center [775, 403] width 368 height 26
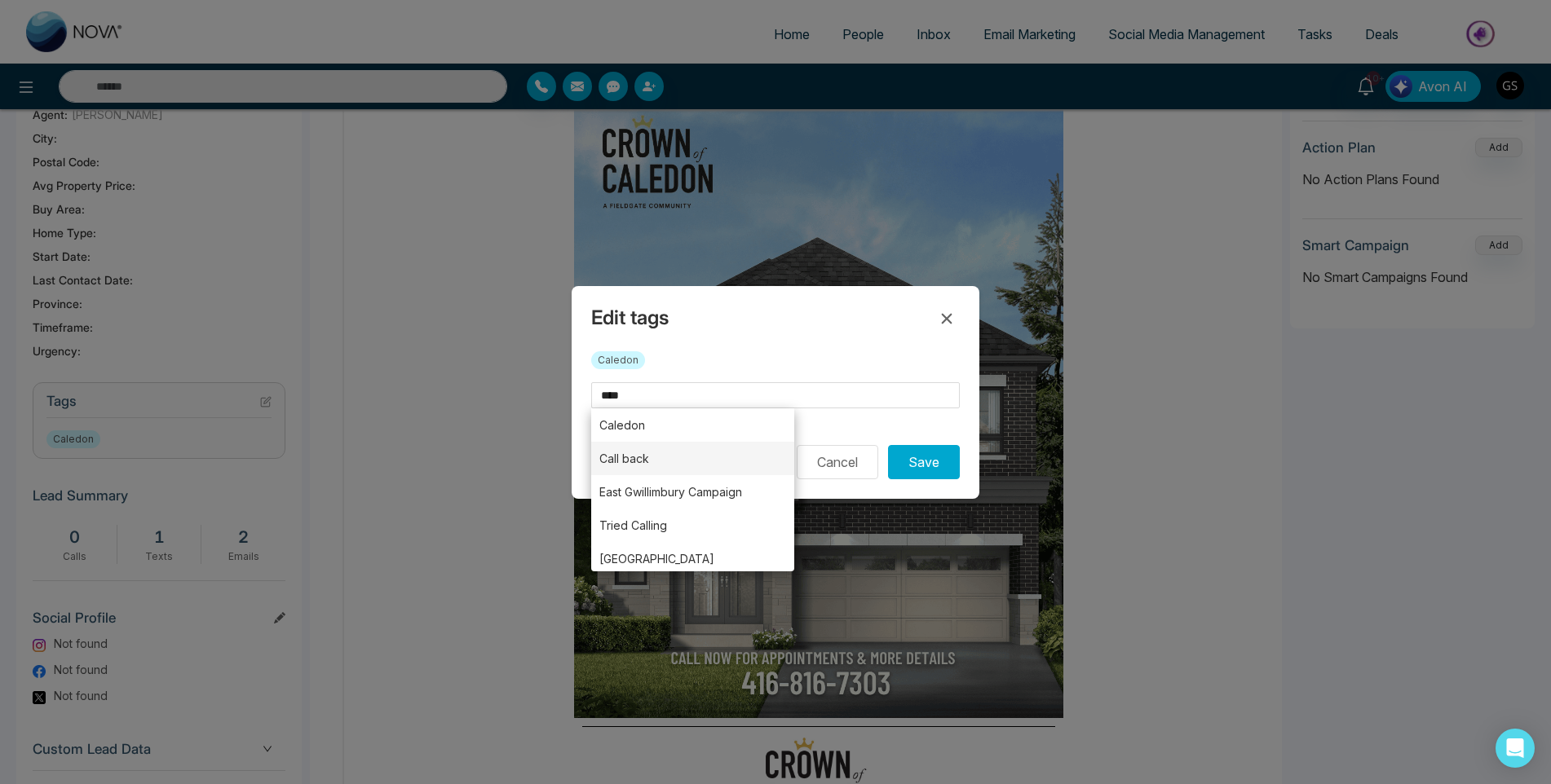
click at [681, 446] on li "Call back" at bounding box center [693, 458] width 203 height 33
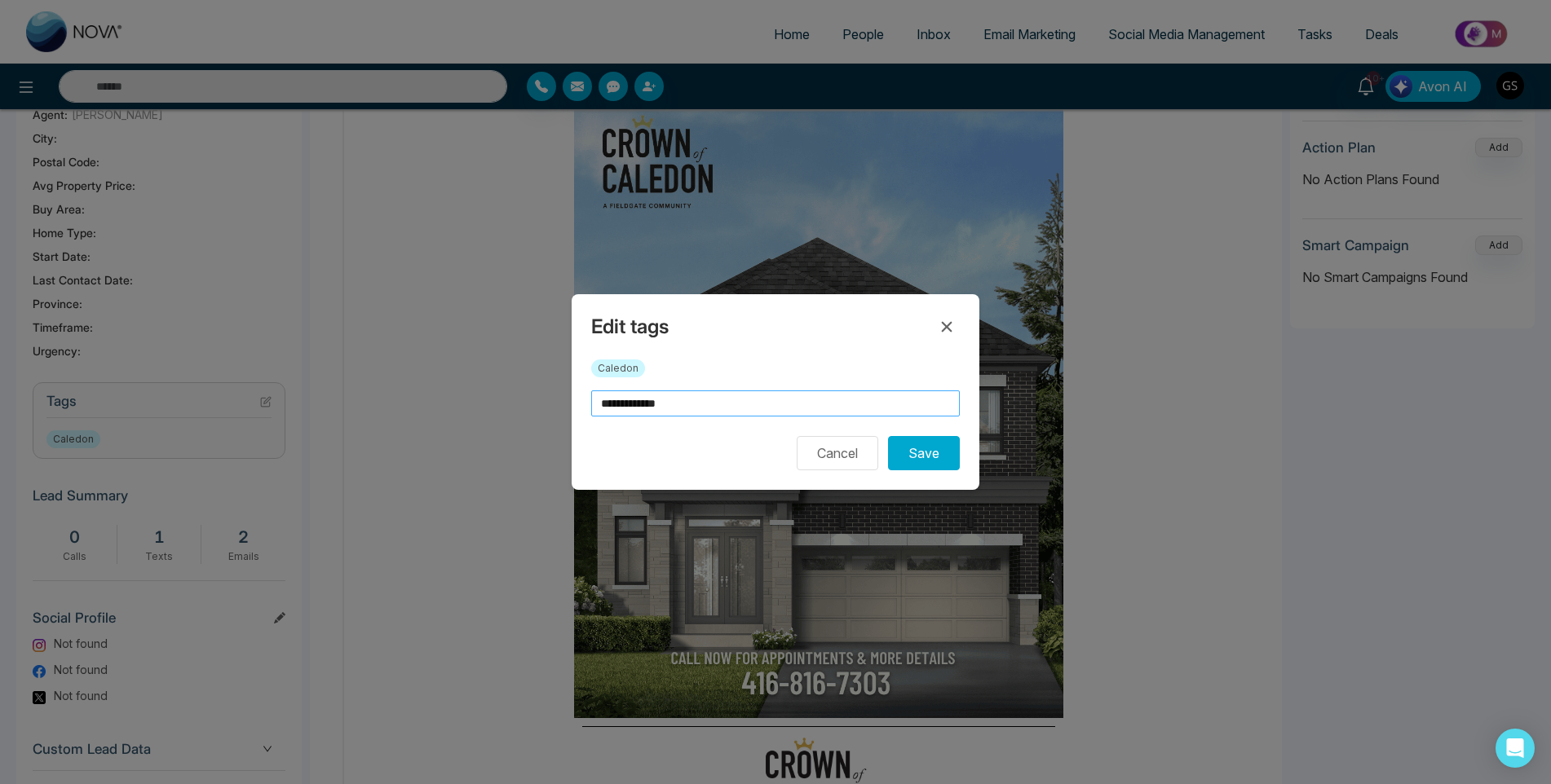
click at [724, 401] on input "**********" at bounding box center [775, 403] width 368 height 26
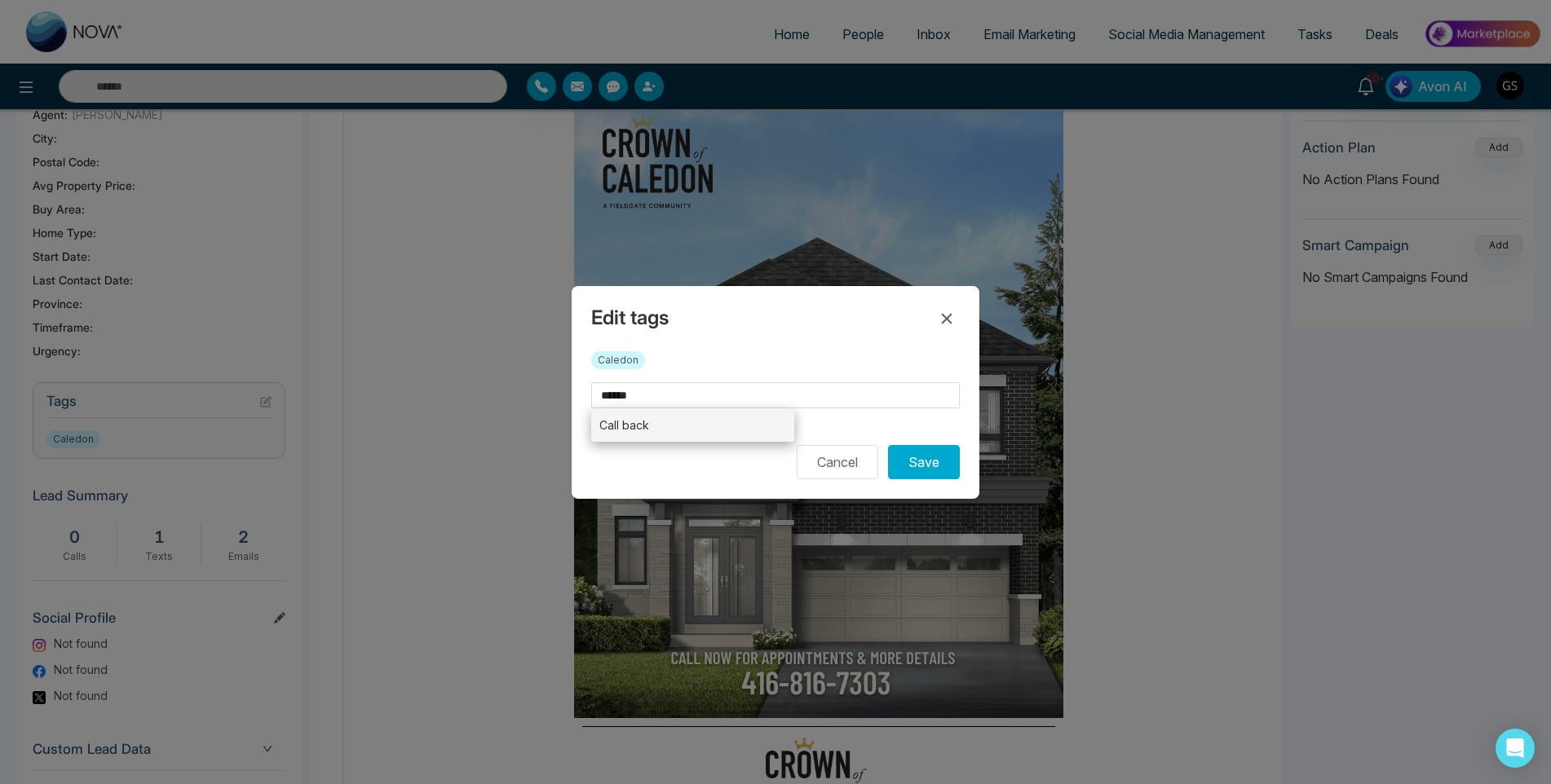
click at [722, 423] on li "Call back" at bounding box center [693, 425] width 203 height 33
type input "*********"
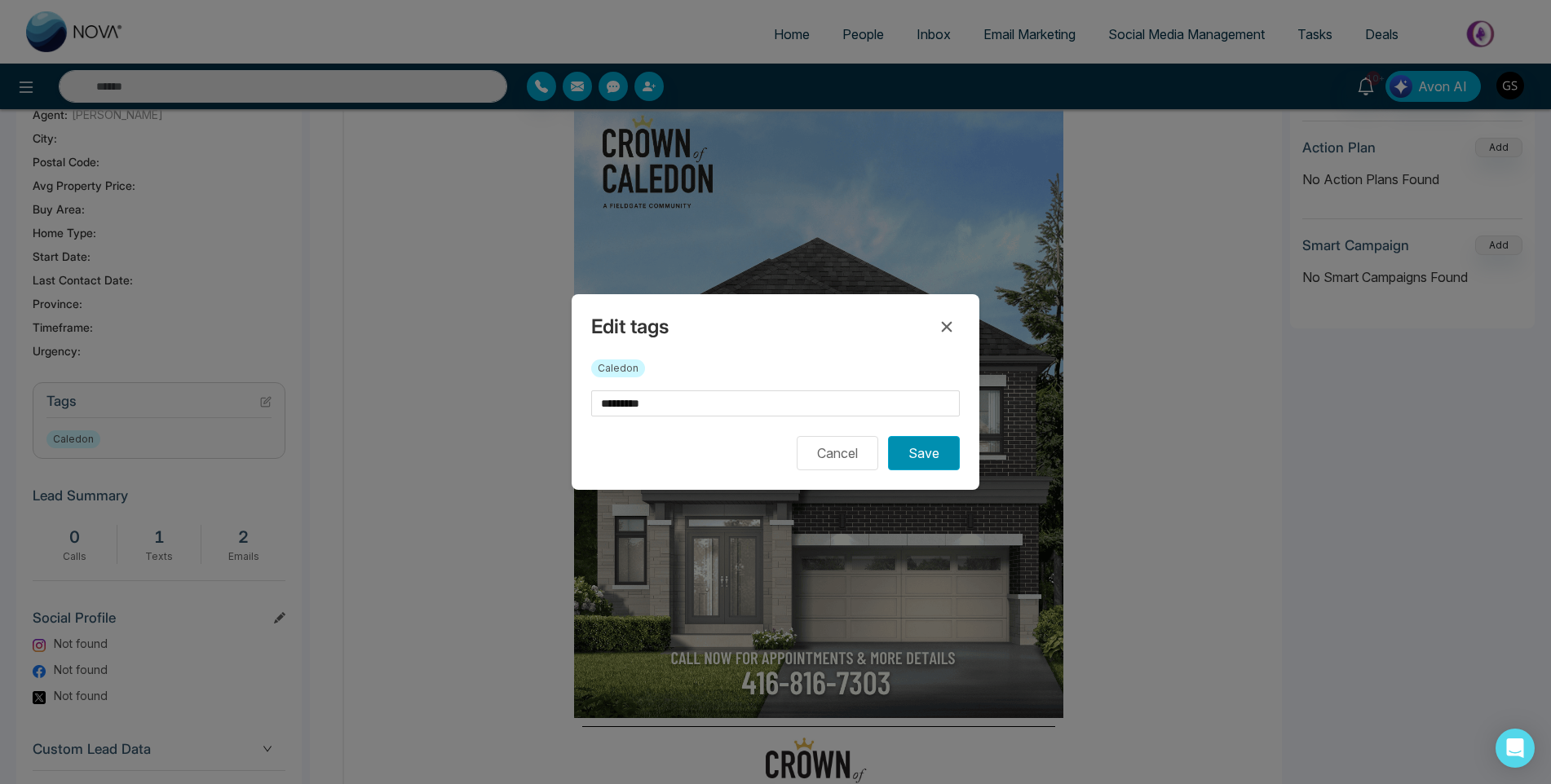
click at [912, 445] on button "Save" at bounding box center [924, 454] width 72 height 34
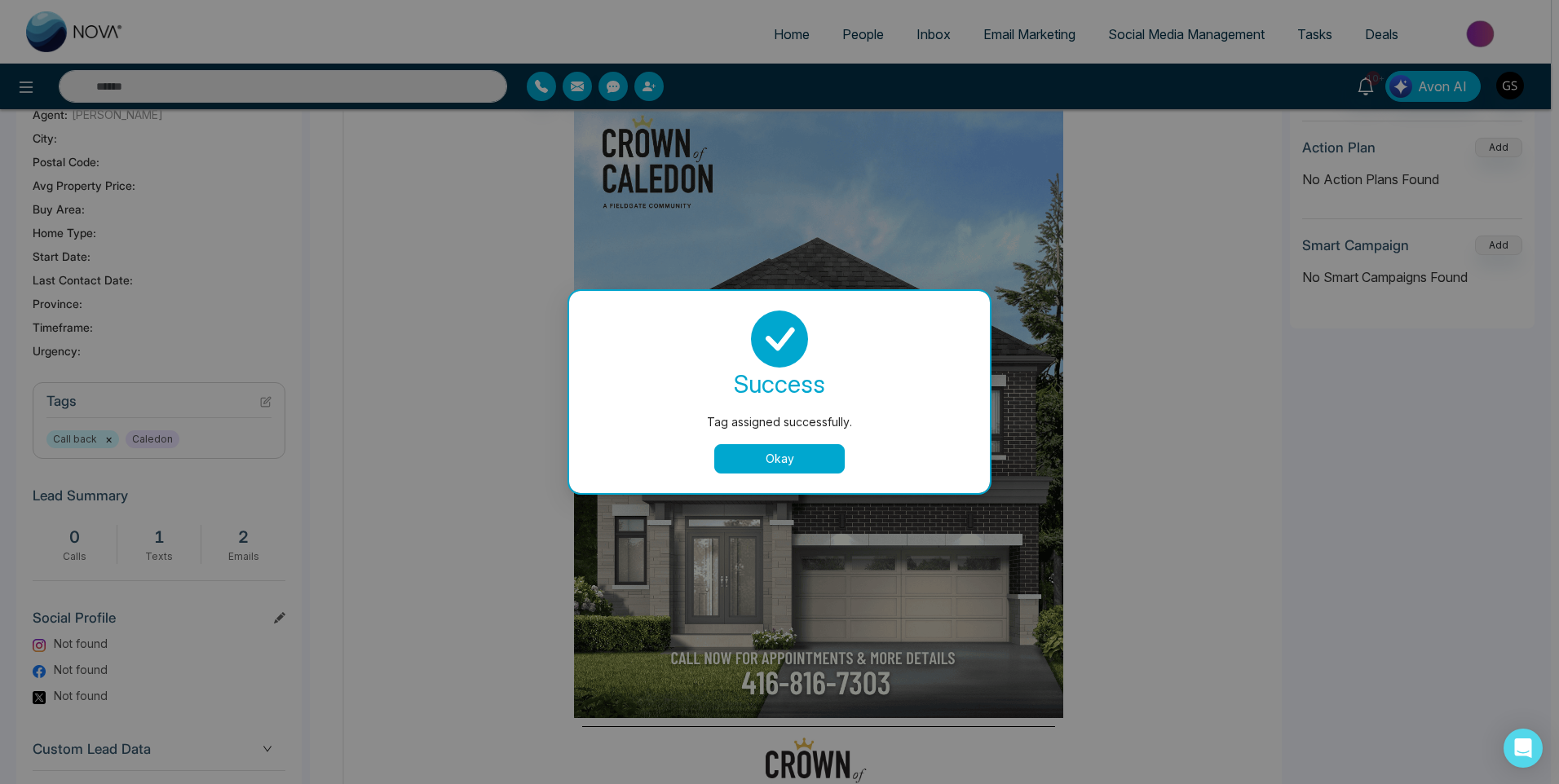
click at [401, 429] on div "Tag assigned successfully. success Tag assigned successfully. Okay" at bounding box center [780, 392] width 1559 height 784
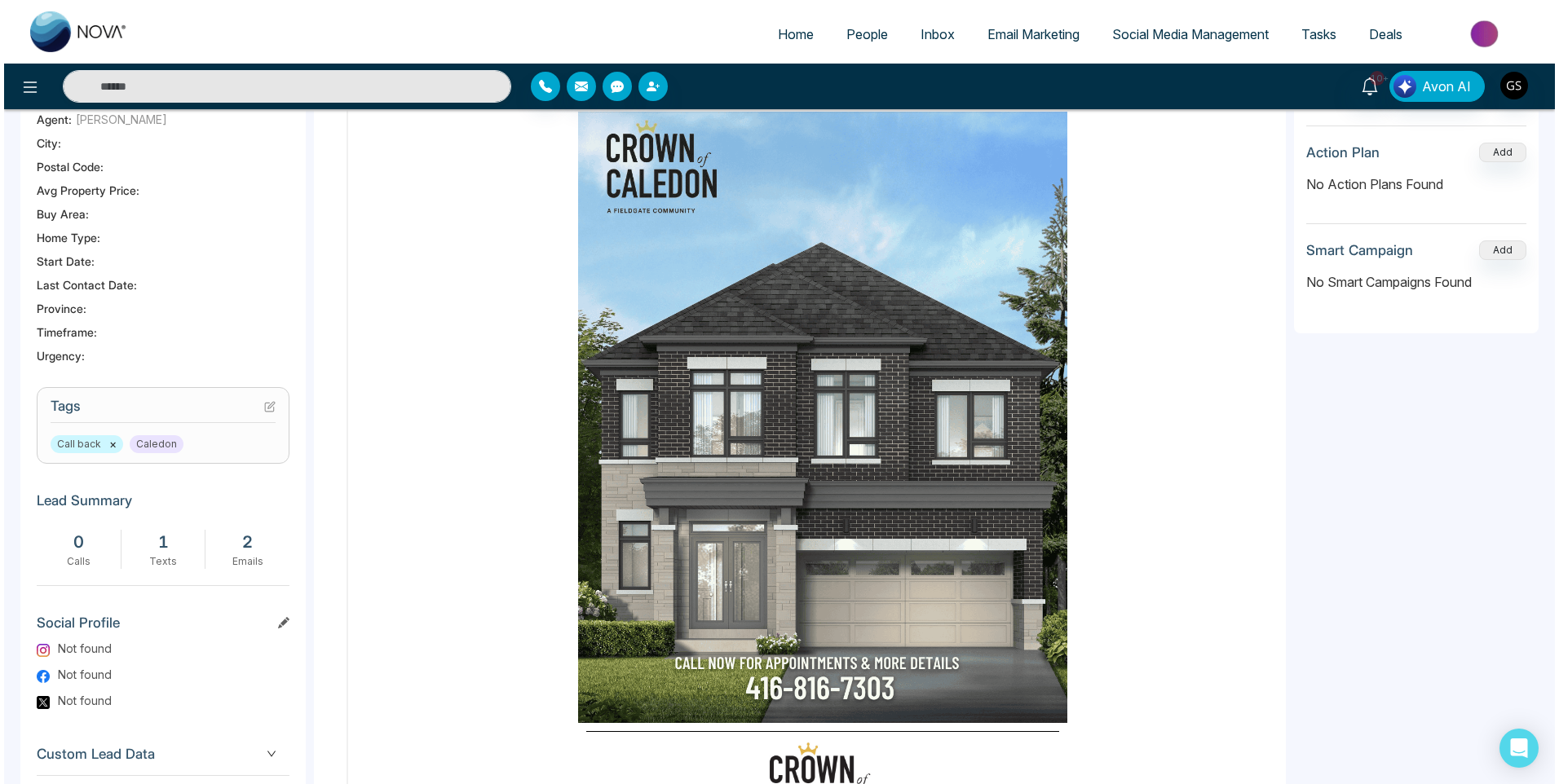
scroll to position [0, 0]
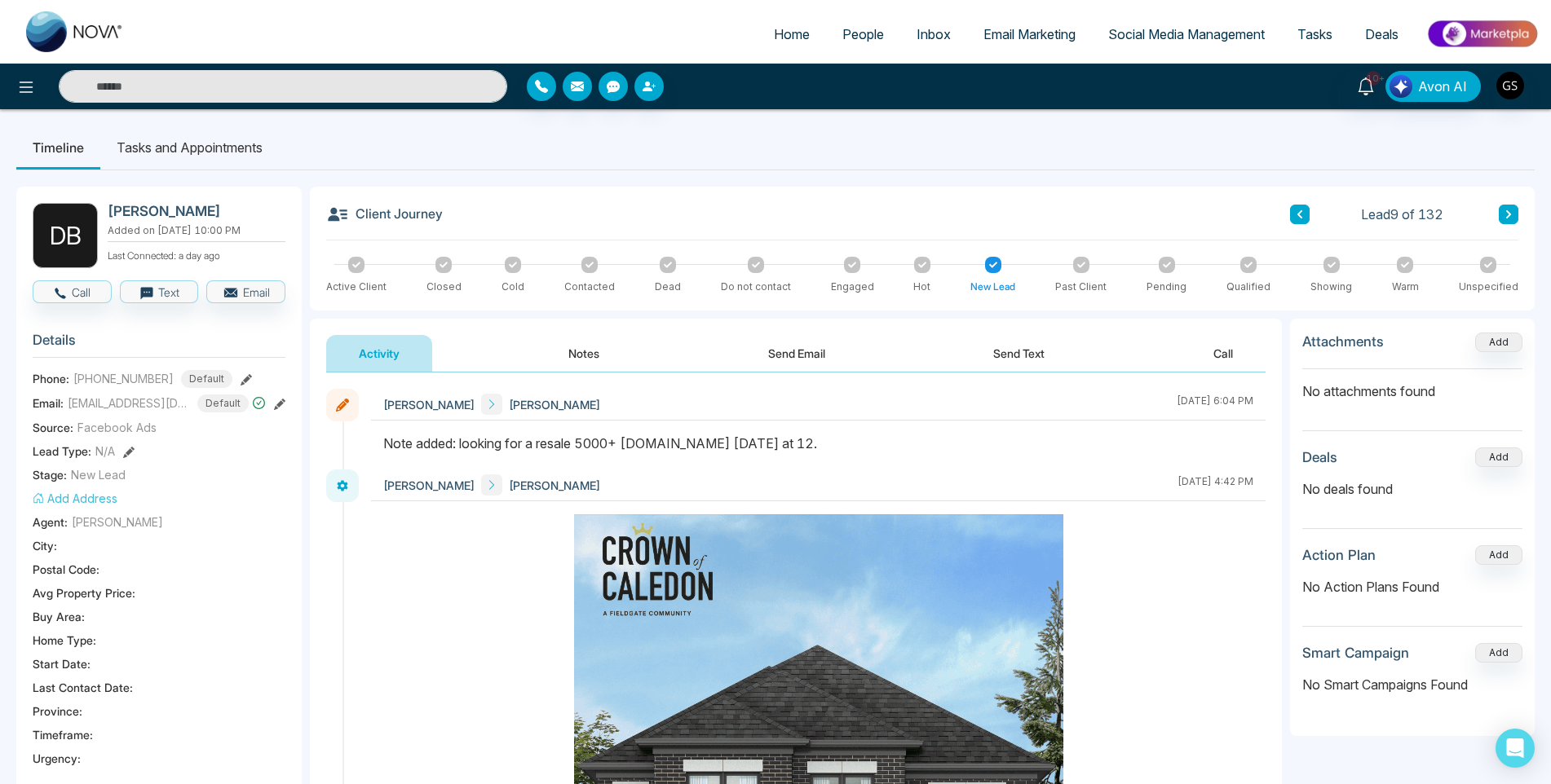
click at [586, 357] on button "Notes" at bounding box center [583, 353] width 96 height 37
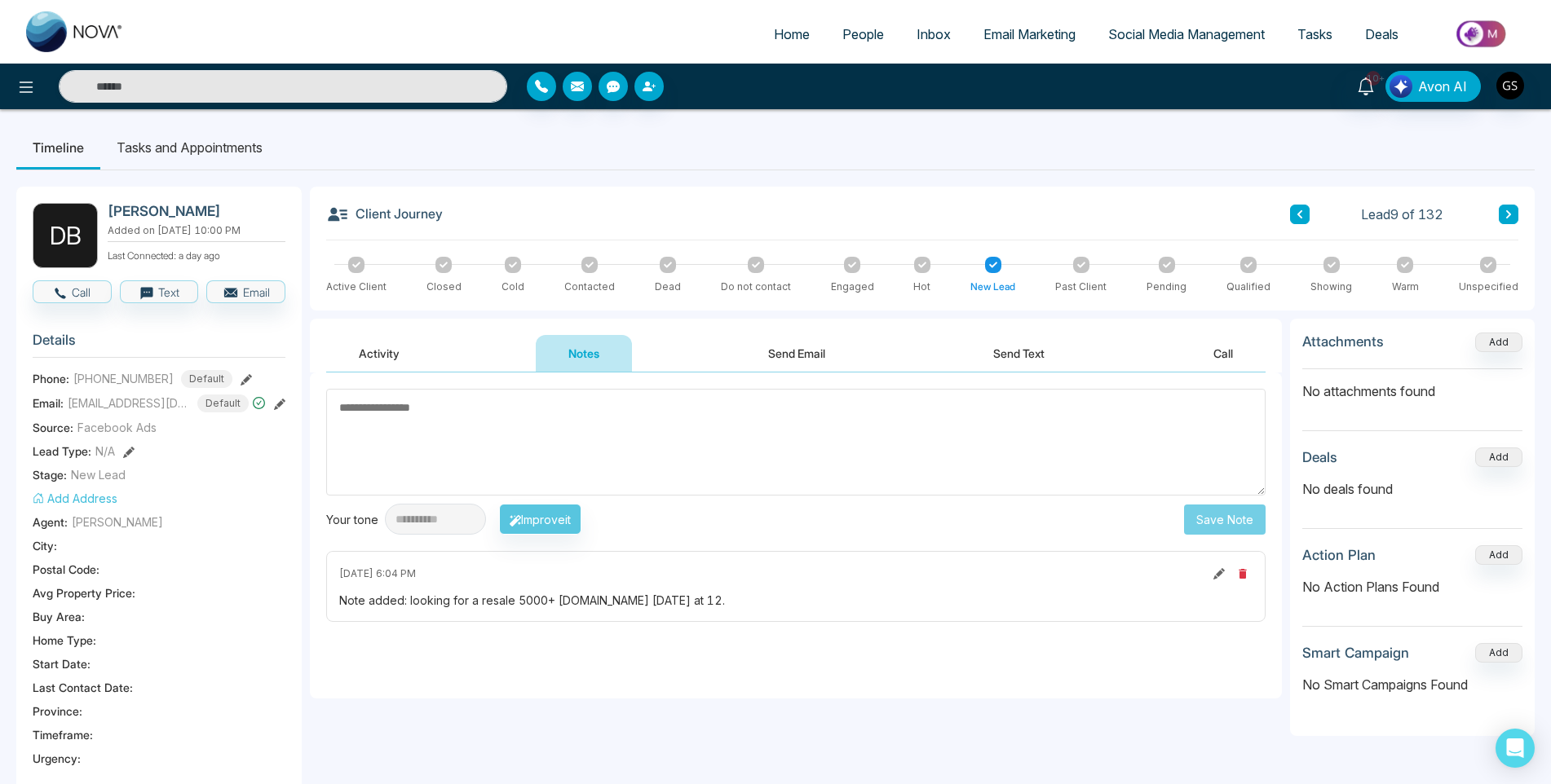
click at [872, 27] on span "People" at bounding box center [863, 34] width 41 height 16
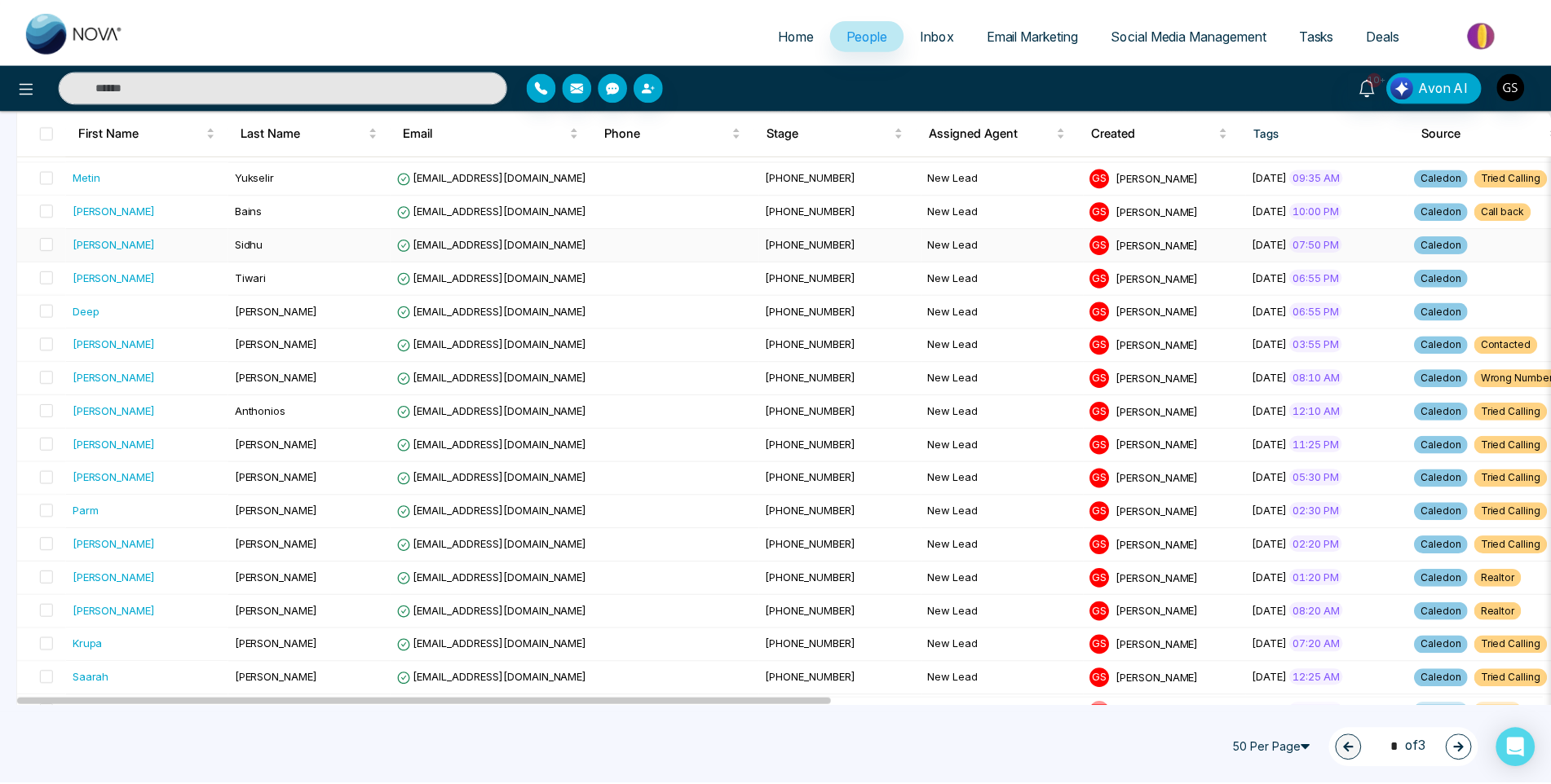
scroll to position [408, 0]
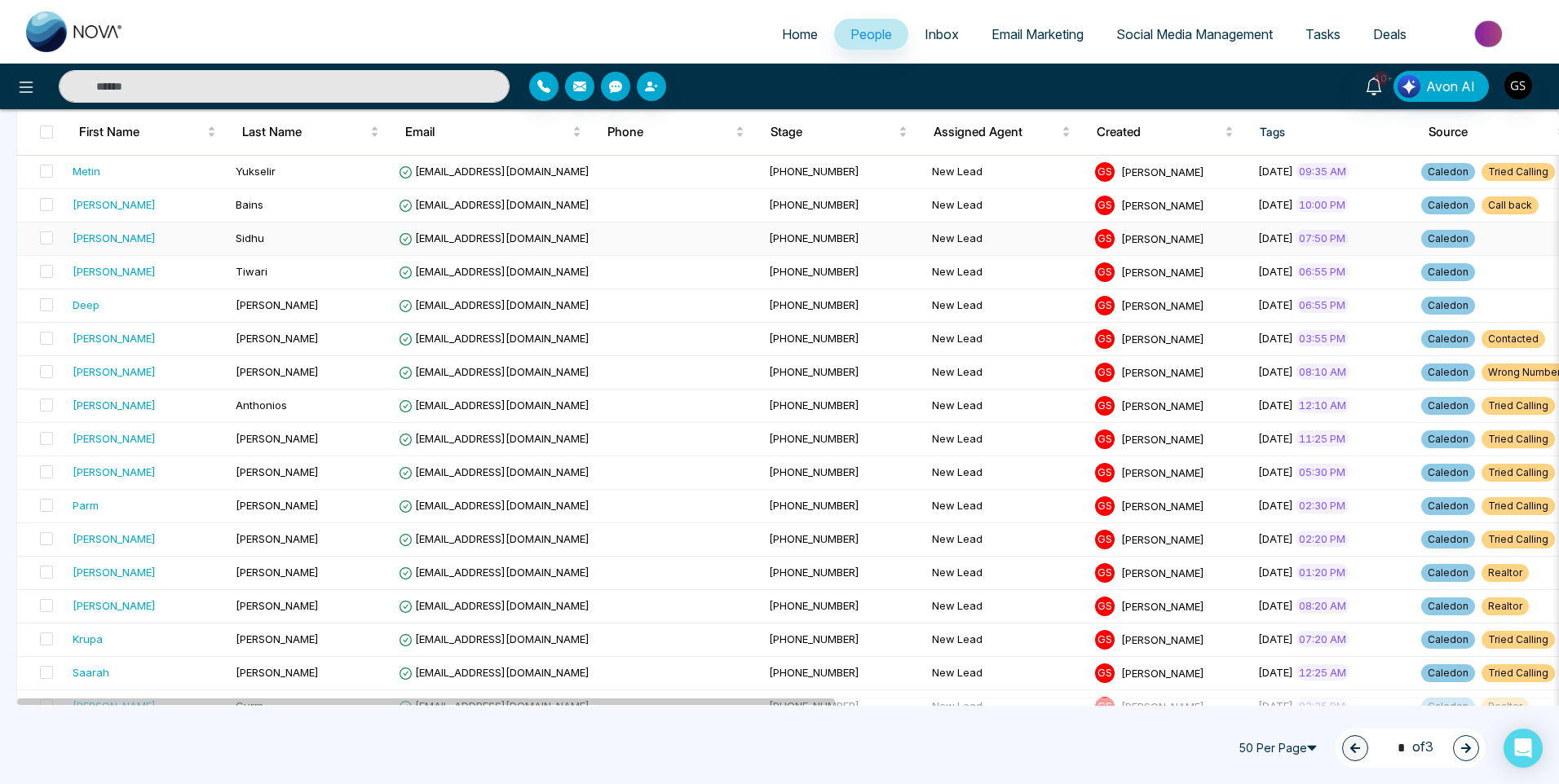
click at [472, 243] on span "[EMAIL_ADDRESS][DOMAIN_NAME]" at bounding box center [494, 238] width 191 height 13
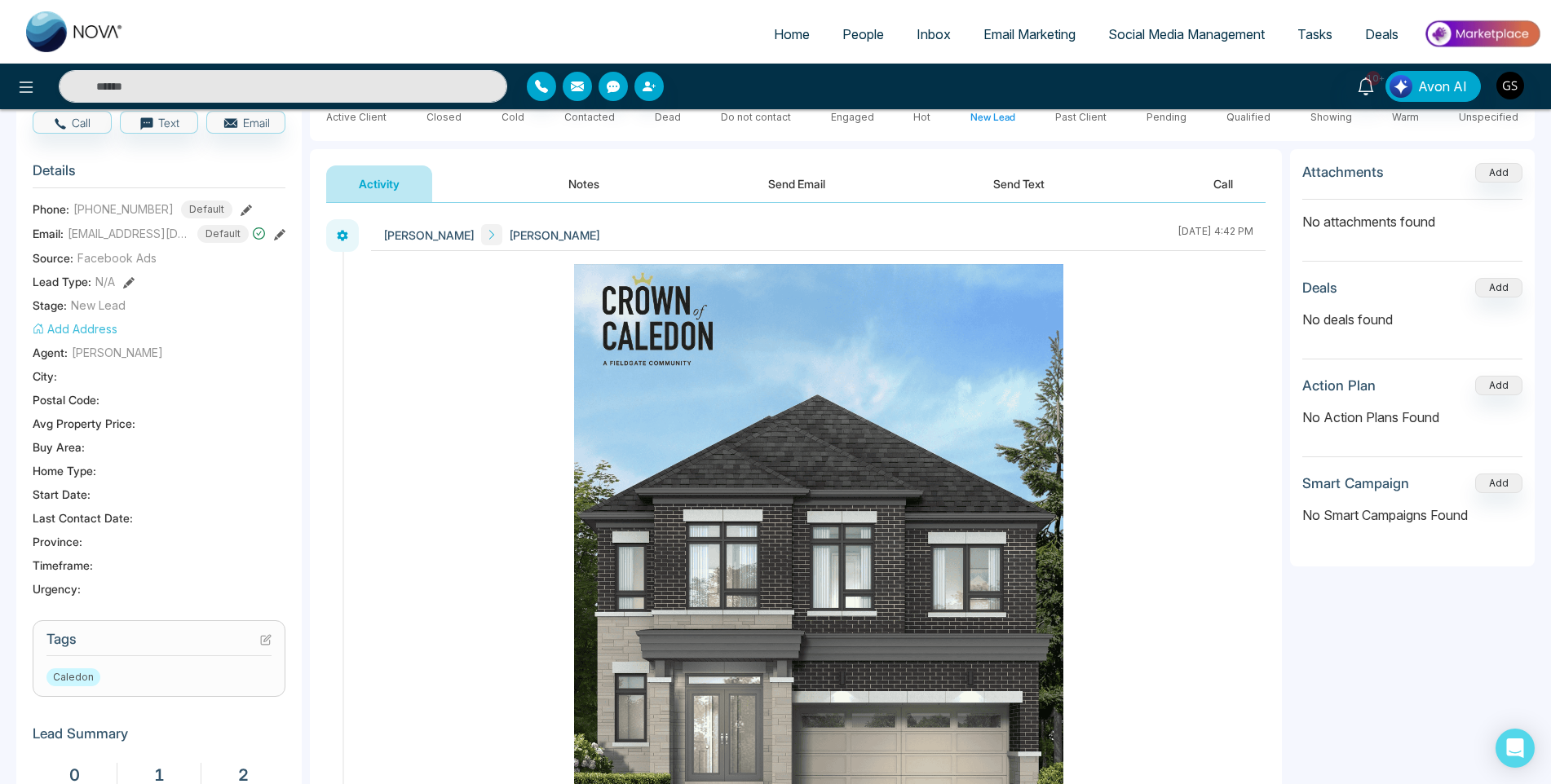
scroll to position [326, 0]
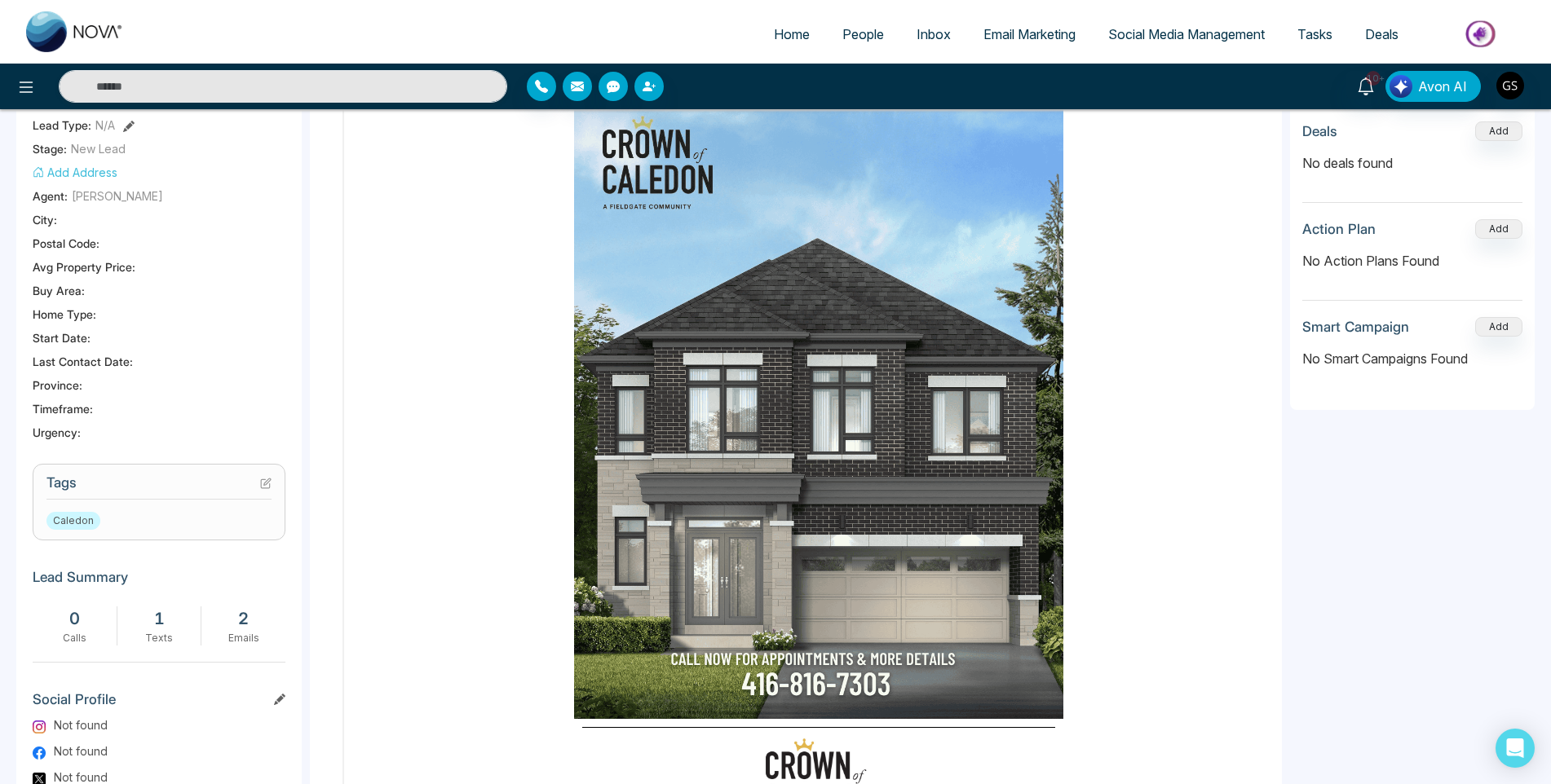
click at [269, 478] on icon at bounding box center [266, 483] width 12 height 12
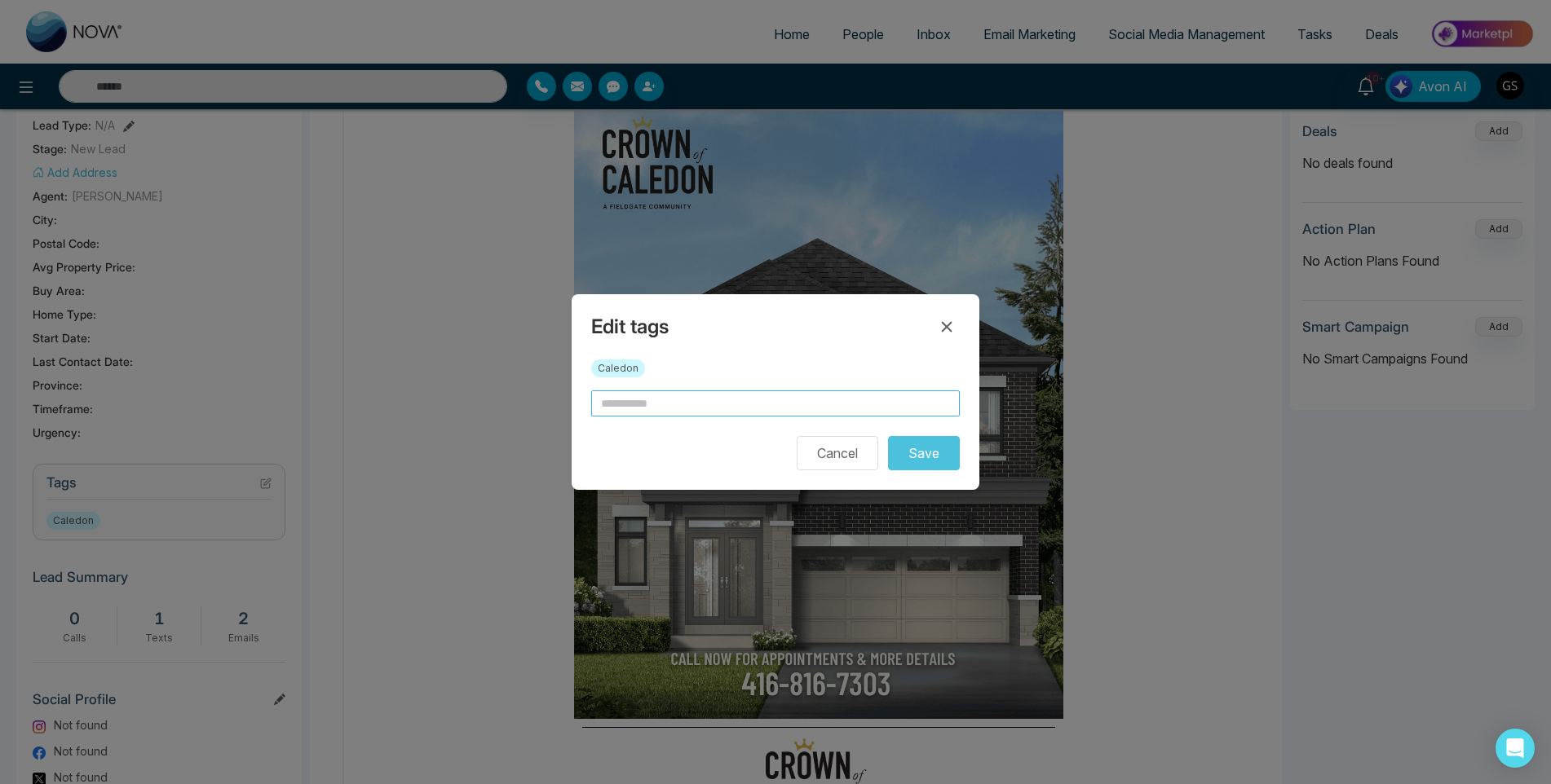
click at [703, 405] on input "text" at bounding box center [775, 403] width 368 height 26
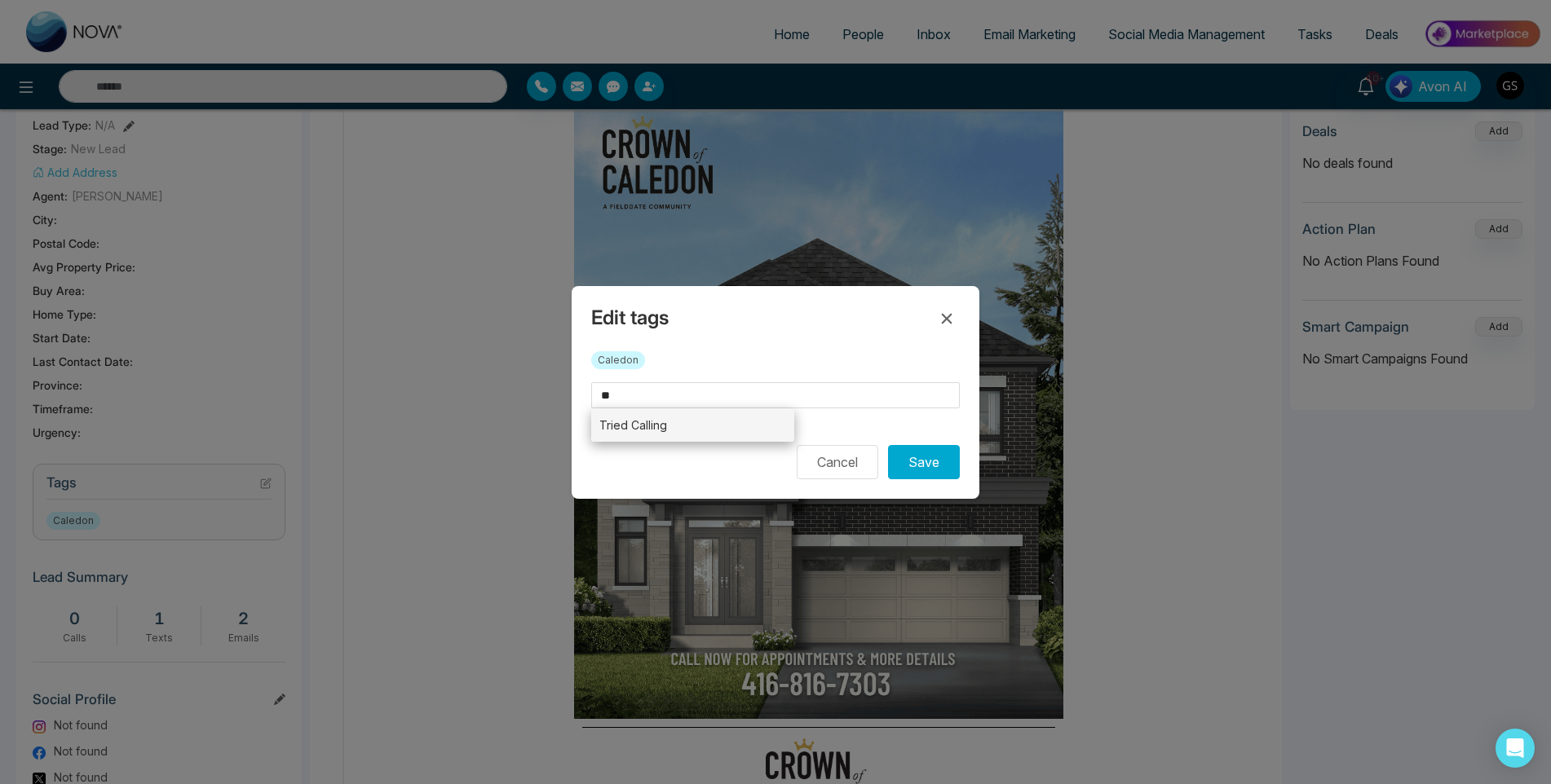
click at [733, 437] on li "Tried Calling" at bounding box center [693, 425] width 203 height 33
type input "**********"
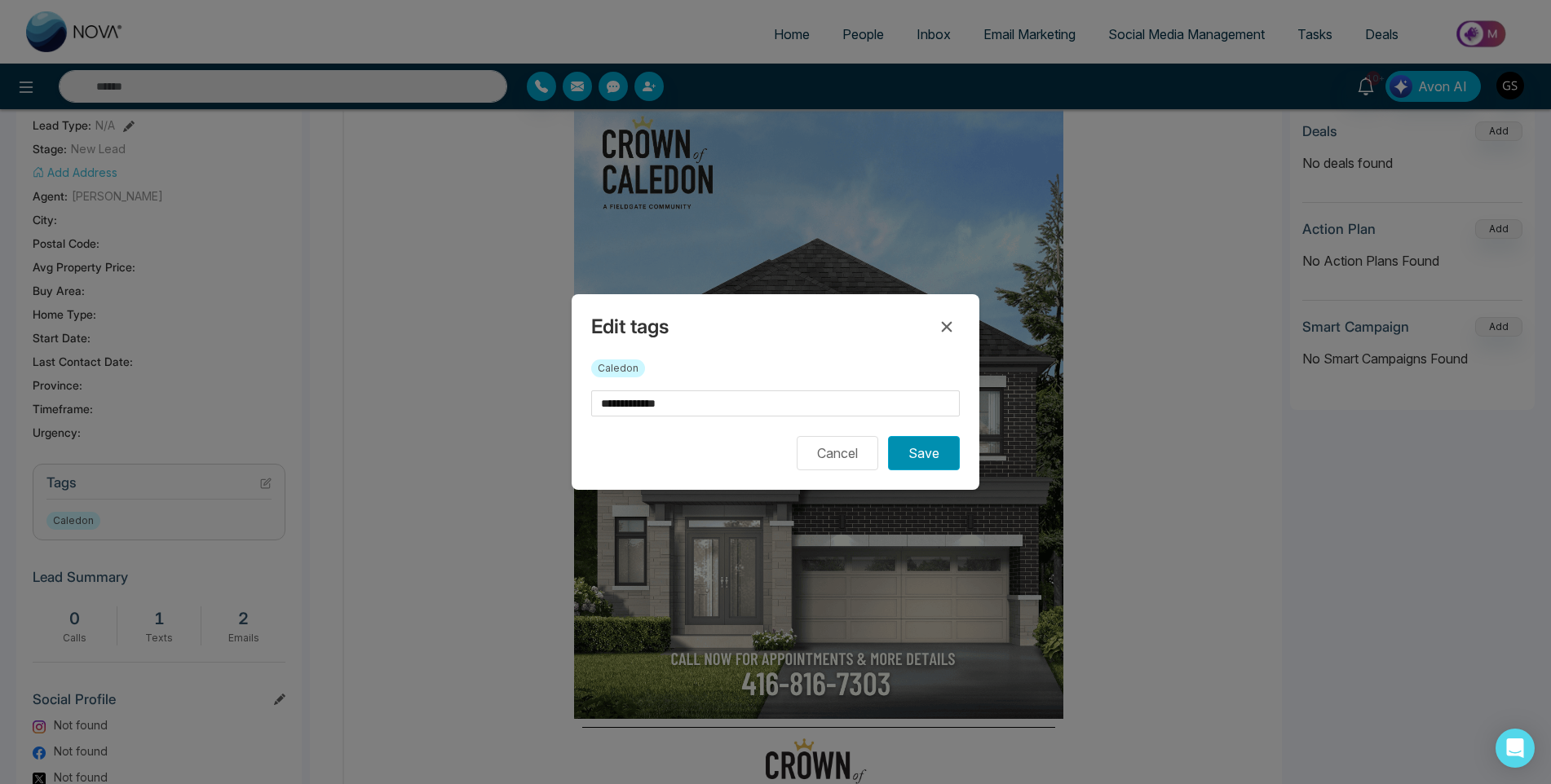
click at [909, 461] on button "Save" at bounding box center [924, 454] width 72 height 34
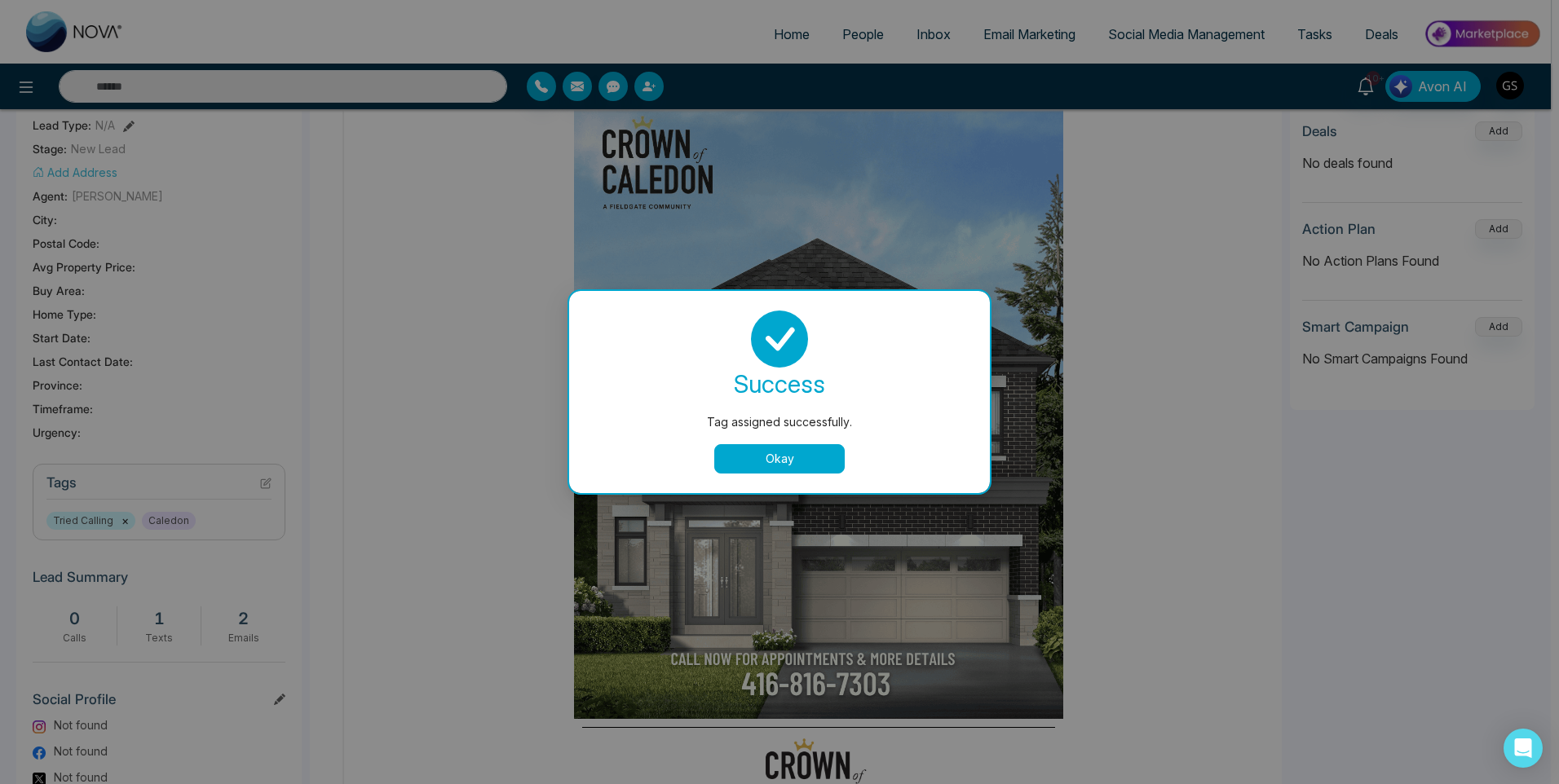
click at [828, 471] on button "Okay" at bounding box center [779, 459] width 131 height 30
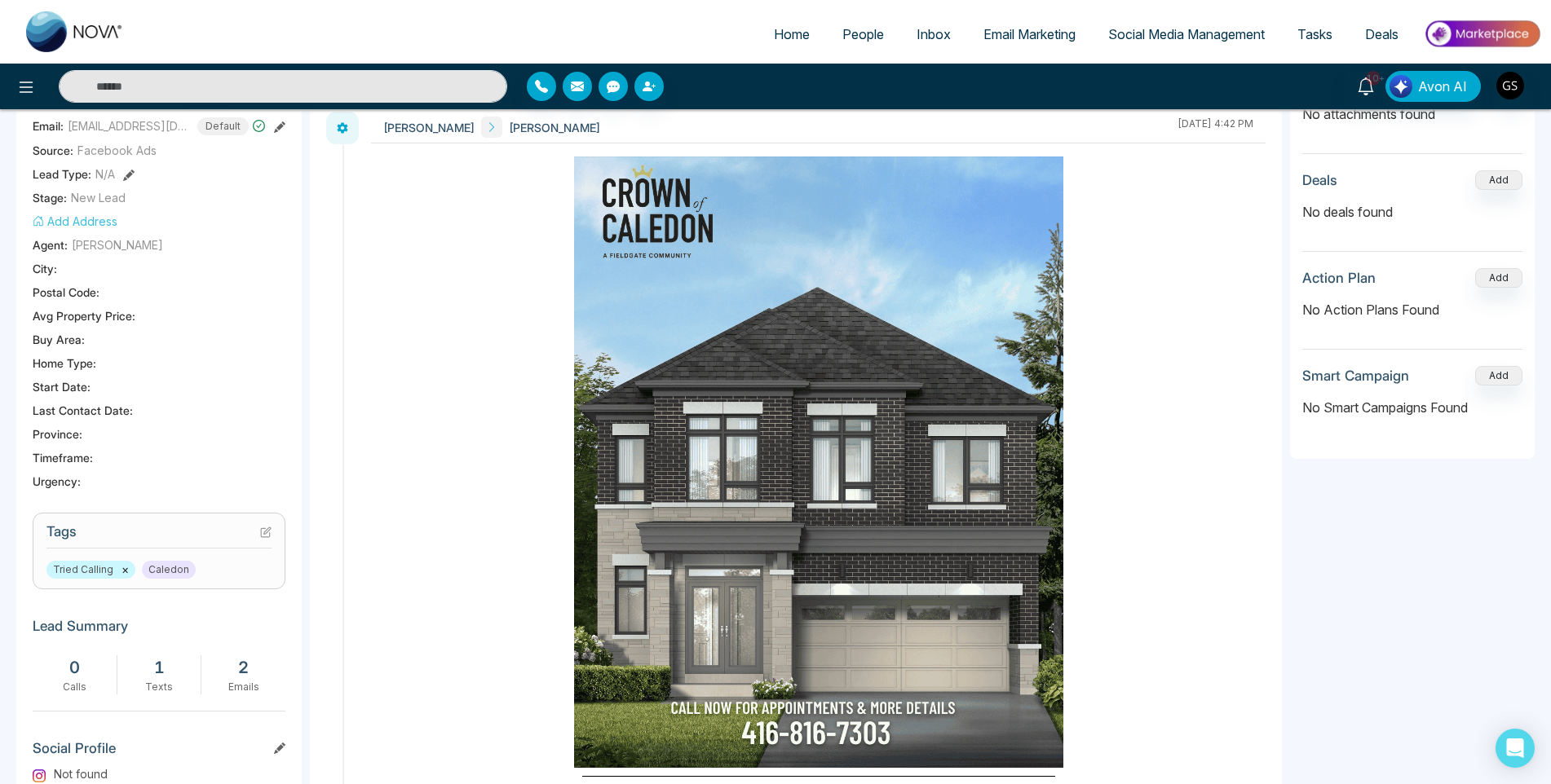
scroll to position [0, 0]
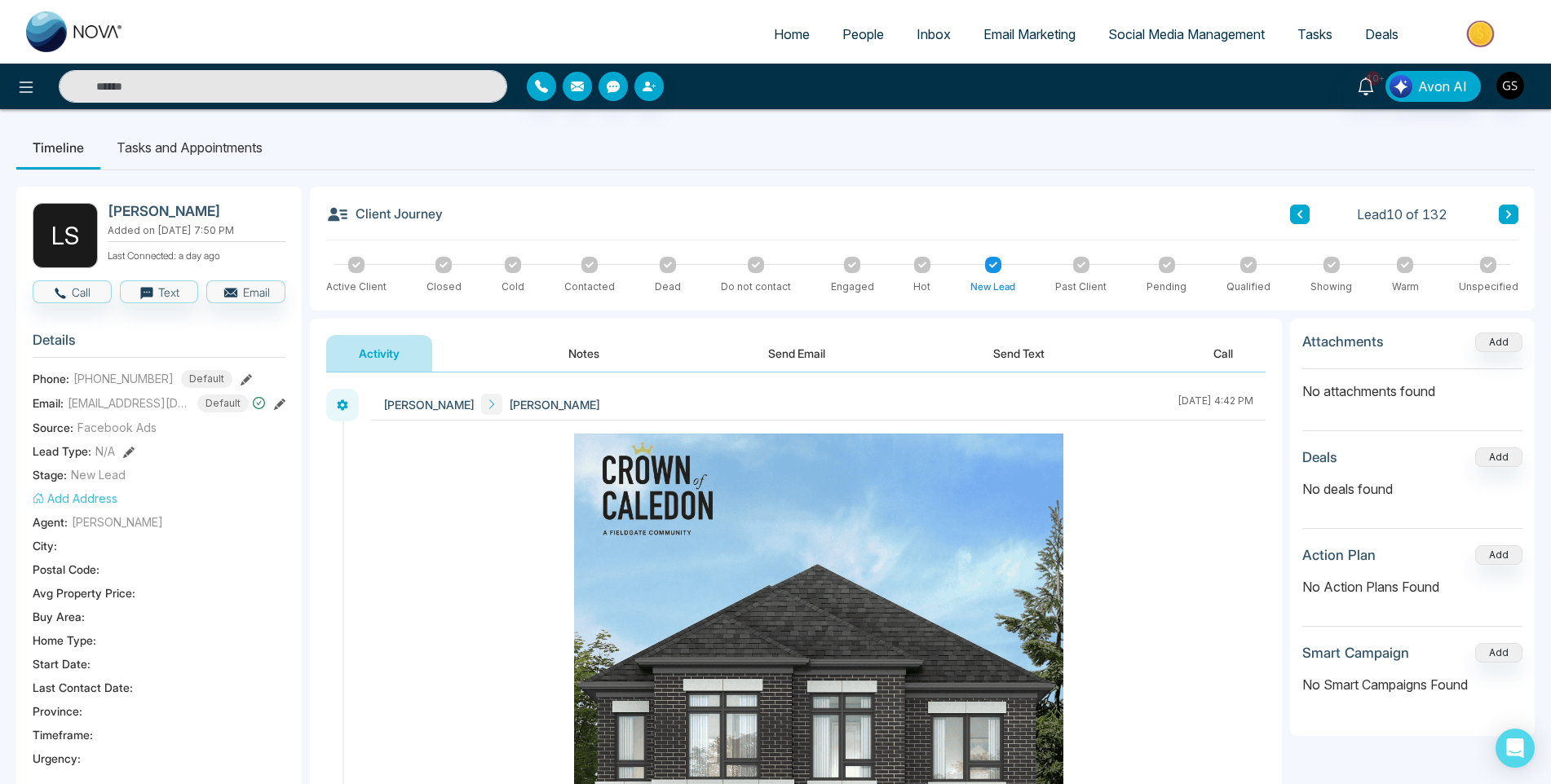
click at [853, 491] on img at bounding box center [818, 739] width 489 height 611
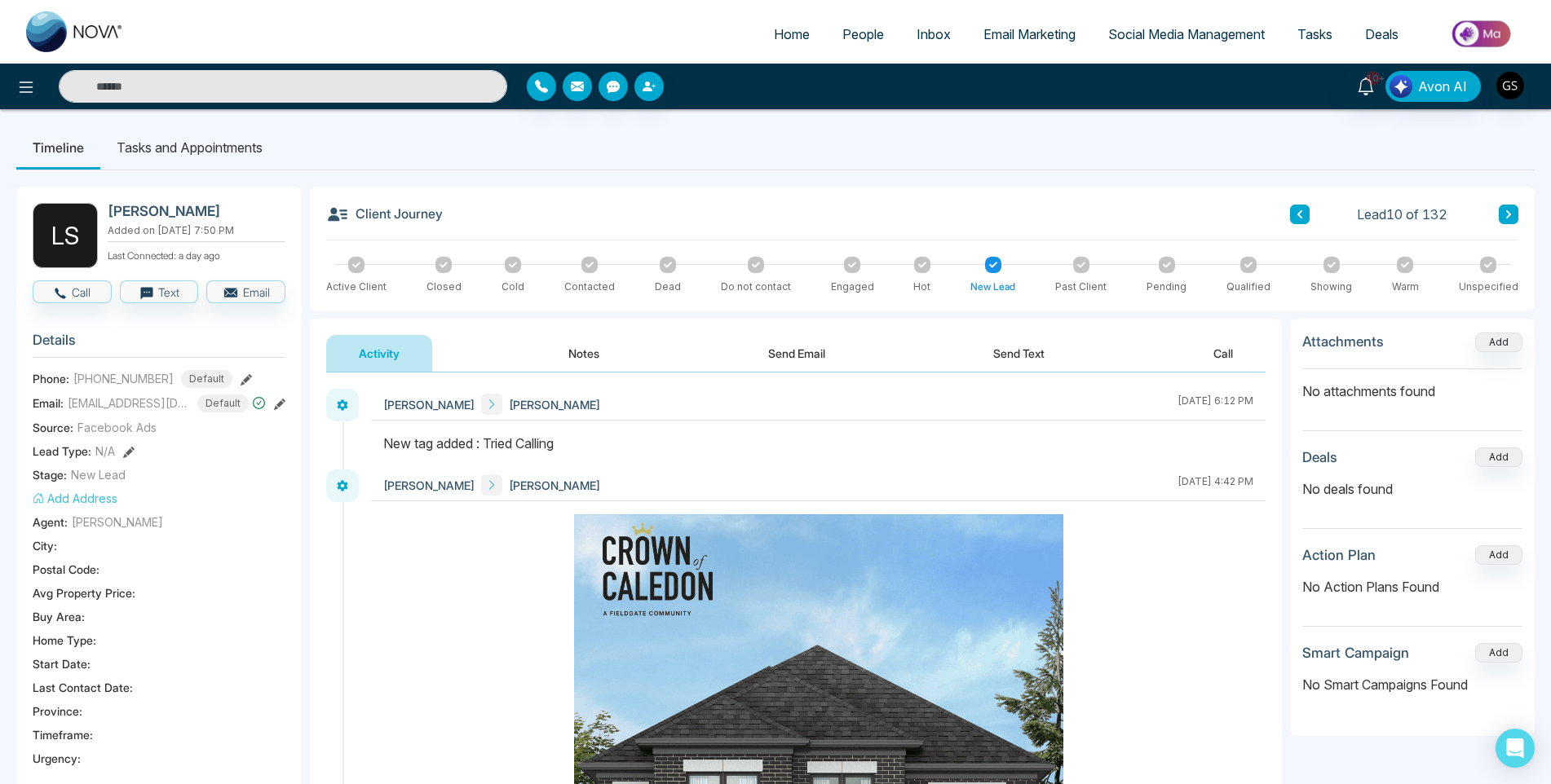
click at [884, 41] on span "People" at bounding box center [863, 34] width 41 height 16
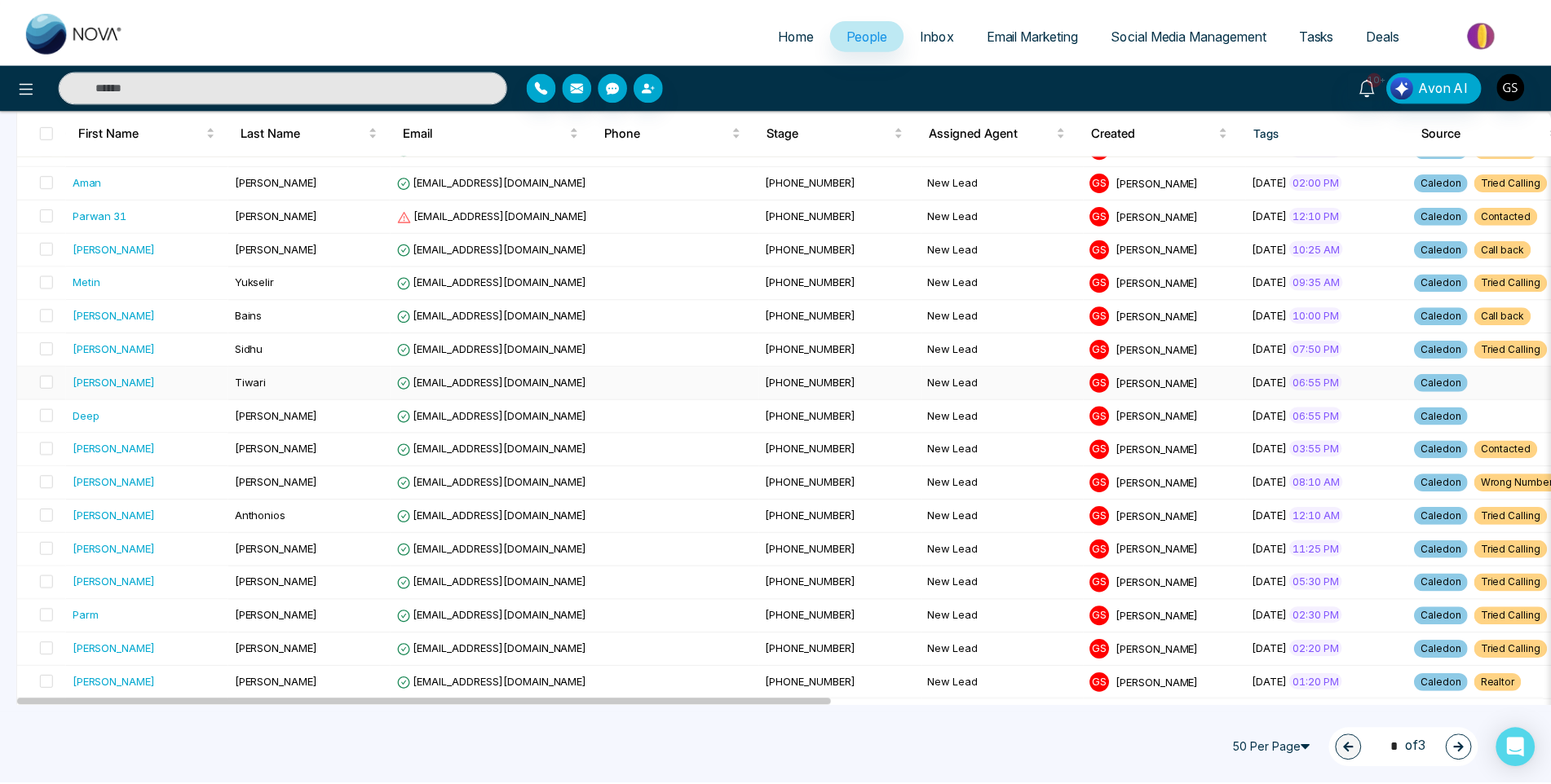
scroll to position [326, 0]
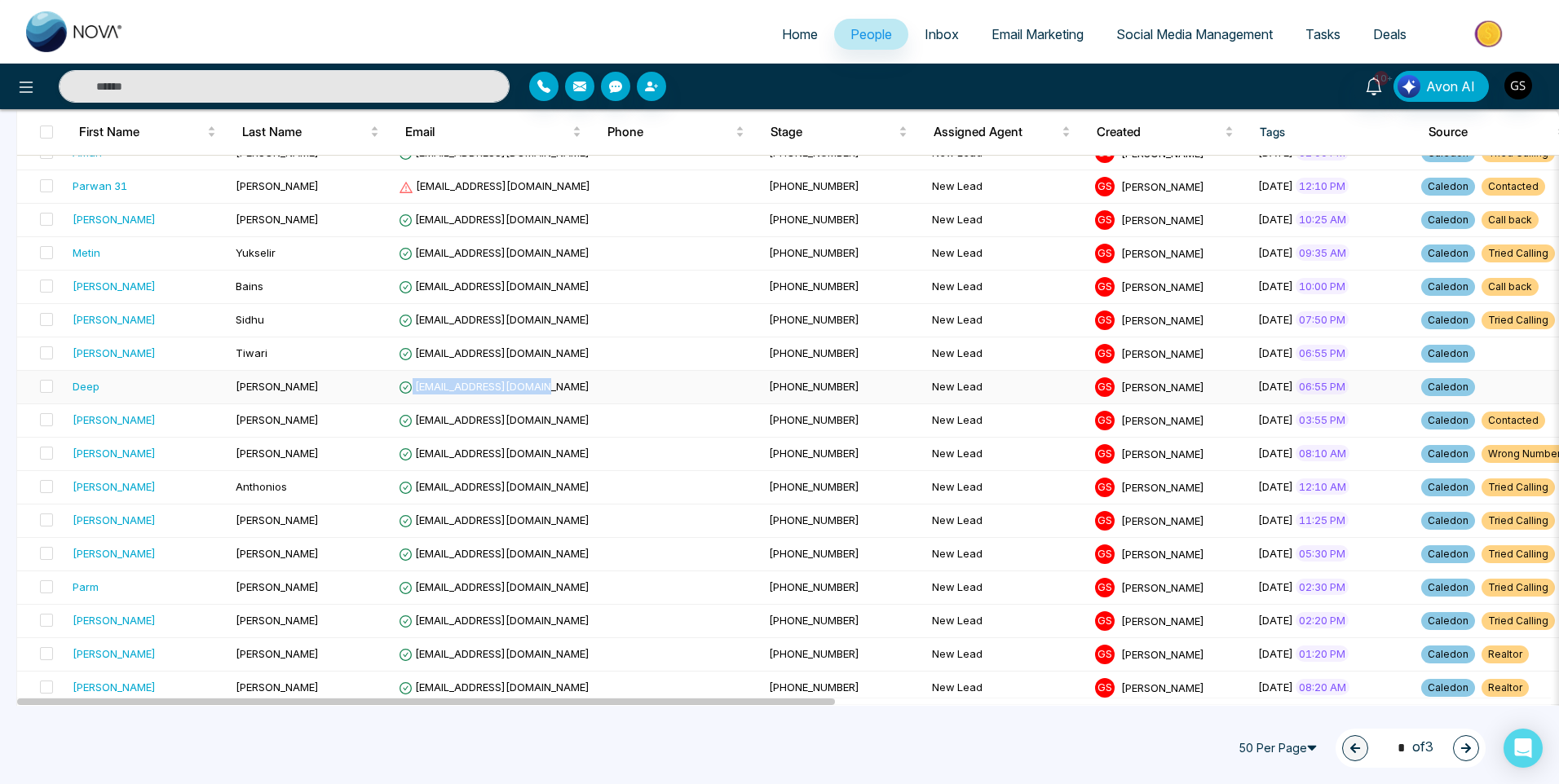
drag, startPoint x: 553, startPoint y: 385, endPoint x: 413, endPoint y: 384, distance: 140.0
click at [413, 384] on td "[EMAIL_ADDRESS][DOMAIN_NAME]" at bounding box center [577, 387] width 370 height 33
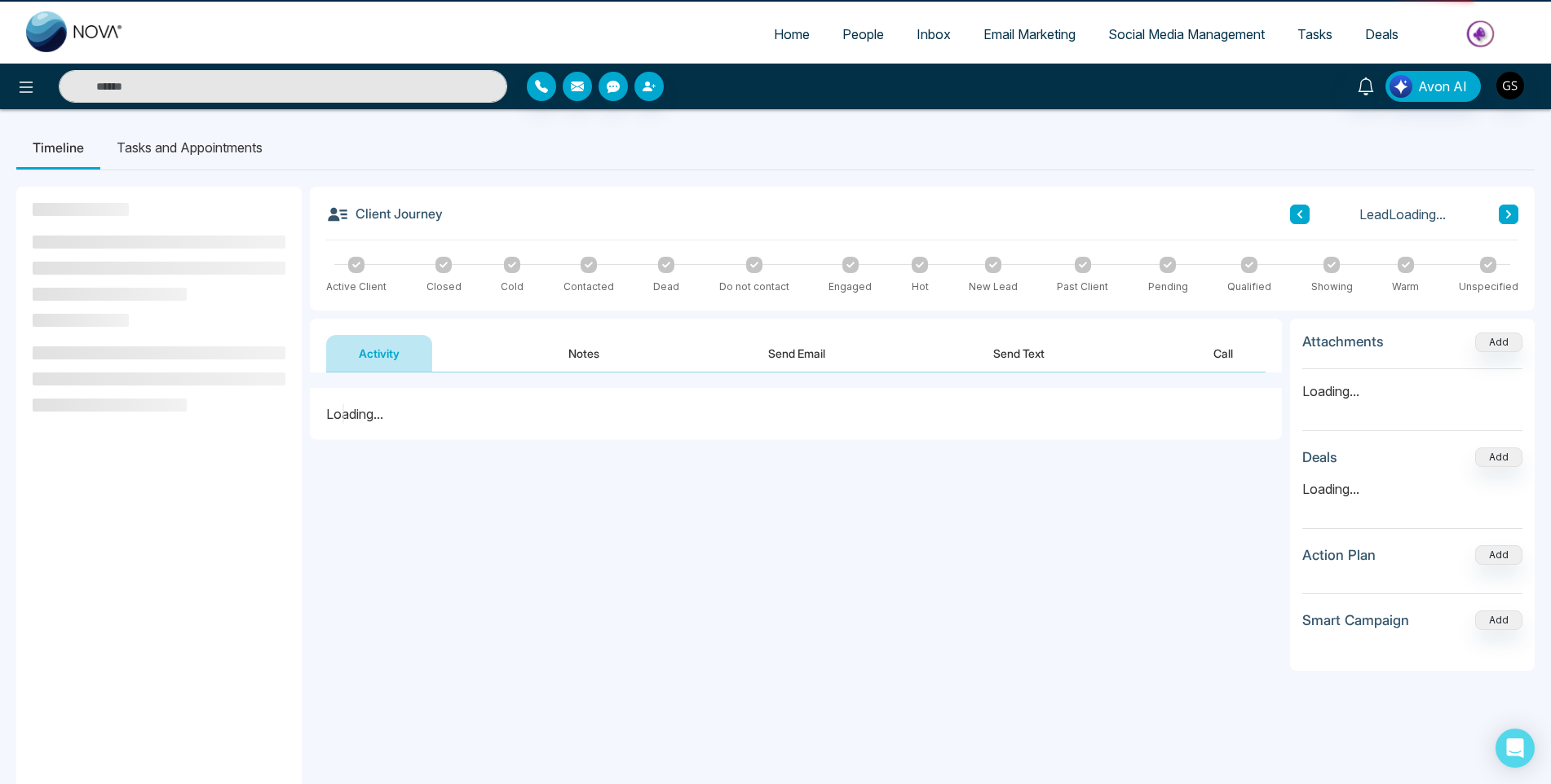
drag, startPoint x: 435, startPoint y: 385, endPoint x: 446, endPoint y: 384, distance: 11.0
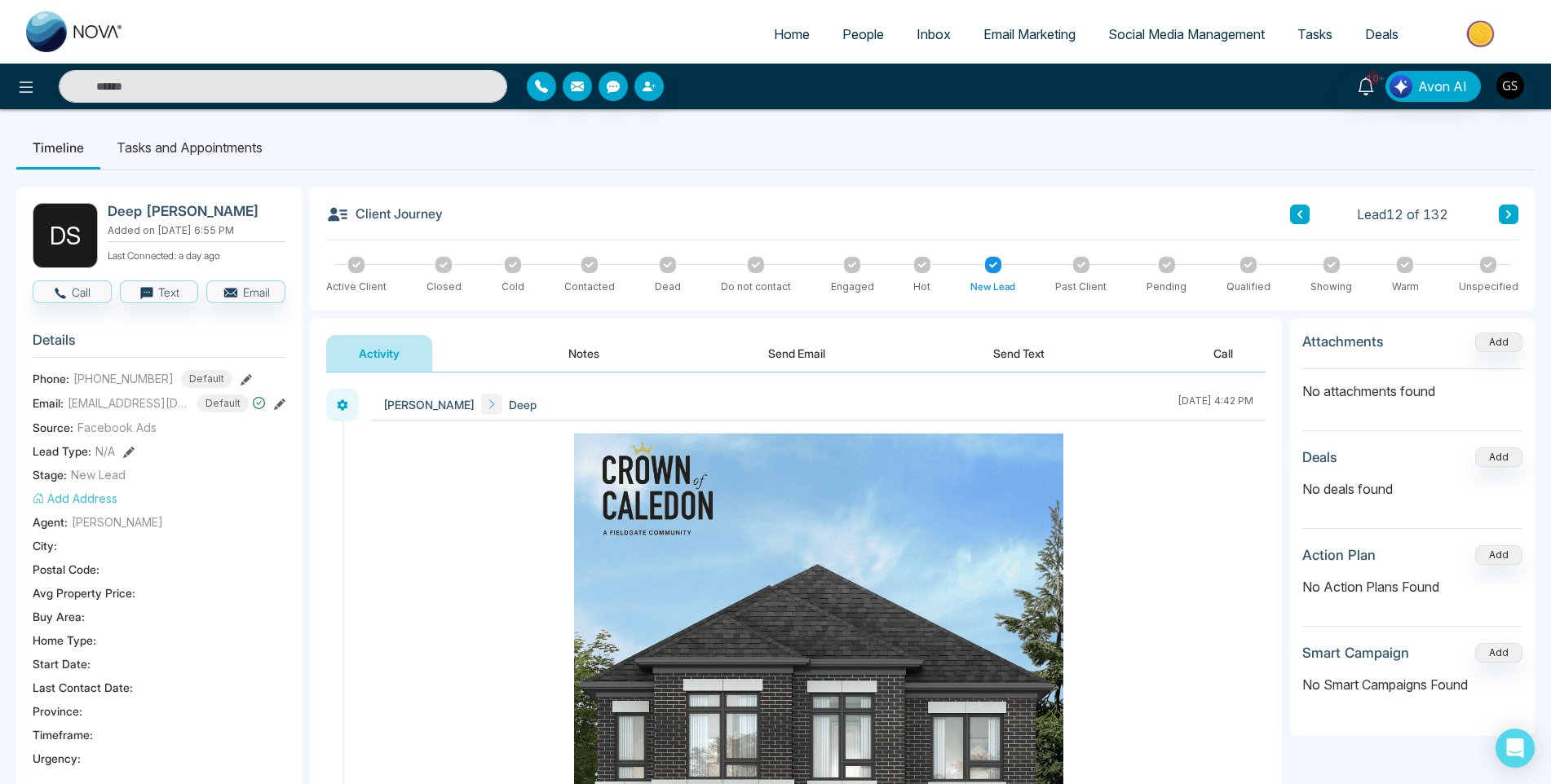
drag, startPoint x: 446, startPoint y: 384, endPoint x: 560, endPoint y: 333, distance: 124.9
click at [560, 333] on div "Activity Notes Send Email Send Text Call" at bounding box center [796, 346] width 972 height 54
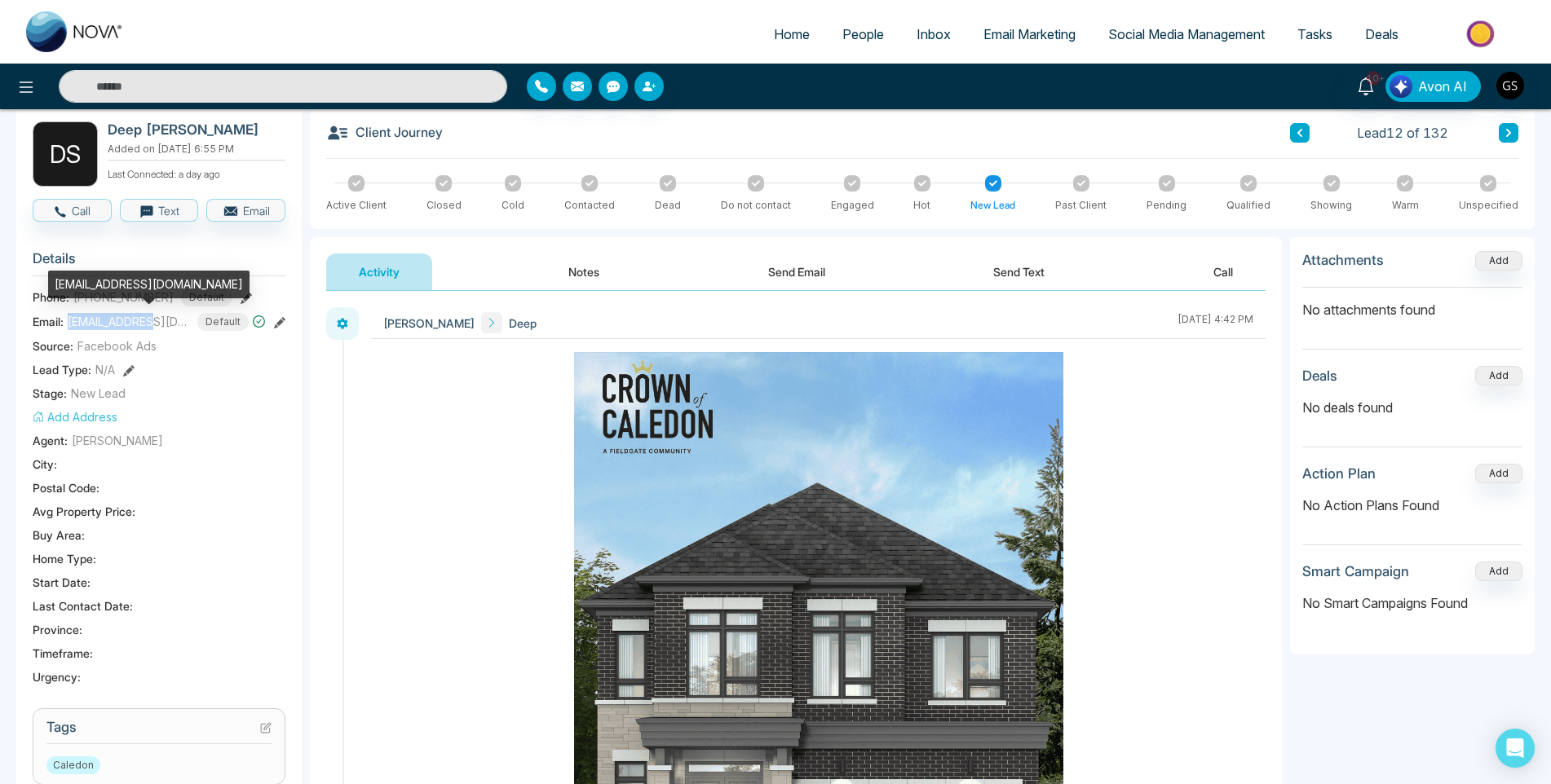
drag, startPoint x: 70, startPoint y: 323, endPoint x: 161, endPoint y: 324, distance: 91.0
click at [161, 324] on span "[EMAIL_ADDRESS][DOMAIN_NAME]" at bounding box center [129, 321] width 122 height 17
copy span "gagansodha22@"
click at [856, 39] on span "People" at bounding box center [863, 34] width 41 height 16
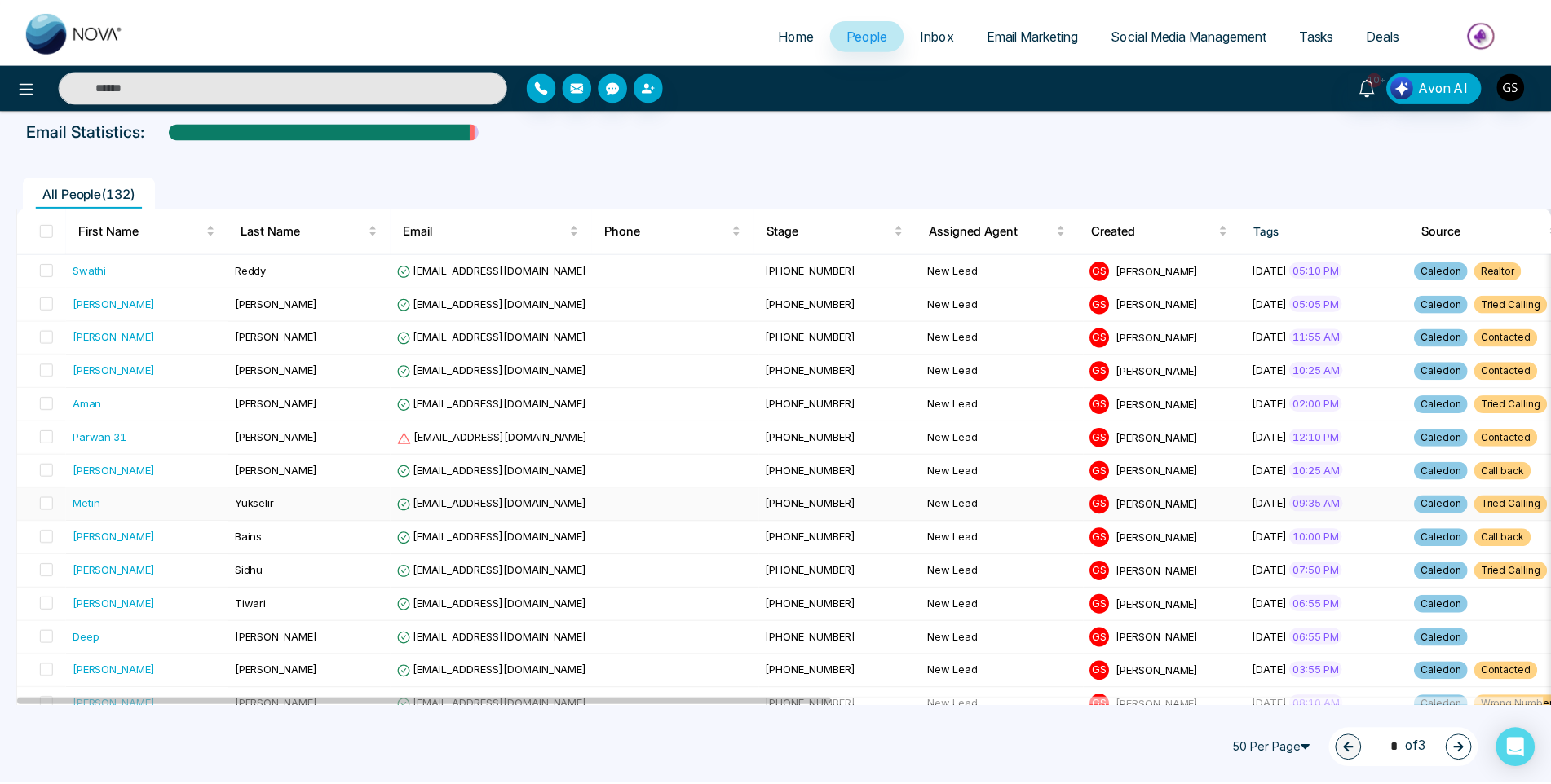
scroll to position [408, 0]
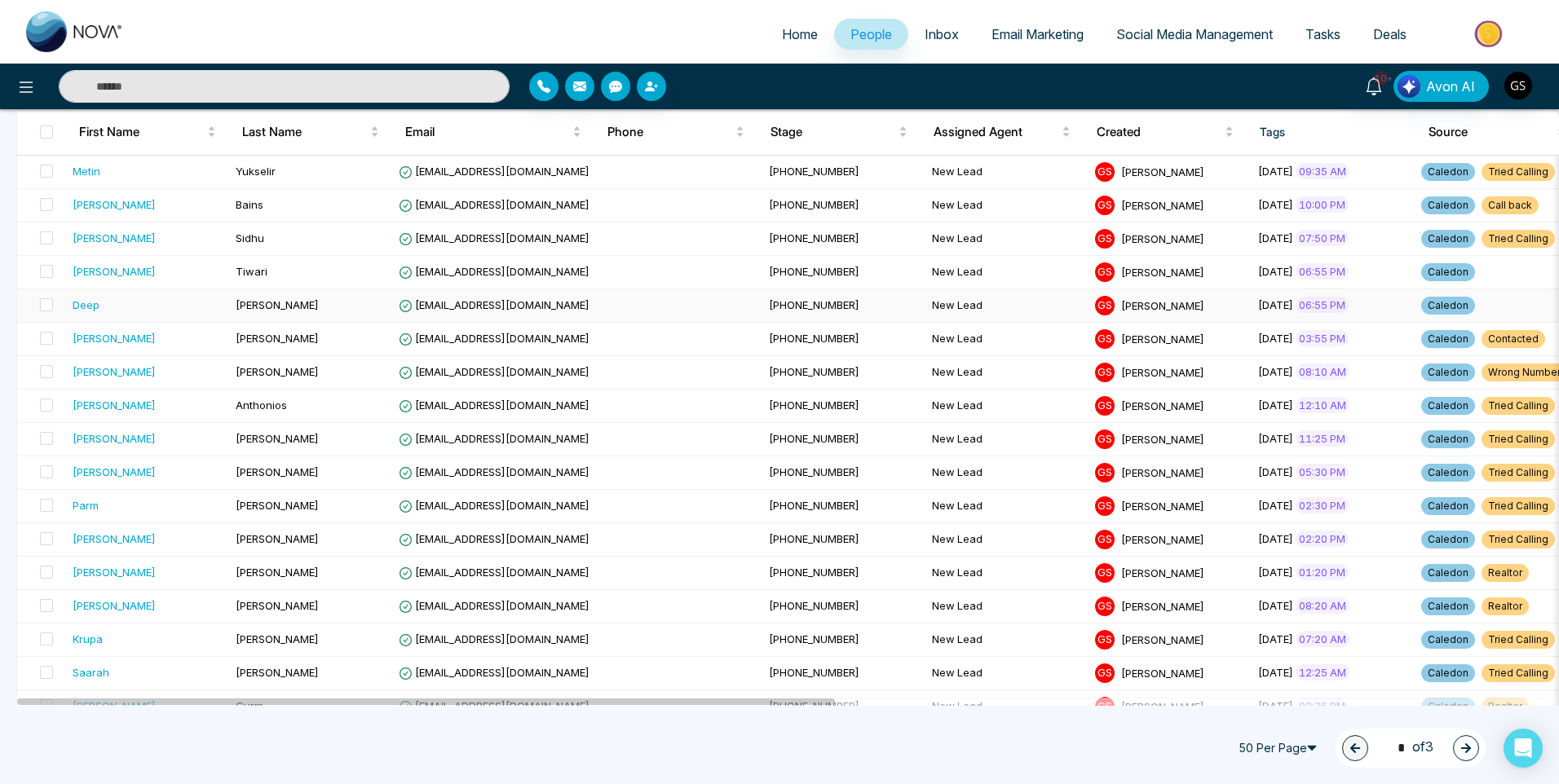
click at [1121, 302] on span "[PERSON_NAME]" at bounding box center [1162, 304] width 83 height 13
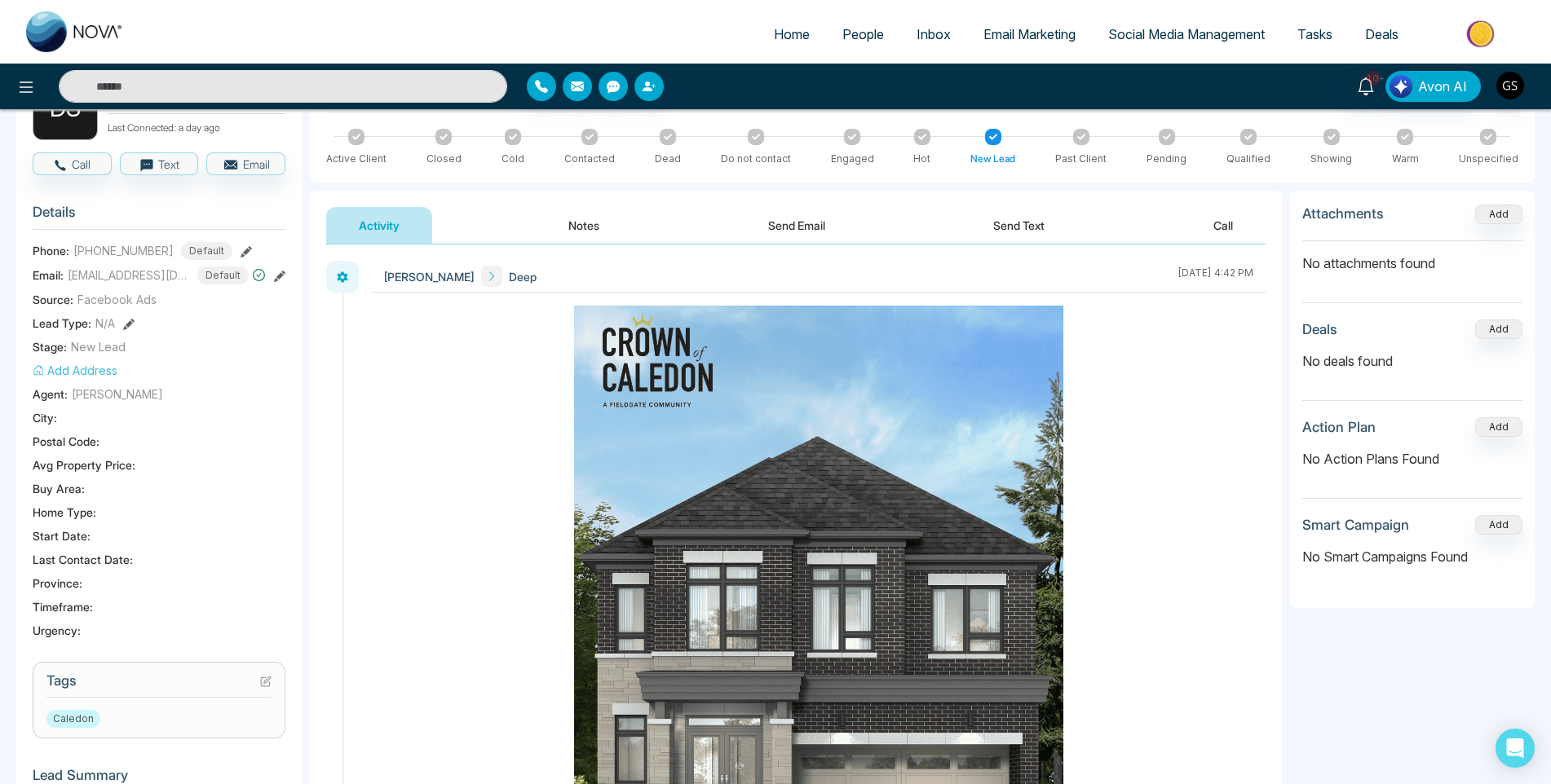
scroll to position [77, 0]
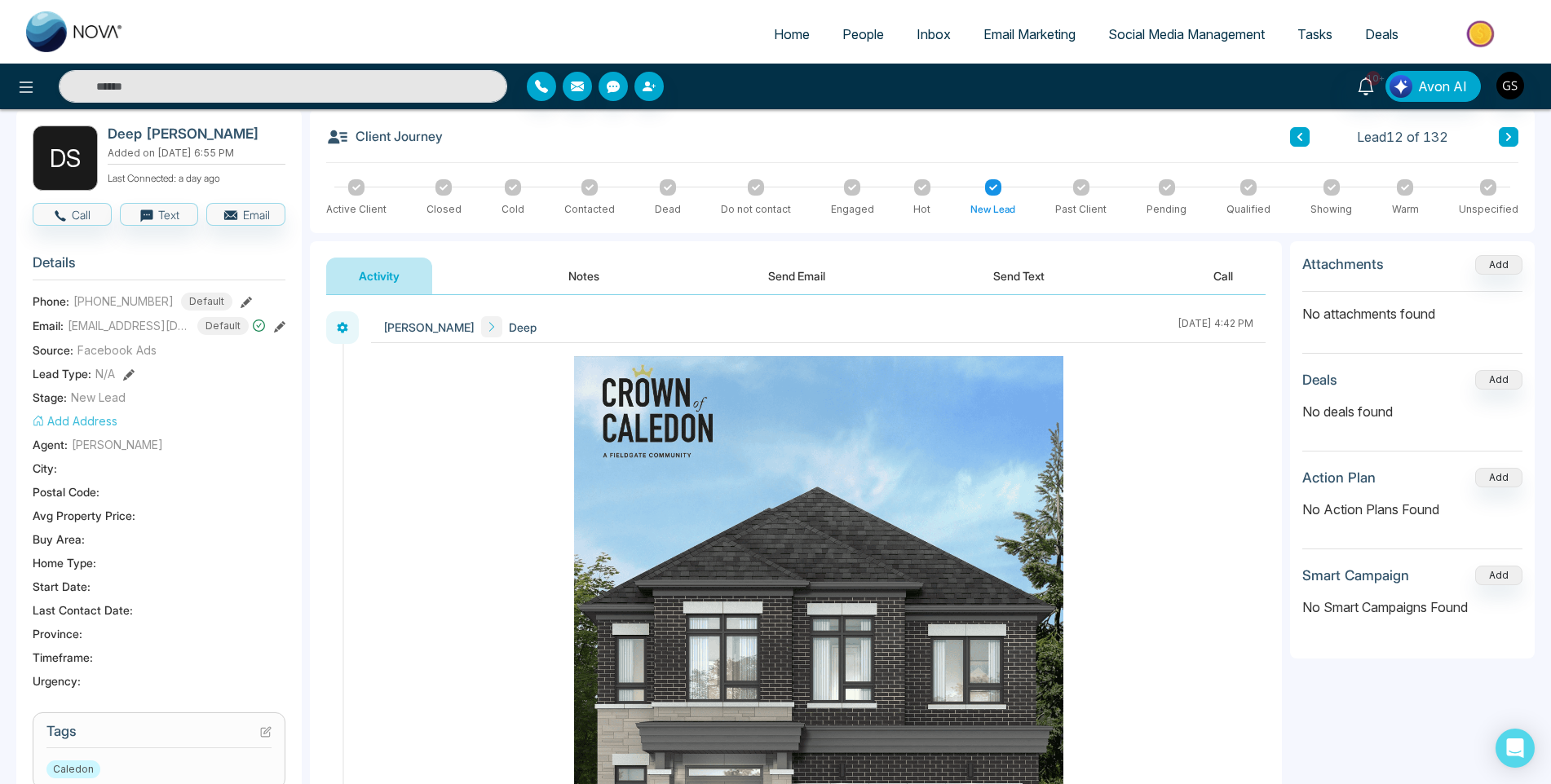
click at [559, 288] on button "Notes" at bounding box center [583, 275] width 96 height 37
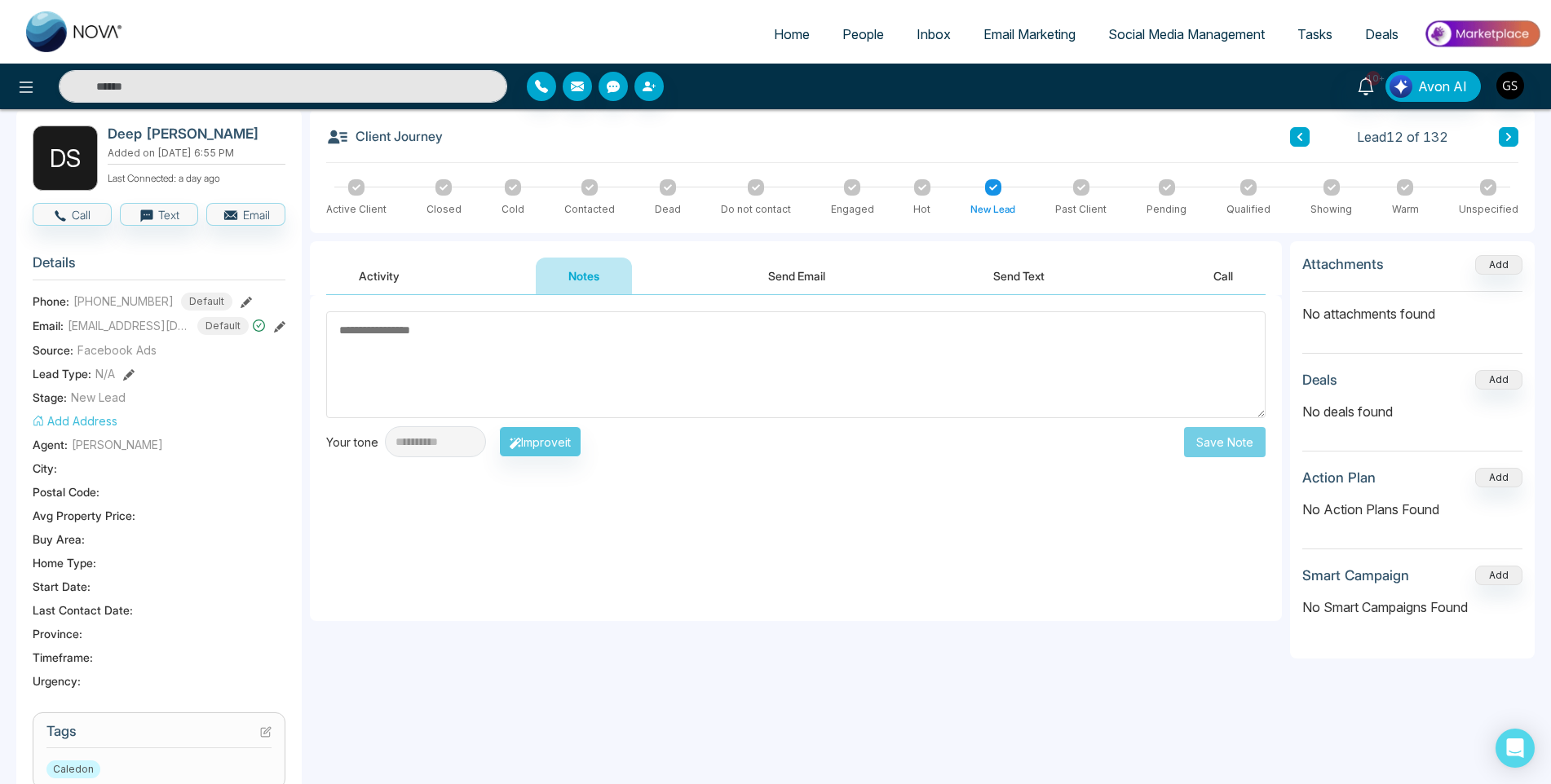
click at [862, 22] on link "People" at bounding box center [862, 34] width 74 height 31
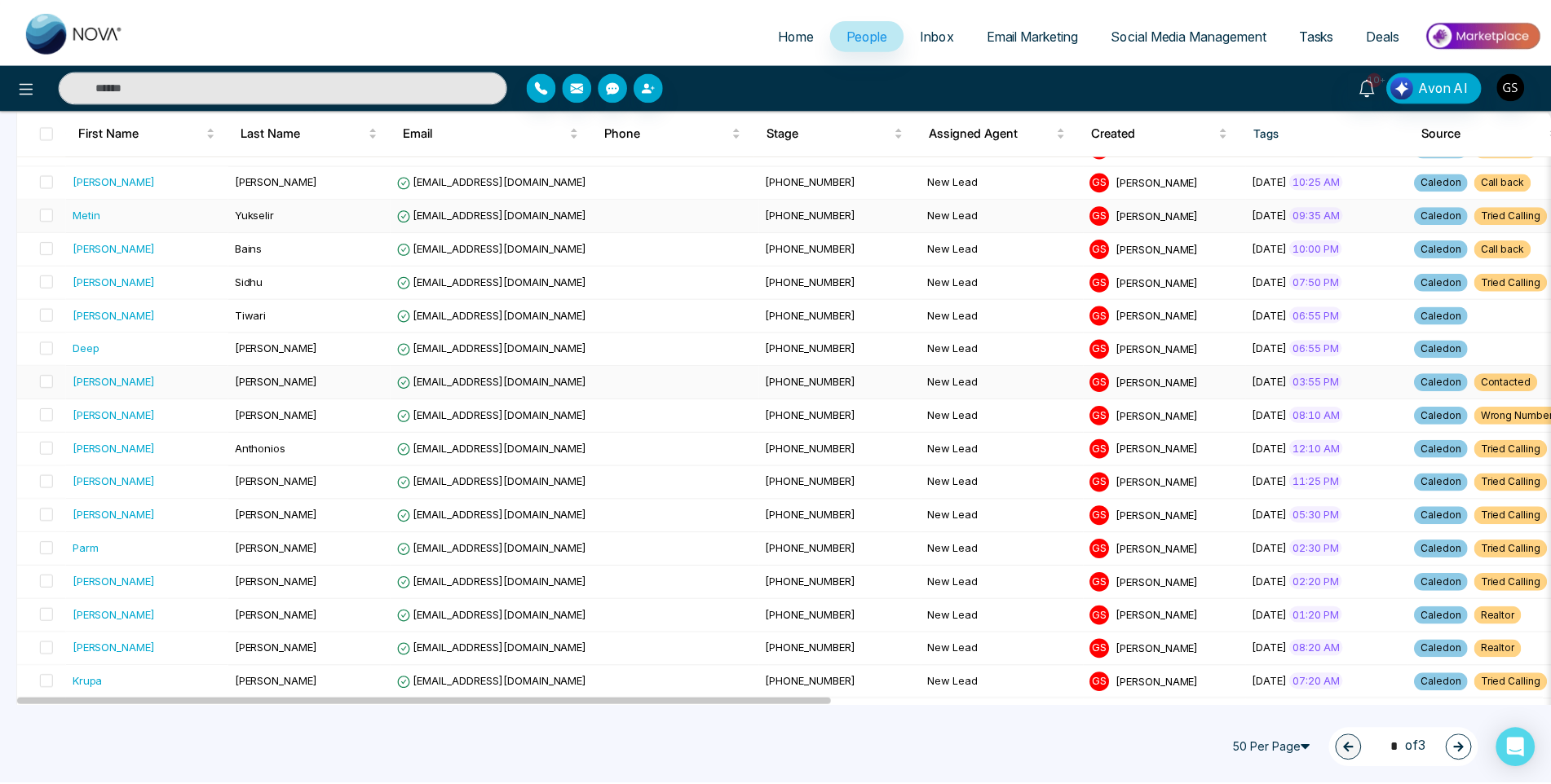
scroll to position [489, 0]
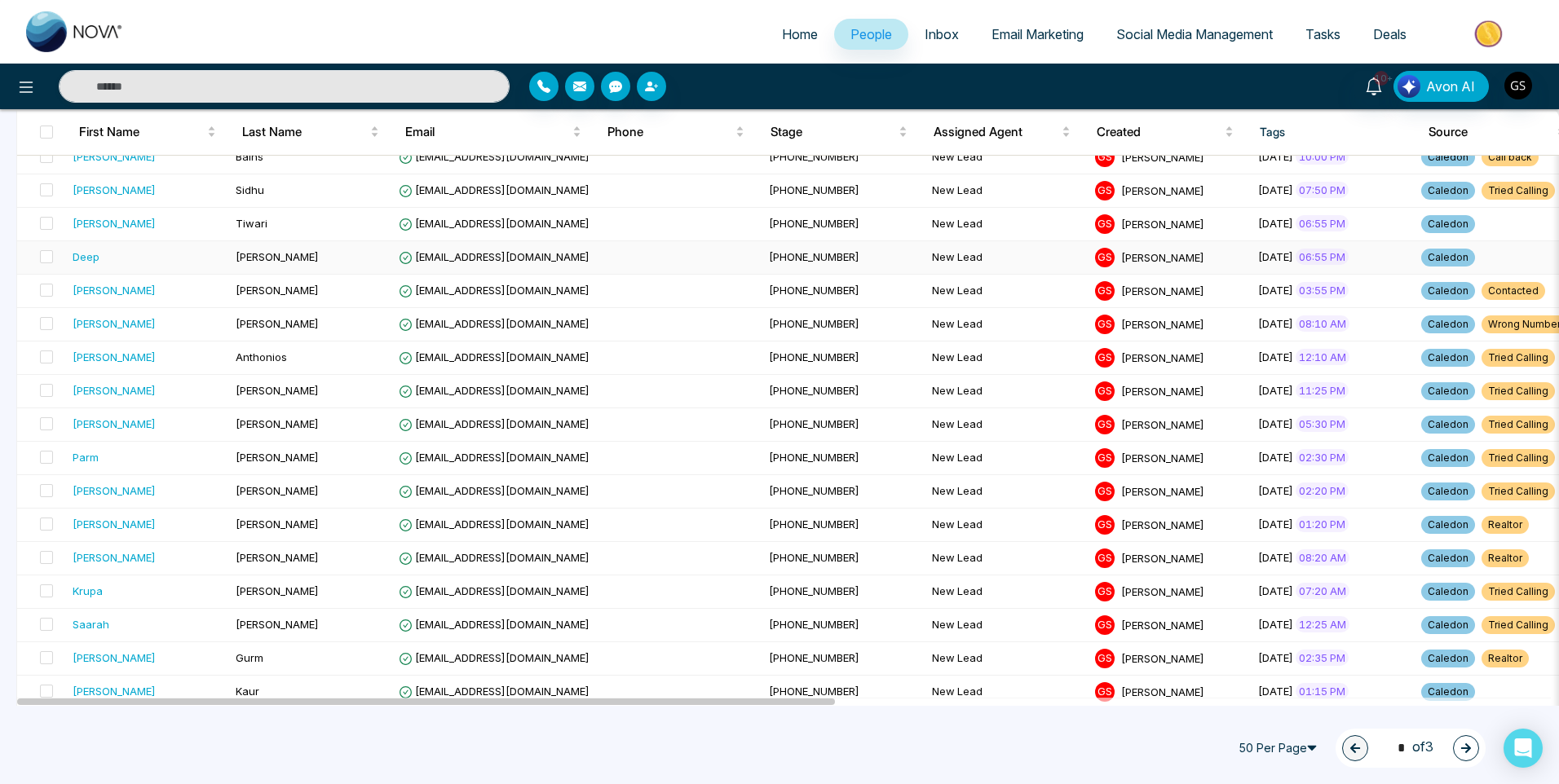
click at [307, 254] on td "[PERSON_NAME]" at bounding box center [310, 257] width 163 height 33
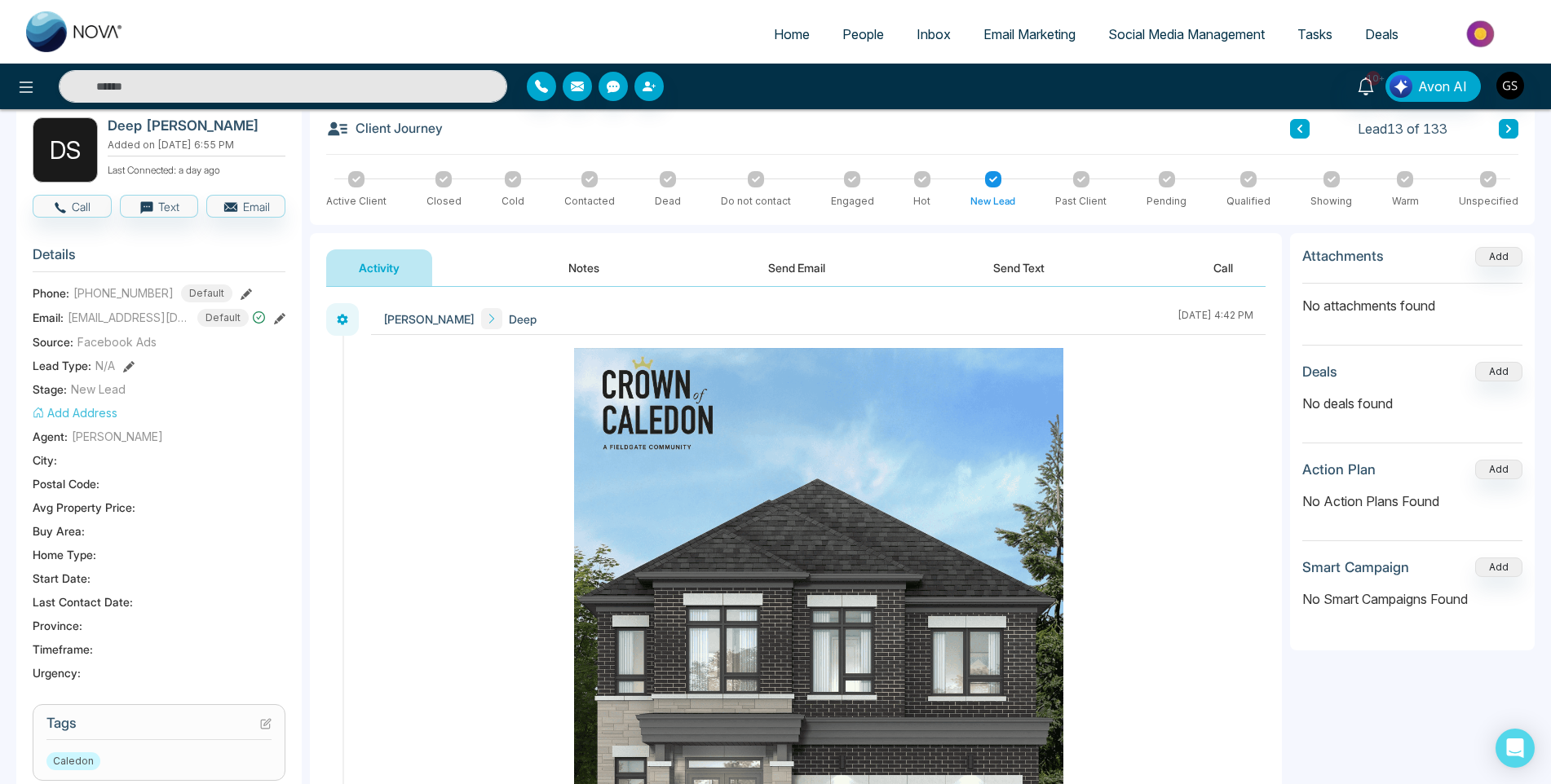
scroll to position [408, 0]
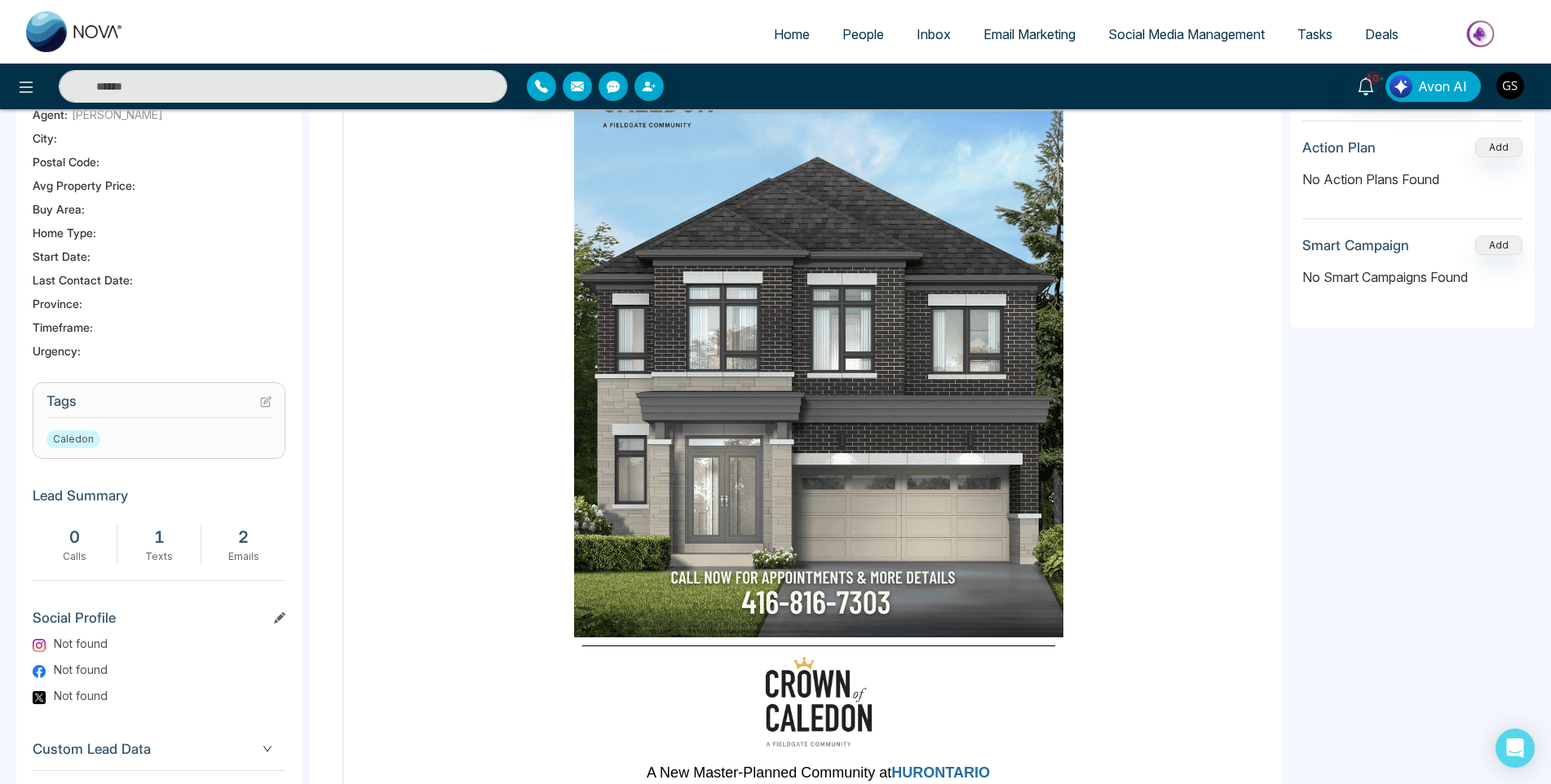
click at [266, 393] on h3 "Tags" at bounding box center [159, 406] width 225 height 25
click at [266, 394] on button at bounding box center [266, 401] width 12 height 14
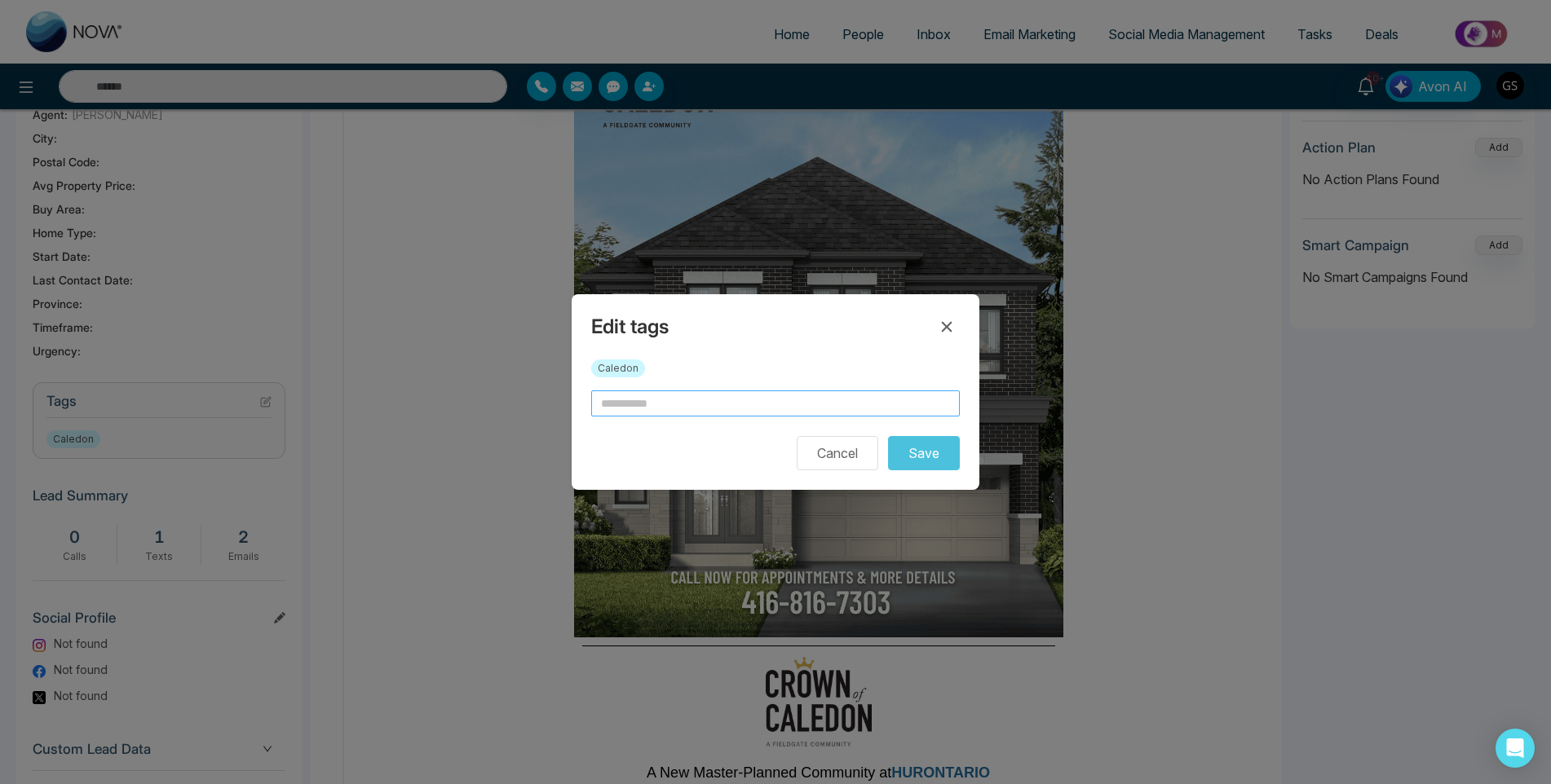
click at [753, 412] on input "text" at bounding box center [775, 403] width 368 height 26
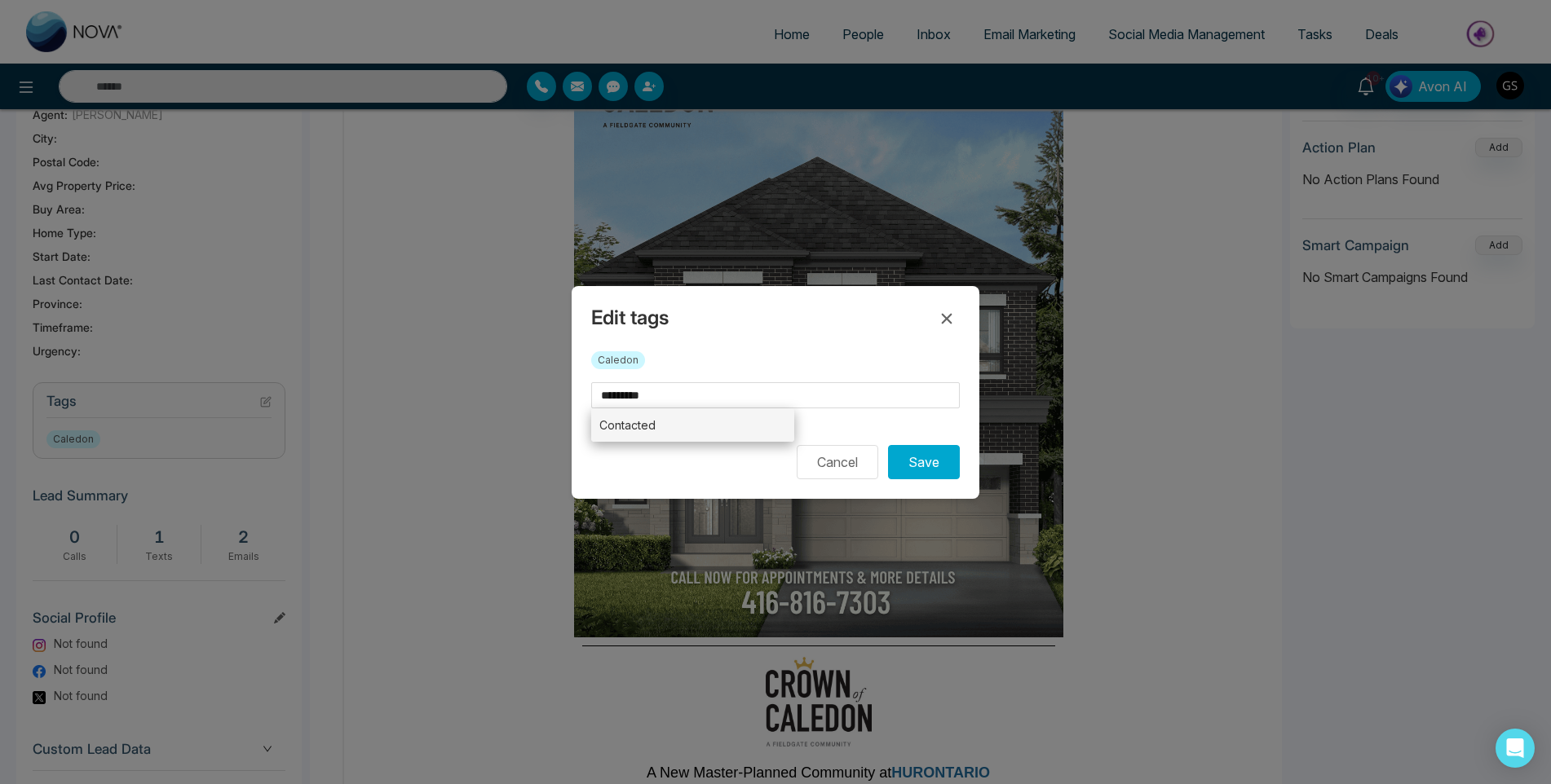
click at [752, 420] on li "Contacted" at bounding box center [693, 425] width 203 height 33
type input "*********"
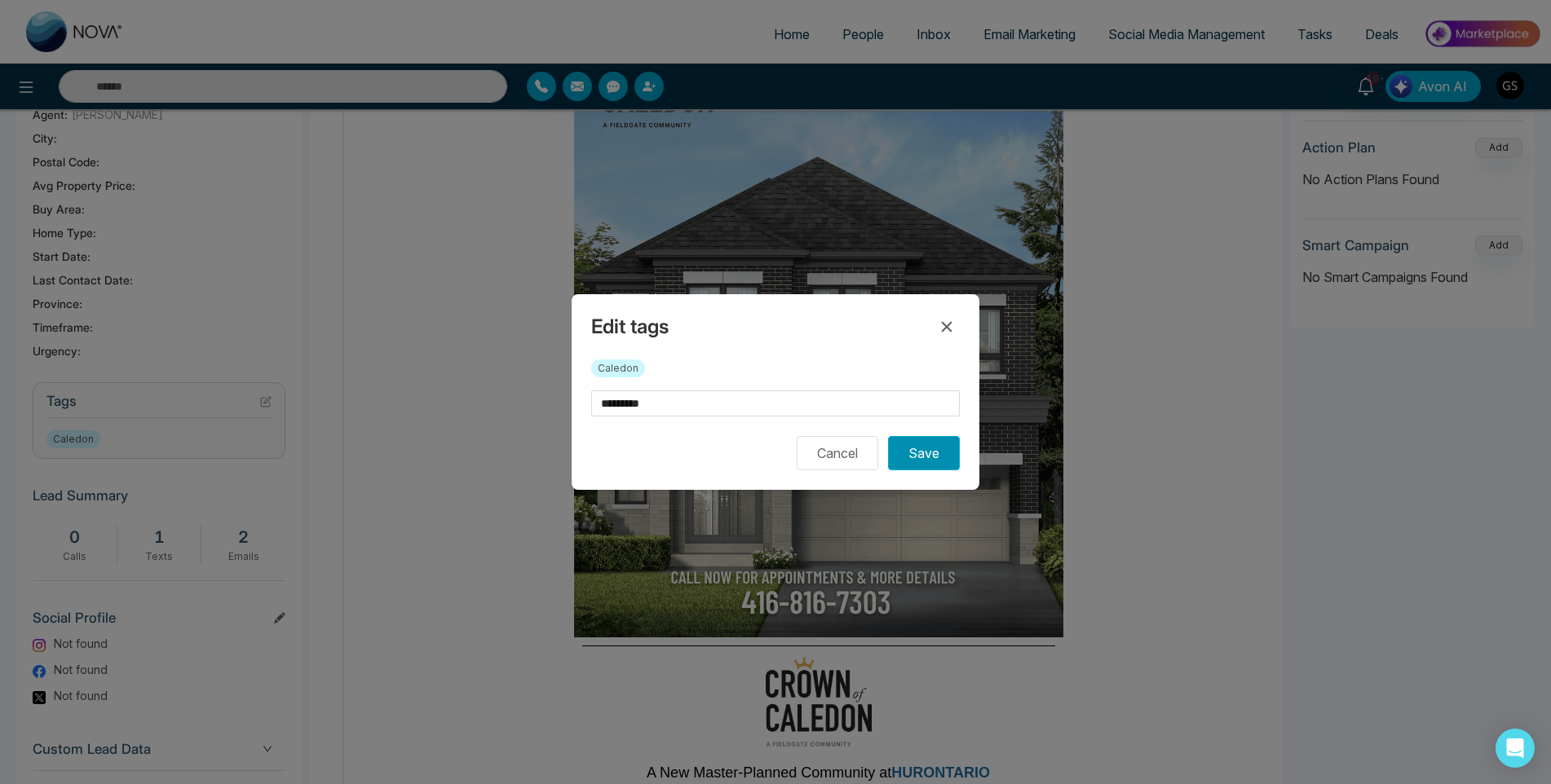
click at [926, 455] on button "Save" at bounding box center [924, 454] width 72 height 34
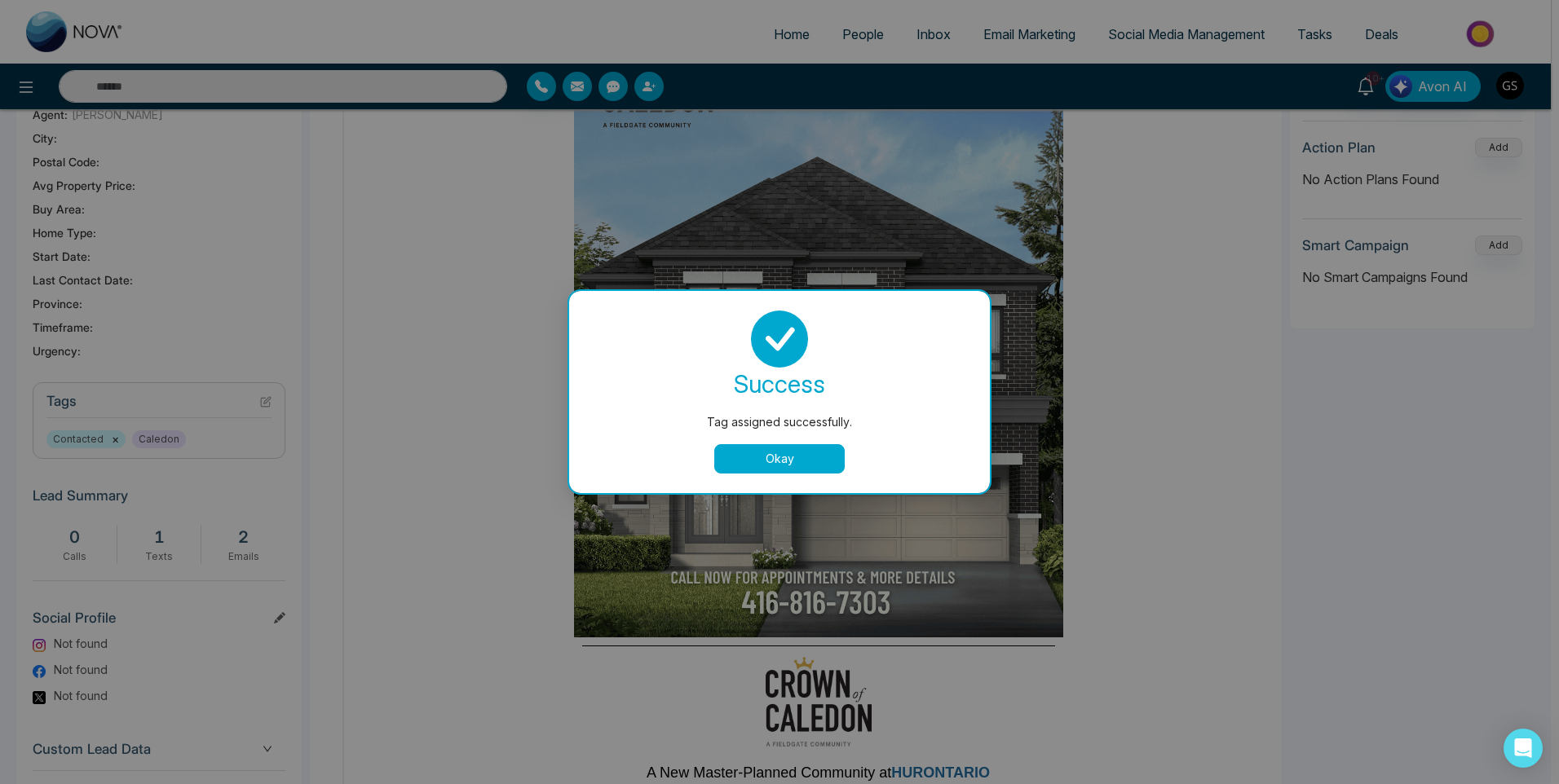
click at [769, 464] on button "Okay" at bounding box center [779, 459] width 131 height 30
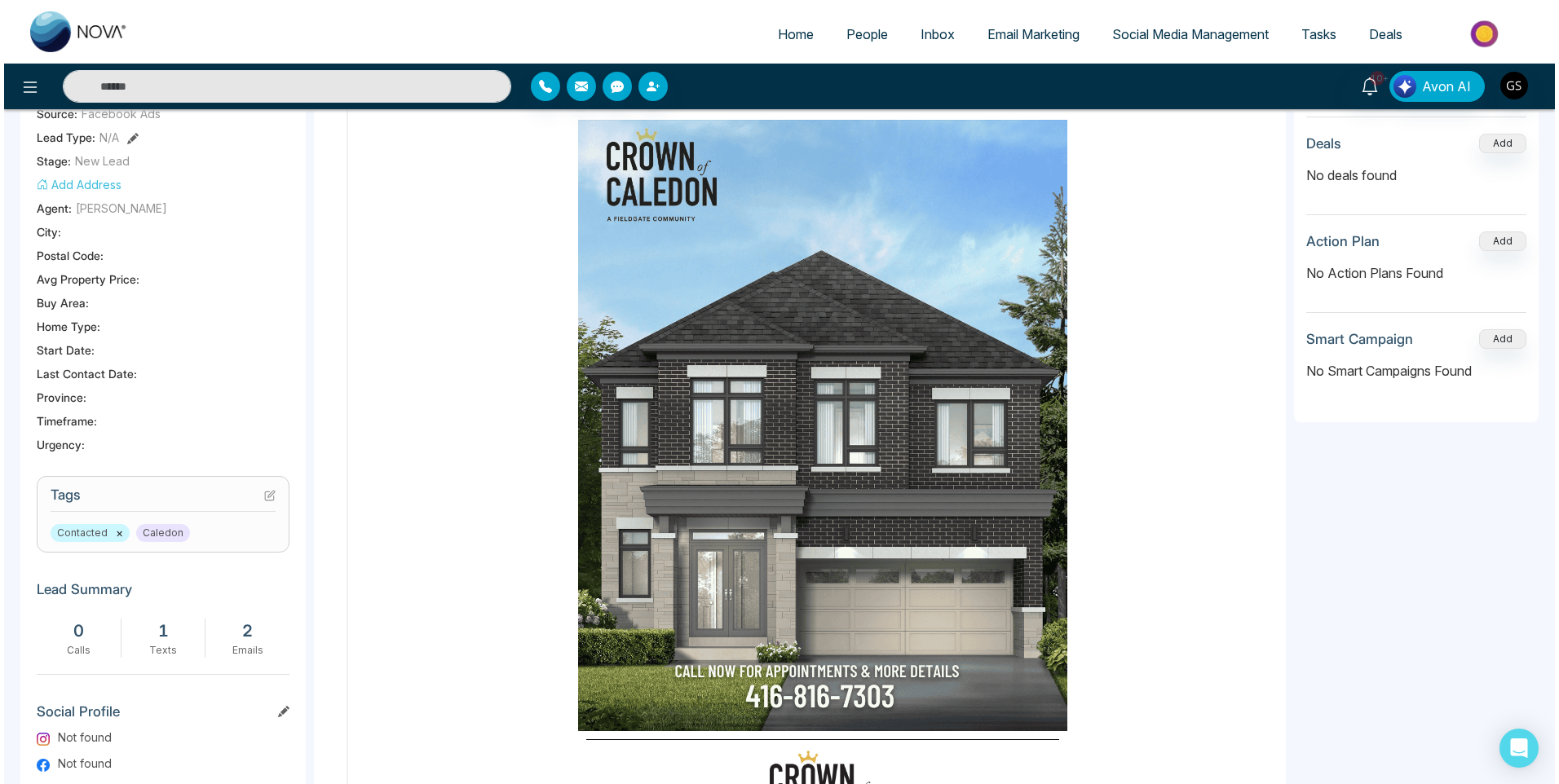
scroll to position [0, 0]
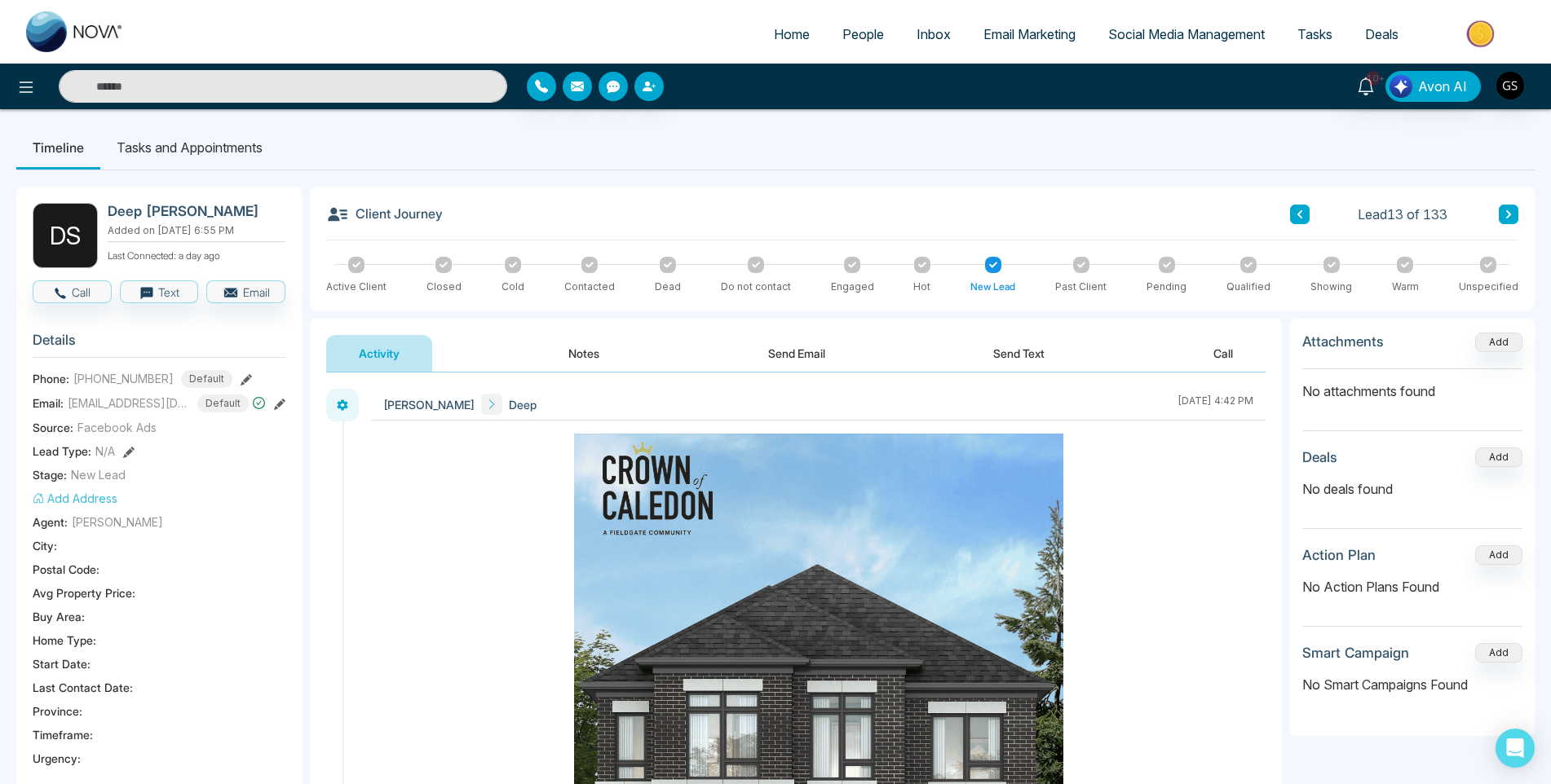
click at [557, 350] on button "Notes" at bounding box center [583, 353] width 96 height 37
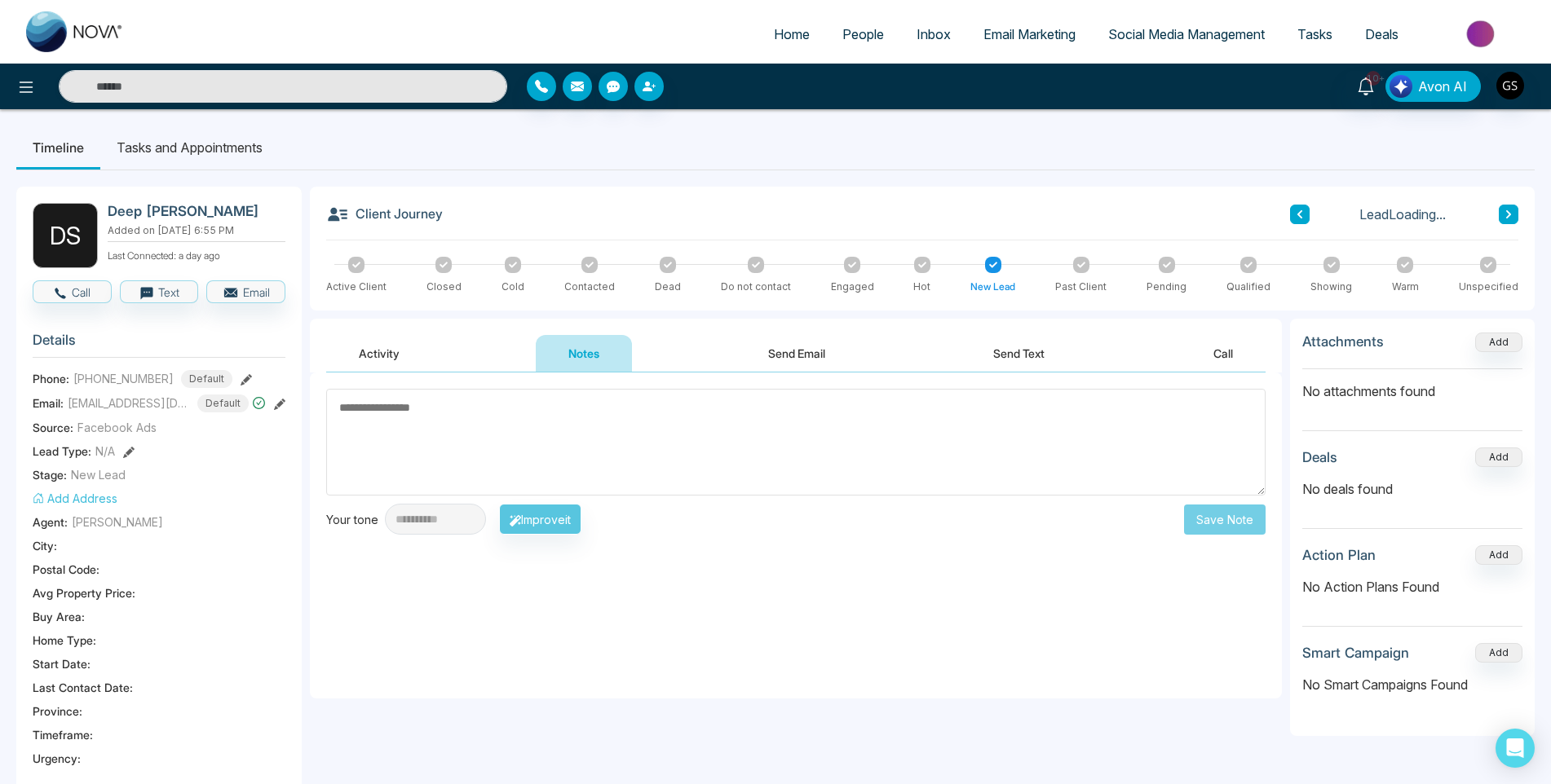
click at [505, 435] on textarea at bounding box center [795, 442] width 939 height 107
type textarea "*"
type textarea "**********"
click at [1194, 515] on button "Save Note" at bounding box center [1224, 520] width 82 height 31
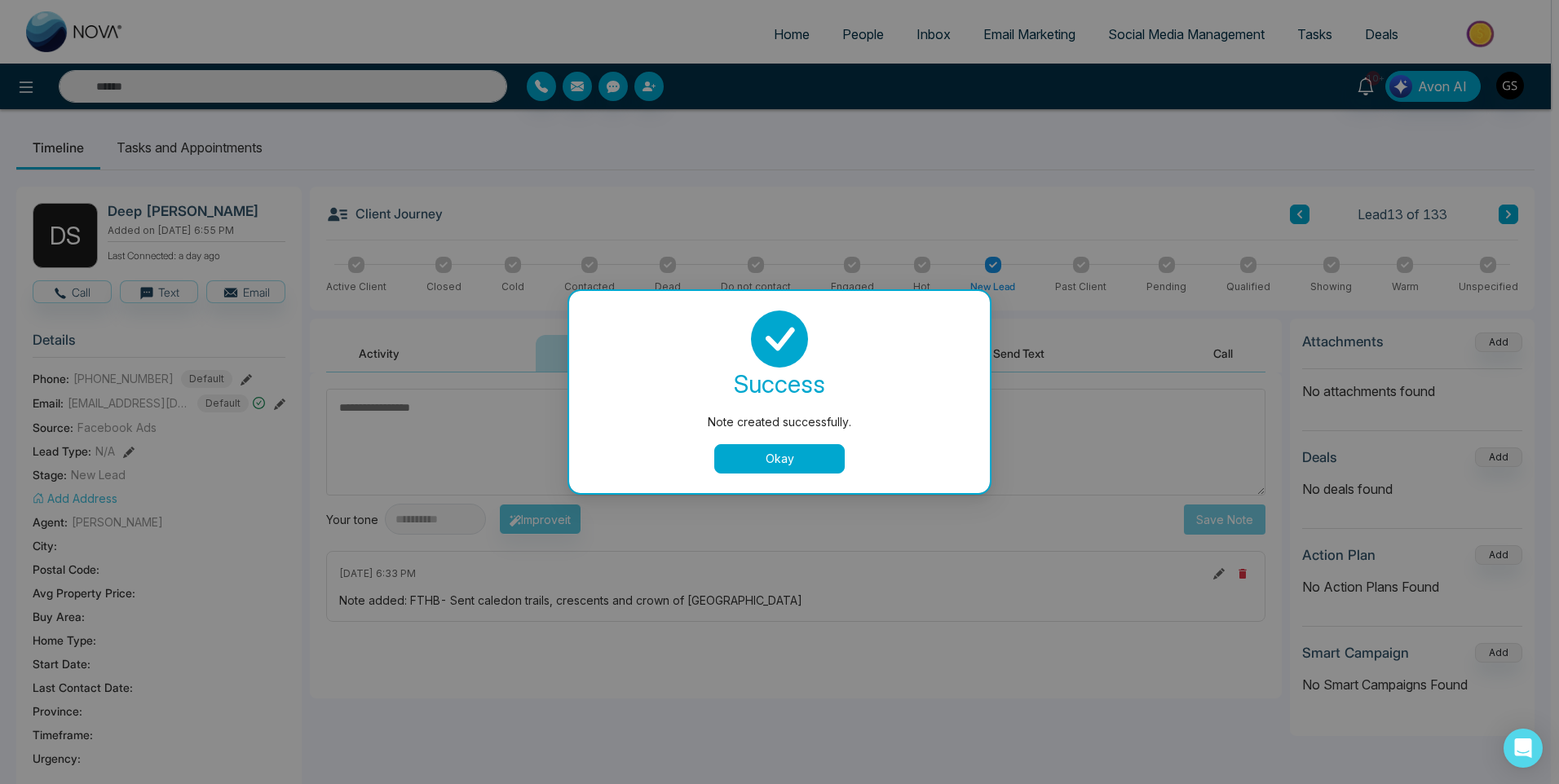
click at [771, 764] on div "Note created successfully. success Note created successfully. Okay" at bounding box center [780, 392] width 1559 height 784
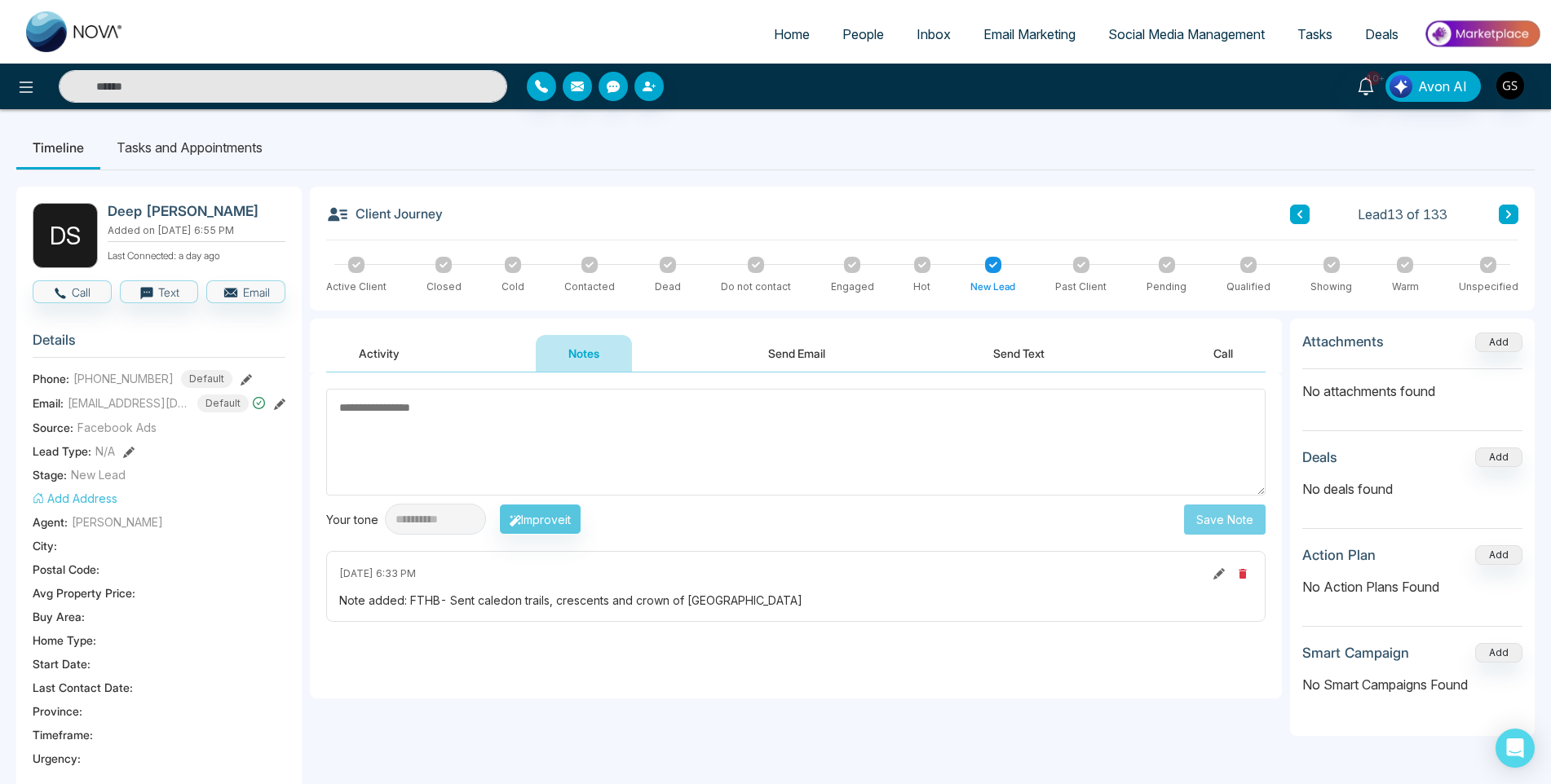
click at [861, 41] on span "People" at bounding box center [863, 34] width 41 height 16
